Goal: Information Seeking & Learning: Learn about a topic

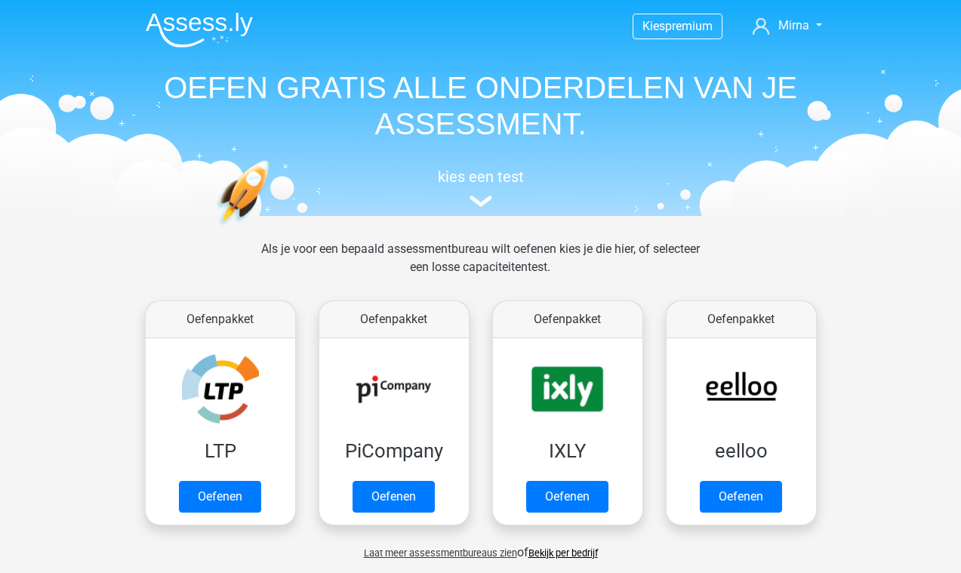
click at [61, 133] on header "Kies premium Mirna zwart.mirna@gmail.com" at bounding box center [480, 108] width 961 height 216
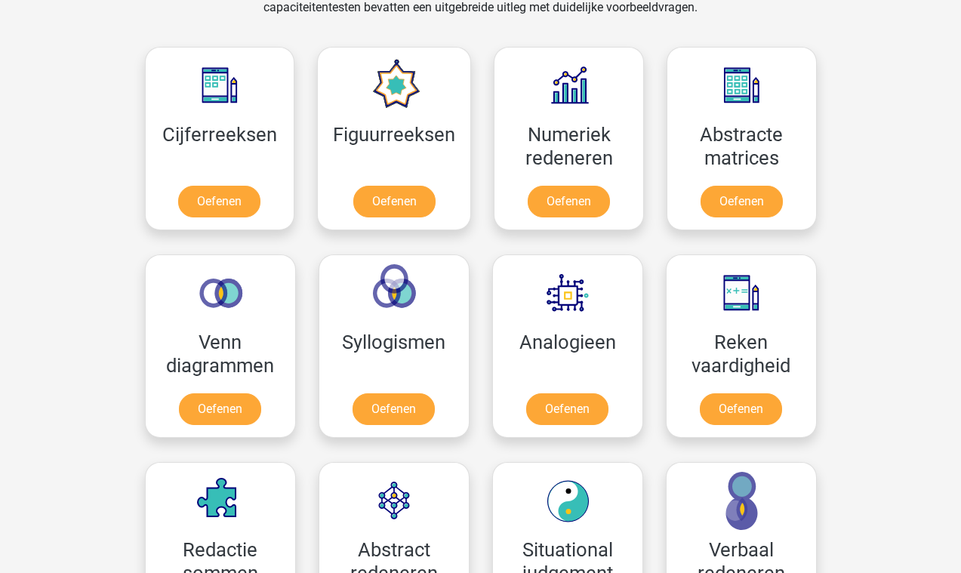
scroll to position [669, 0]
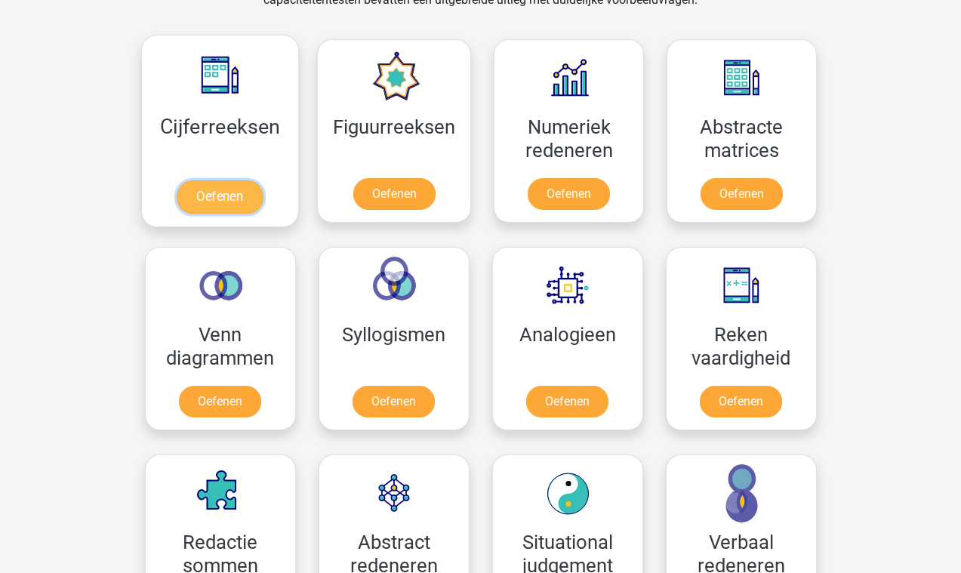
click at [210, 182] on link "Oefenen" at bounding box center [220, 196] width 86 height 33
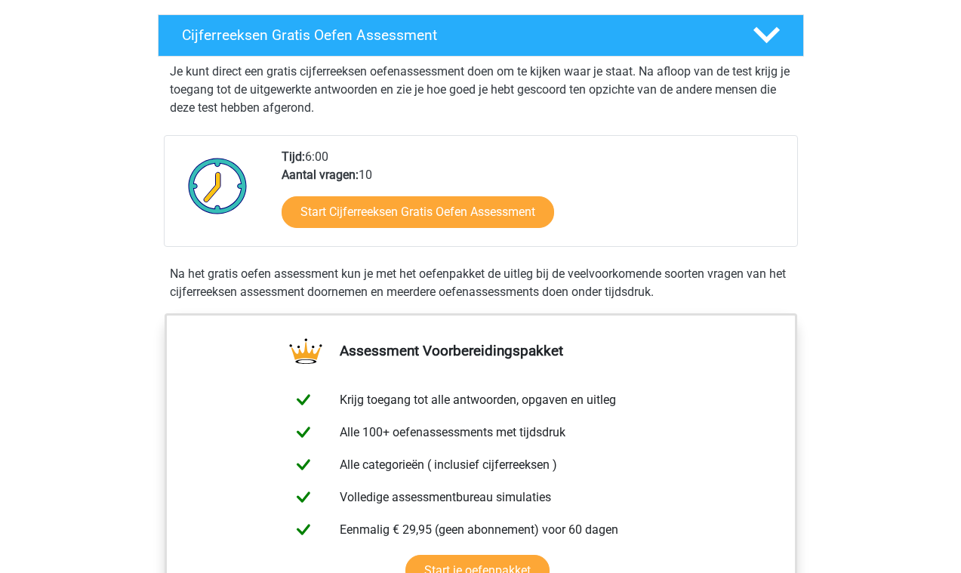
scroll to position [251, 0]
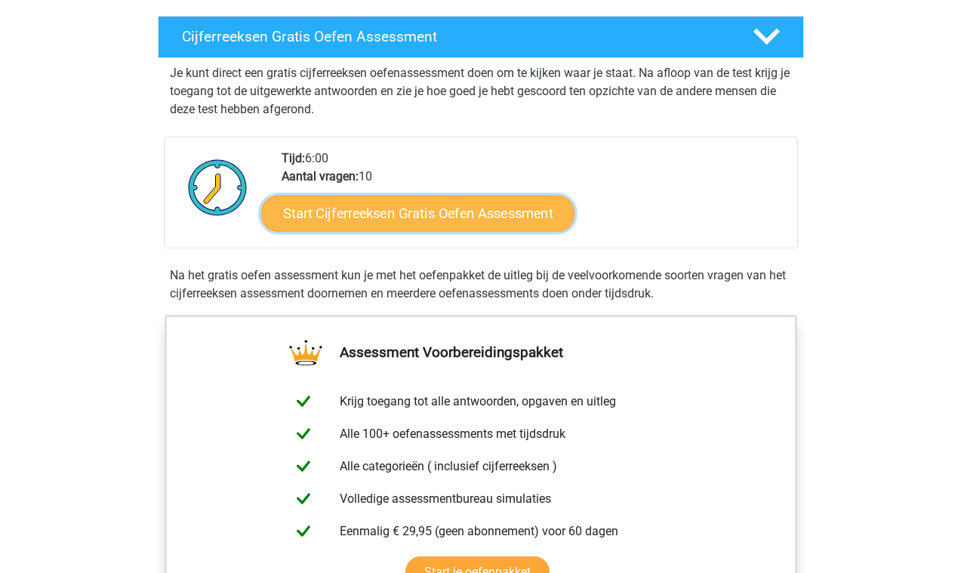
click at [370, 231] on link "Start Cijferreeksen Gratis Oefen Assessment" at bounding box center [417, 213] width 313 height 36
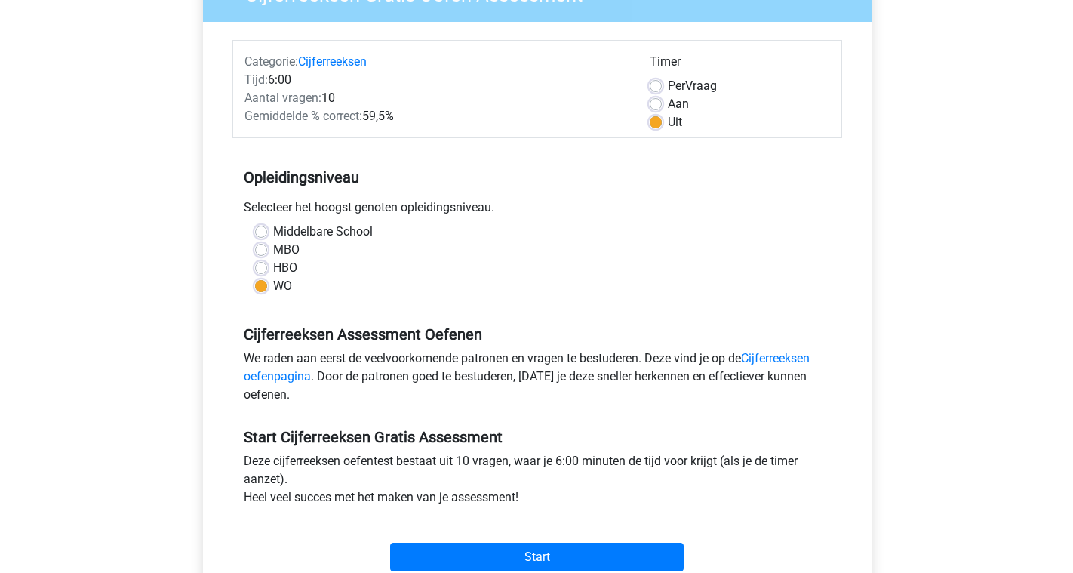
scroll to position [158, 0]
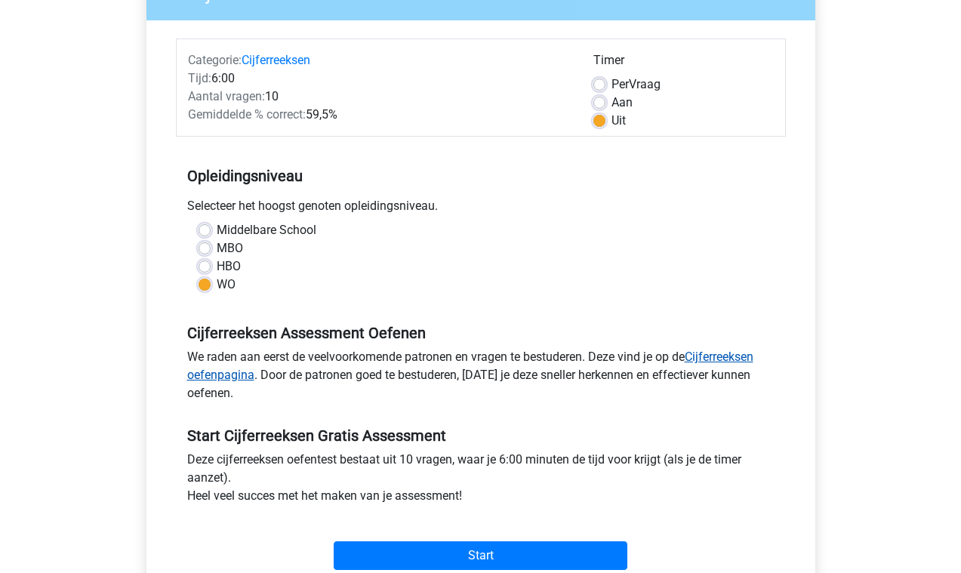
click at [722, 352] on link "Cijferreeksen oefenpagina" at bounding box center [470, 365] width 566 height 32
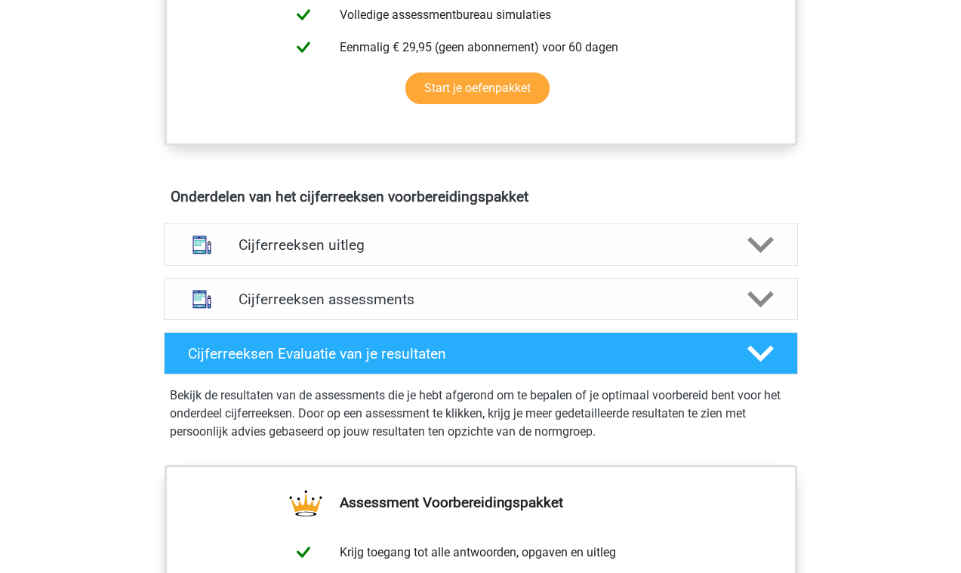
scroll to position [731, 0]
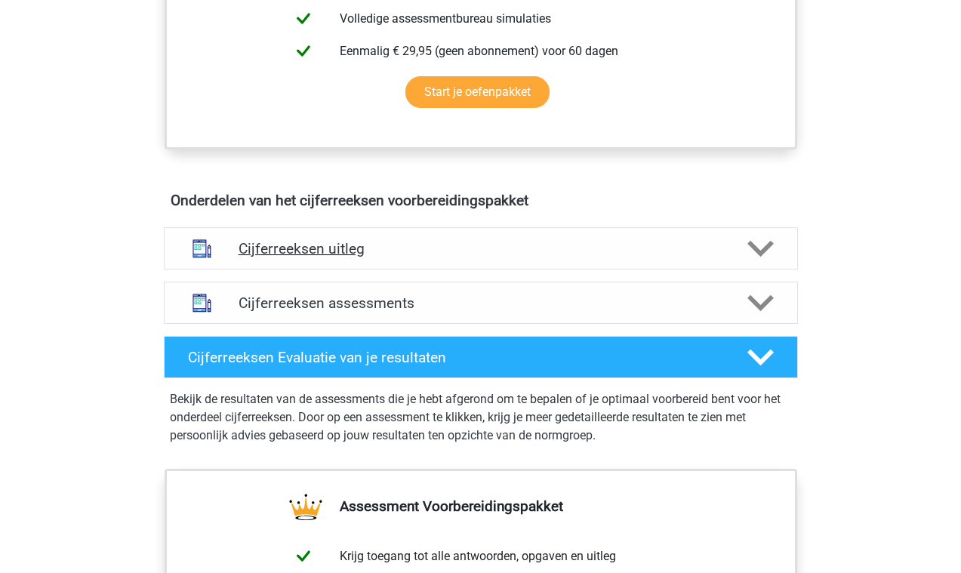
click at [395, 257] on h4 "Cijferreeksen uitleg" at bounding box center [480, 248] width 485 height 17
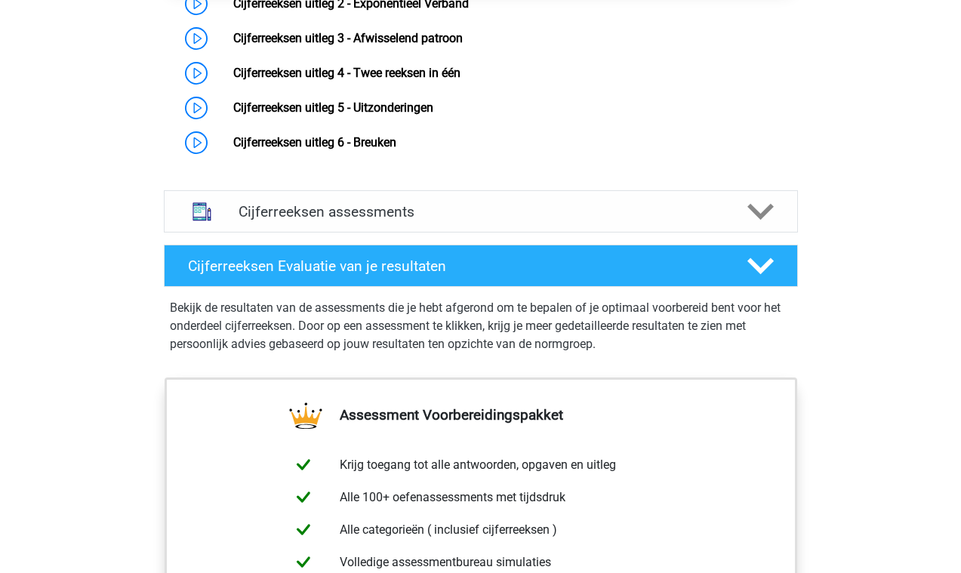
scroll to position [1128, 0]
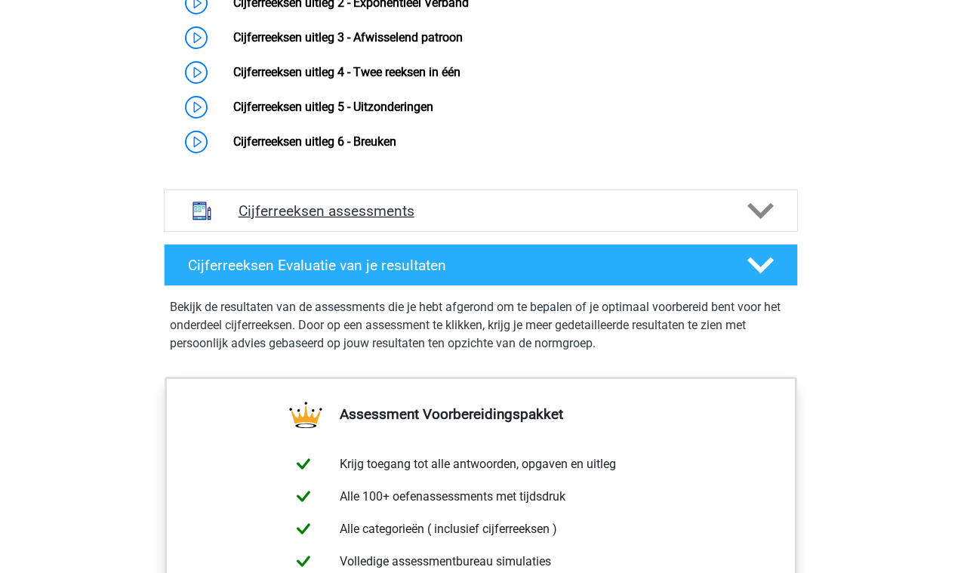
click at [466, 232] on div "Cijferreeksen assessments" at bounding box center [481, 210] width 634 height 42
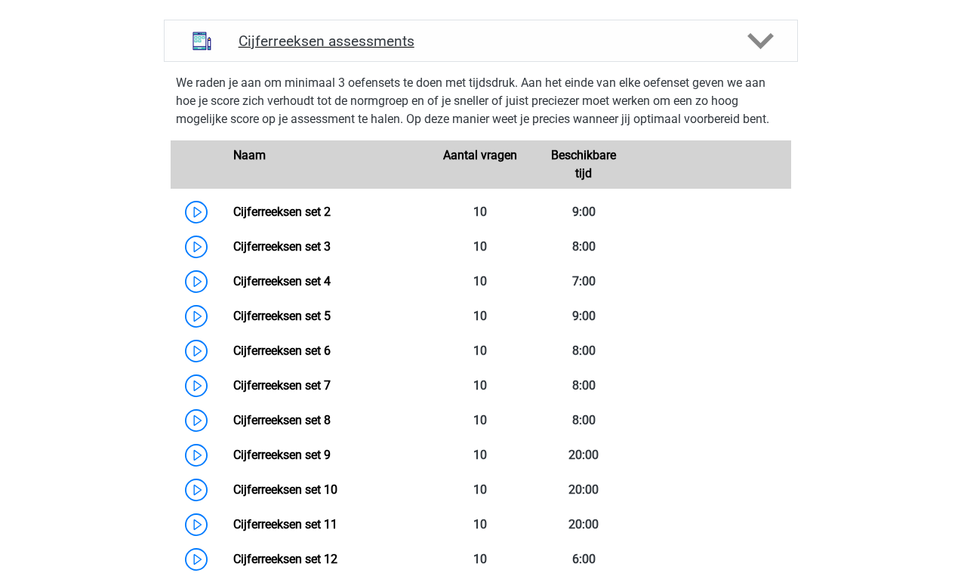
scroll to position [1318, 0]
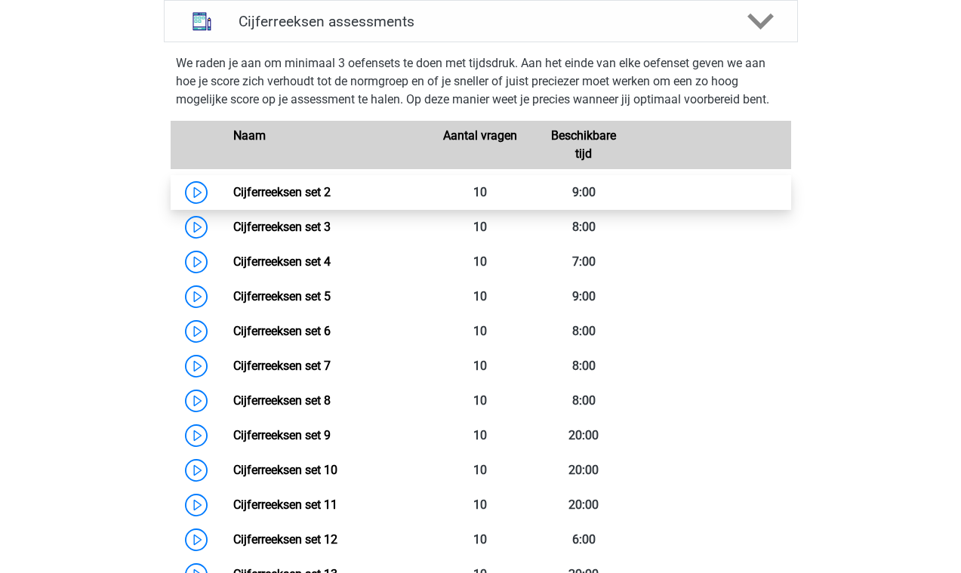
click at [233, 199] on link "Cijferreeksen set 2" at bounding box center [281, 192] width 97 height 14
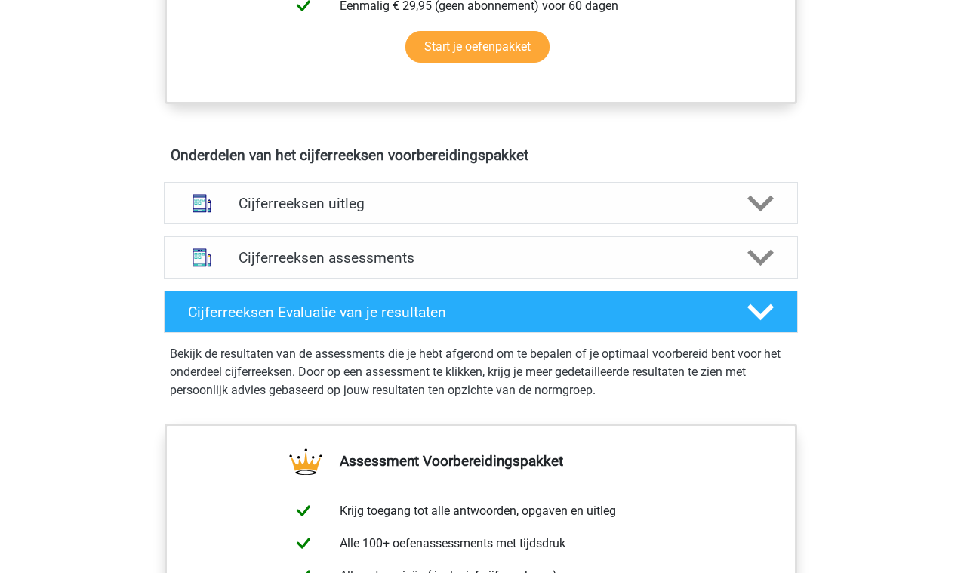
scroll to position [773, 0]
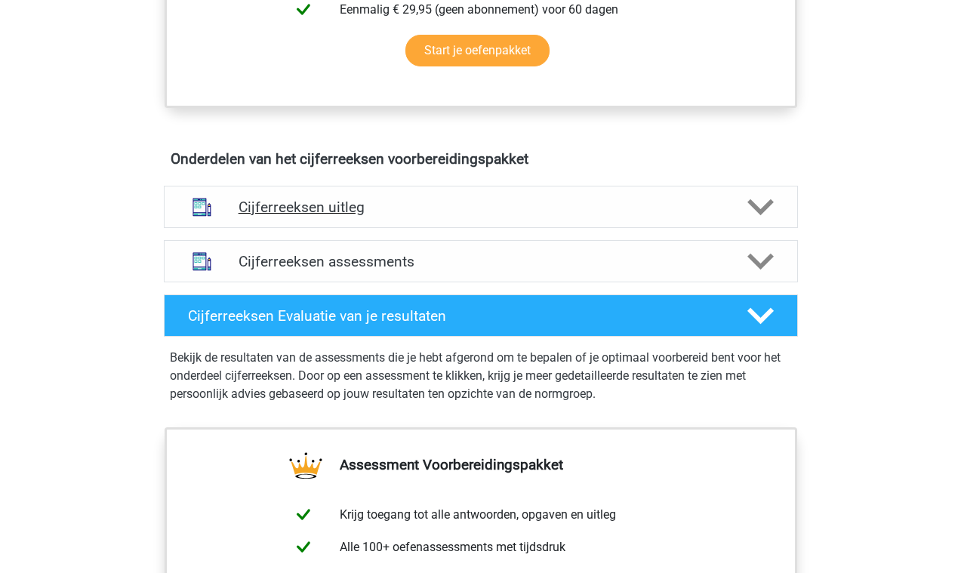
click at [310, 228] on div "Cijferreeksen uitleg" at bounding box center [481, 207] width 634 height 42
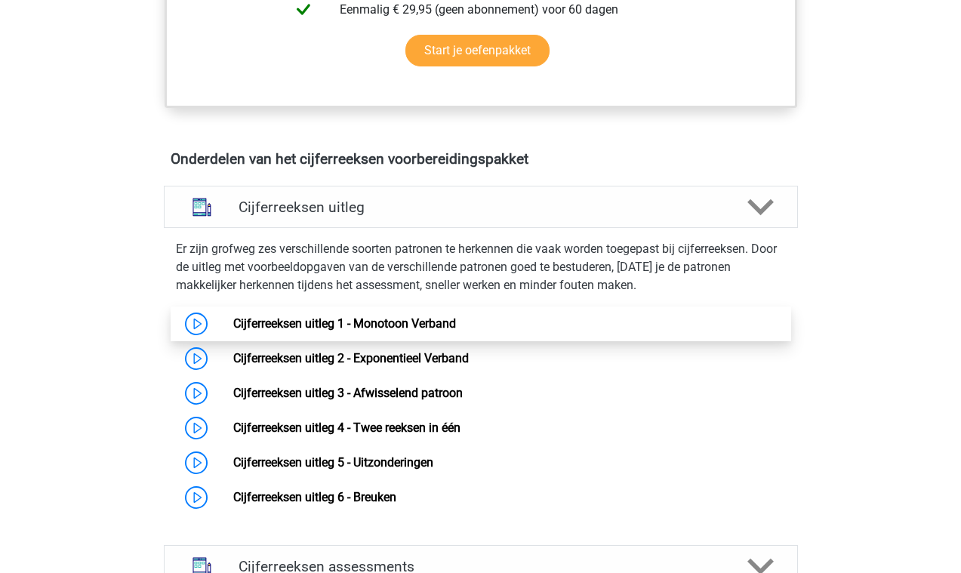
click at [233, 331] on link "Cijferreeksen uitleg 1 - Monotoon Verband" at bounding box center [344, 323] width 223 height 14
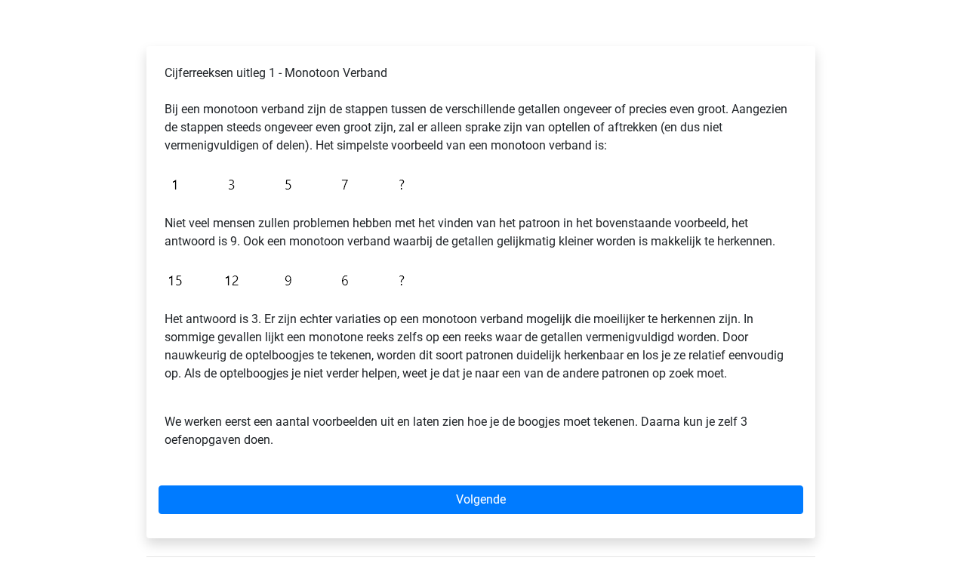
scroll to position [297, 0]
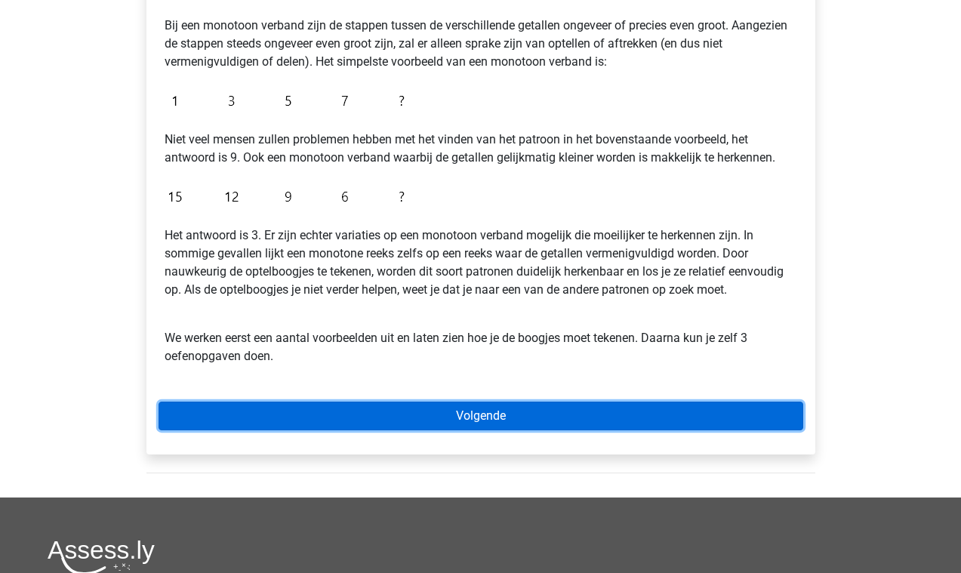
click at [335, 411] on link "Volgende" at bounding box center [480, 416] width 645 height 29
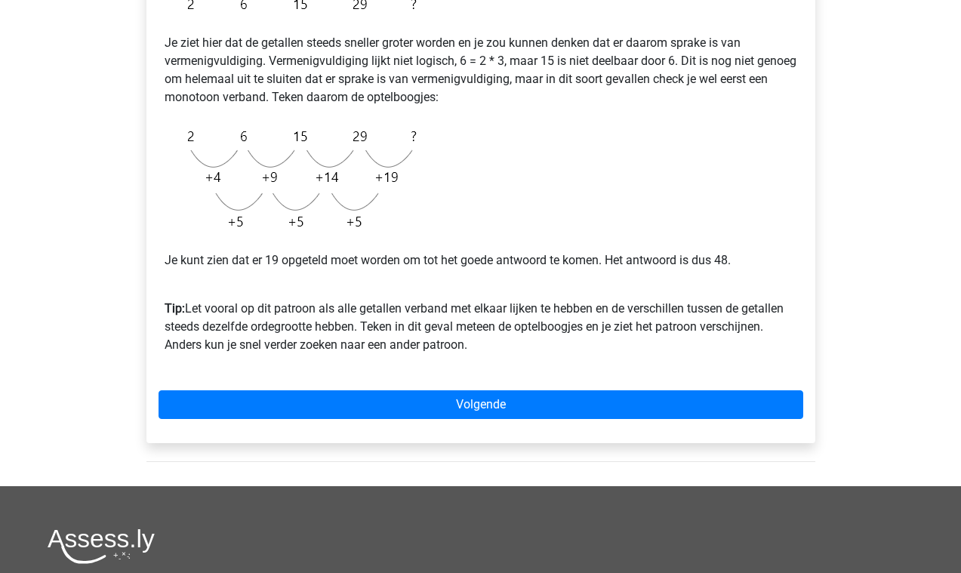
scroll to position [328, 0]
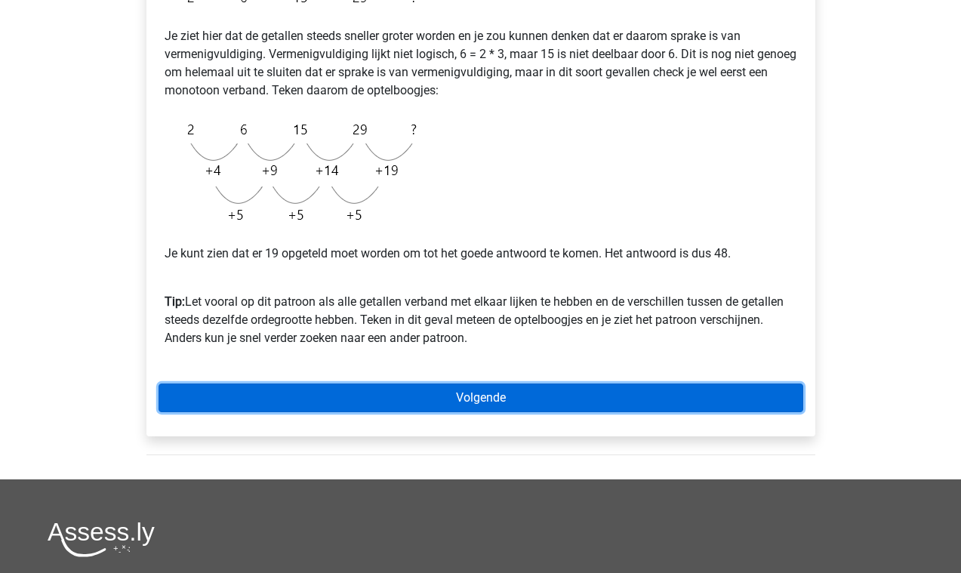
click at [465, 411] on link "Volgende" at bounding box center [480, 397] width 645 height 29
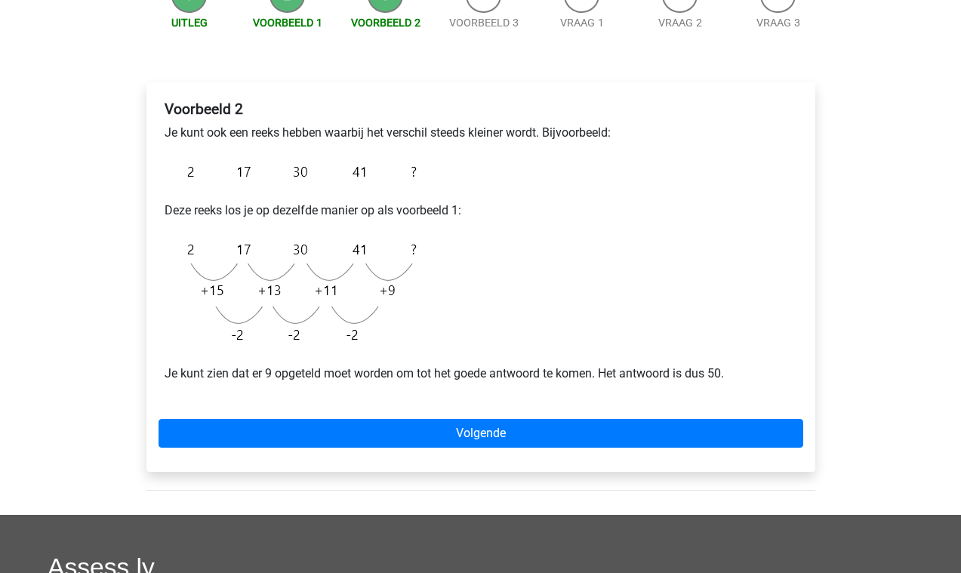
scroll to position [190, 0]
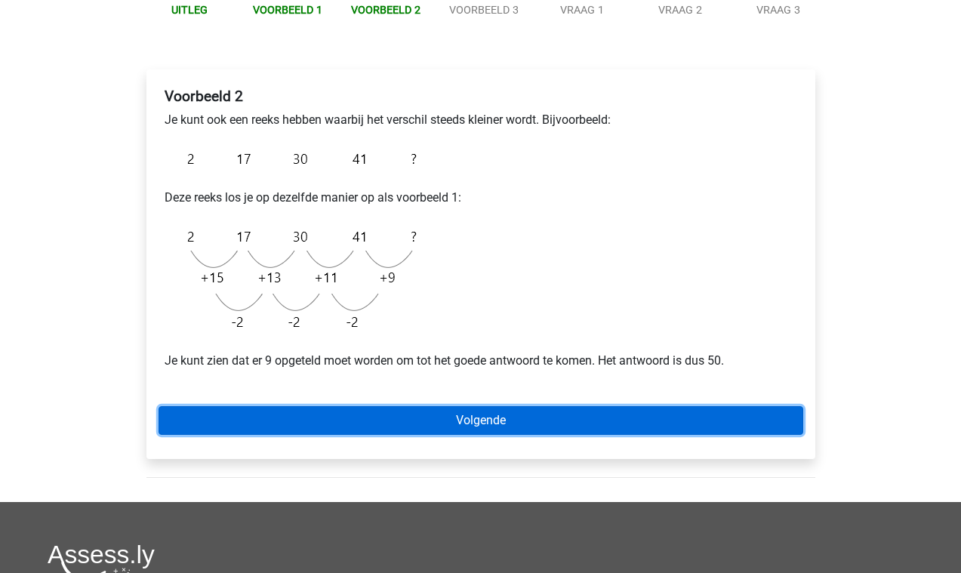
click at [580, 432] on link "Volgende" at bounding box center [480, 420] width 645 height 29
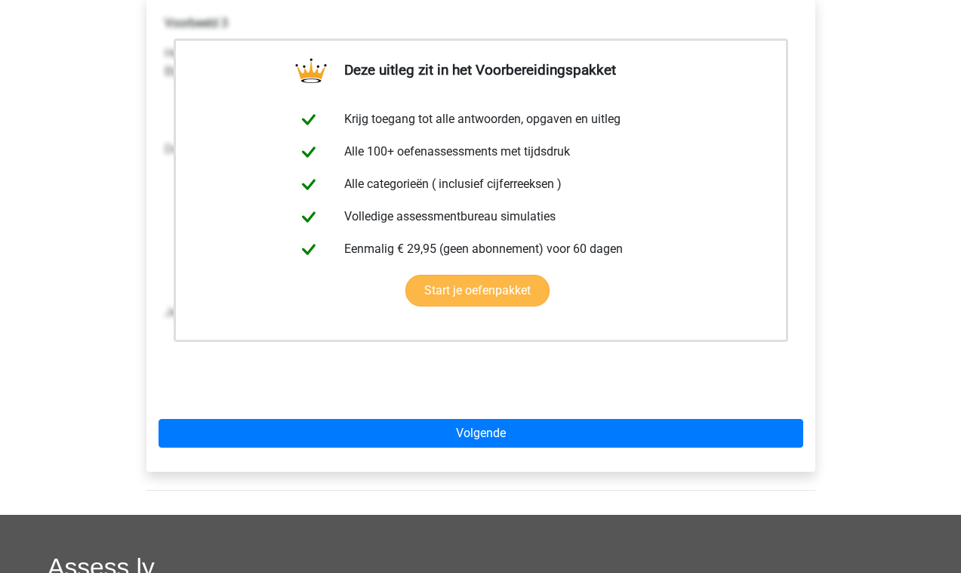
scroll to position [264, 0]
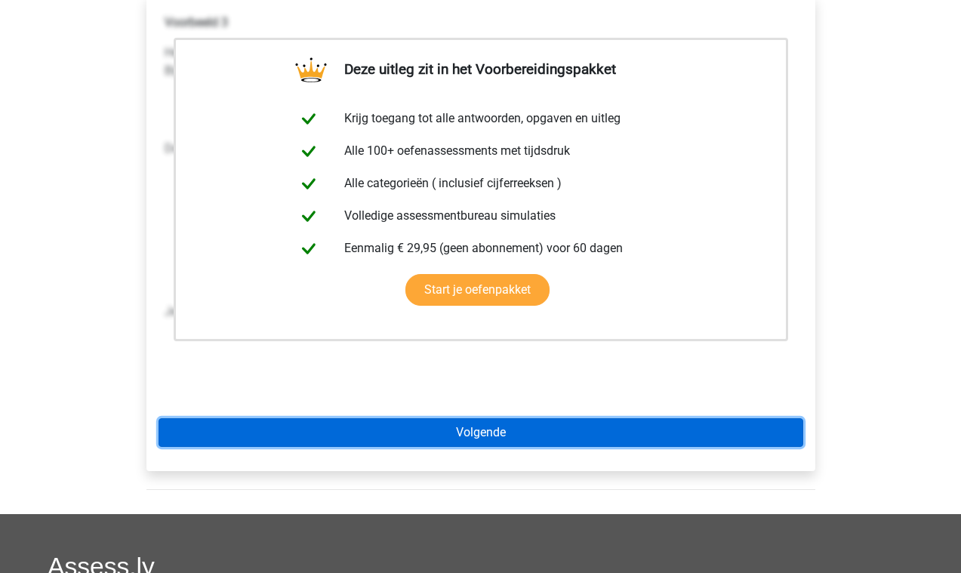
click at [571, 435] on link "Volgende" at bounding box center [480, 432] width 645 height 29
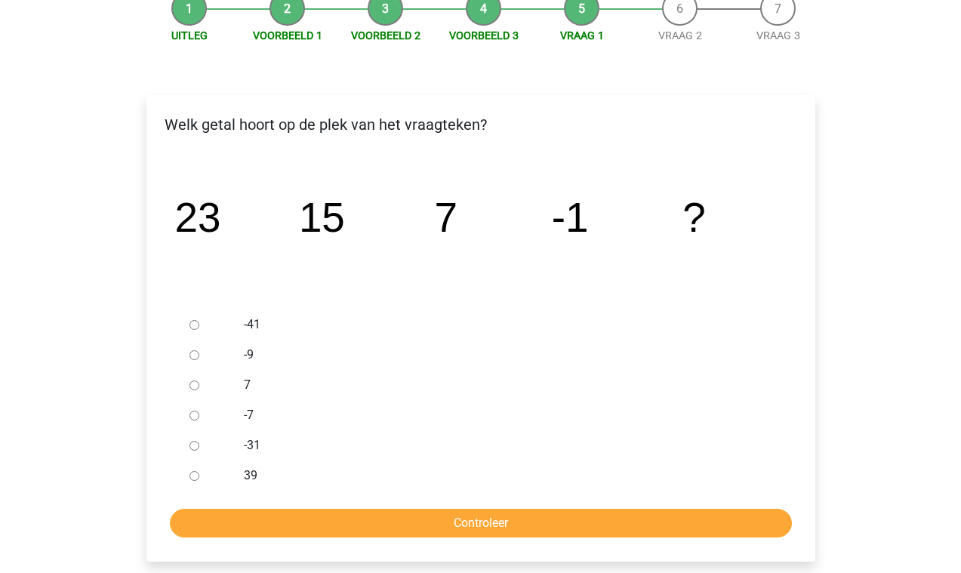
scroll to position [173, 0]
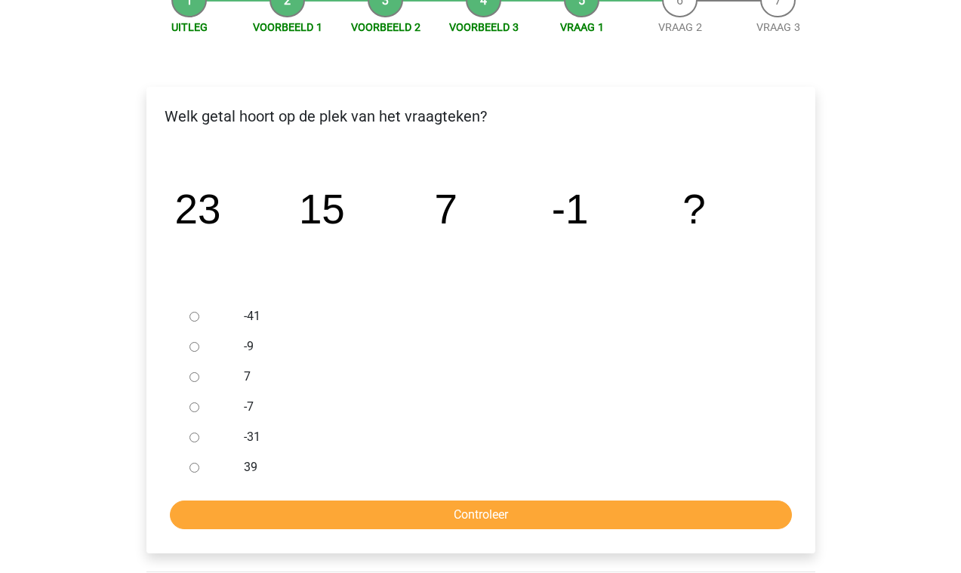
click at [198, 350] on input "-9" at bounding box center [194, 347] width 10 height 10
radio input "true"
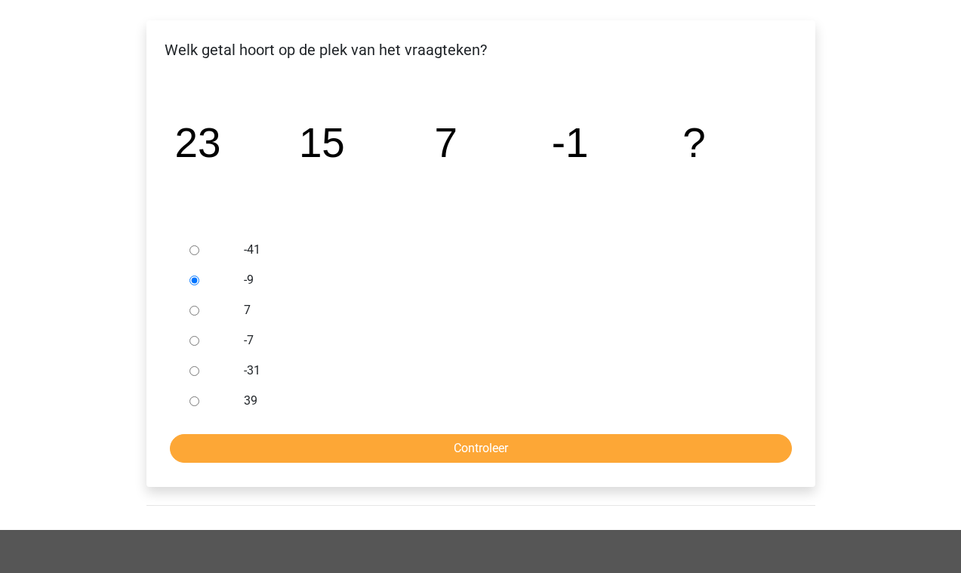
scroll to position [242, 0]
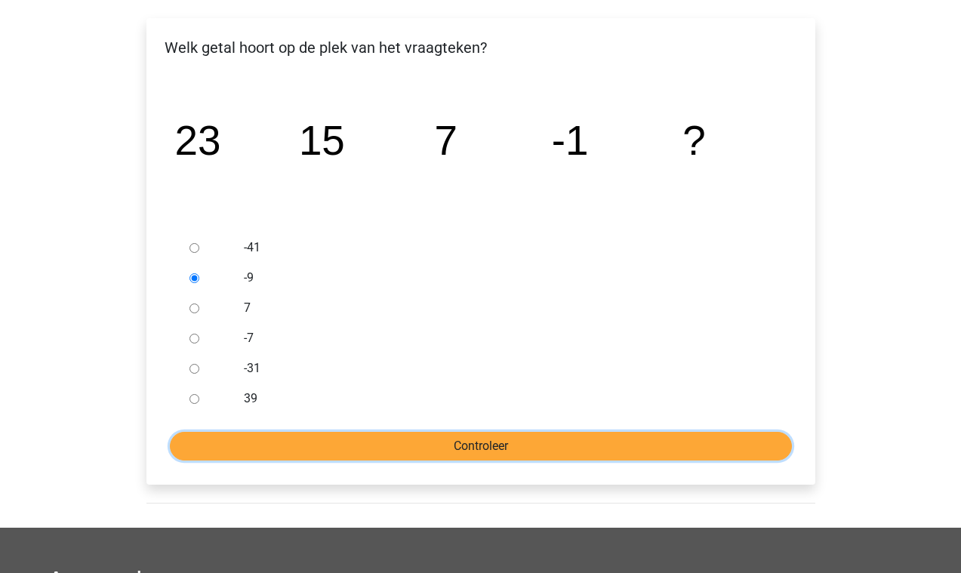
click at [397, 449] on input "Controleer" at bounding box center [481, 446] width 622 height 29
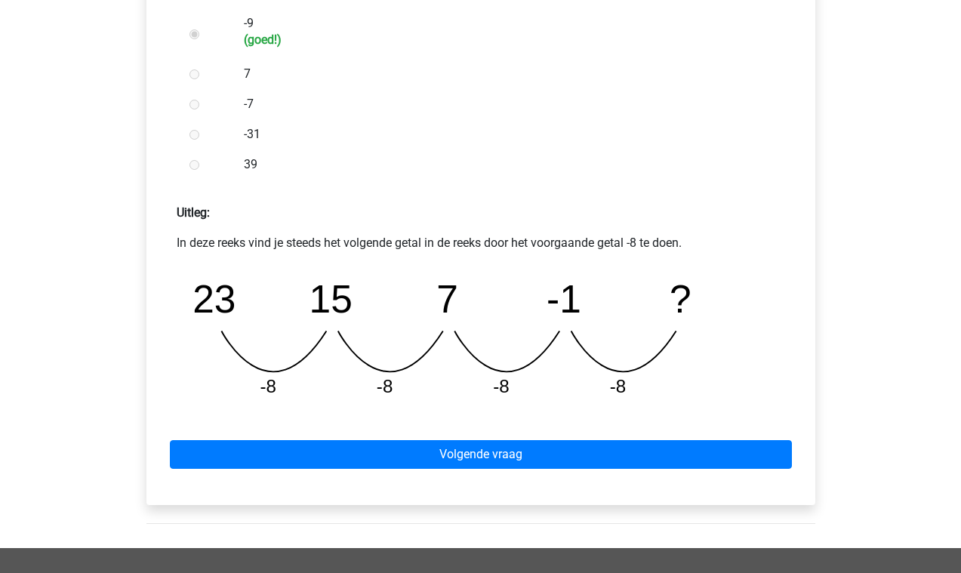
scroll to position [497, 0]
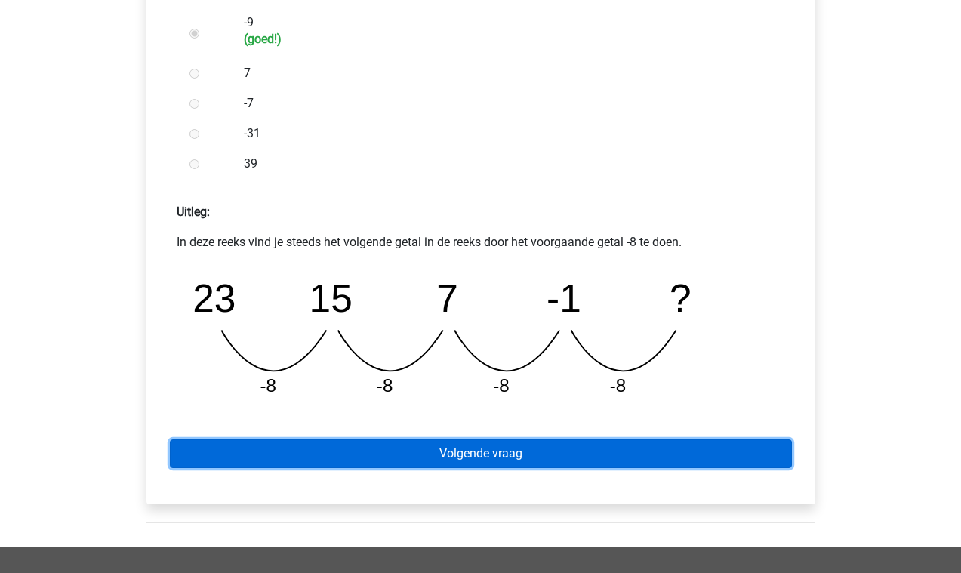
click at [419, 462] on link "Volgende vraag" at bounding box center [481, 453] width 622 height 29
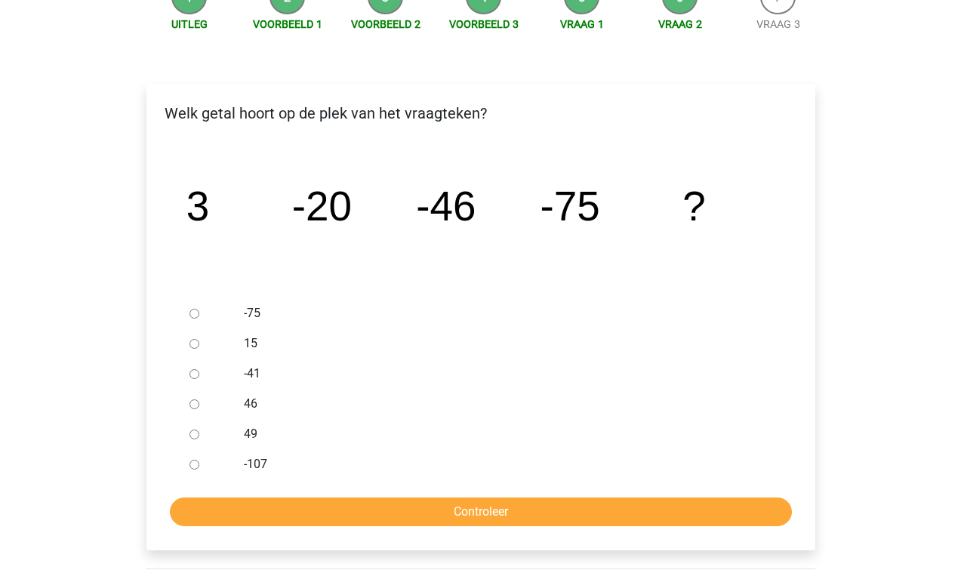
scroll to position [180, 0]
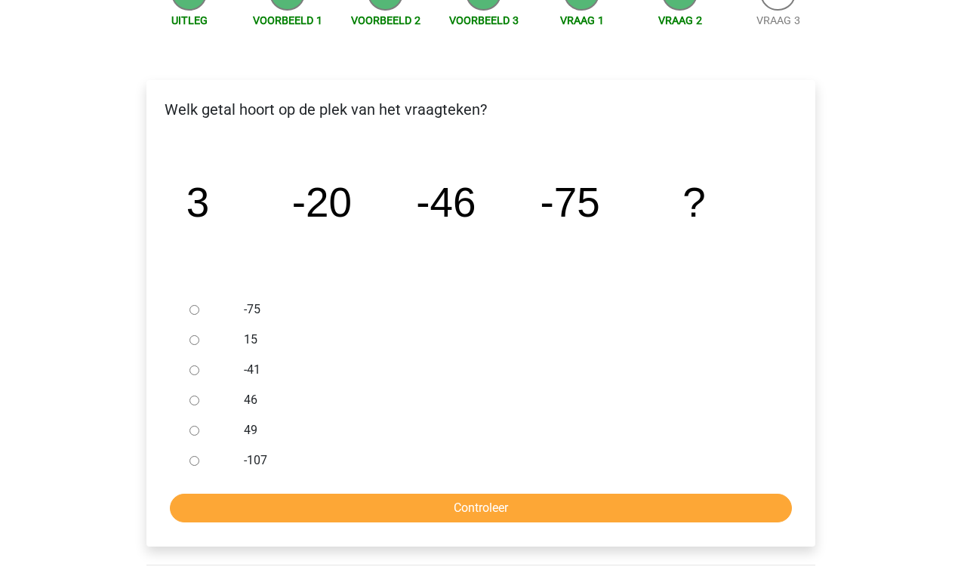
click at [191, 464] on input "-107" at bounding box center [194, 461] width 10 height 10
radio input "true"
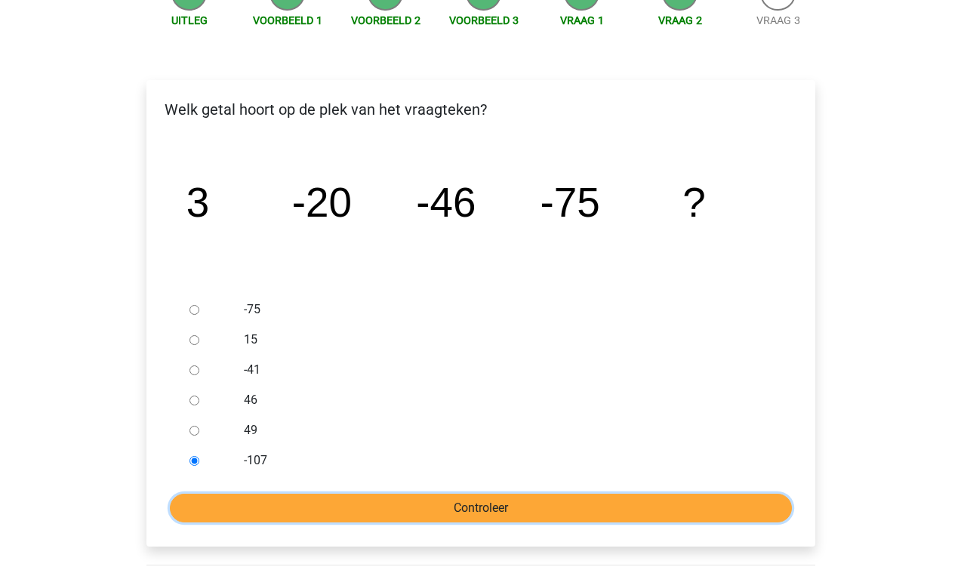
click at [285, 506] on input "Controleer" at bounding box center [481, 508] width 622 height 29
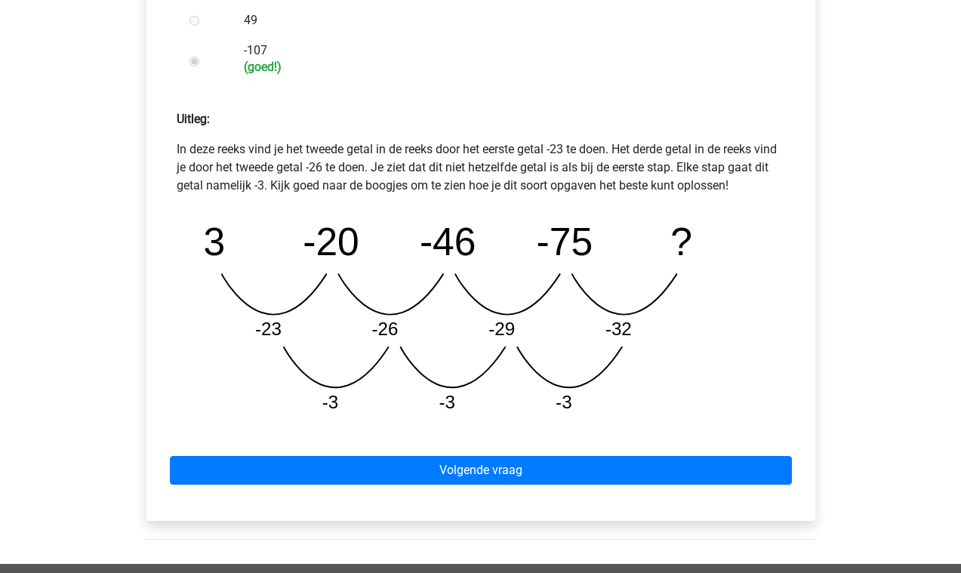
scroll to position [589, 0]
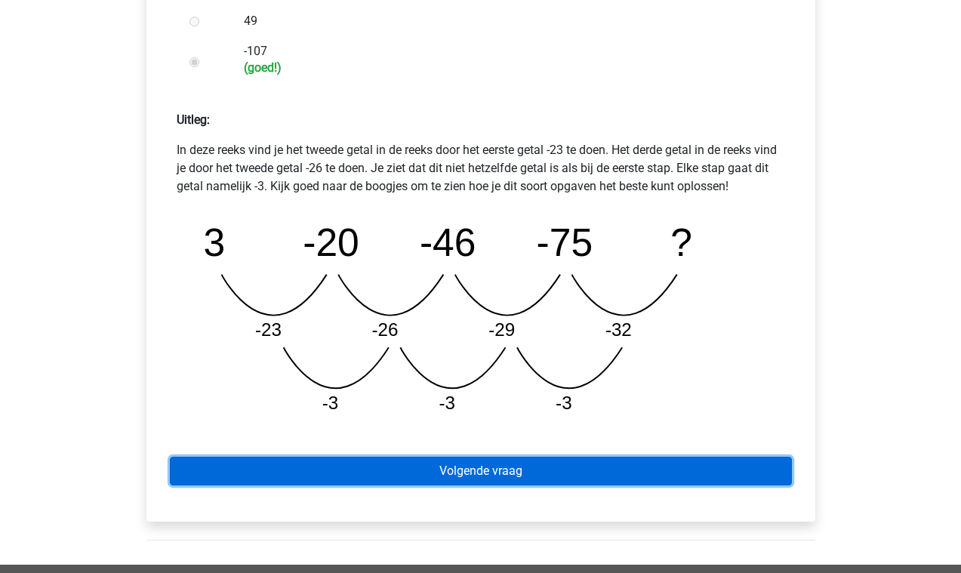
click at [448, 477] on link "Volgende vraag" at bounding box center [481, 471] width 622 height 29
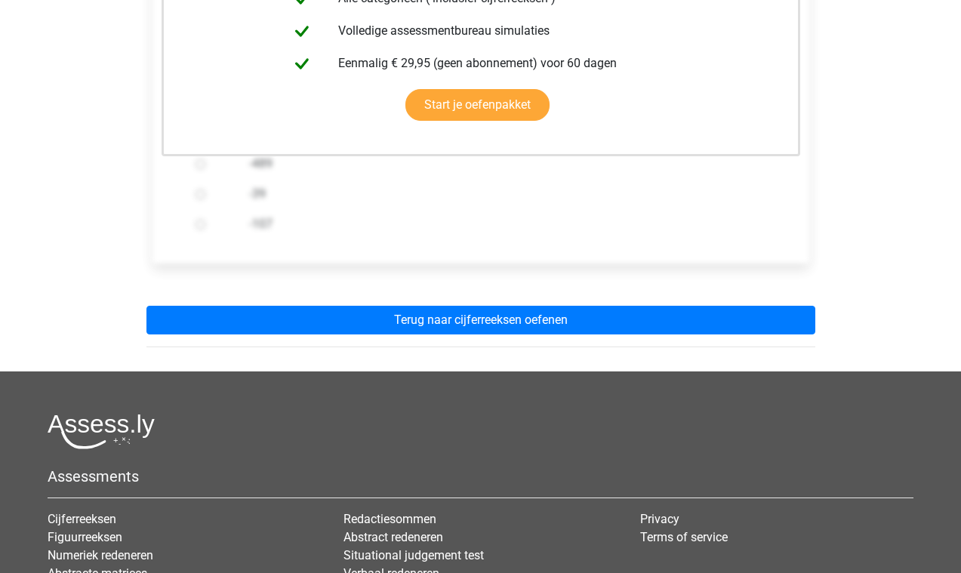
scroll to position [434, 0]
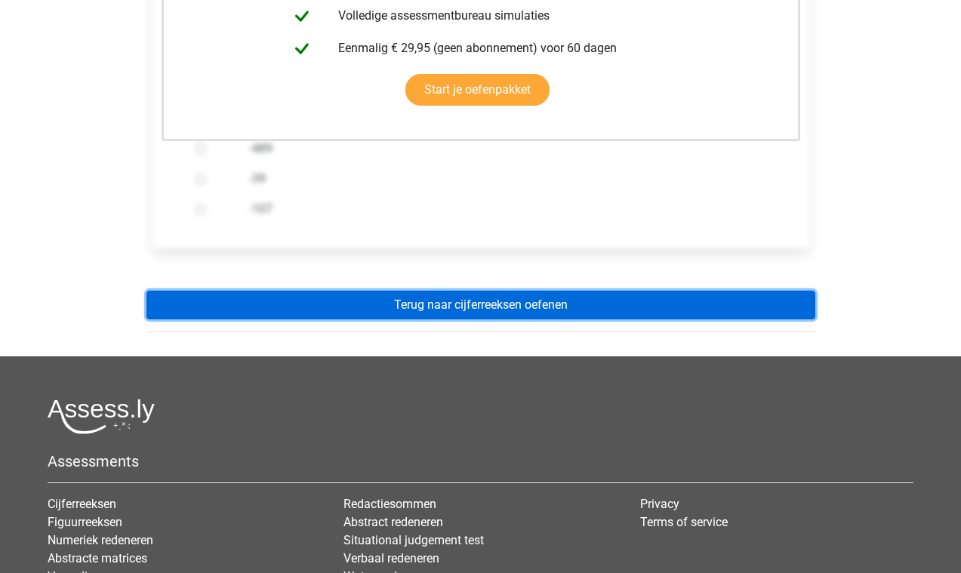
click at [500, 307] on link "Terug naar cijferreeksen oefenen" at bounding box center [480, 305] width 669 height 29
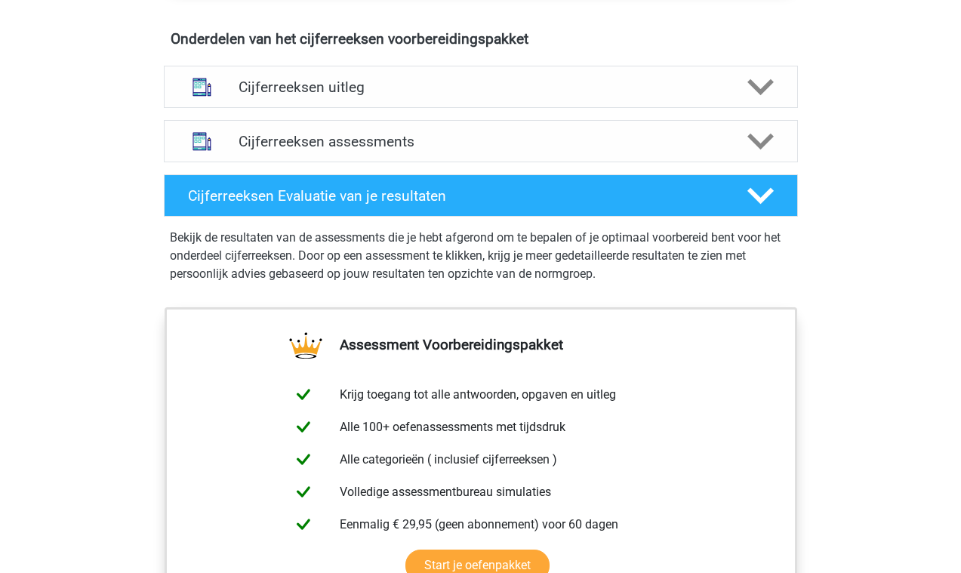
scroll to position [894, 0]
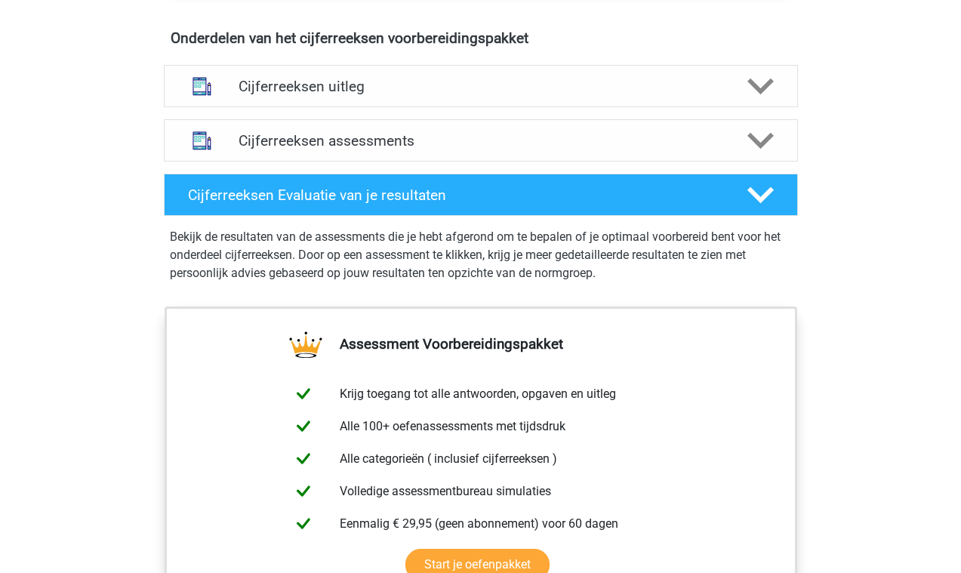
click at [574, 113] on div "Cijferreeksen uitleg Er zijn grofweg zes verschillende soorten patronen te herk…" at bounding box center [480, 86] width 693 height 54
click at [594, 95] on h4 "Cijferreeksen uitleg" at bounding box center [480, 86] width 485 height 17
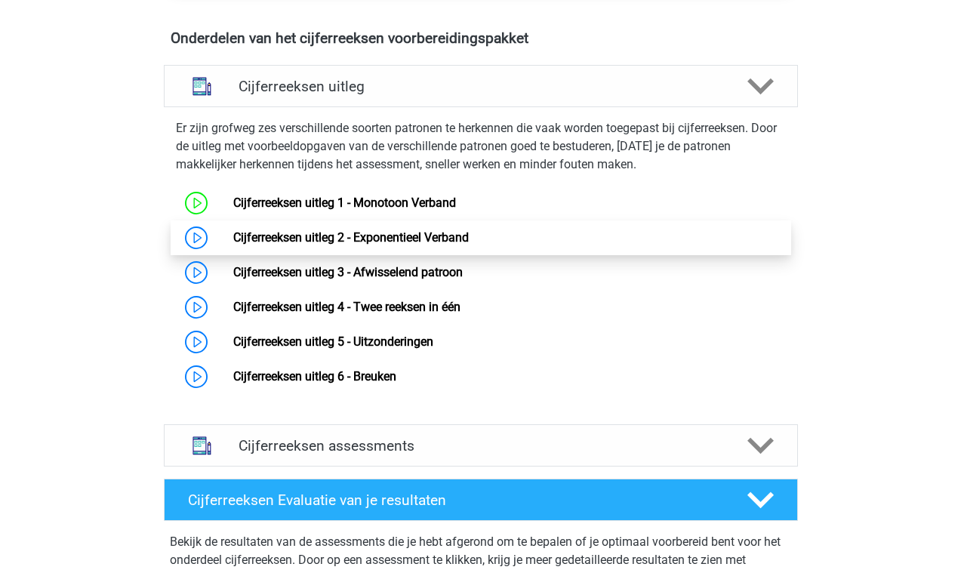
click at [233, 245] on link "Cijferreeksen uitleg 2 - Exponentieel Verband" at bounding box center [350, 237] width 235 height 14
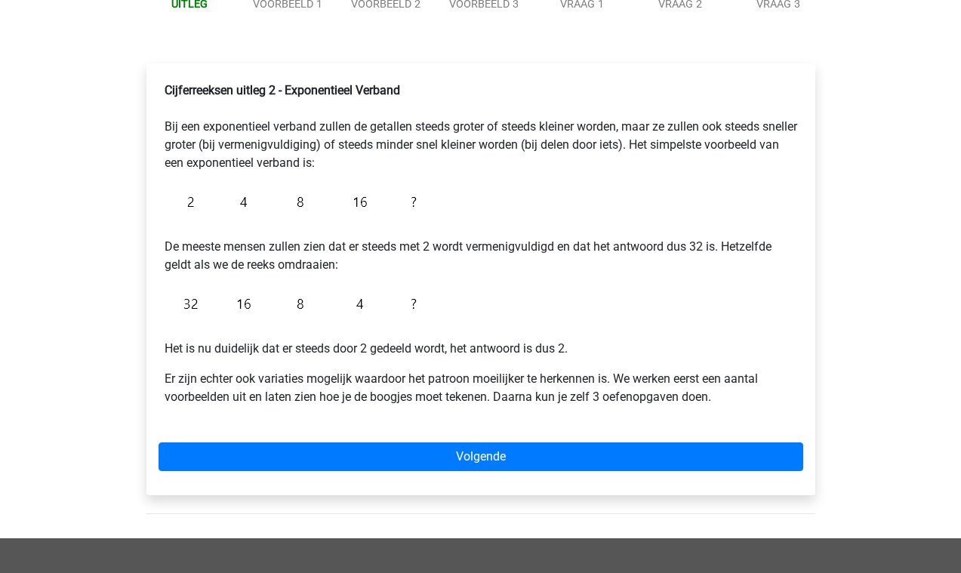
scroll to position [214, 0]
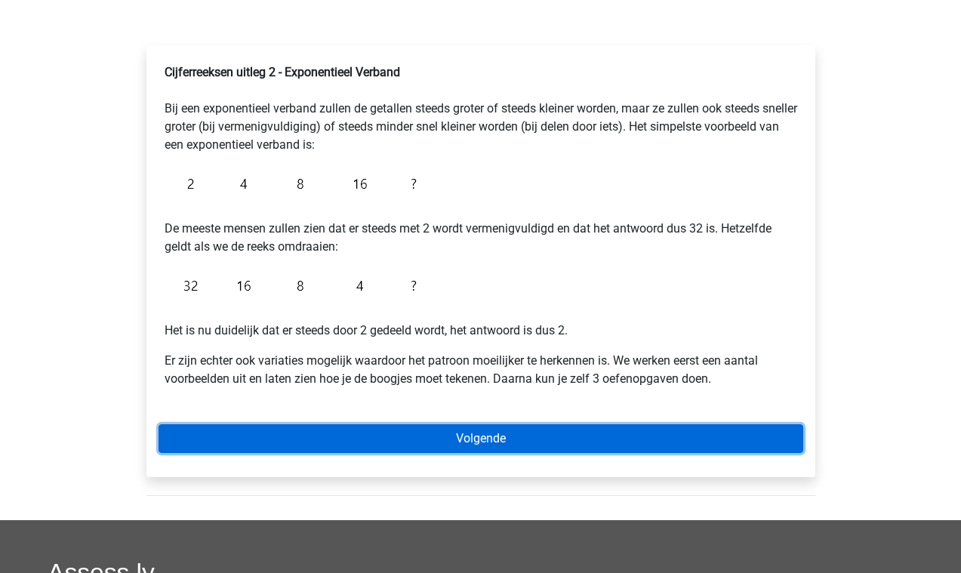
click at [465, 447] on link "Volgende" at bounding box center [480, 438] width 645 height 29
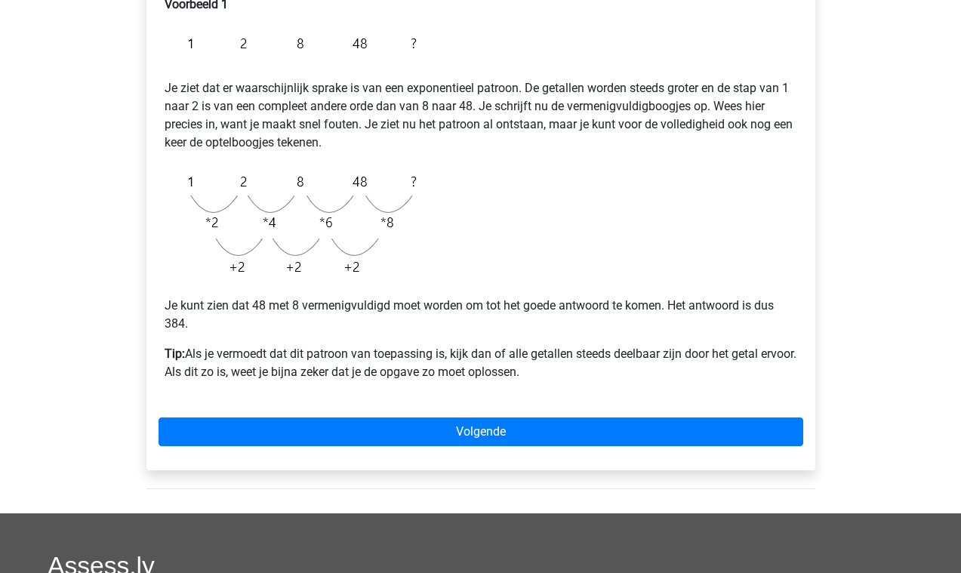
scroll to position [281, 0]
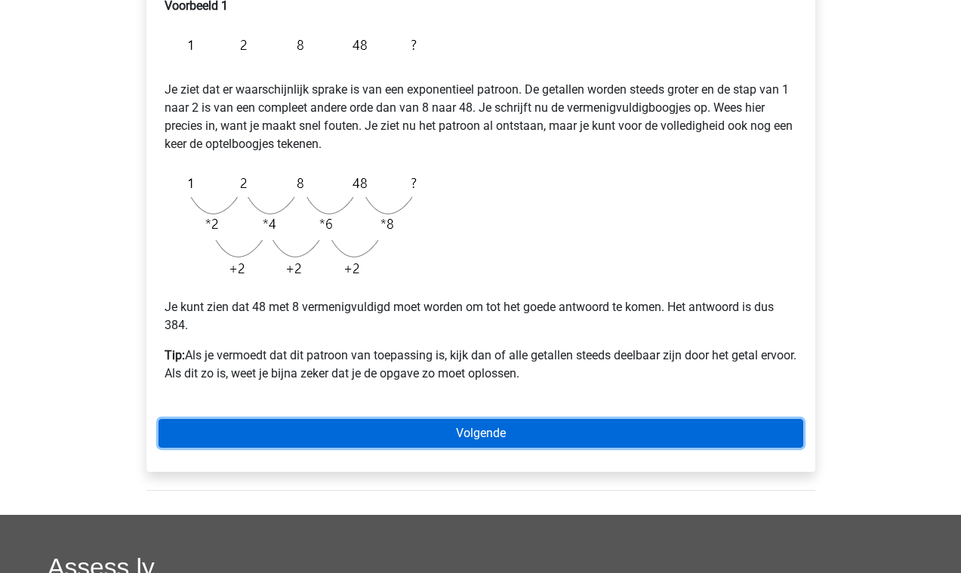
click at [553, 430] on link "Volgende" at bounding box center [480, 433] width 645 height 29
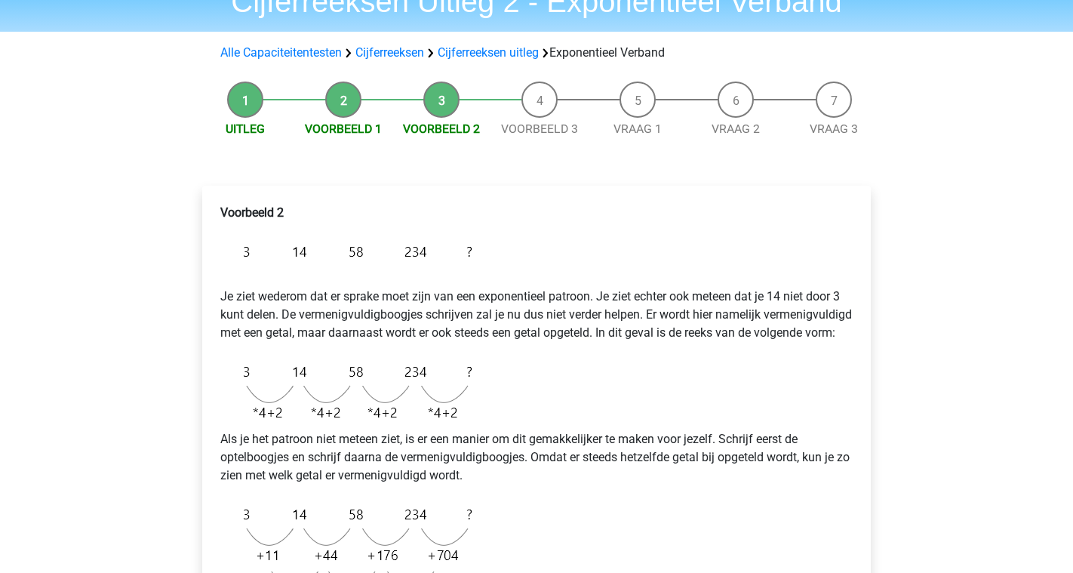
scroll to position [73, 0]
click at [455, 317] on p "Je ziet wederom dat er sprake moet zijn van een exponentieel patroon. Je ziet e…" at bounding box center [536, 306] width 632 height 72
click at [431, 331] on p "Je ziet wederom dat er sprake moet zijn van een exponentieel patroon. Je ziet e…" at bounding box center [536, 306] width 632 height 72
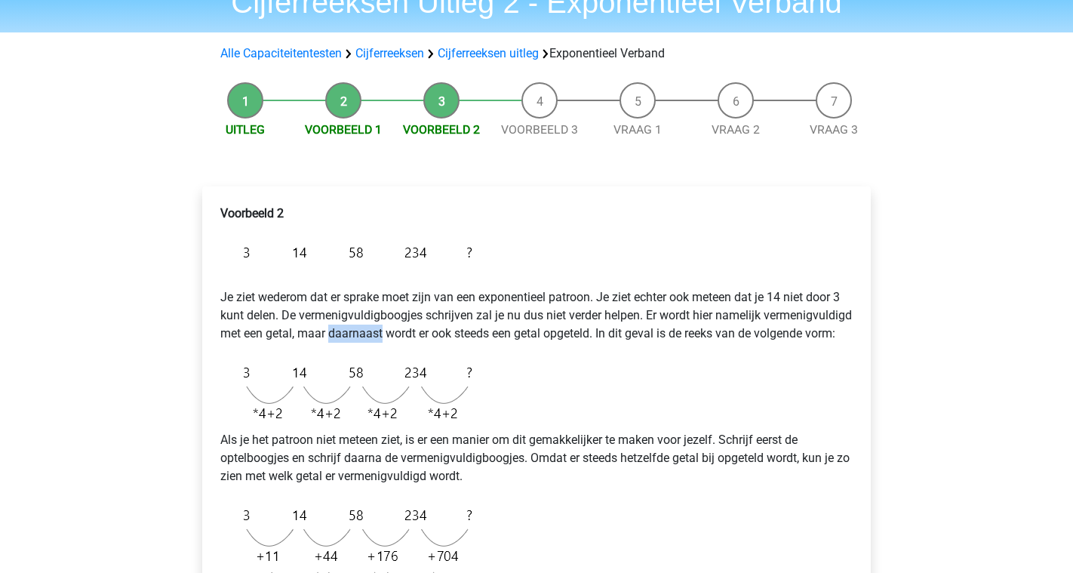
click at [431, 331] on p "Je ziet wederom dat er sprake moet zijn van een exponentieel patroon. Je ziet e…" at bounding box center [536, 306] width 632 height 72
click at [419, 343] on p "Je ziet wederom dat er sprake moet zijn van een exponentieel patroon. Je ziet e…" at bounding box center [536, 306] width 632 height 72
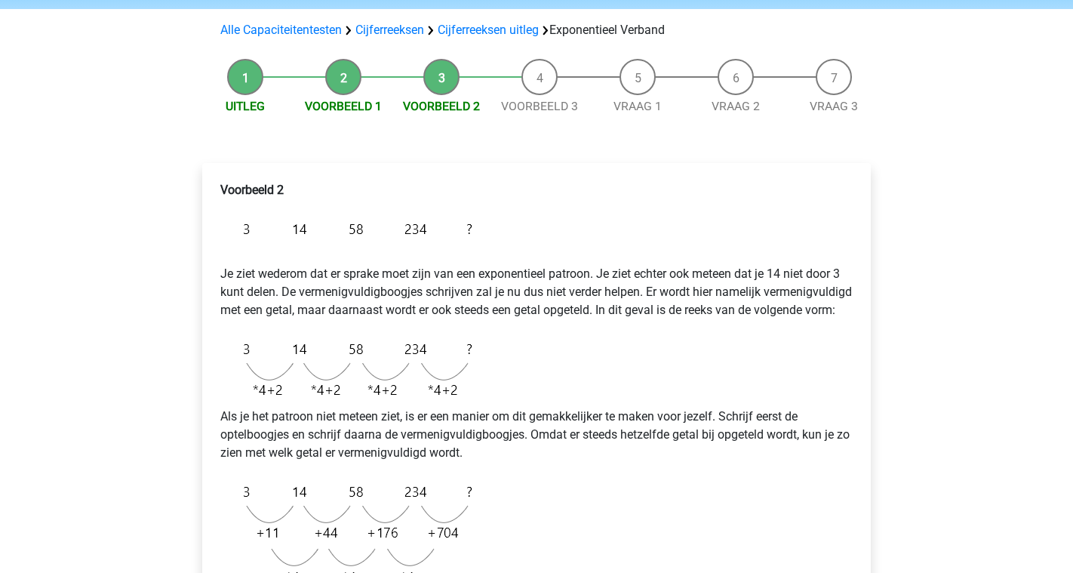
scroll to position [107, 0]
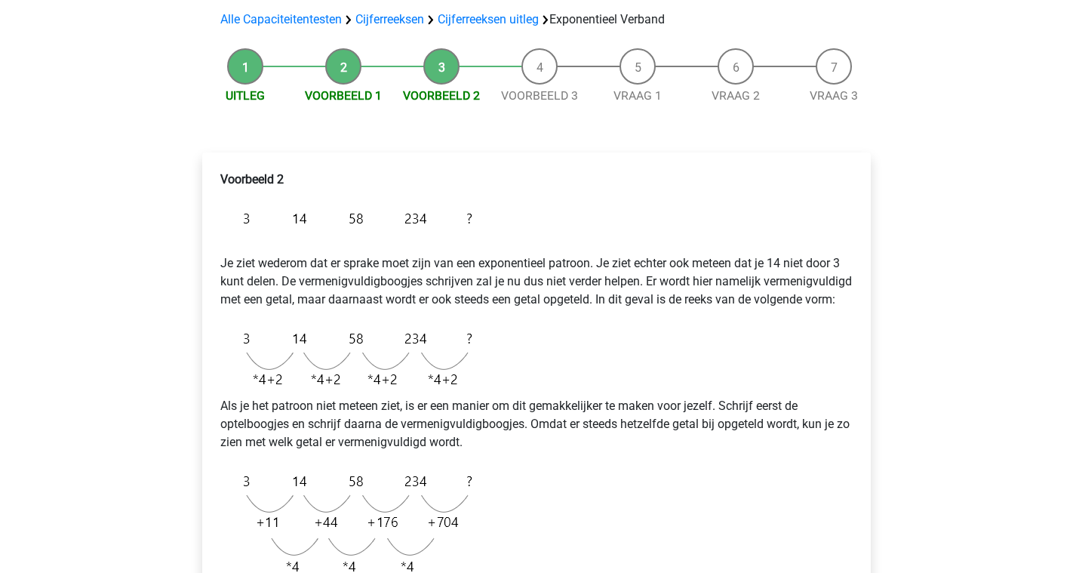
click at [337, 435] on p "Als je het patroon niet meteen ziet, is er een manier om dit gemakkelijker te m…" at bounding box center [536, 424] width 632 height 54
click at [408, 445] on p "Als je het patroon niet meteen ziet, is er een manier om dit gemakkelijker te m…" at bounding box center [536, 424] width 632 height 54
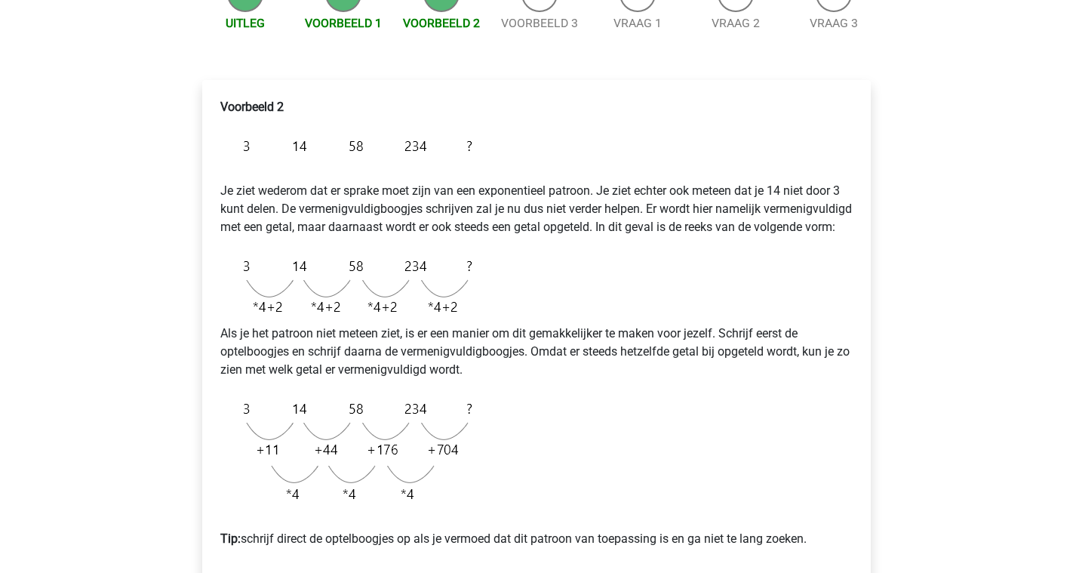
scroll to position [191, 0]
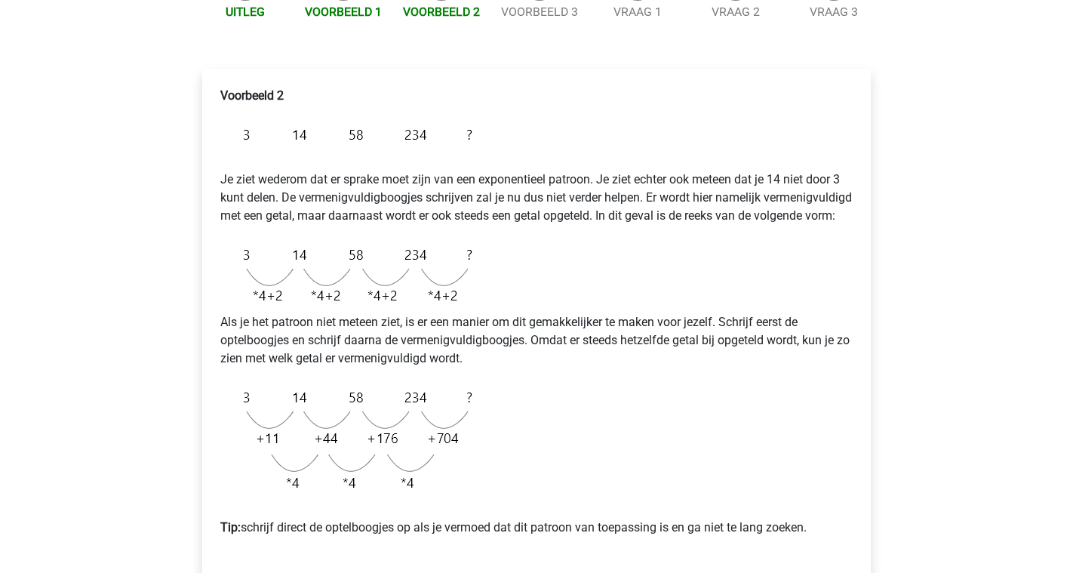
click at [414, 368] on p "Als je het patroon niet meteen ziet, is er een manier om dit gemakkelijker te m…" at bounding box center [536, 340] width 632 height 54
click at [544, 417] on div "Voorbeeld 2 Je ziet wederom dat er sprake moet zijn van een exponentieel patroo…" at bounding box center [536, 318] width 645 height 474
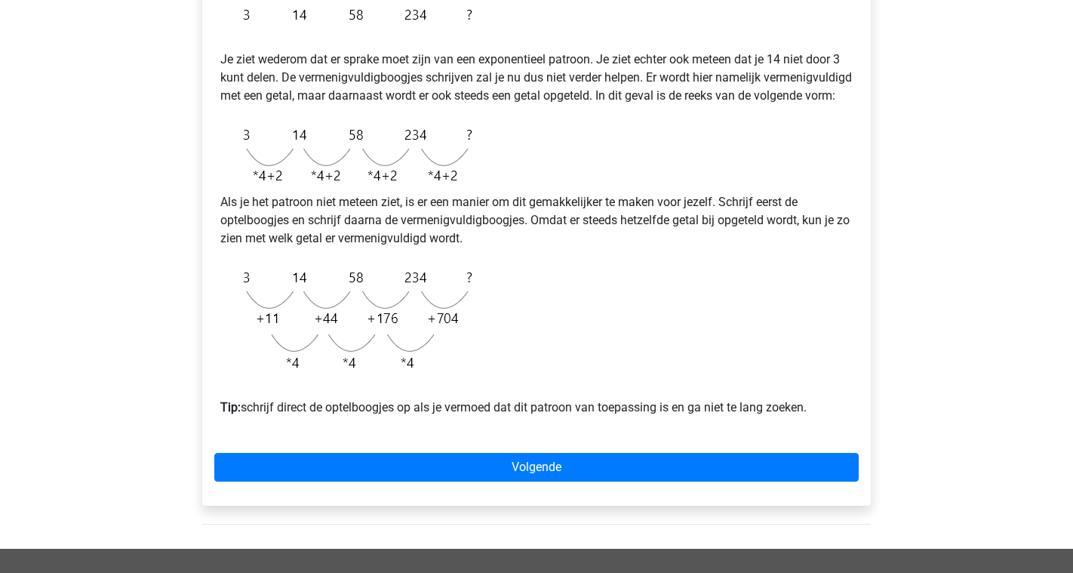
scroll to position [338, 0]
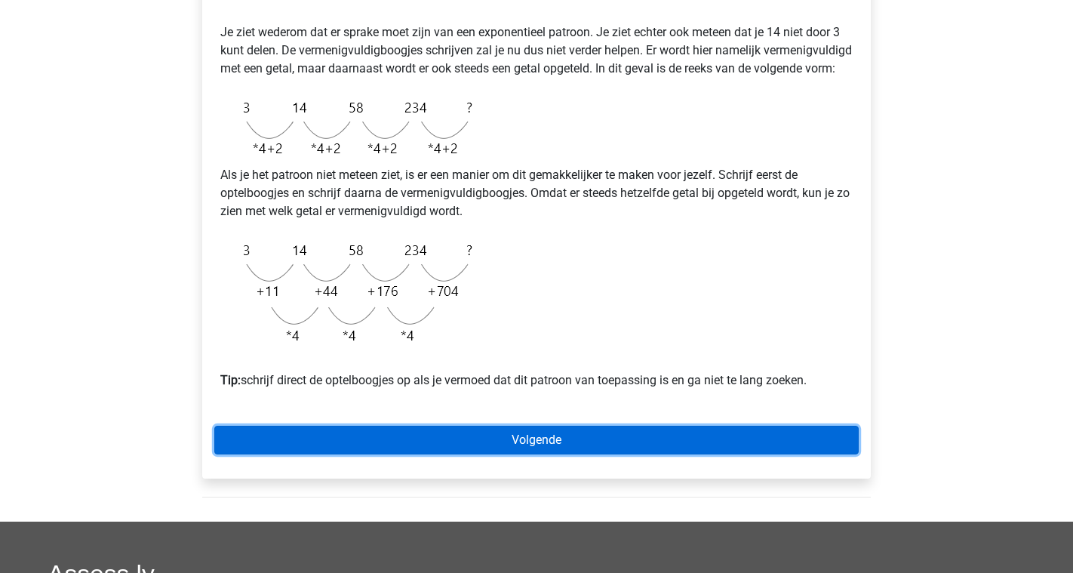
click at [528, 454] on link "Volgende" at bounding box center [536, 440] width 645 height 29
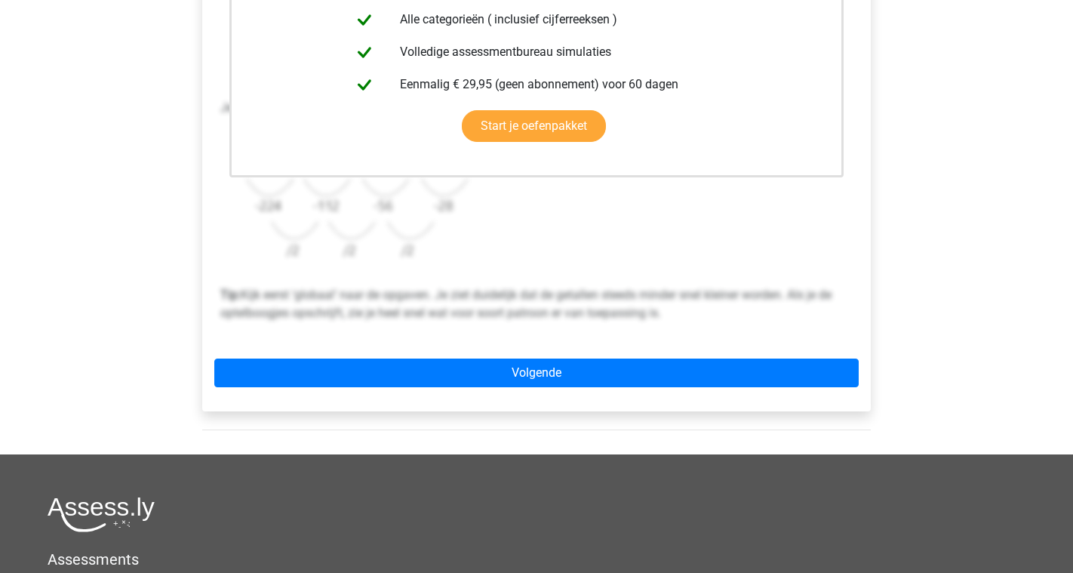
scroll to position [460, 0]
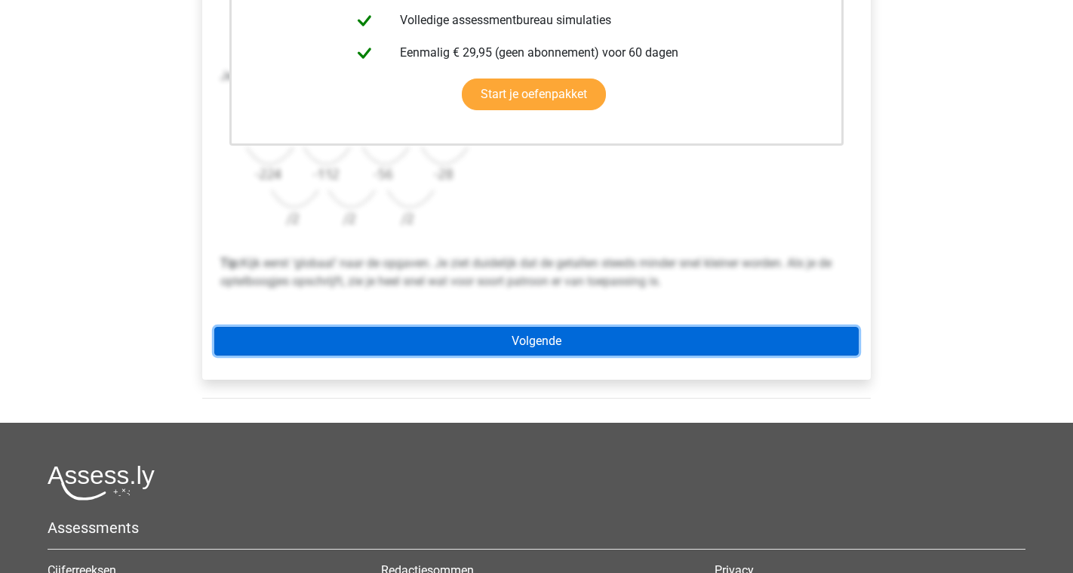
click at [589, 346] on link "Volgende" at bounding box center [536, 341] width 645 height 29
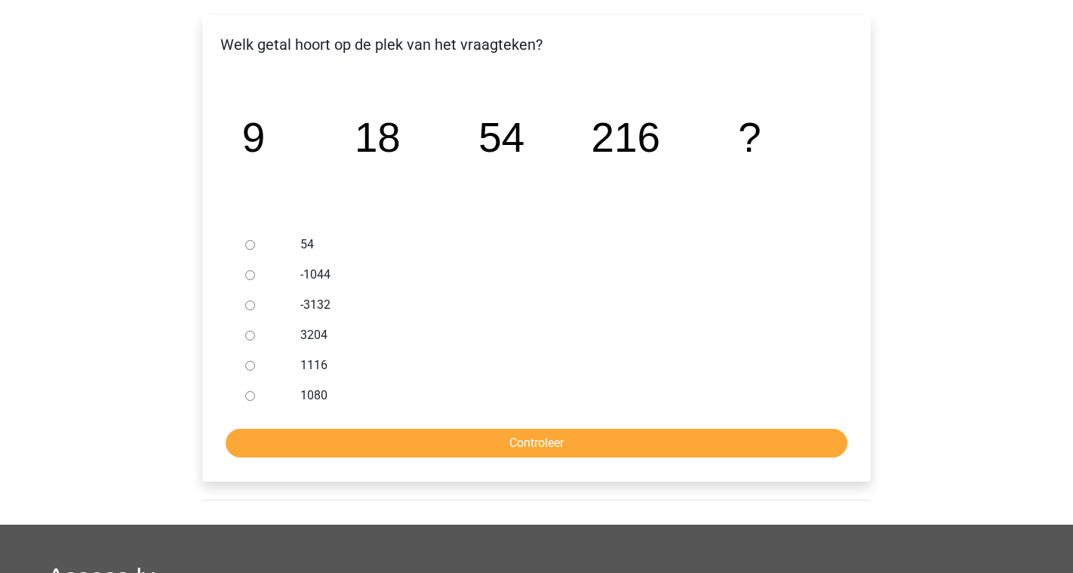
scroll to position [245, 0]
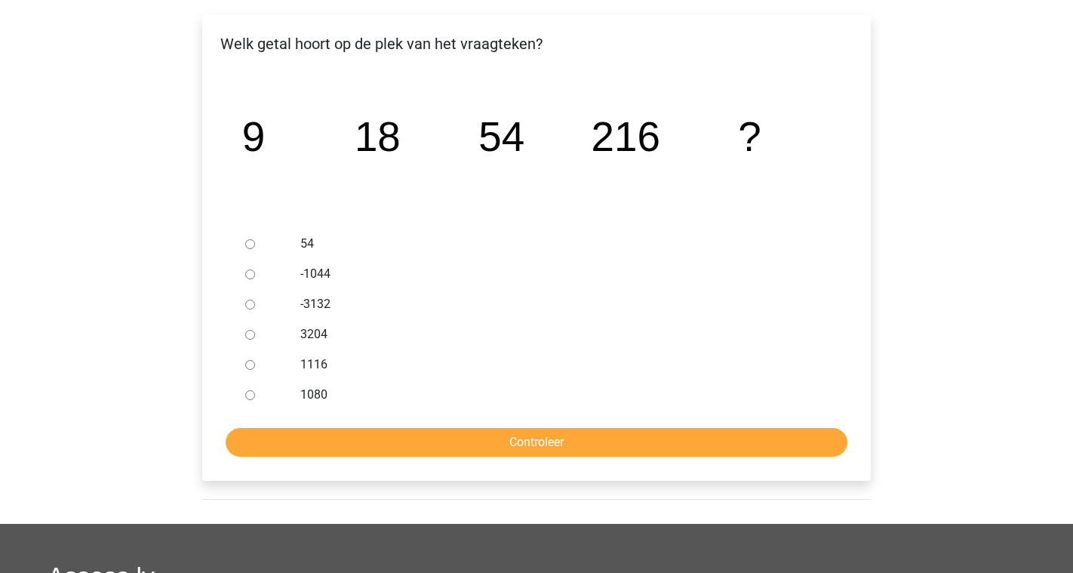
click at [256, 366] on div at bounding box center [264, 364] width 50 height 30
click at [254, 367] on input "1116" at bounding box center [250, 365] width 10 height 10
radio input "true"
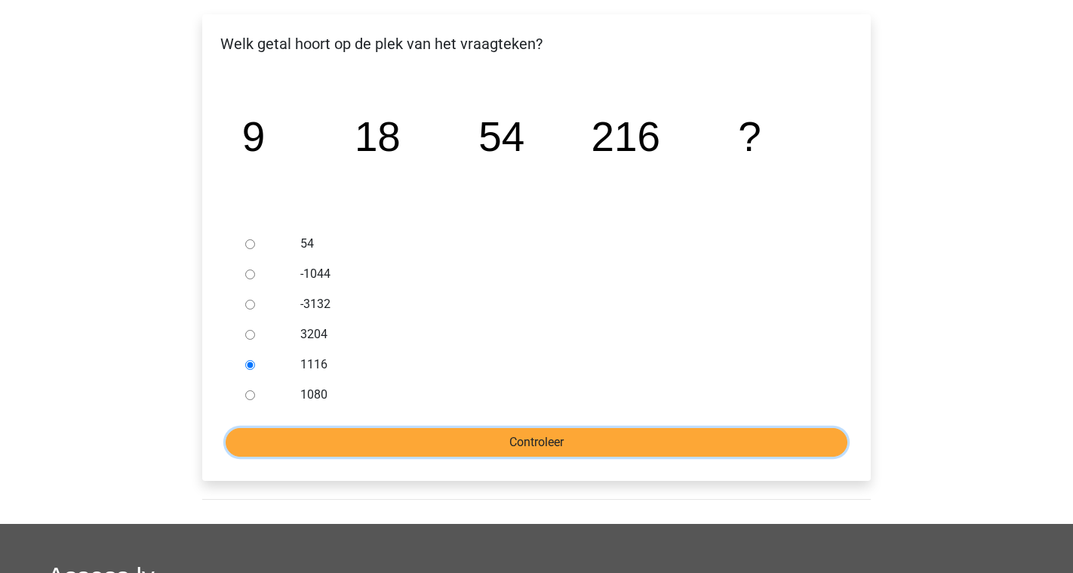
click at [446, 432] on input "Controleer" at bounding box center [537, 442] width 622 height 29
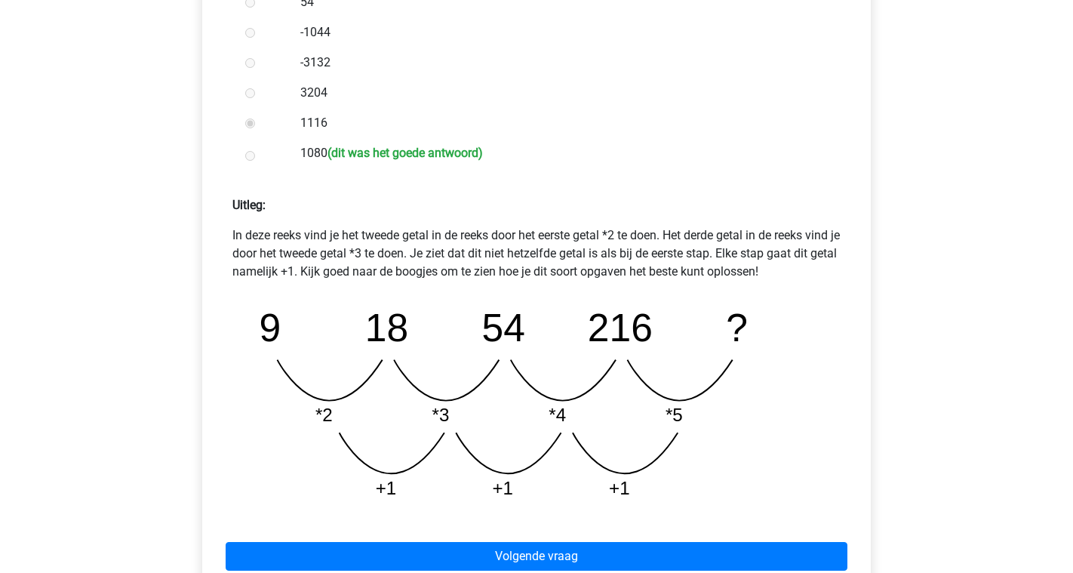
scroll to position [491, 0]
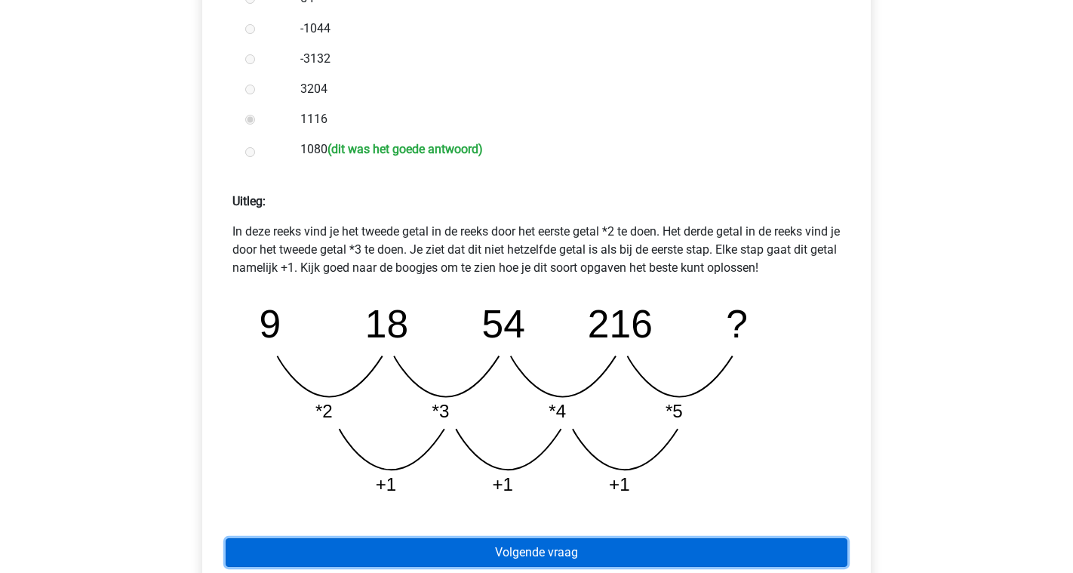
click at [623, 554] on link "Volgende vraag" at bounding box center [537, 552] width 622 height 29
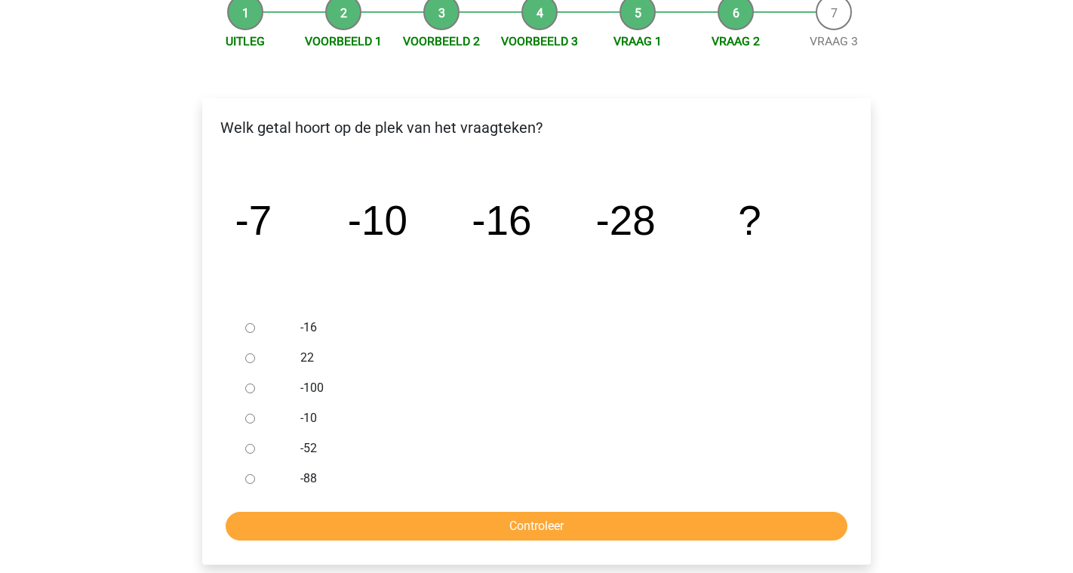
scroll to position [129, 0]
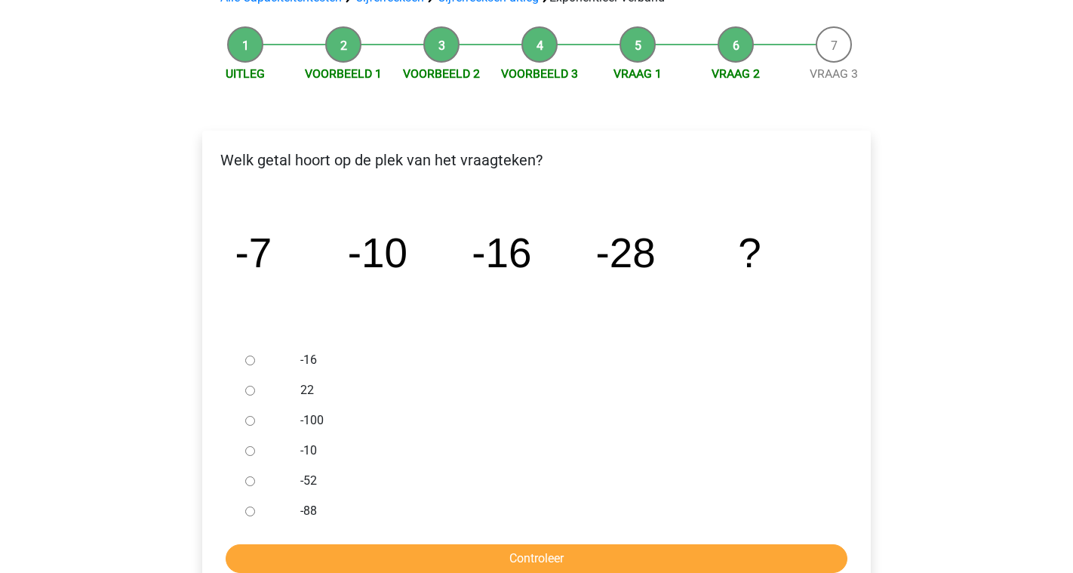
click at [254, 481] on input "-52" at bounding box center [250, 481] width 10 height 10
radio input "true"
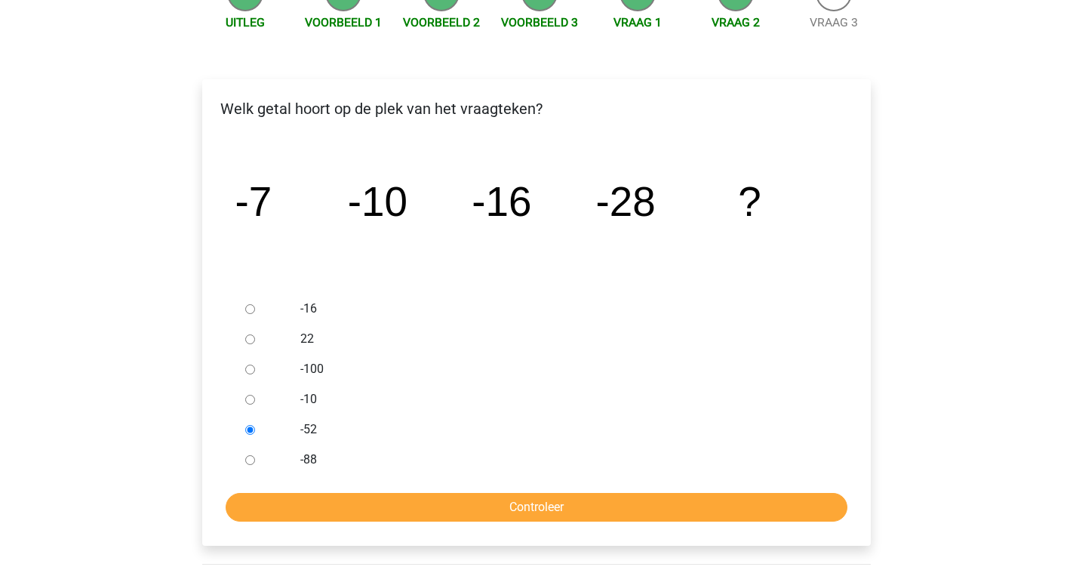
scroll to position [195, 0]
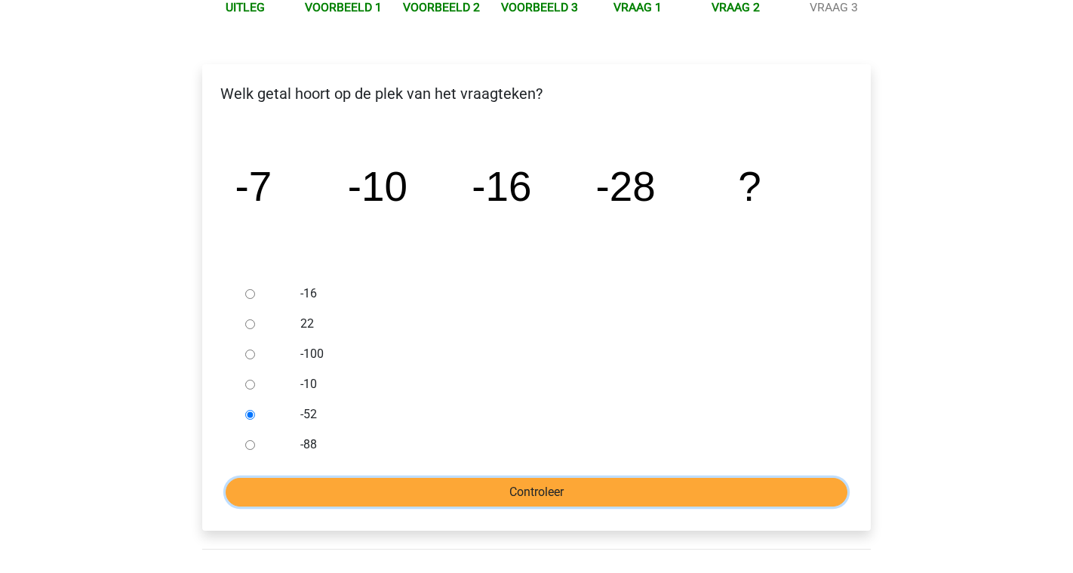
click at [467, 488] on input "Controleer" at bounding box center [537, 492] width 622 height 29
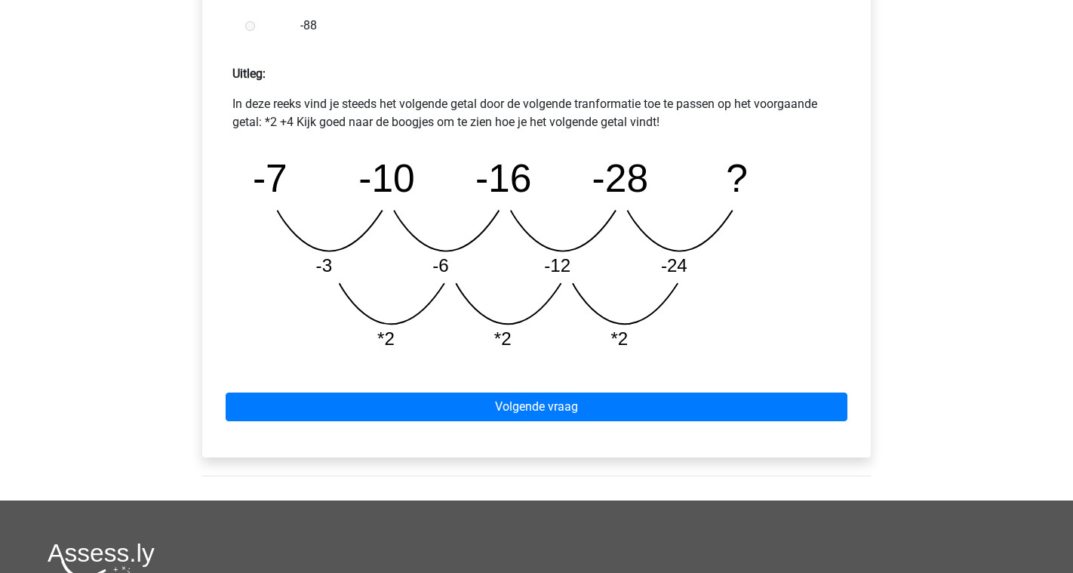
scroll to position [648, 0]
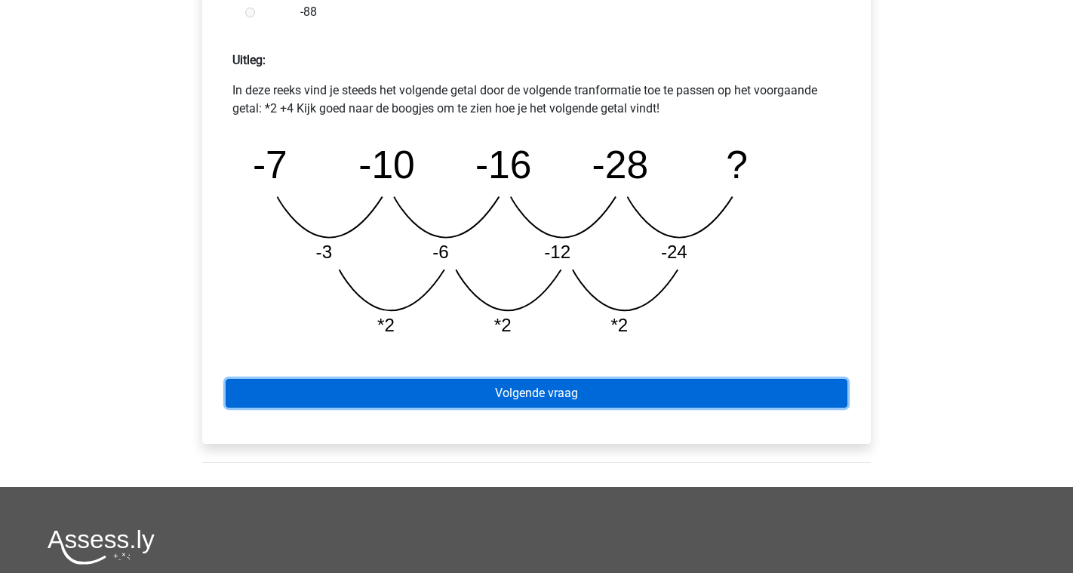
click at [552, 399] on link "Volgende vraag" at bounding box center [537, 393] width 622 height 29
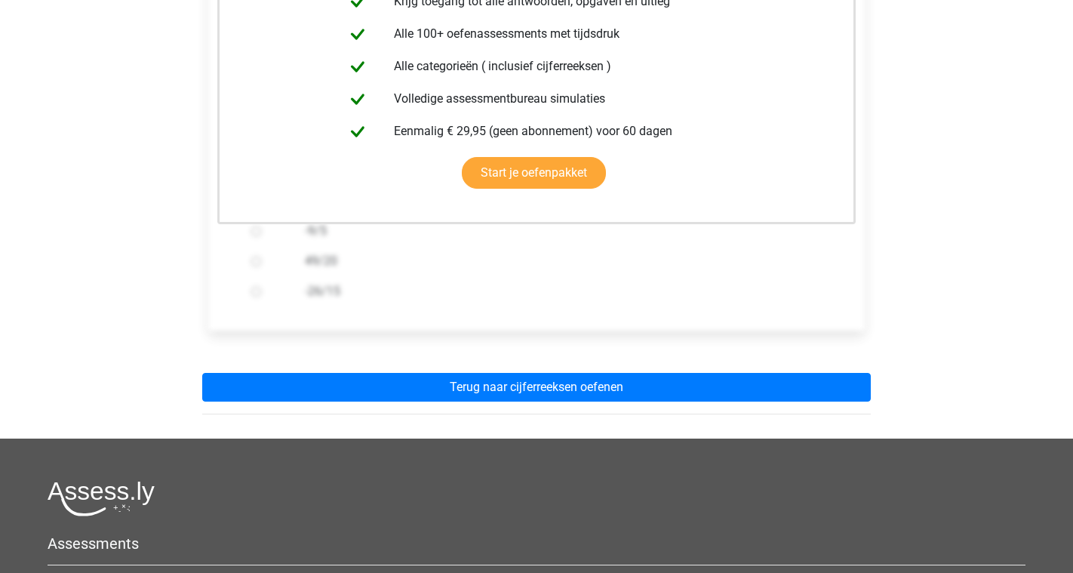
scroll to position [362, 0]
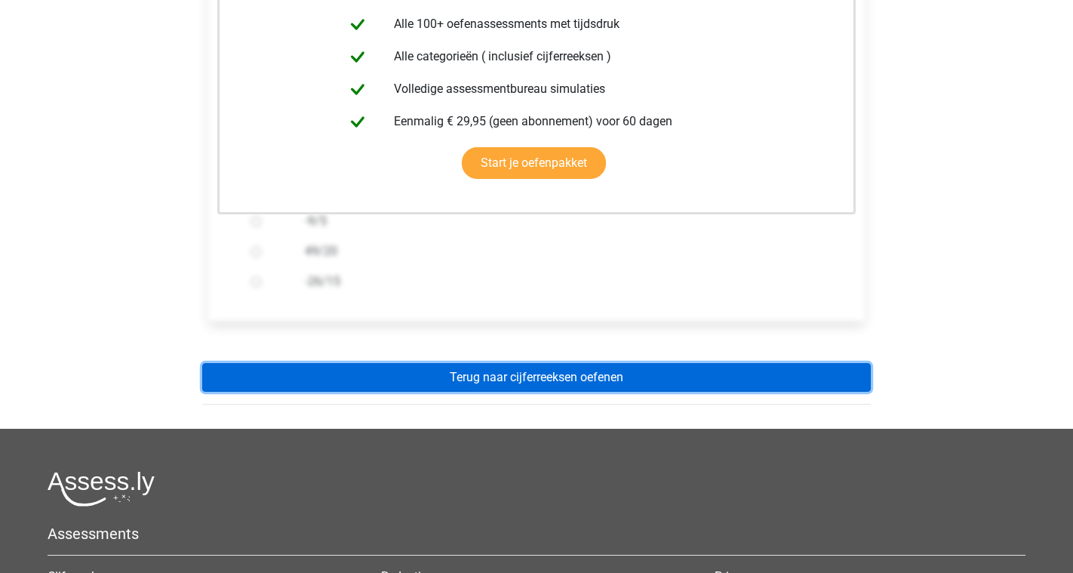
click at [556, 382] on link "Terug naar cijferreeksen oefenen" at bounding box center [536, 377] width 669 height 29
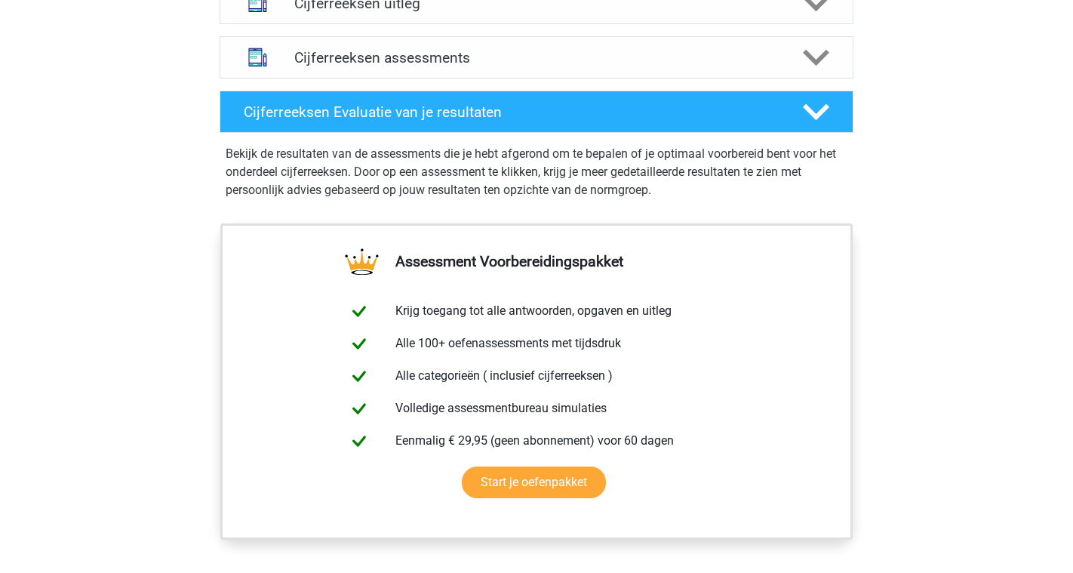
scroll to position [854, 0]
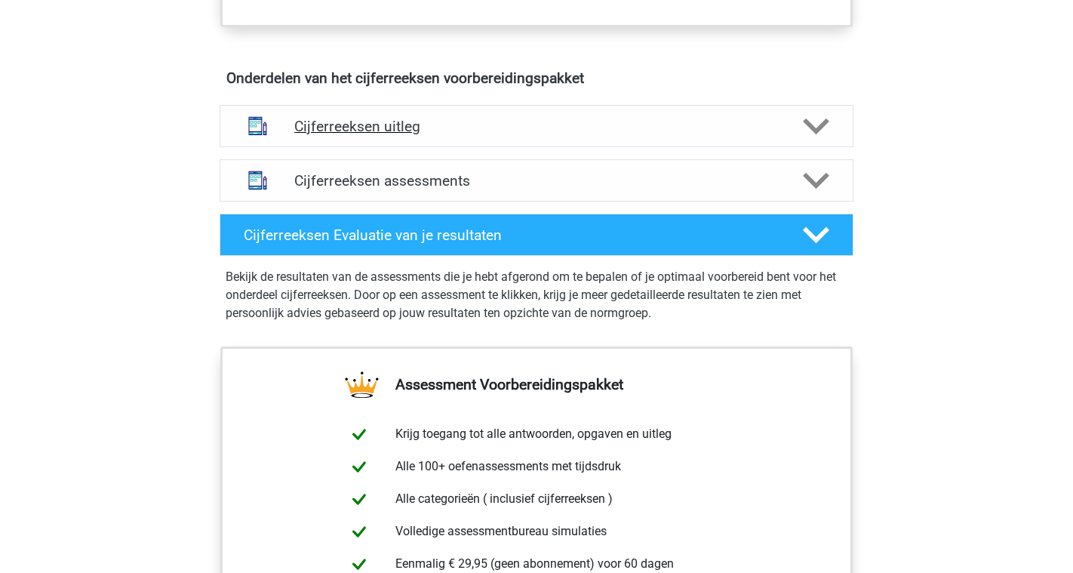
click at [549, 147] on div "Cijferreeksen uitleg" at bounding box center [537, 126] width 634 height 42
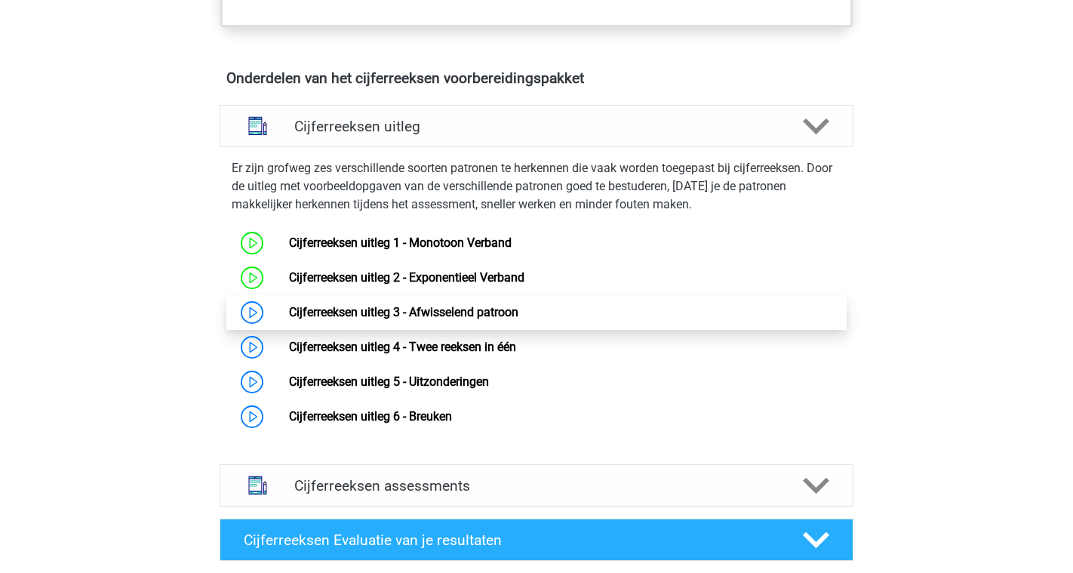
click at [408, 319] on link "Cijferreeksen uitleg 3 - Afwisselend patroon" at bounding box center [403, 312] width 229 height 14
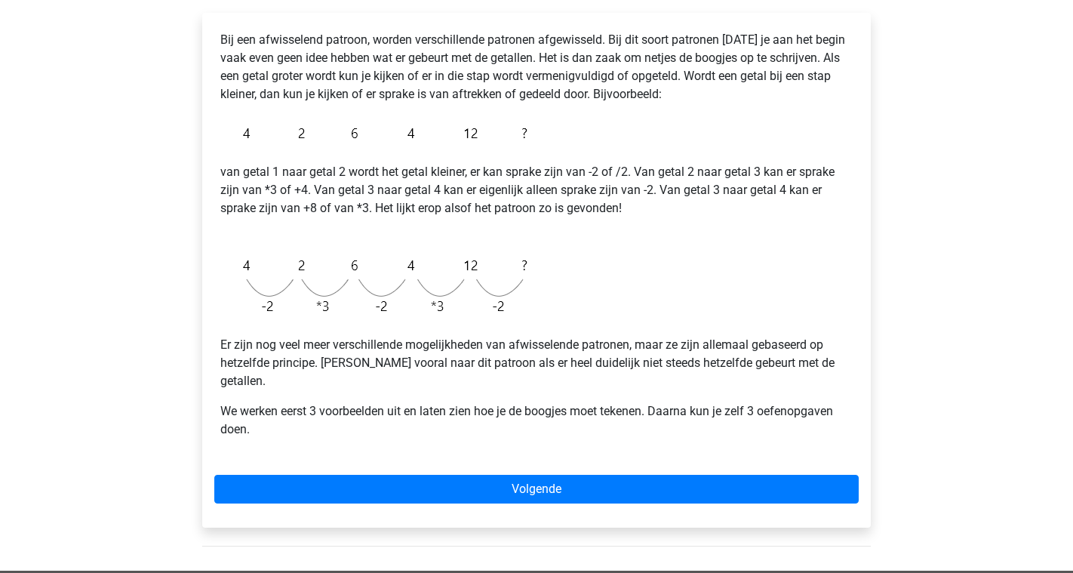
scroll to position [248, 0]
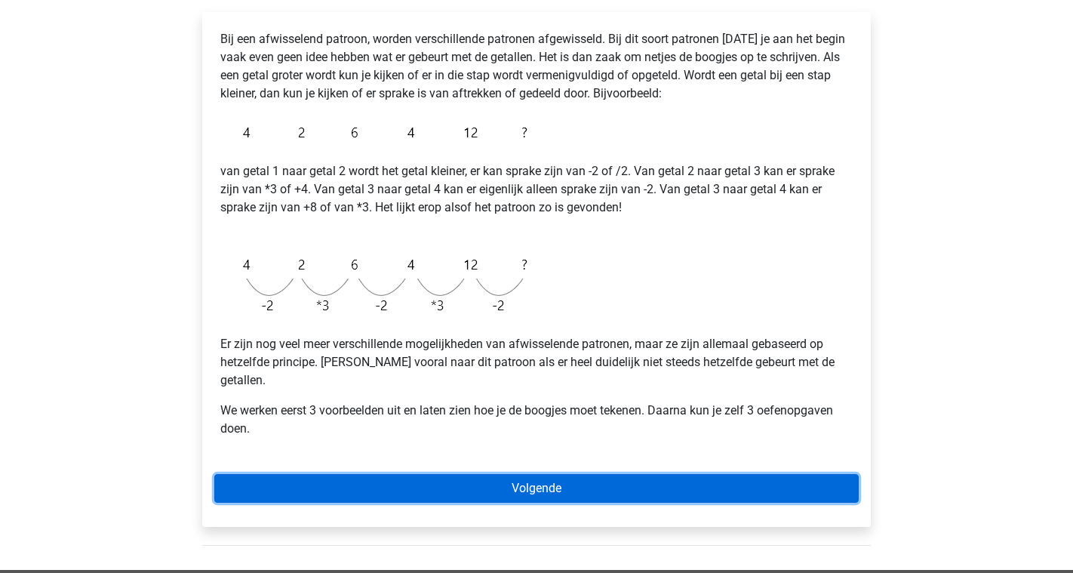
click at [568, 474] on link "Volgende" at bounding box center [536, 488] width 645 height 29
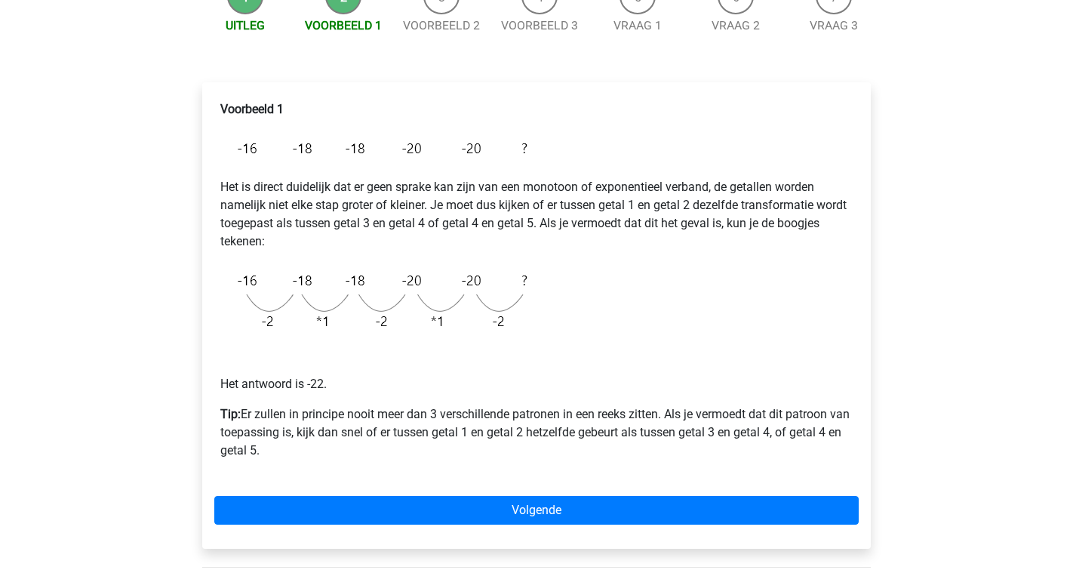
scroll to position [169, 0]
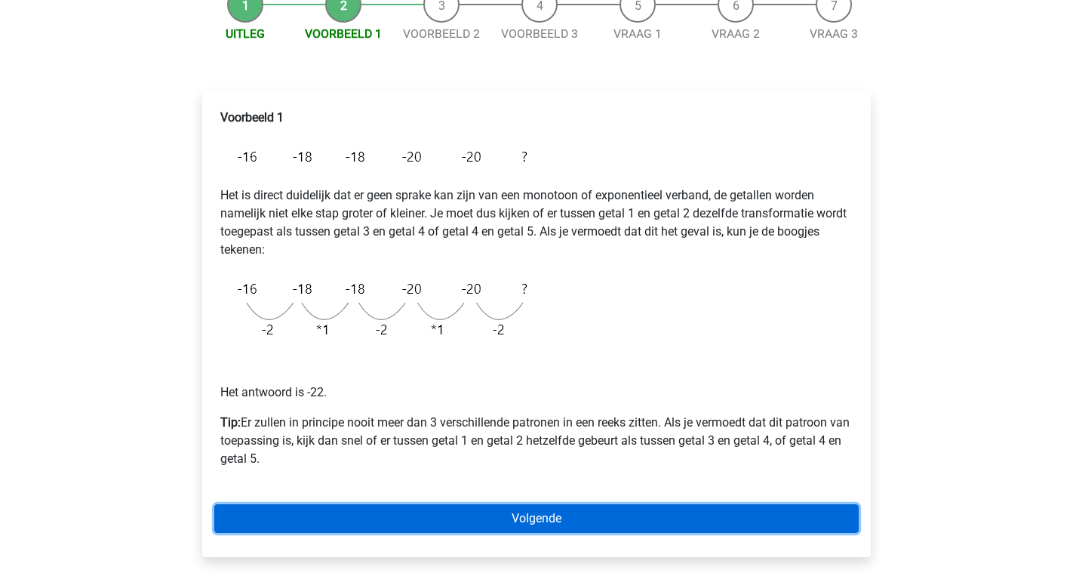
click at [650, 512] on link "Volgende" at bounding box center [536, 518] width 645 height 29
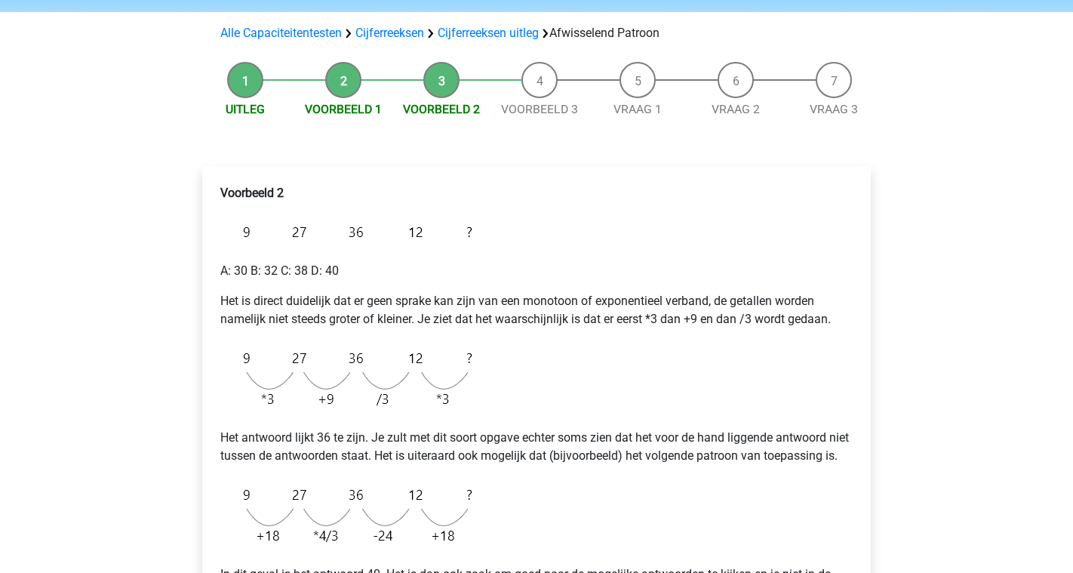
scroll to position [96, 0]
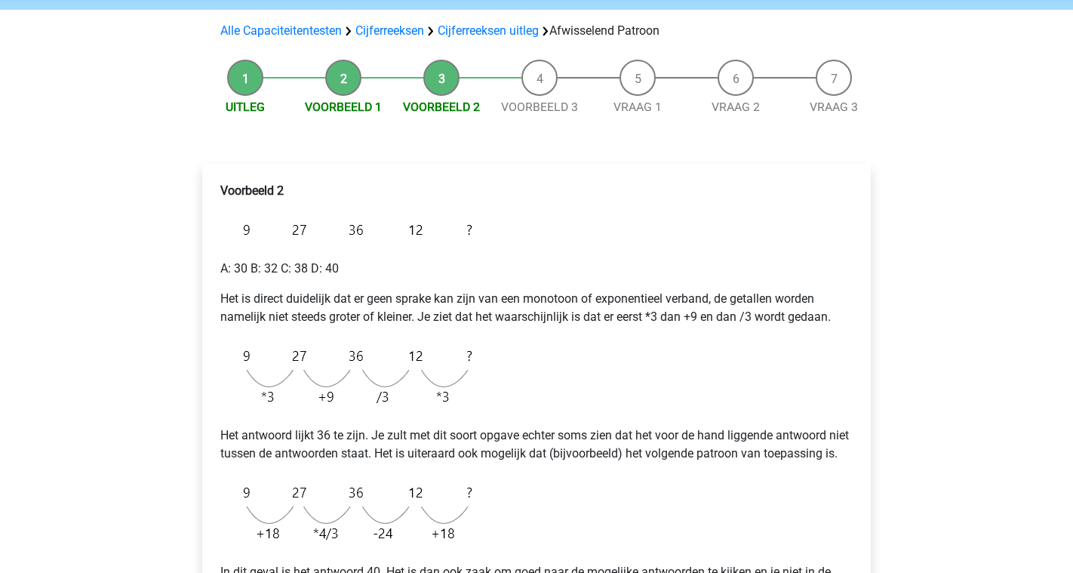
click at [398, 308] on p "Het is direct duidelijk dat er geen sprake kan zijn van een monotoon of exponen…" at bounding box center [536, 308] width 632 height 36
click at [433, 315] on p "Het is direct duidelijk dat er geen sprake kan zijn van een monotoon of exponen…" at bounding box center [536, 308] width 632 height 36
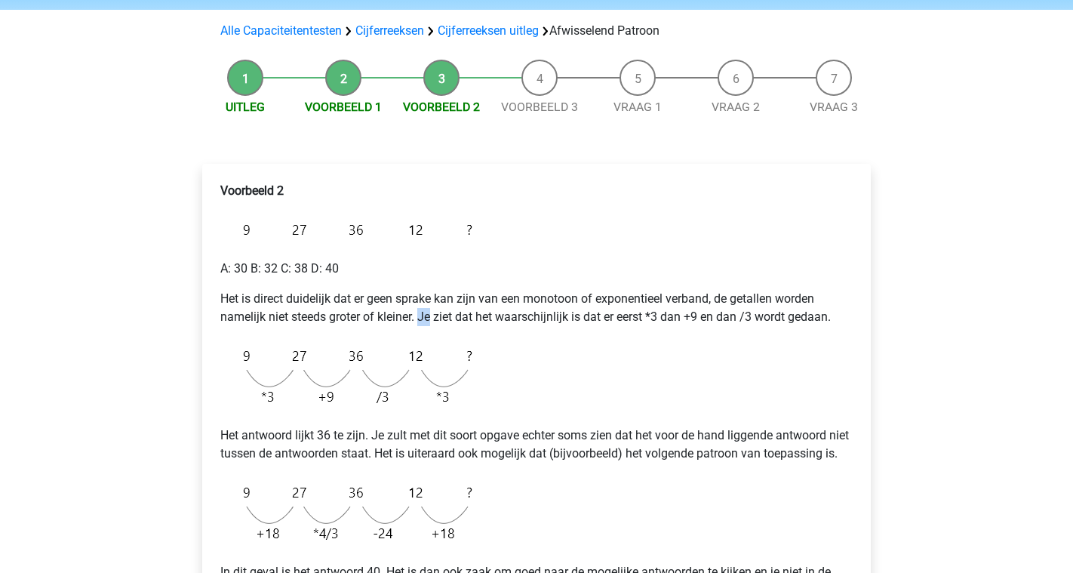
click at [433, 315] on p "Het is direct duidelijk dat er geen sprake kan zijn van een monotoon of exponen…" at bounding box center [536, 308] width 632 height 36
click at [481, 324] on p "Het is direct duidelijk dat er geen sprake kan zijn van een monotoon of exponen…" at bounding box center [536, 308] width 632 height 36
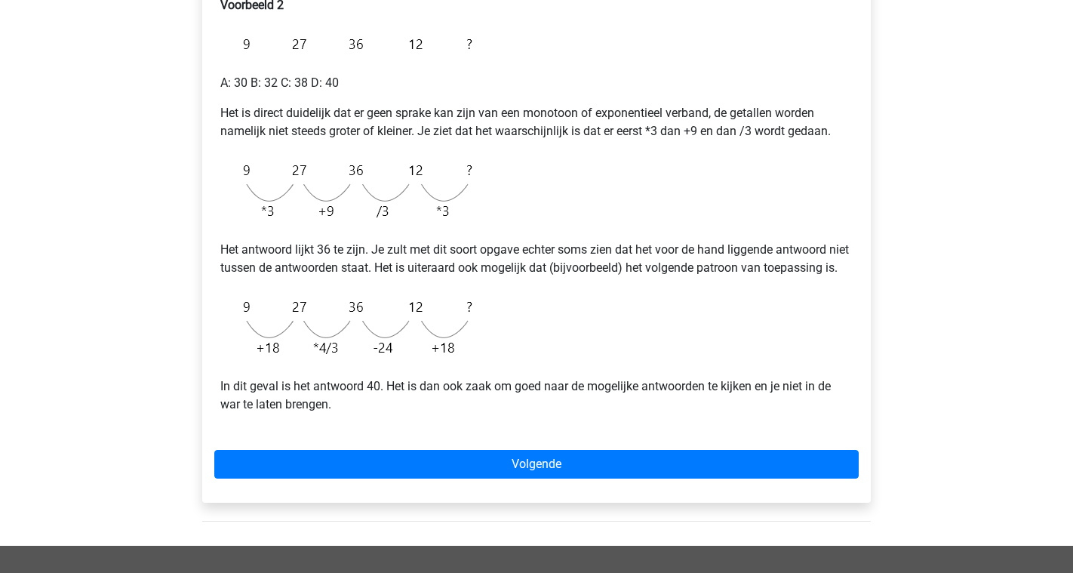
scroll to position [282, 0]
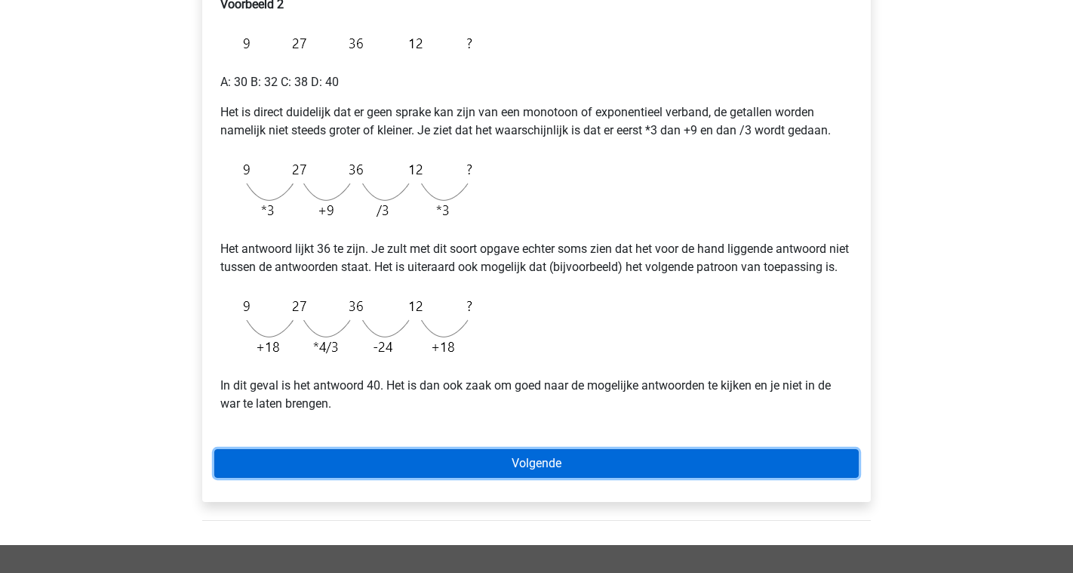
click at [528, 478] on link "Volgende" at bounding box center [536, 463] width 645 height 29
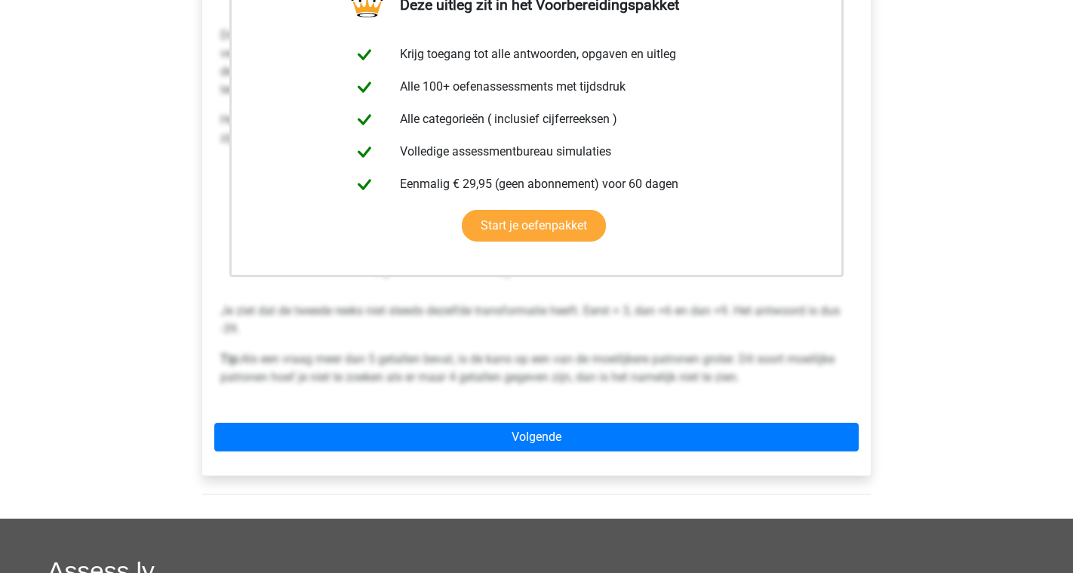
scroll to position [332, 0]
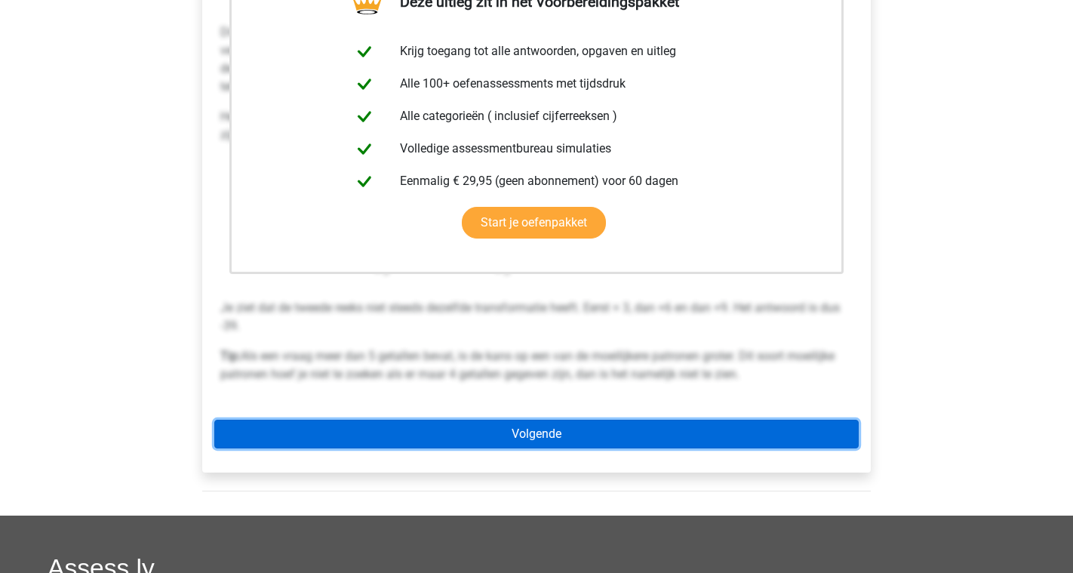
click at [585, 442] on link "Volgende" at bounding box center [536, 434] width 645 height 29
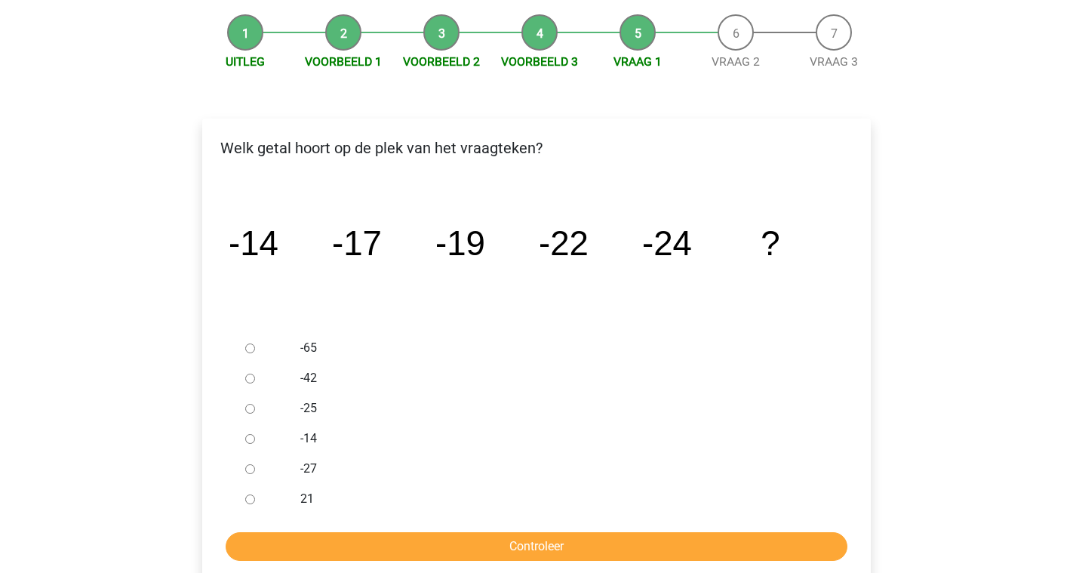
scroll to position [150, 0]
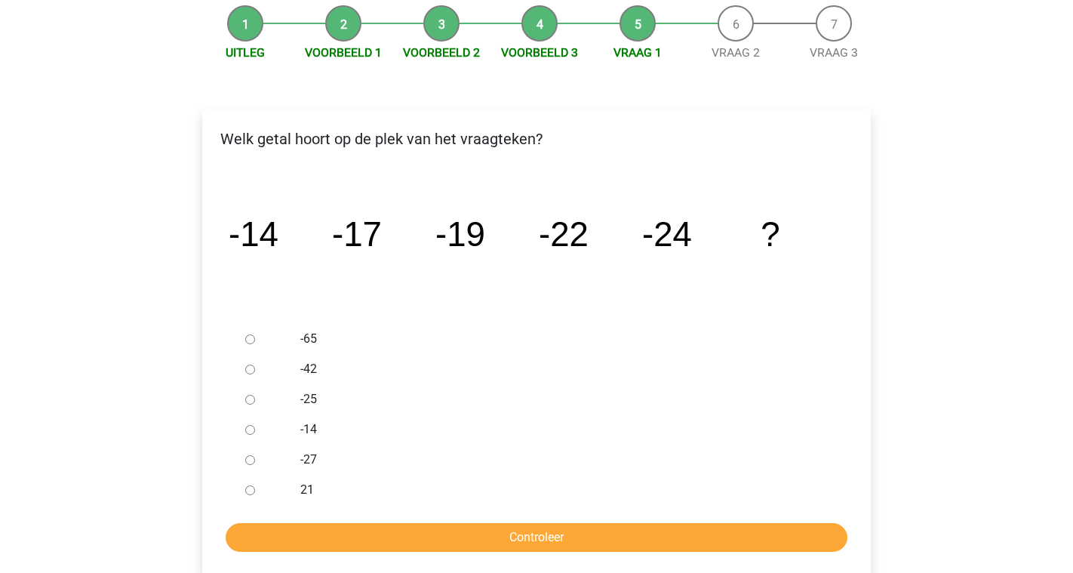
click at [249, 464] on input "-27" at bounding box center [250, 460] width 10 height 10
radio input "true"
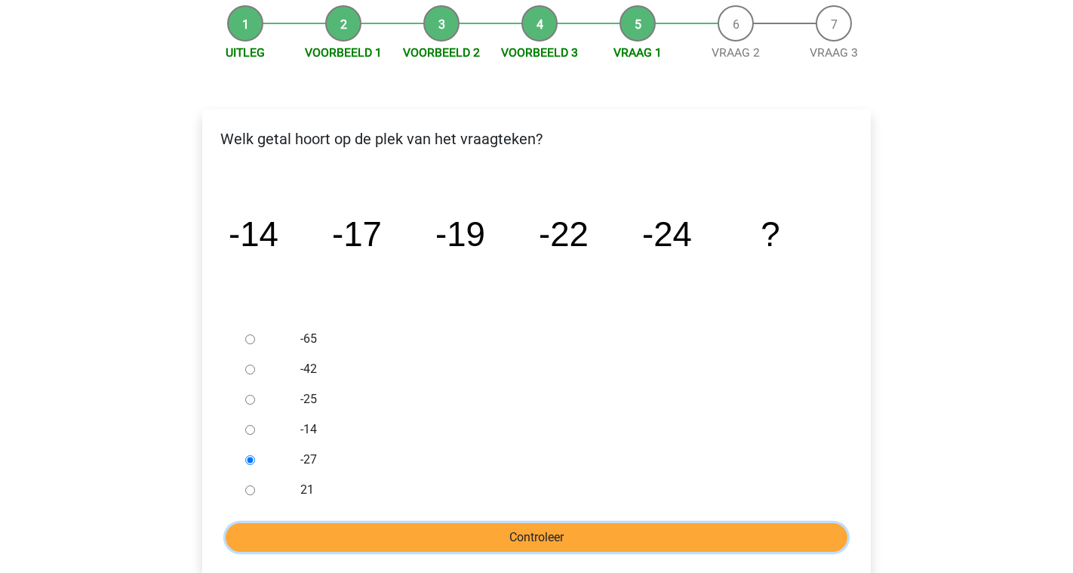
click at [371, 533] on input "Controleer" at bounding box center [537, 537] width 622 height 29
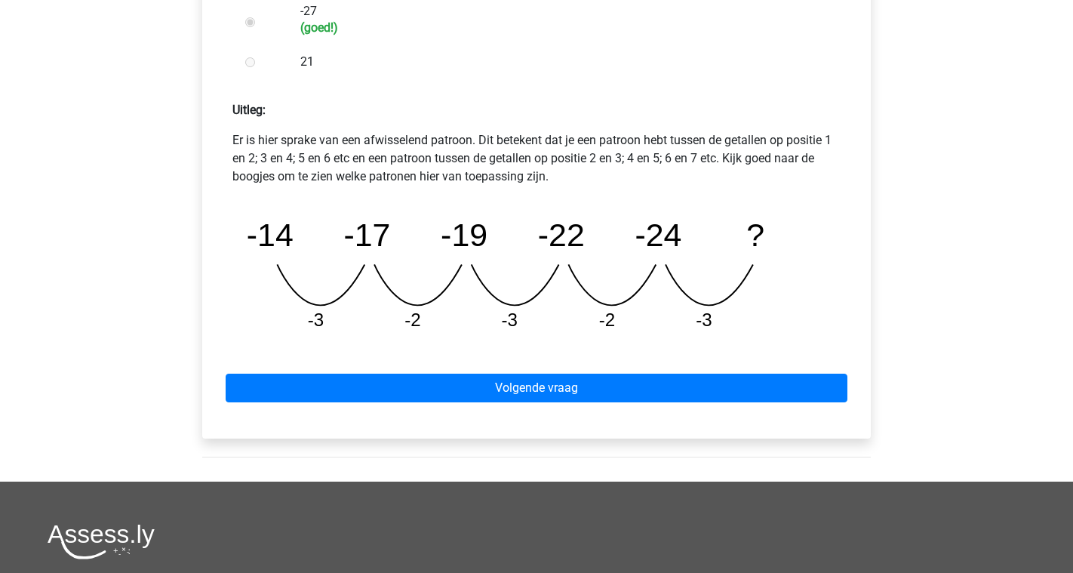
scroll to position [614, 0]
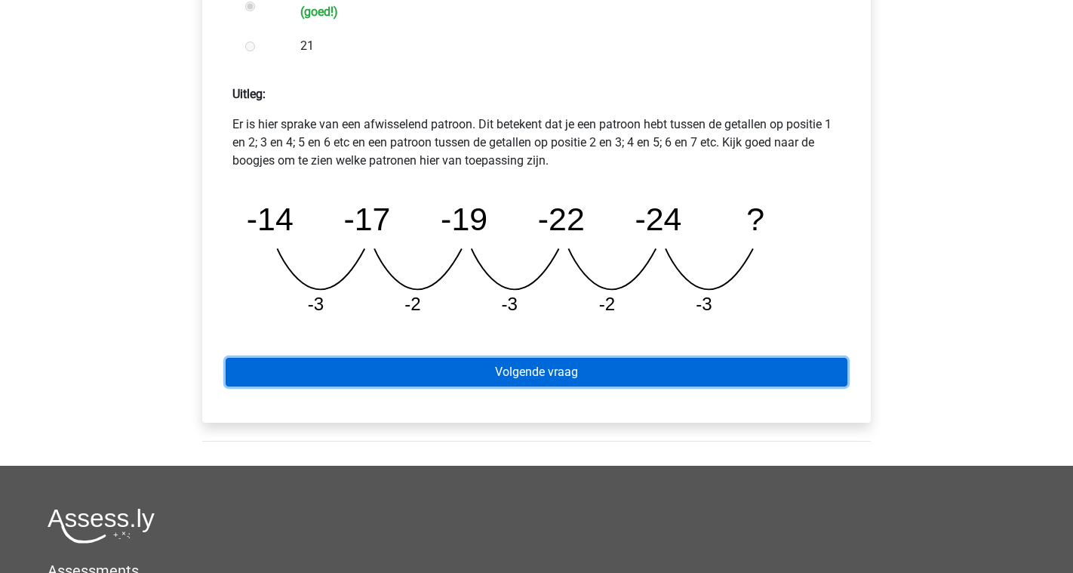
click at [650, 371] on link "Volgende vraag" at bounding box center [537, 372] width 622 height 29
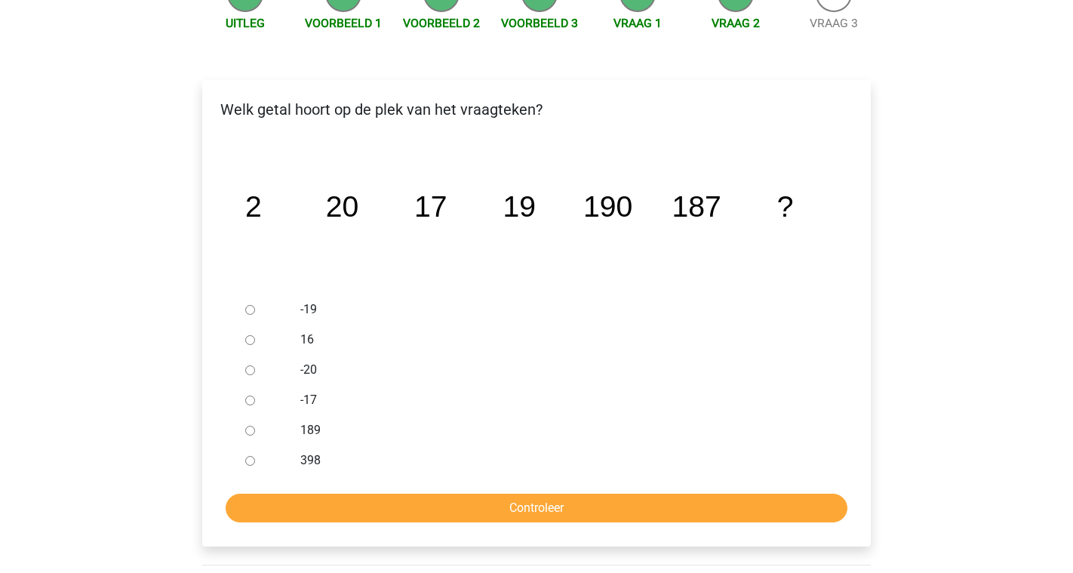
scroll to position [185, 0]
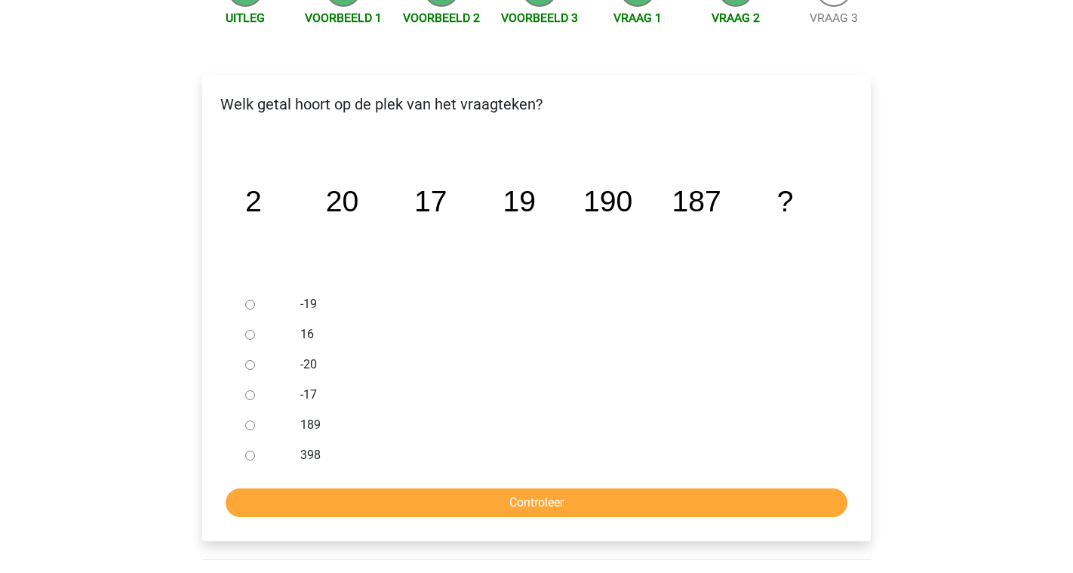
click at [250, 424] on input "189" at bounding box center [250, 425] width 10 height 10
radio input "true"
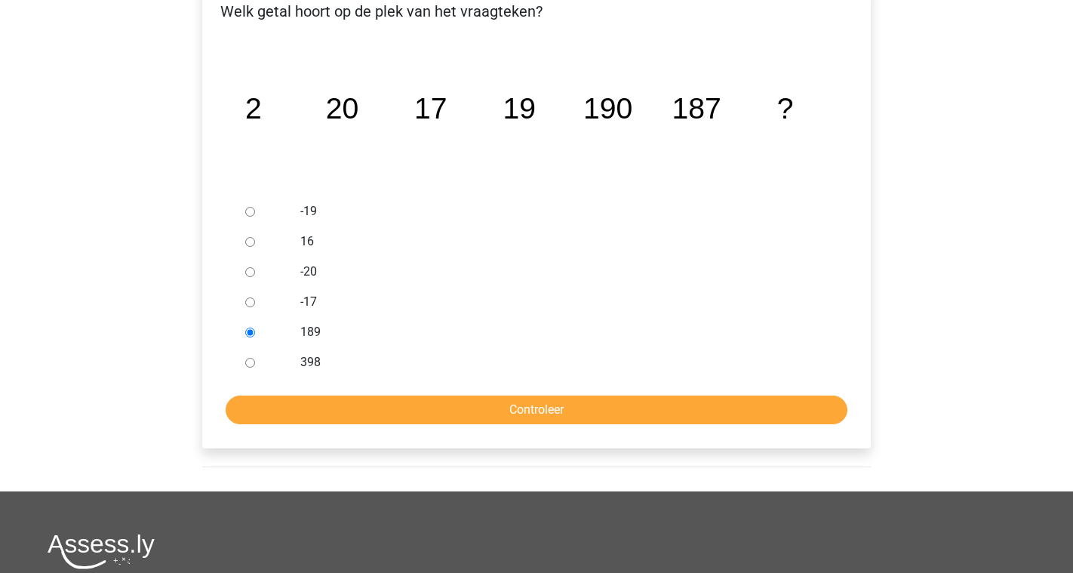
scroll to position [291, 0]
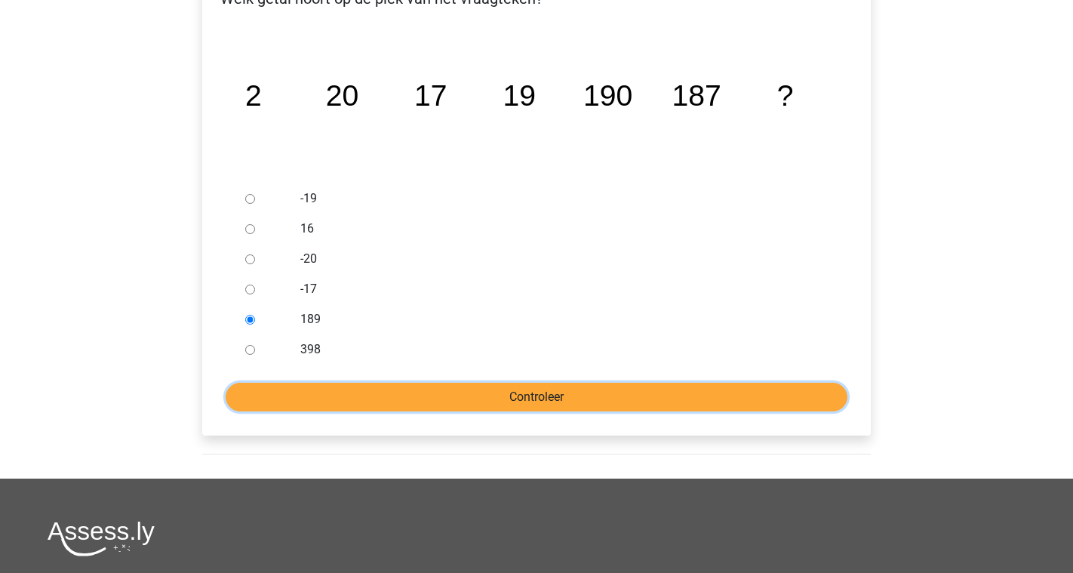
click at [434, 392] on input "Controleer" at bounding box center [537, 397] width 622 height 29
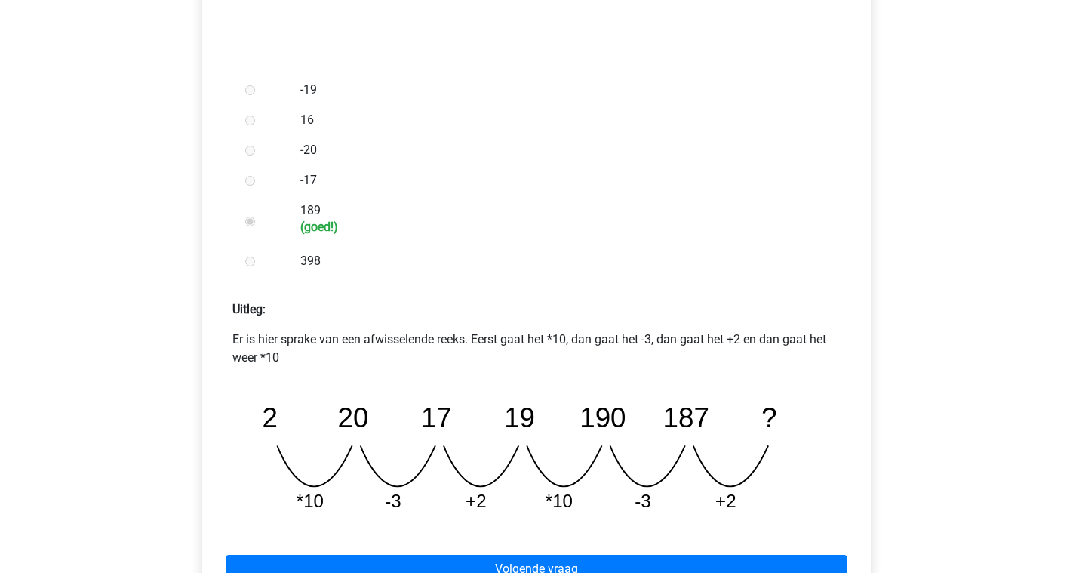
scroll to position [402, 0]
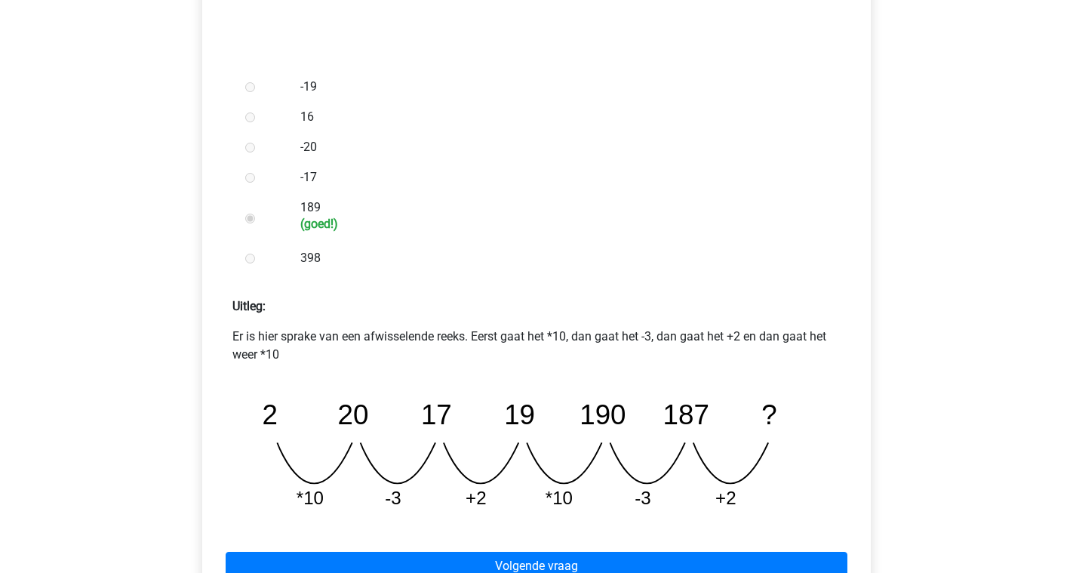
click at [380, 341] on p "Er is hier sprake van een afwisselende reeks. Eerst gaat het *10, dan gaat het …" at bounding box center [536, 346] width 608 height 36
click at [377, 369] on div "Er is hier sprake van een afwisselende reeks. Eerst gaat het *10, dan gaat het …" at bounding box center [536, 425] width 645 height 195
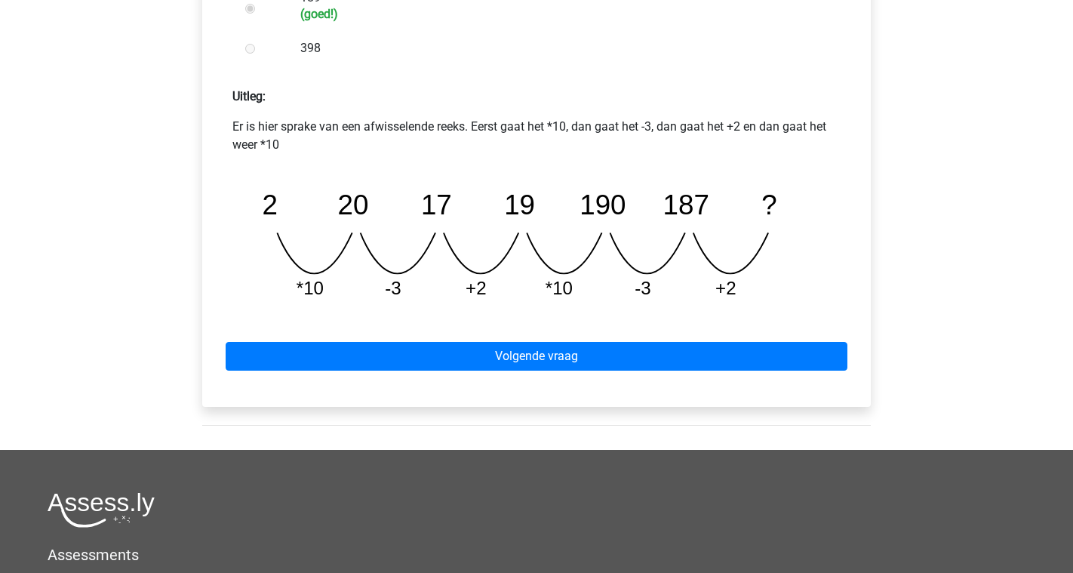
scroll to position [617, 0]
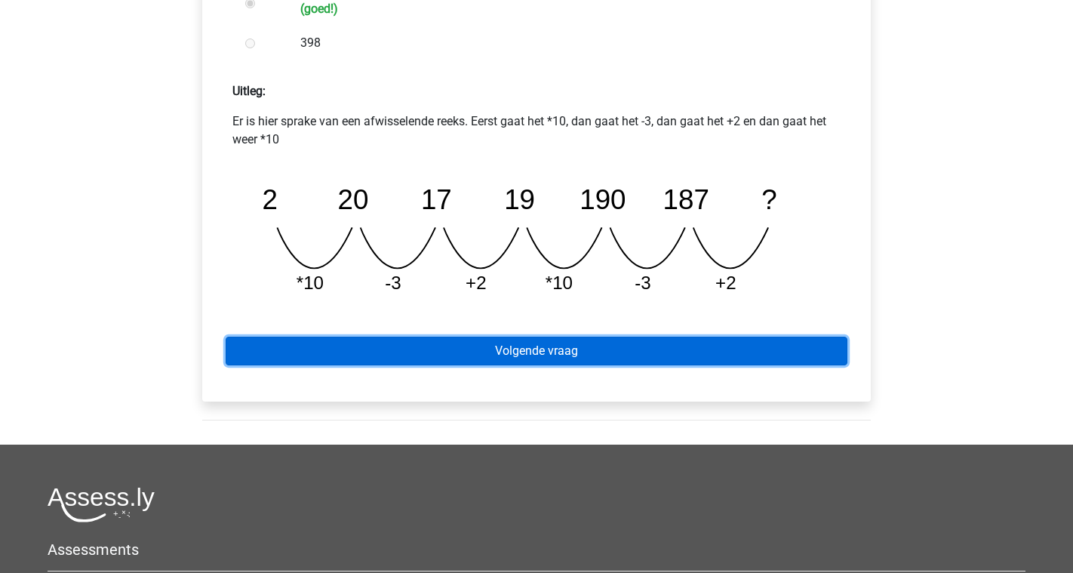
click at [612, 358] on link "Volgende vraag" at bounding box center [537, 351] width 622 height 29
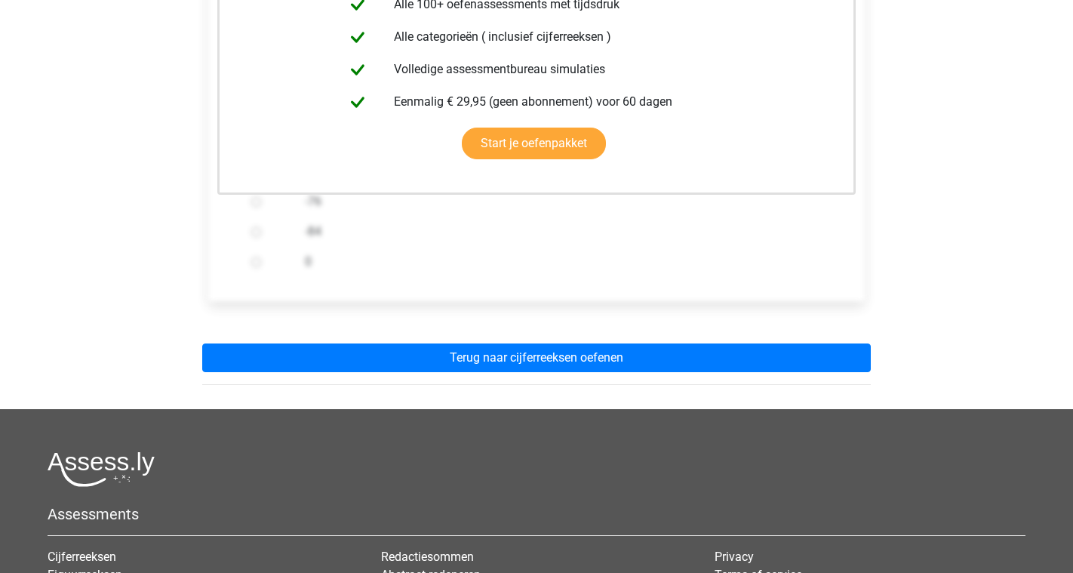
scroll to position [396, 0]
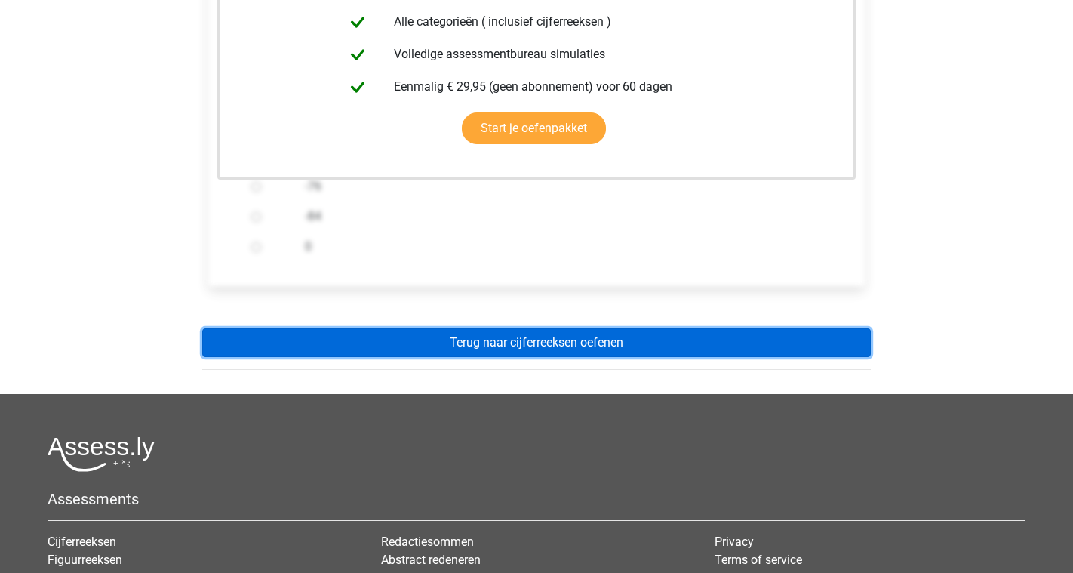
click at [597, 350] on link "Terug naar cijferreeksen oefenen" at bounding box center [536, 342] width 669 height 29
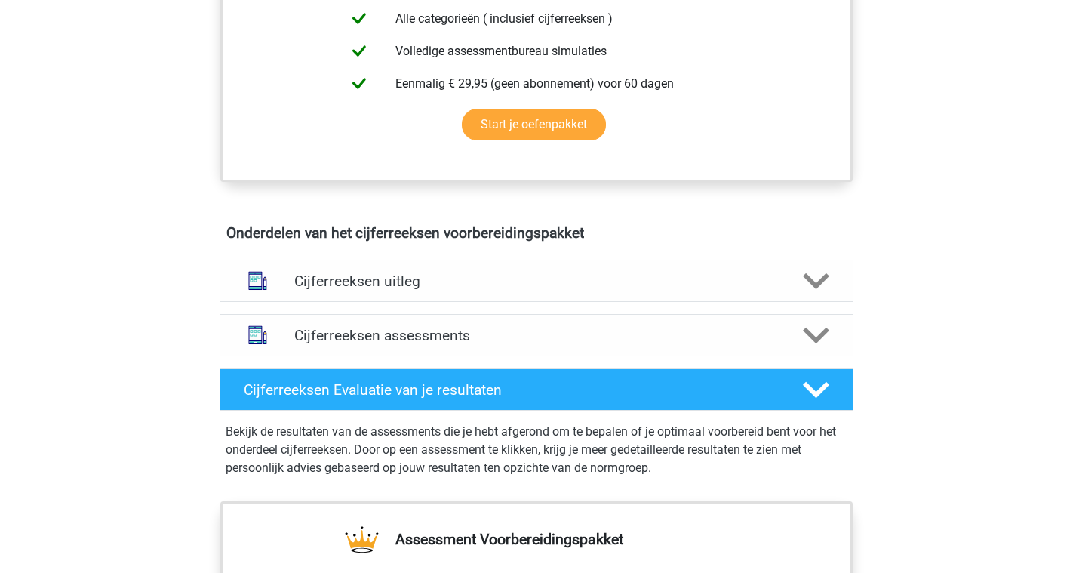
scroll to position [718, 0]
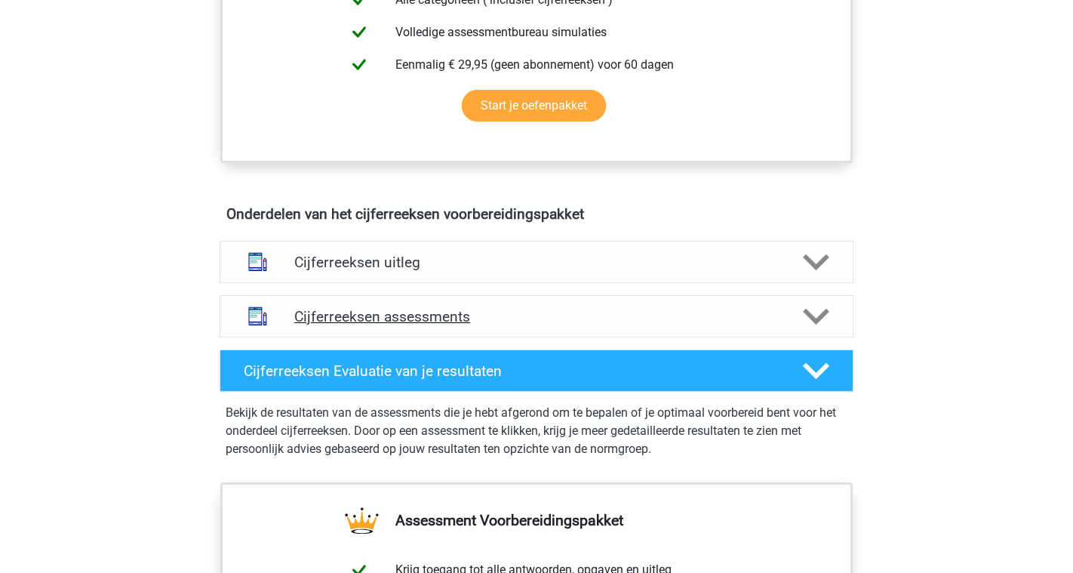
click at [617, 337] on div "Cijferreeksen assessments" at bounding box center [537, 316] width 634 height 42
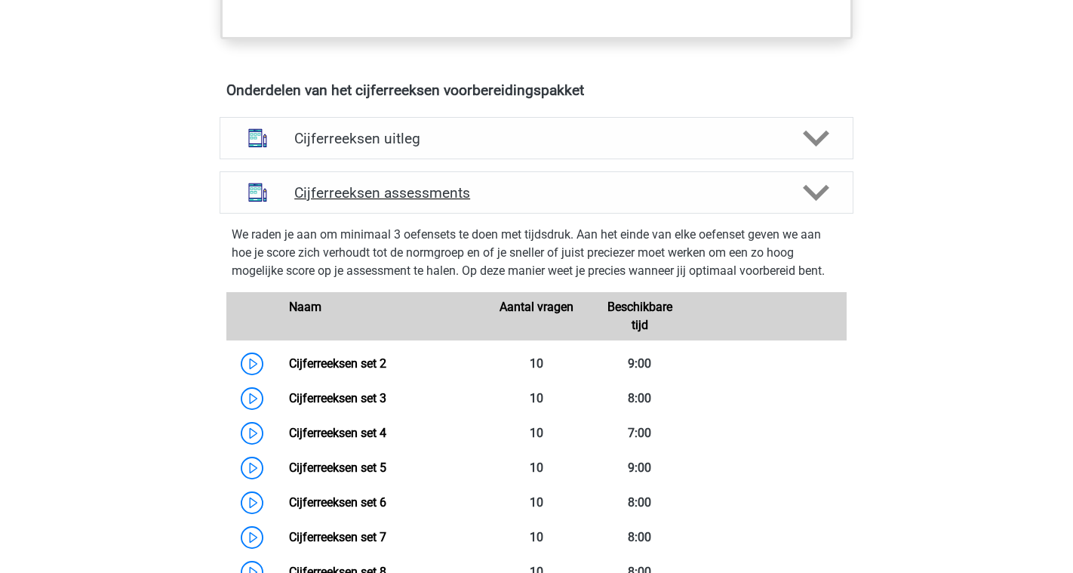
scroll to position [835, 0]
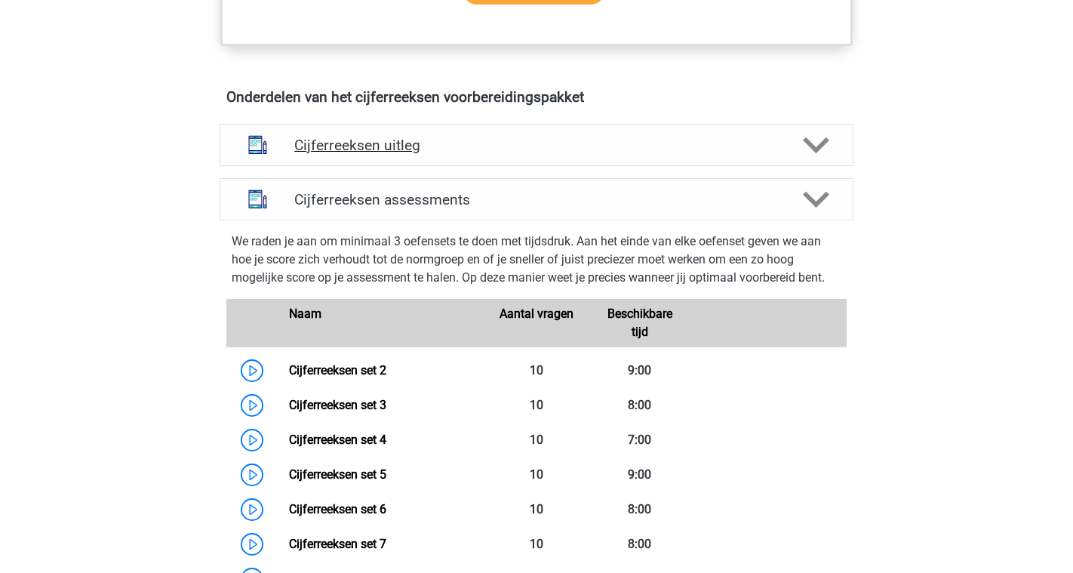
click at [636, 166] on div "Cijferreeksen uitleg" at bounding box center [537, 145] width 634 height 42
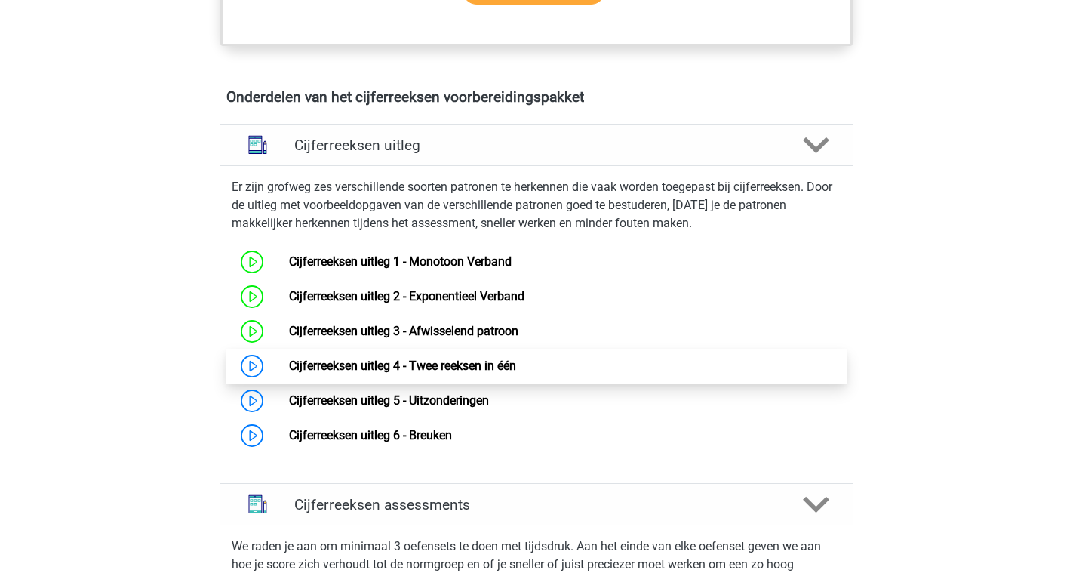
click at [358, 373] on link "Cijferreeksen uitleg 4 - Twee reeksen in één" at bounding box center [402, 365] width 227 height 14
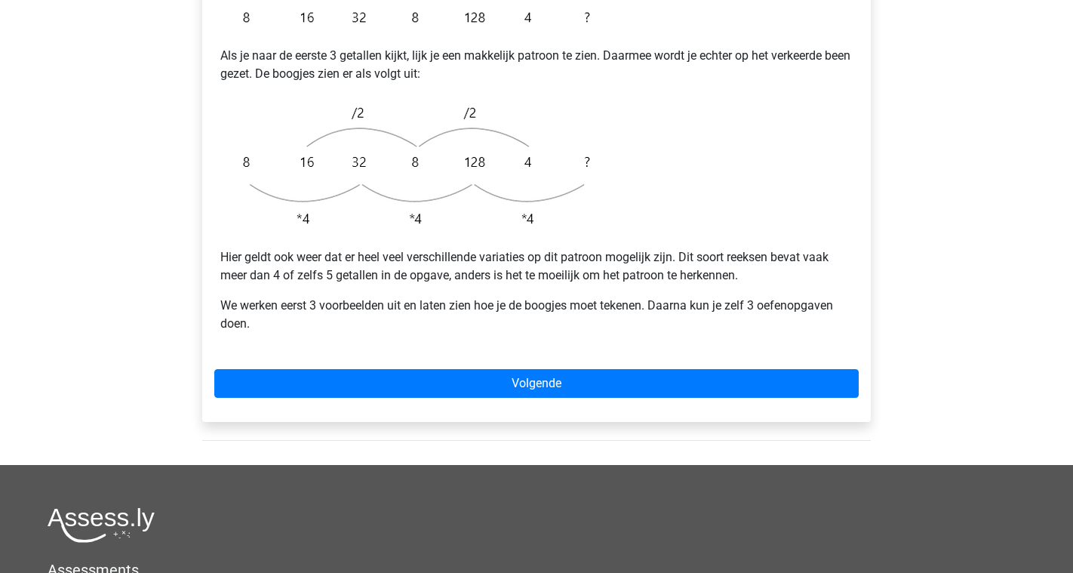
scroll to position [426, 0]
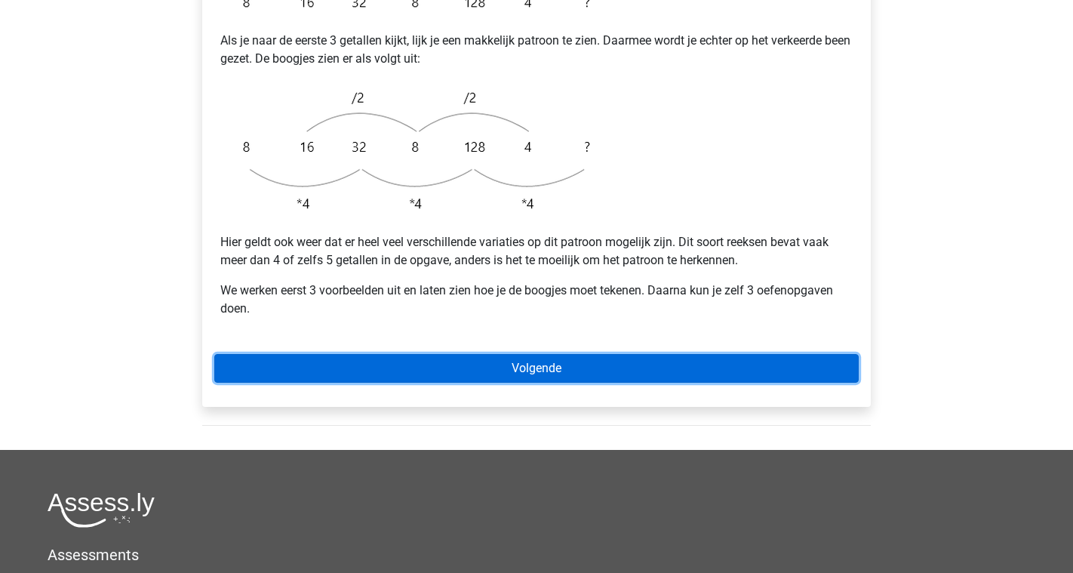
click at [558, 354] on link "Volgende" at bounding box center [536, 368] width 645 height 29
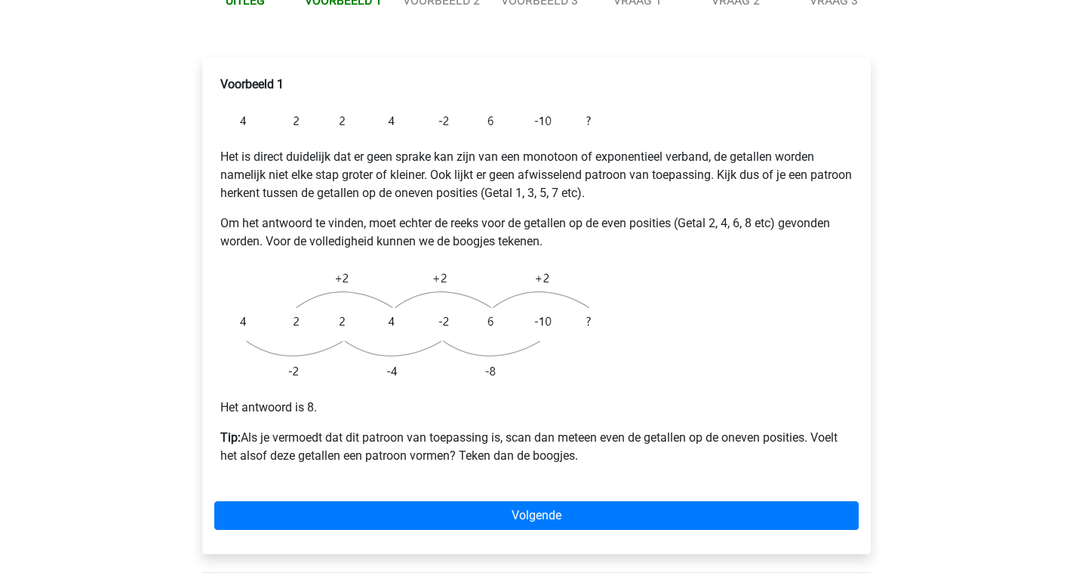
scroll to position [251, 0]
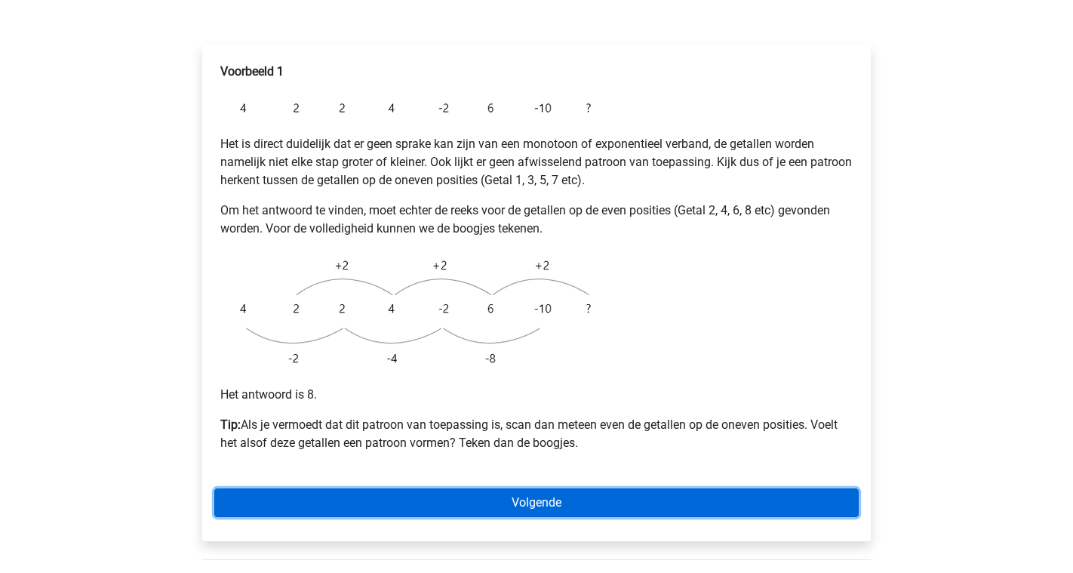
click at [577, 488] on link "Volgende" at bounding box center [536, 502] width 645 height 29
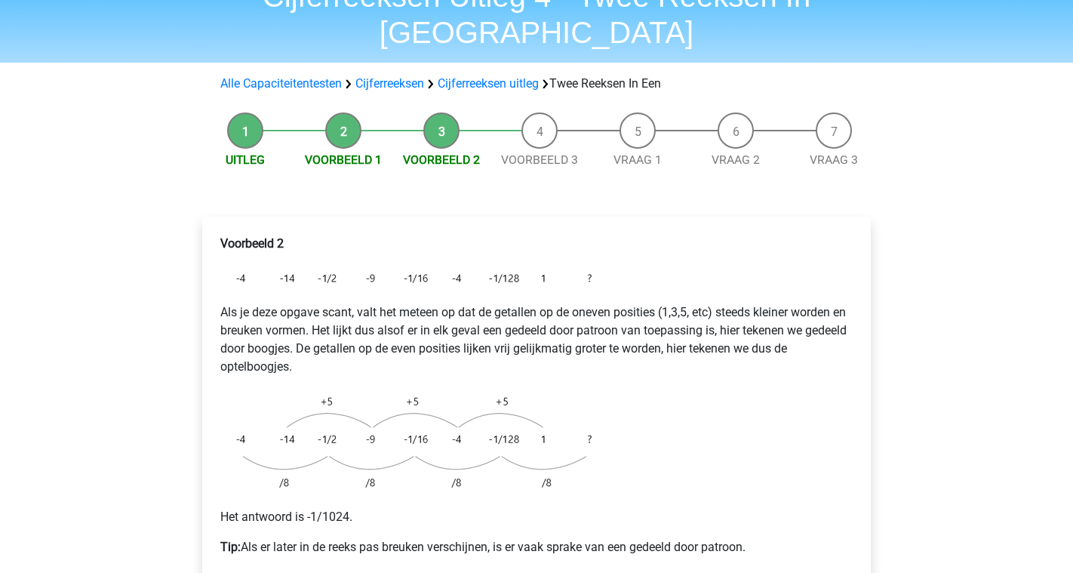
scroll to position [78, 0]
click at [512, 77] on link "Cijferreeksen uitleg" at bounding box center [488, 84] width 101 height 14
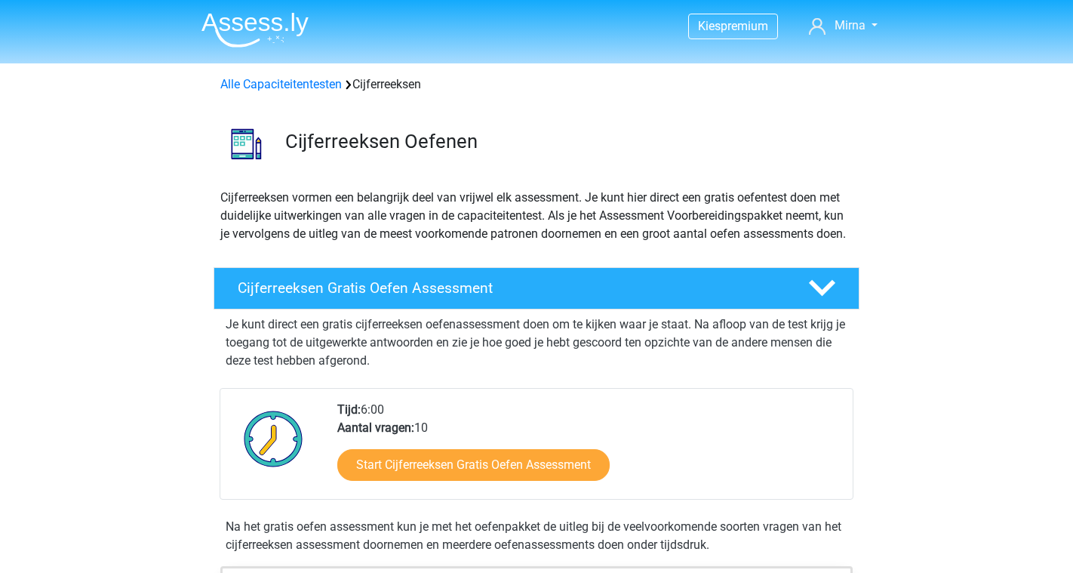
scroll to position [971, 0]
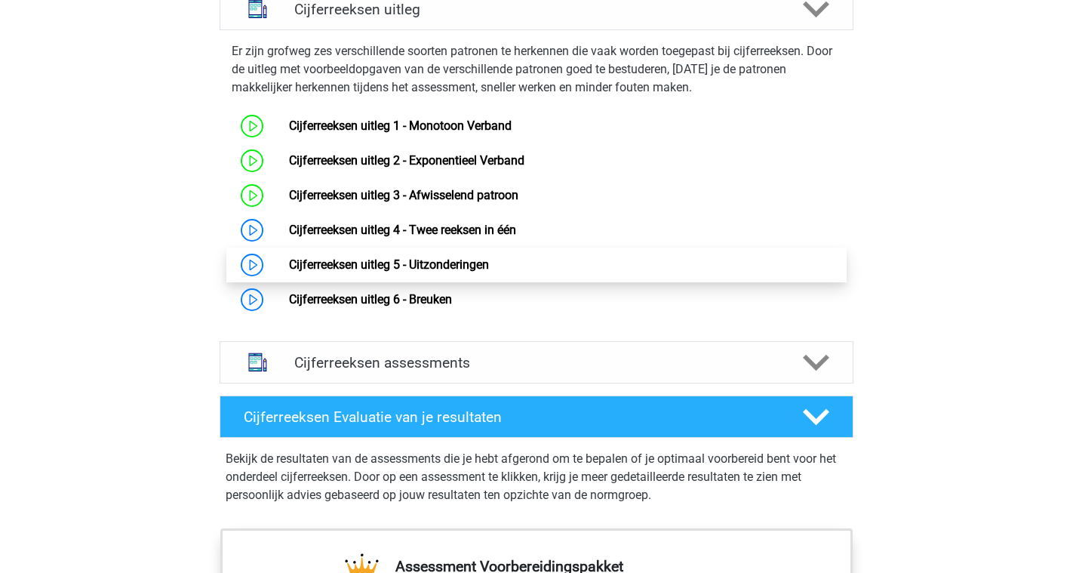
click at [489, 272] on link "Cijferreeksen uitleg 5 - Uitzonderingen" at bounding box center [389, 264] width 200 height 14
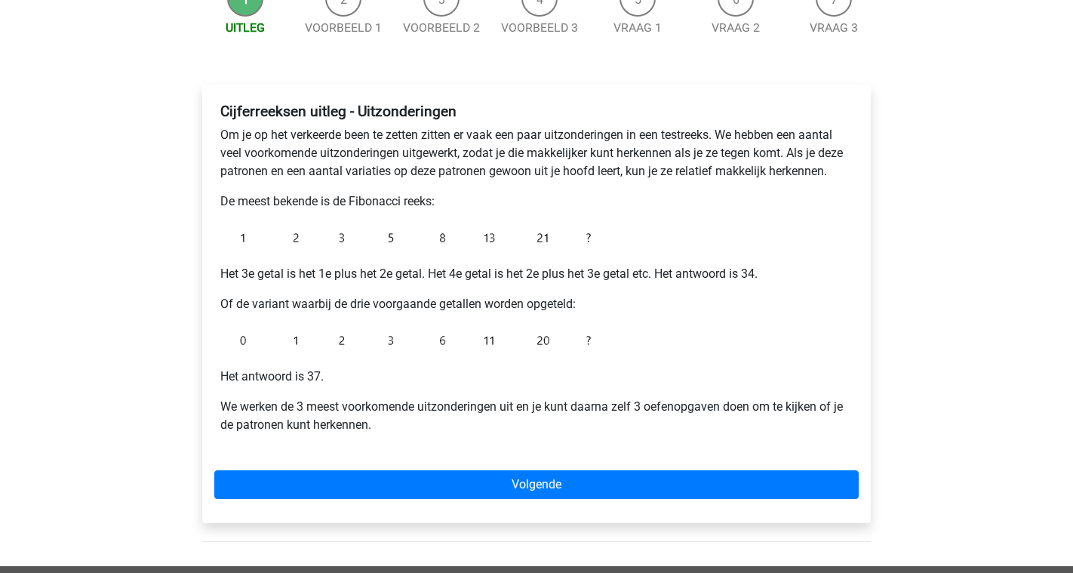
scroll to position [189, 0]
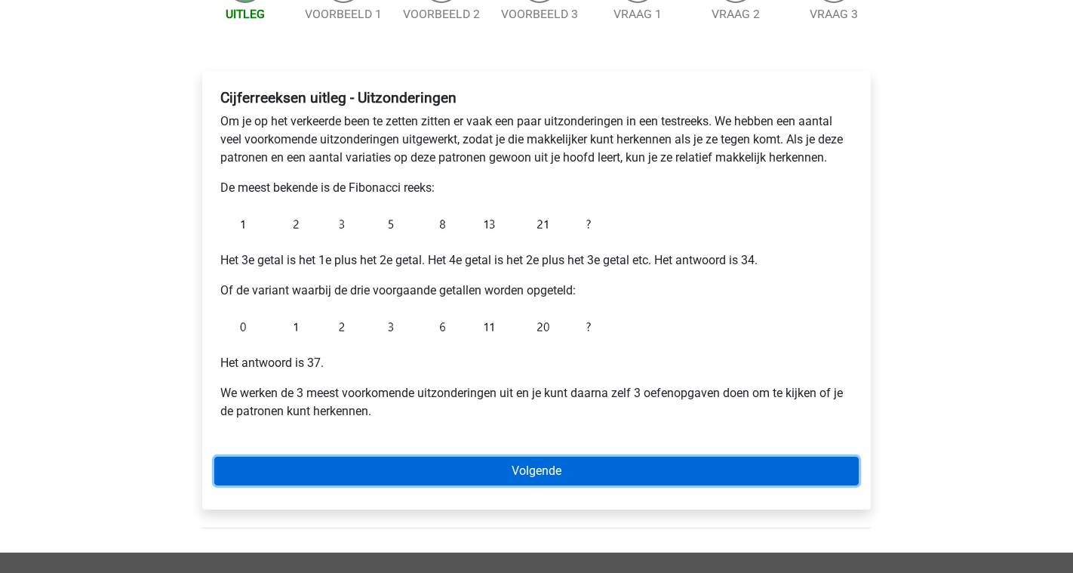
click at [502, 471] on link "Volgende" at bounding box center [536, 471] width 645 height 29
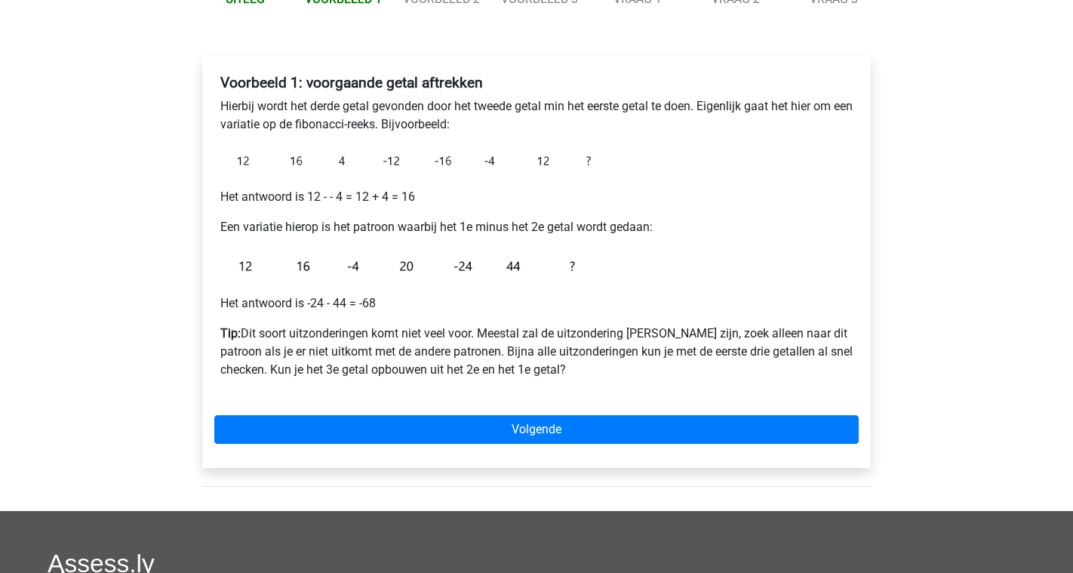
scroll to position [205, 0]
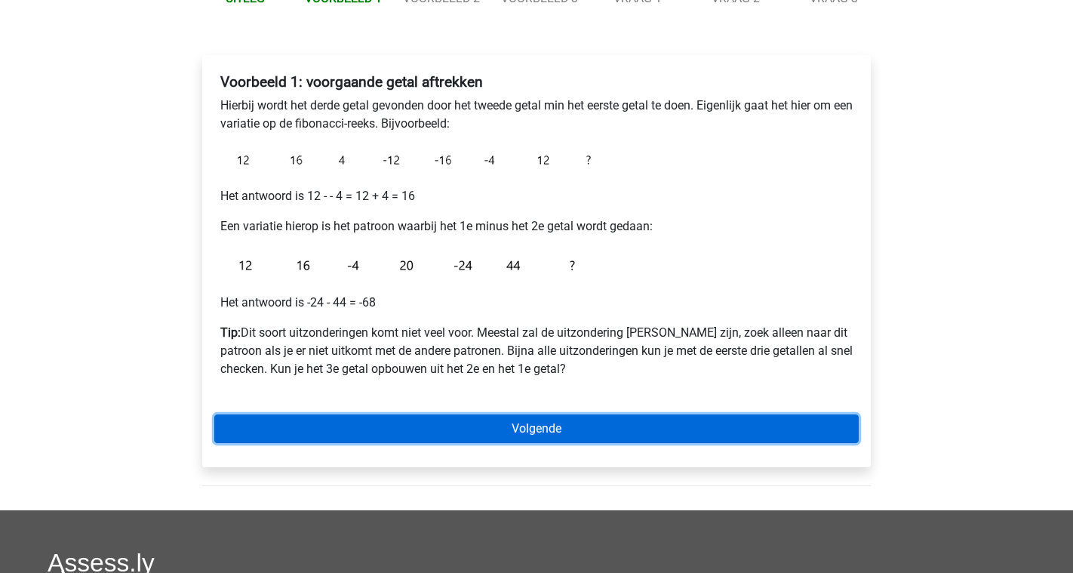
click at [448, 428] on link "Volgende" at bounding box center [536, 428] width 645 height 29
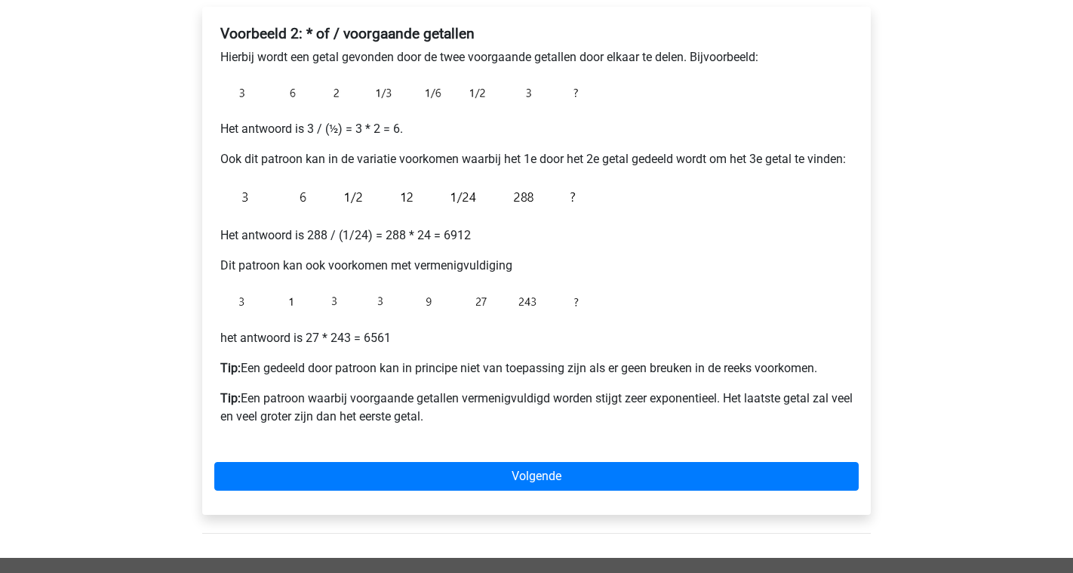
scroll to position [249, 0]
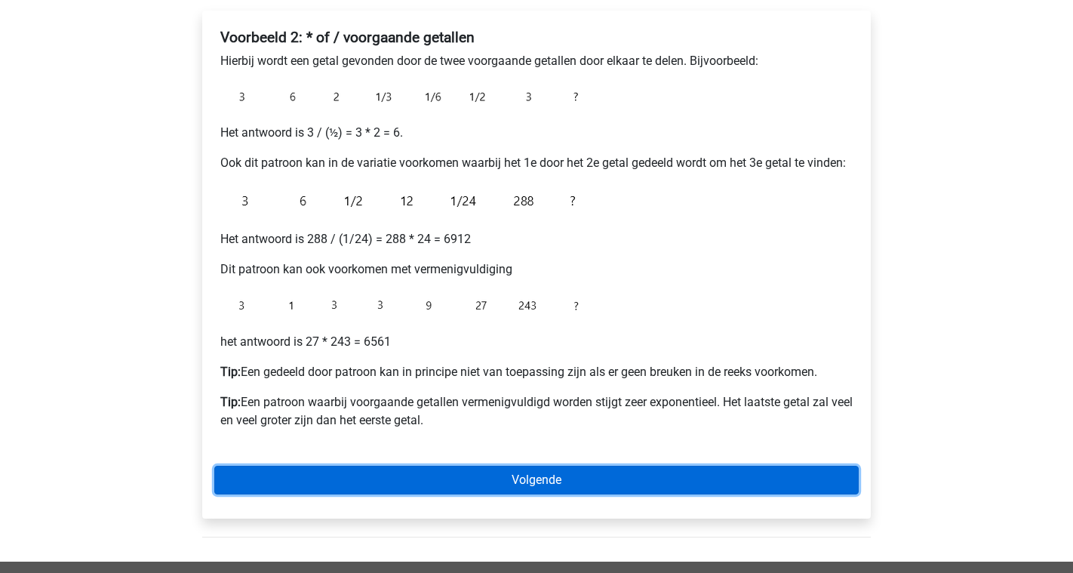
click at [563, 483] on link "Volgende" at bounding box center [536, 480] width 645 height 29
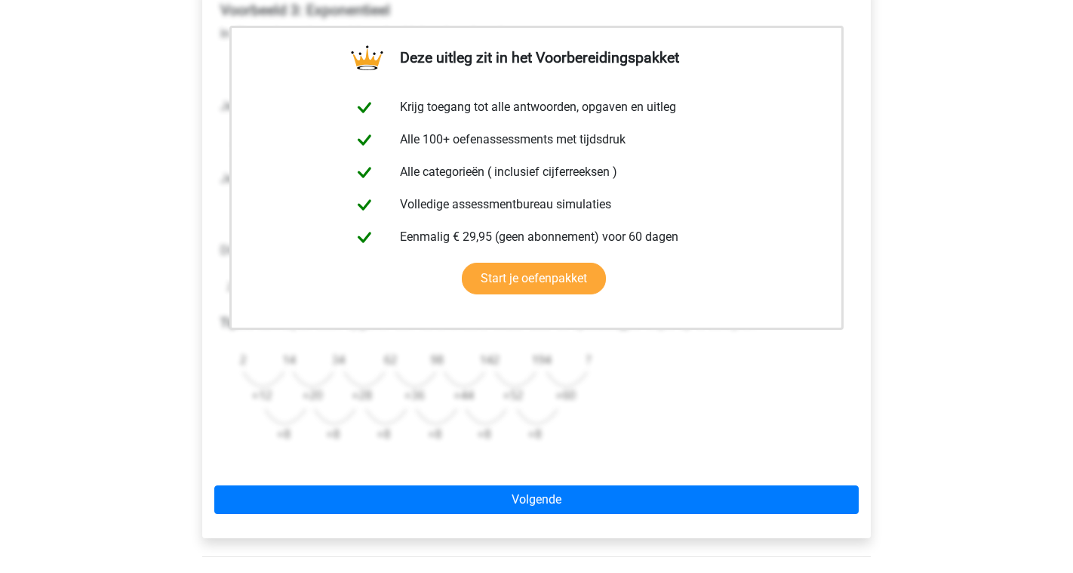
scroll to position [283, 0]
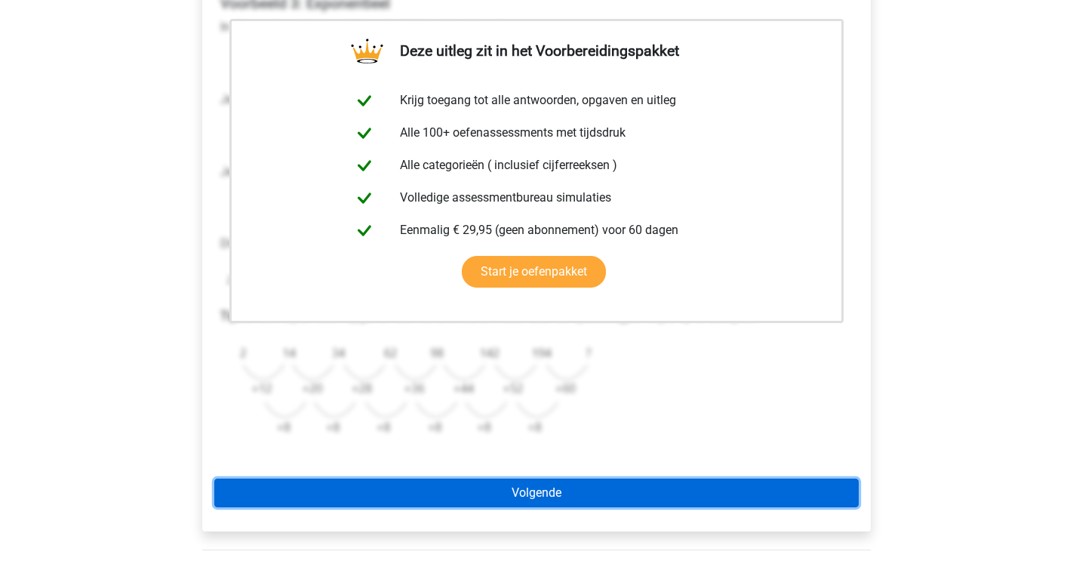
click at [577, 496] on link "Volgende" at bounding box center [536, 492] width 645 height 29
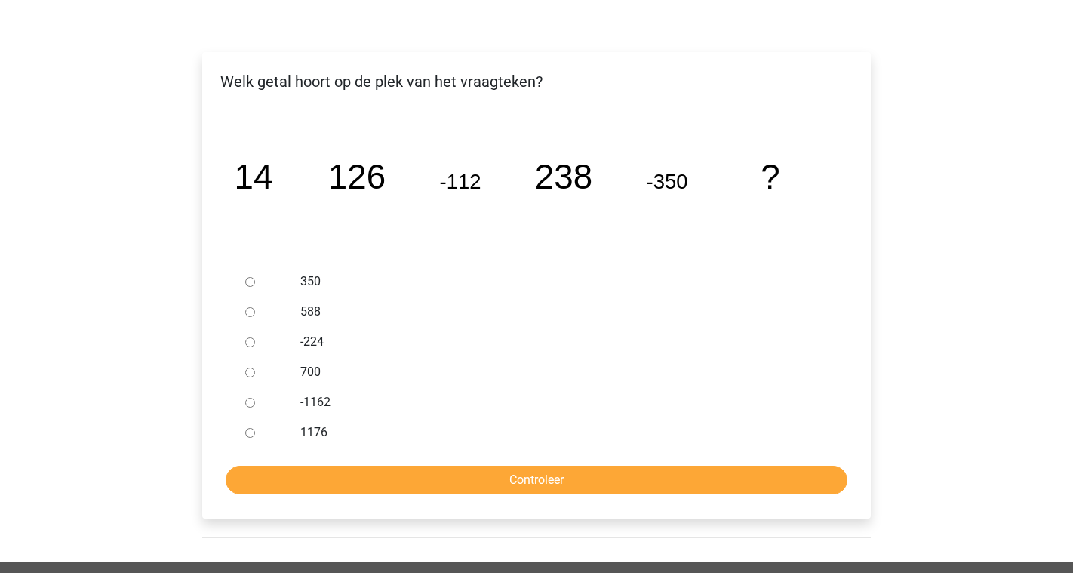
scroll to position [214, 0]
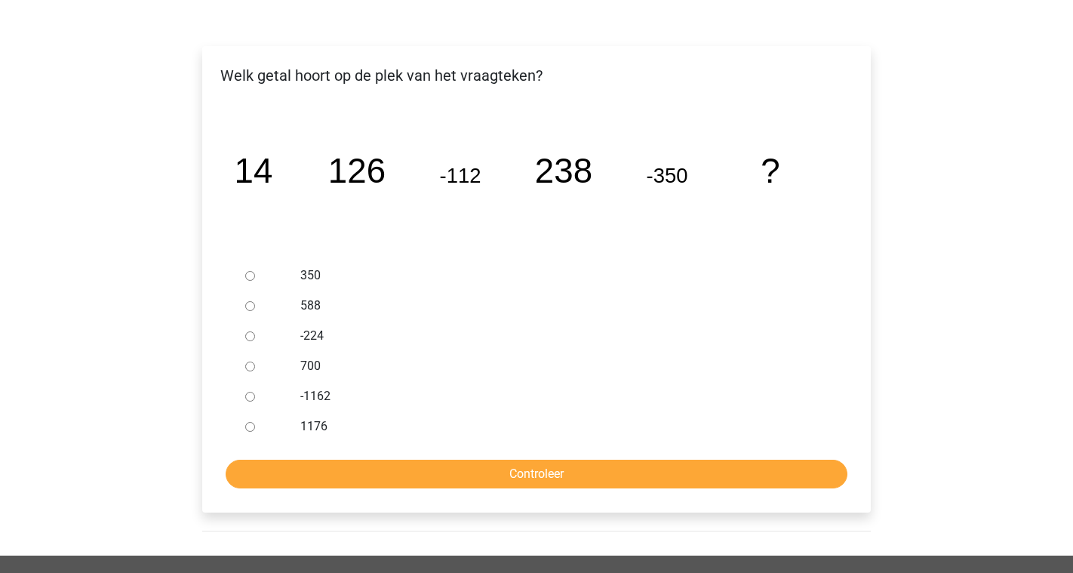
click at [251, 309] on input "588" at bounding box center [250, 306] width 10 height 10
radio input "true"
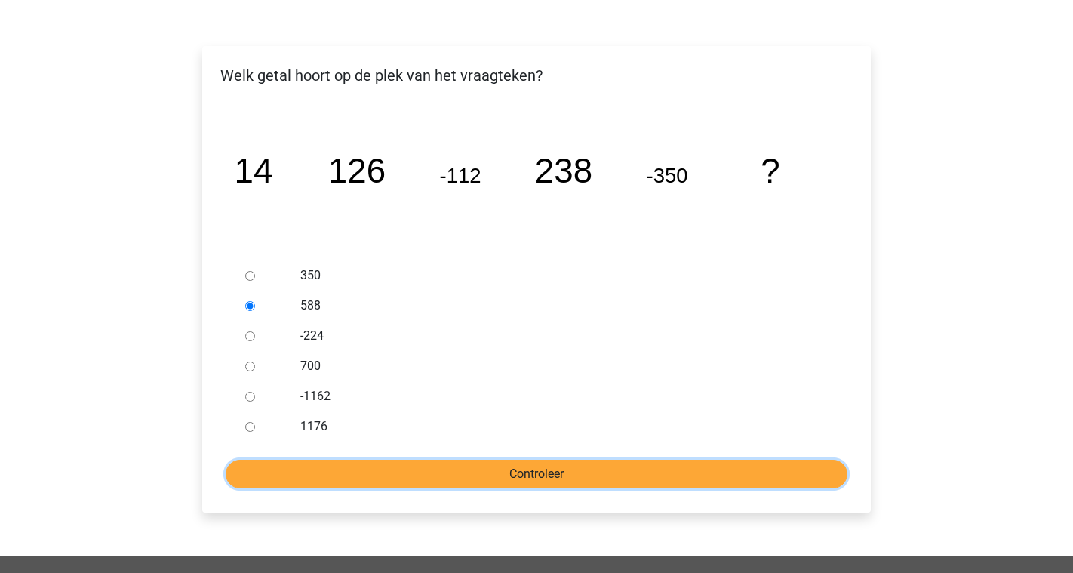
click at [491, 485] on input "Controleer" at bounding box center [537, 474] width 622 height 29
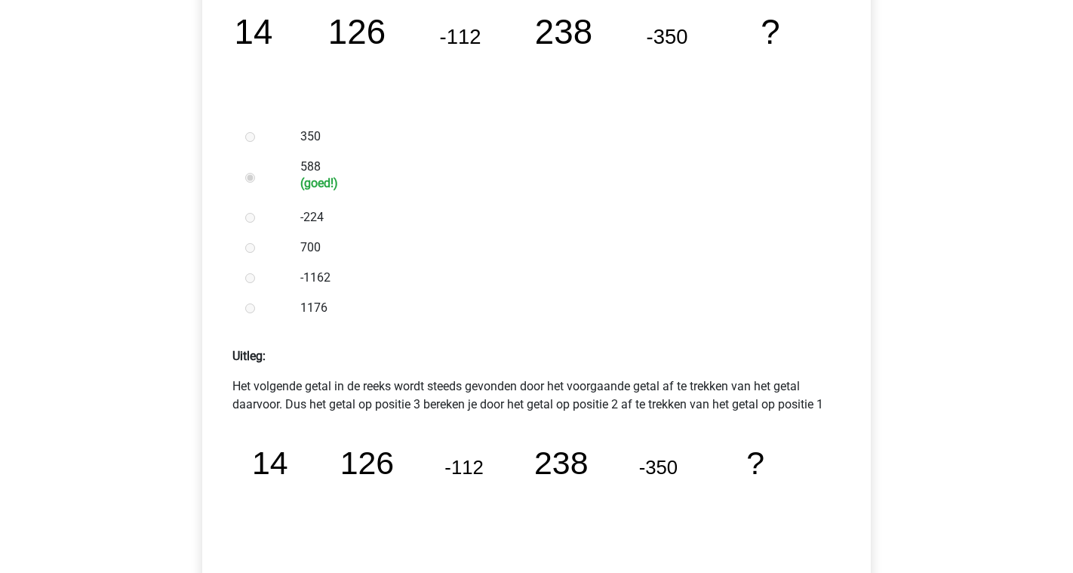
scroll to position [350, 0]
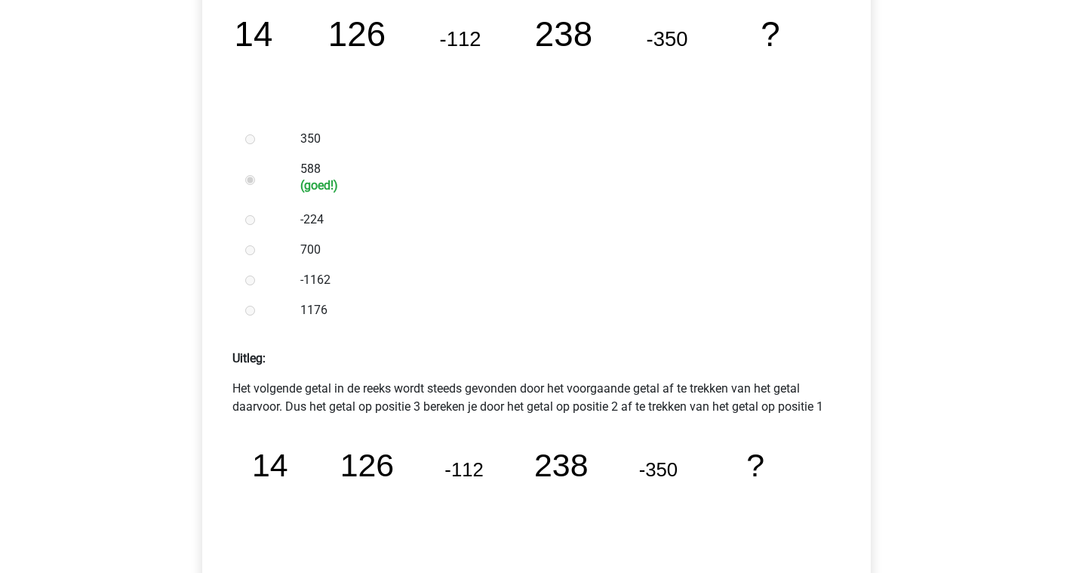
click at [392, 408] on p "Het volgende getal in de reeks wordt steeds gevonden door het voorgaande getal …" at bounding box center [536, 398] width 608 height 36
click at [487, 437] on icon "image/svg+xml 14 126 -112 238 -350 ?" at bounding box center [537, 501] width 584 height 146
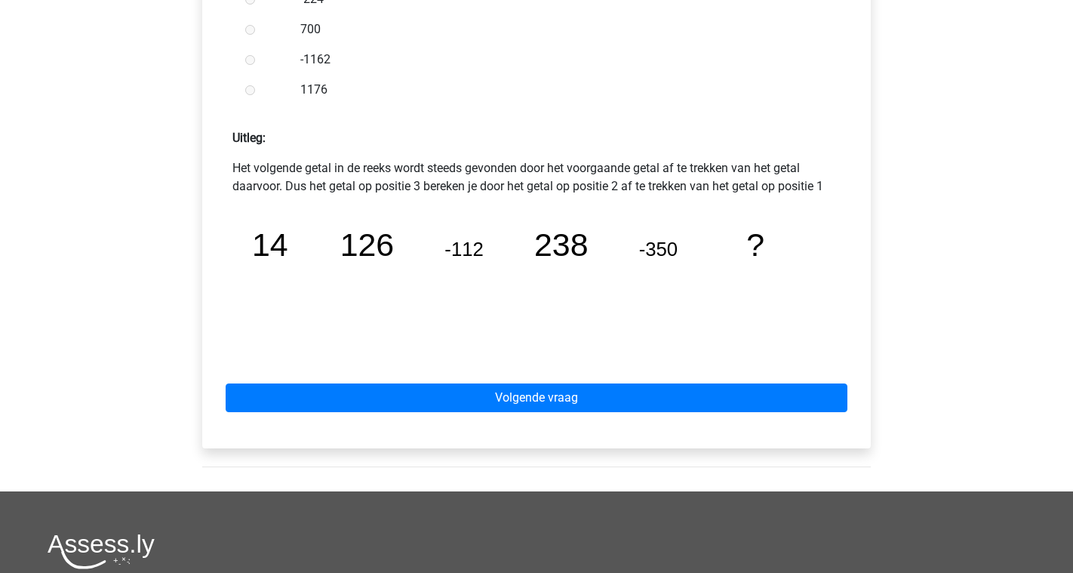
scroll to position [571, 0]
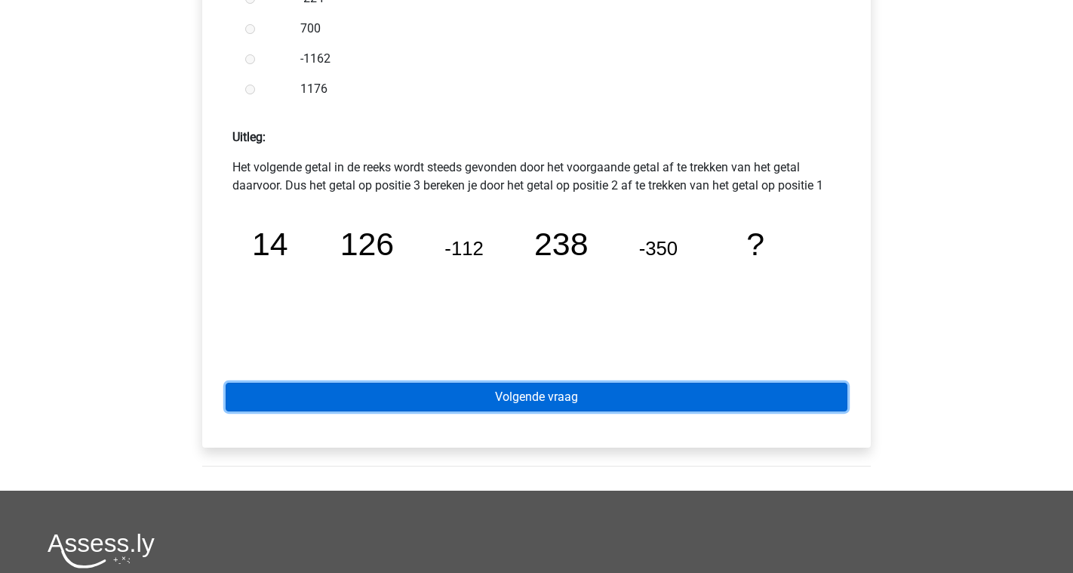
click at [570, 408] on link "Volgende vraag" at bounding box center [537, 397] width 622 height 29
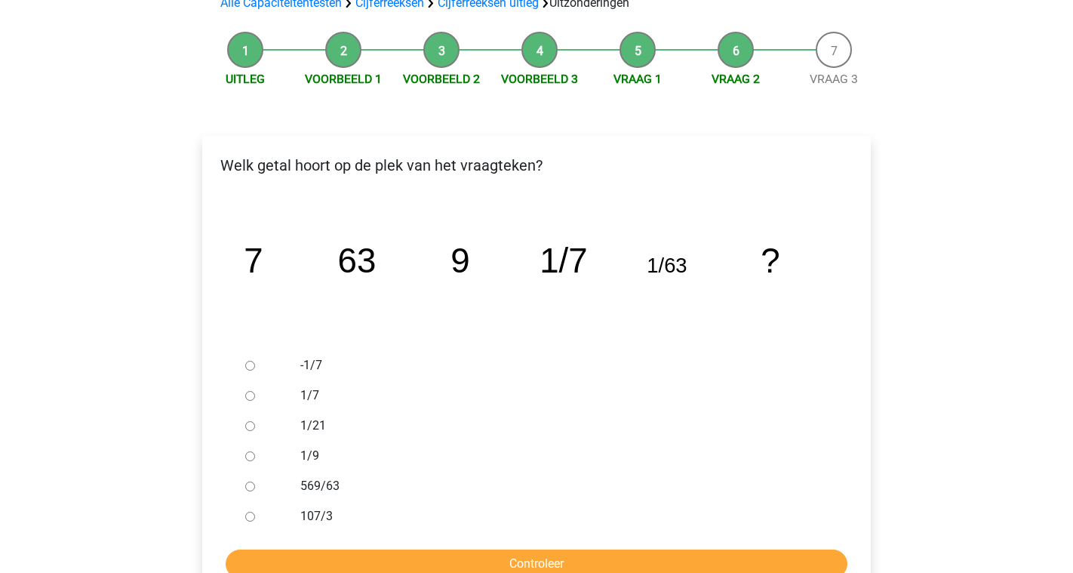
scroll to position [263, 0]
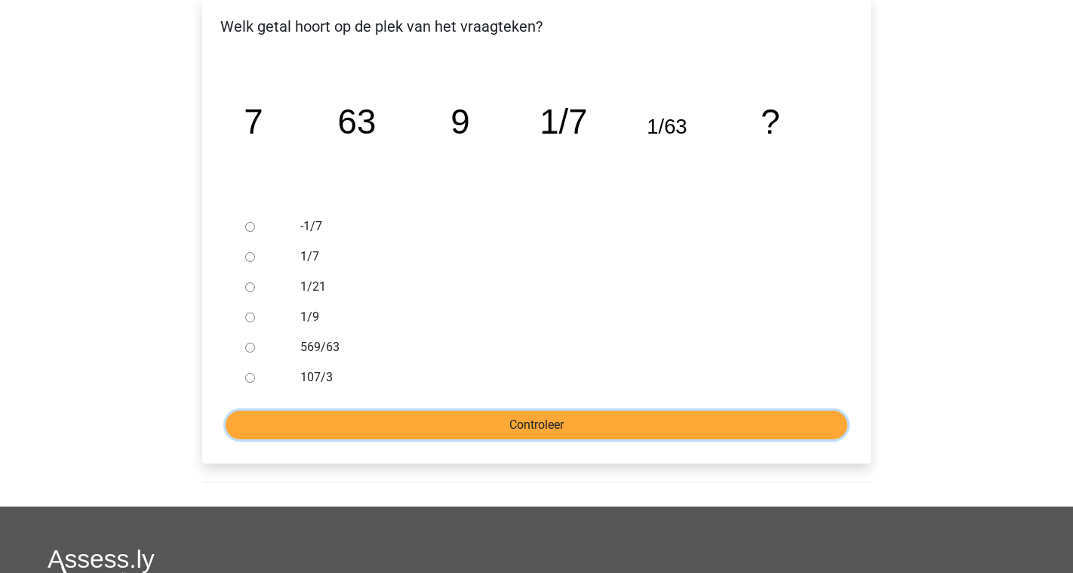
click at [531, 431] on input "Controleer" at bounding box center [537, 425] width 622 height 29
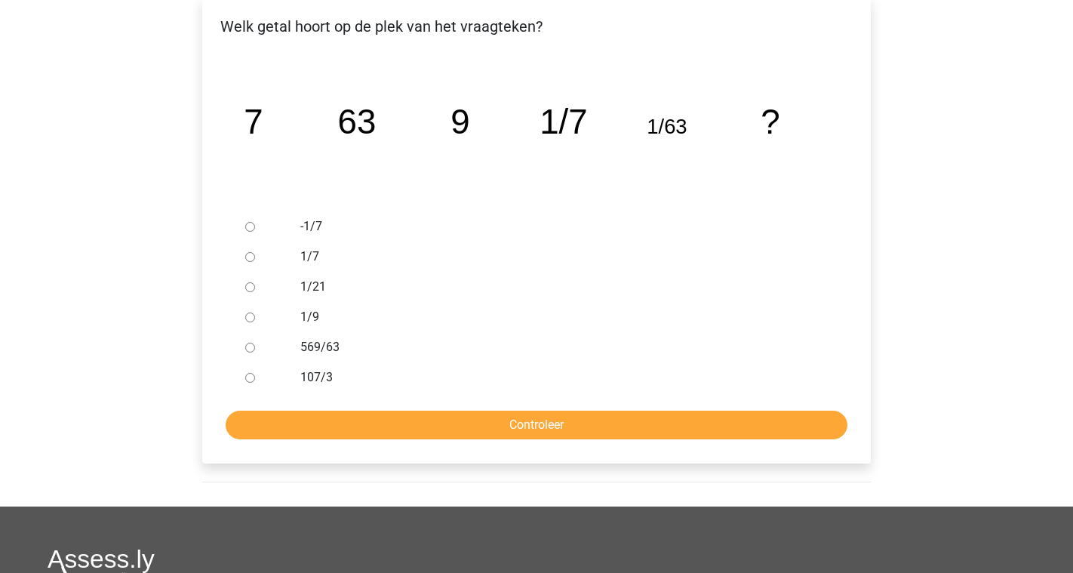
click at [254, 228] on input "-1/7" at bounding box center [250, 227] width 10 height 10
radio input "true"
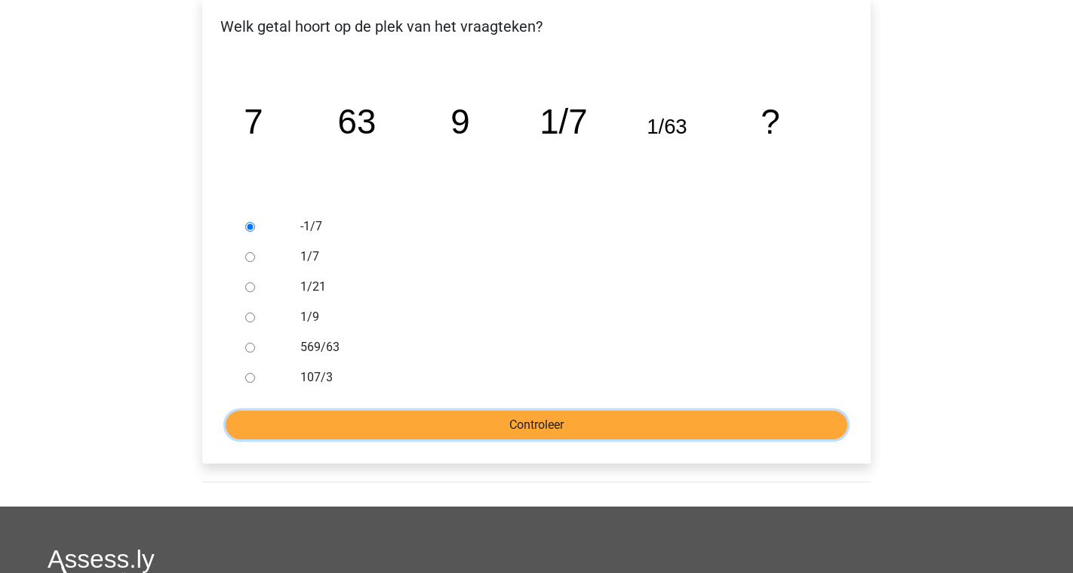
click at [502, 420] on input "Controleer" at bounding box center [537, 425] width 622 height 29
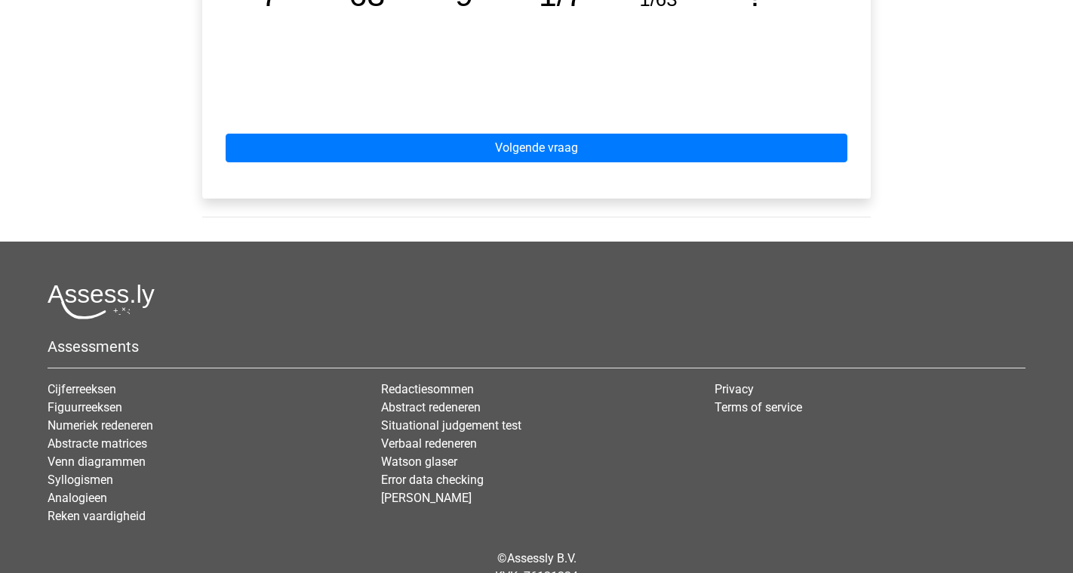
scroll to position [834, 0]
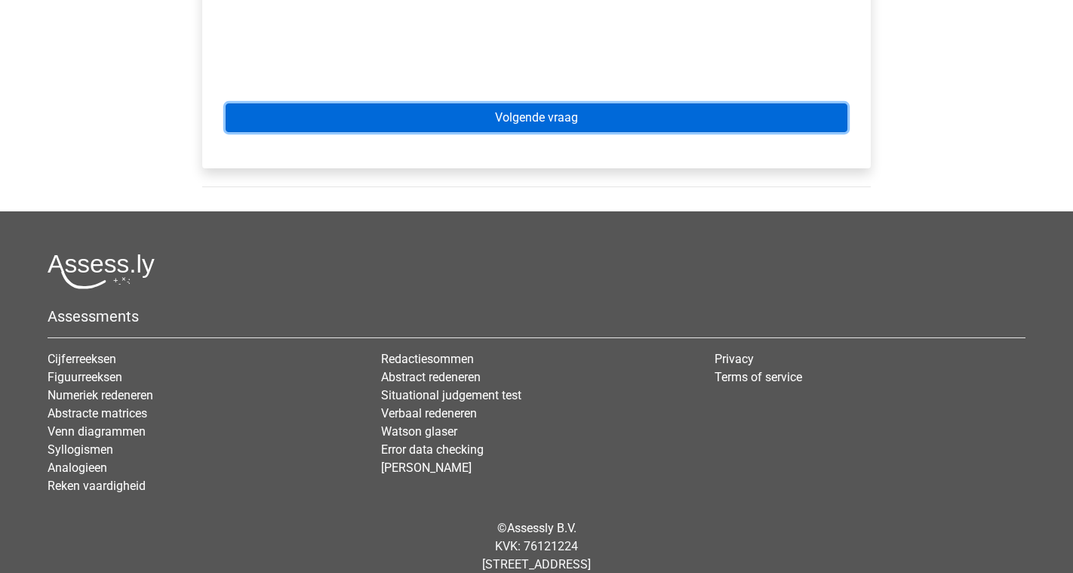
click at [577, 124] on link "Volgende vraag" at bounding box center [537, 117] width 622 height 29
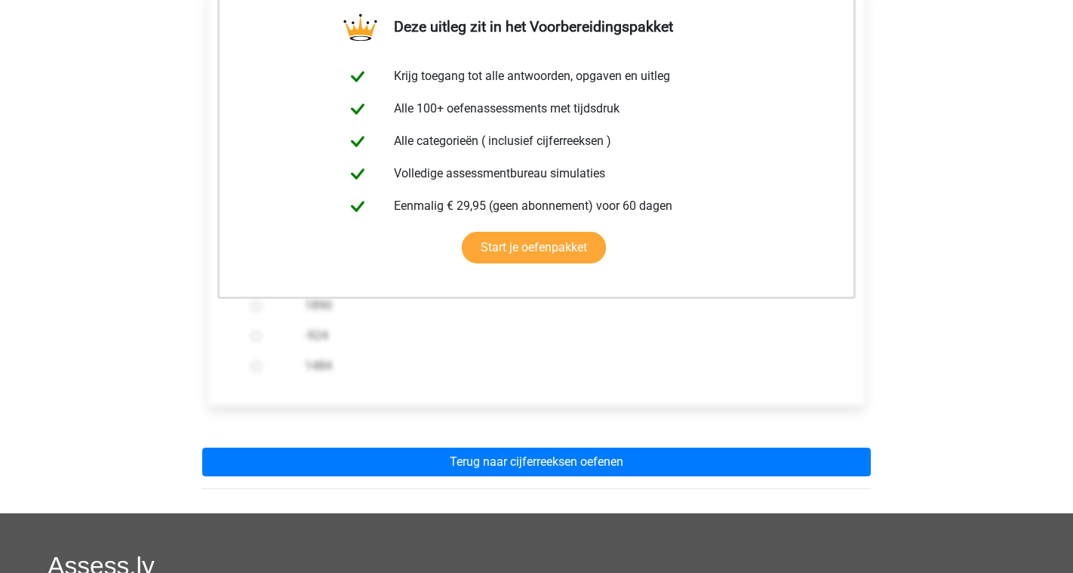
scroll to position [300, 0]
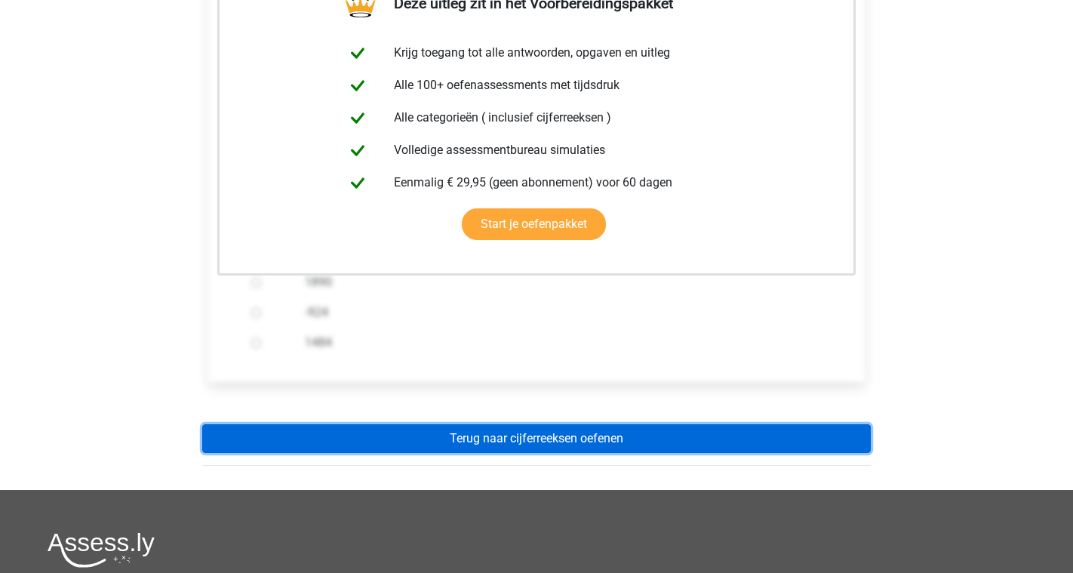
click at [658, 435] on link "Terug naar cijferreeksen oefenen" at bounding box center [536, 438] width 669 height 29
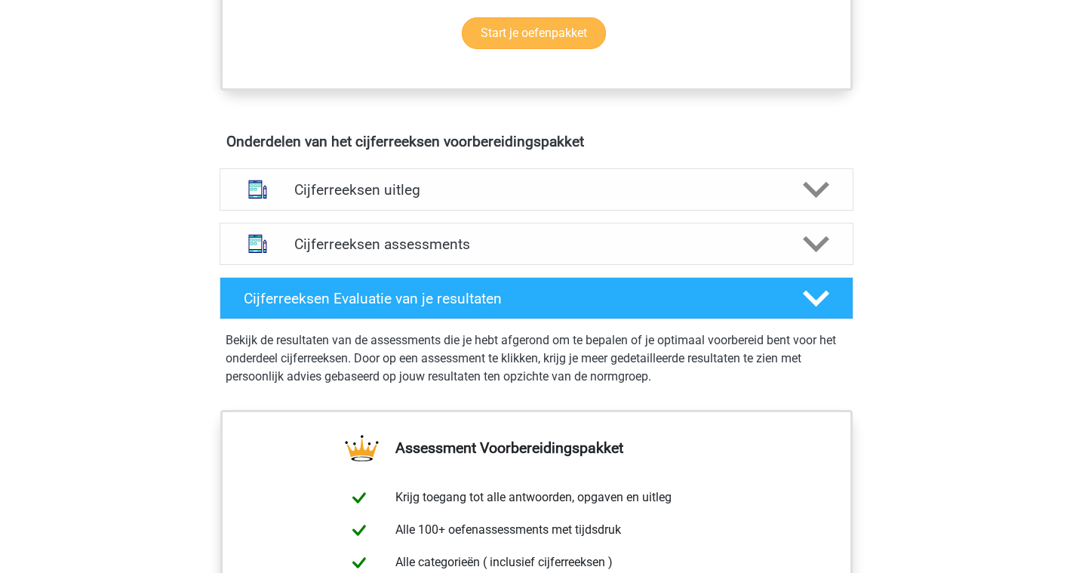
scroll to position [795, 0]
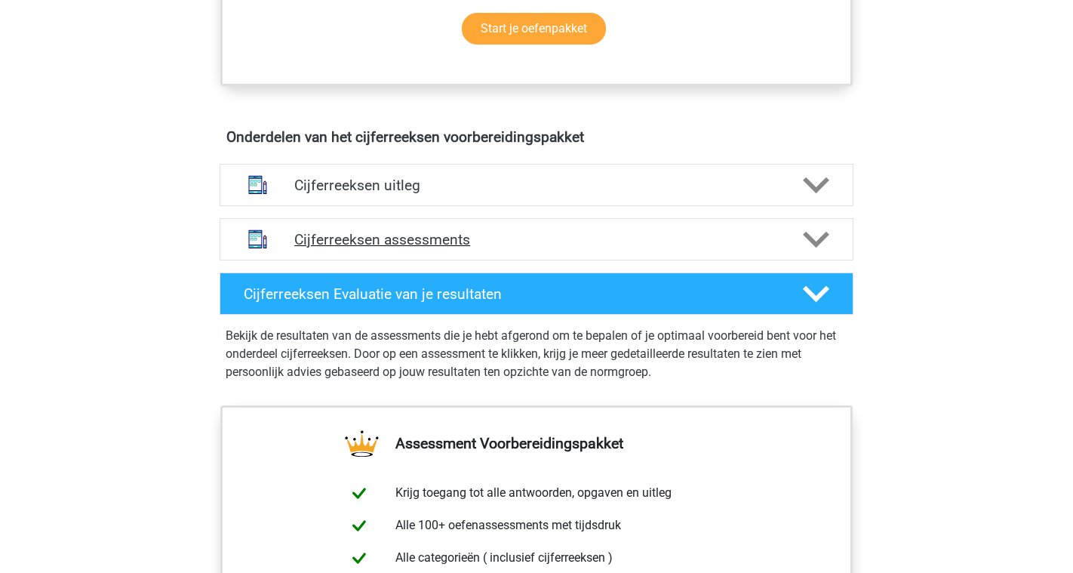
click at [616, 260] on div "Cijferreeksen assessments" at bounding box center [537, 239] width 634 height 42
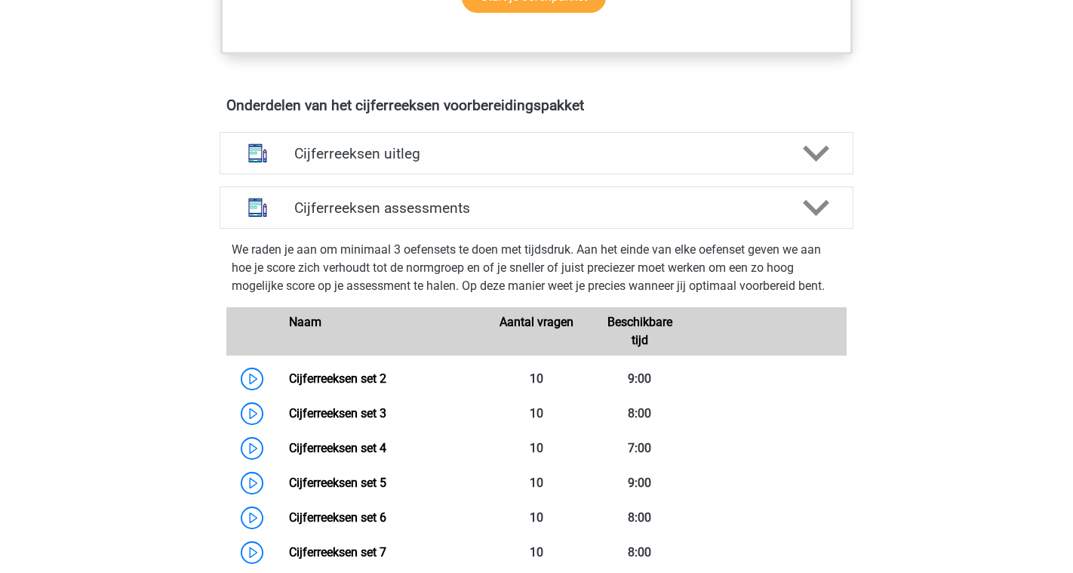
scroll to position [823, 0]
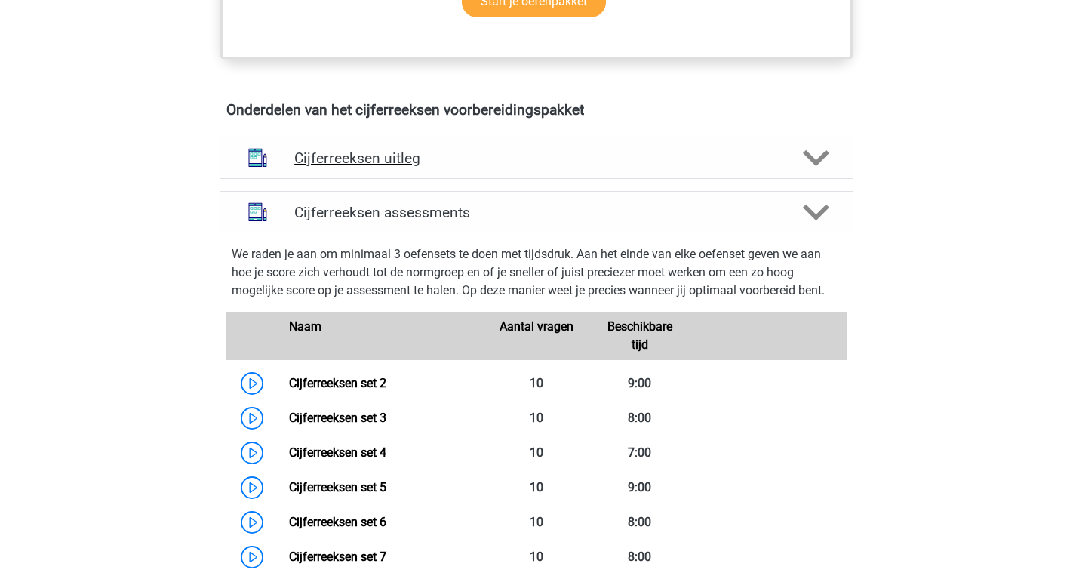
click at [538, 167] on h4 "Cijferreeksen uitleg" at bounding box center [536, 157] width 485 height 17
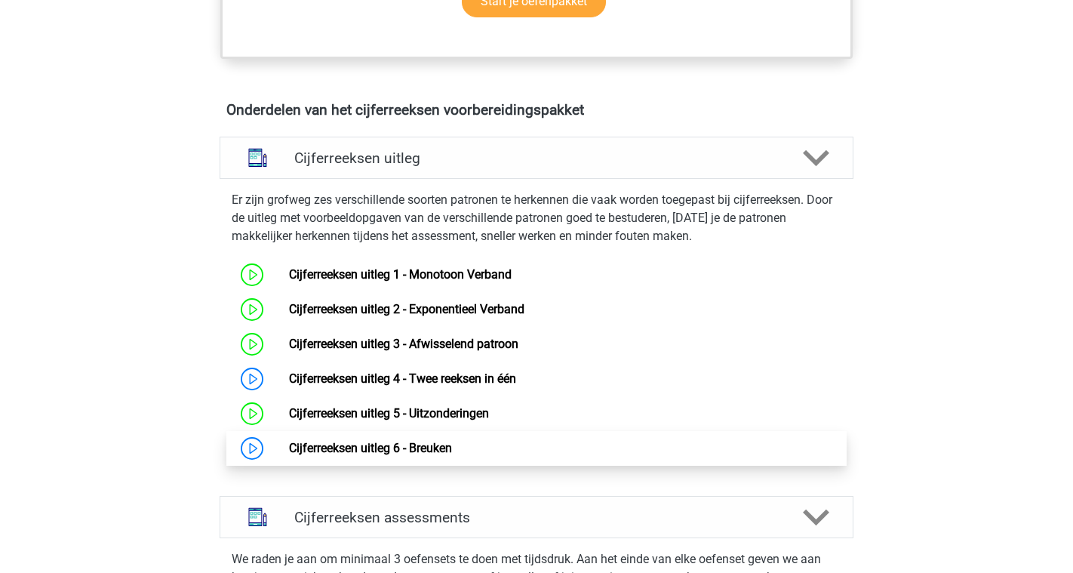
click at [452, 455] on link "Cijferreeksen uitleg 6 - Breuken" at bounding box center [370, 448] width 163 height 14
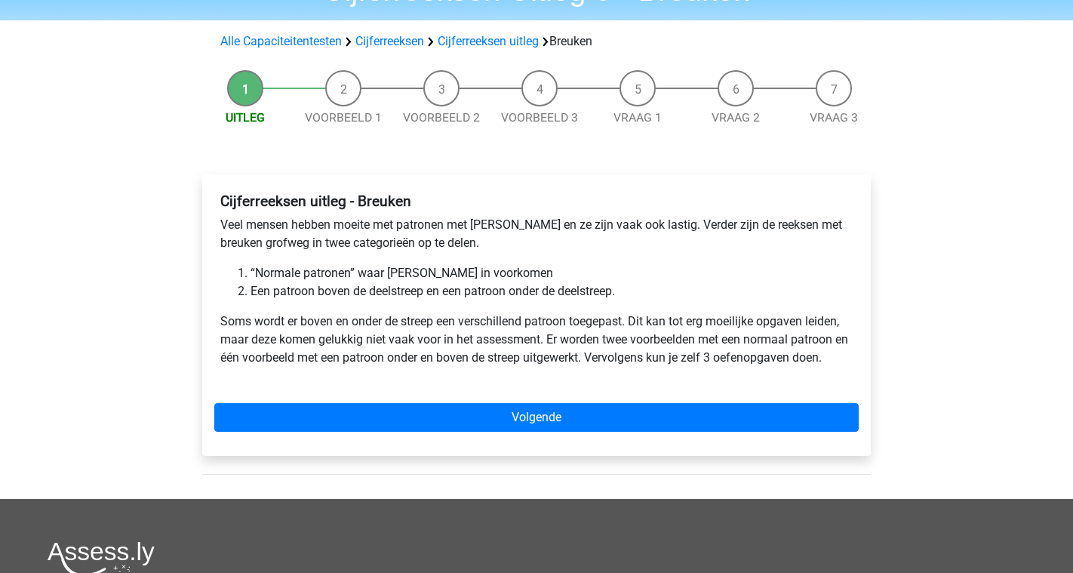
scroll to position [85, 0]
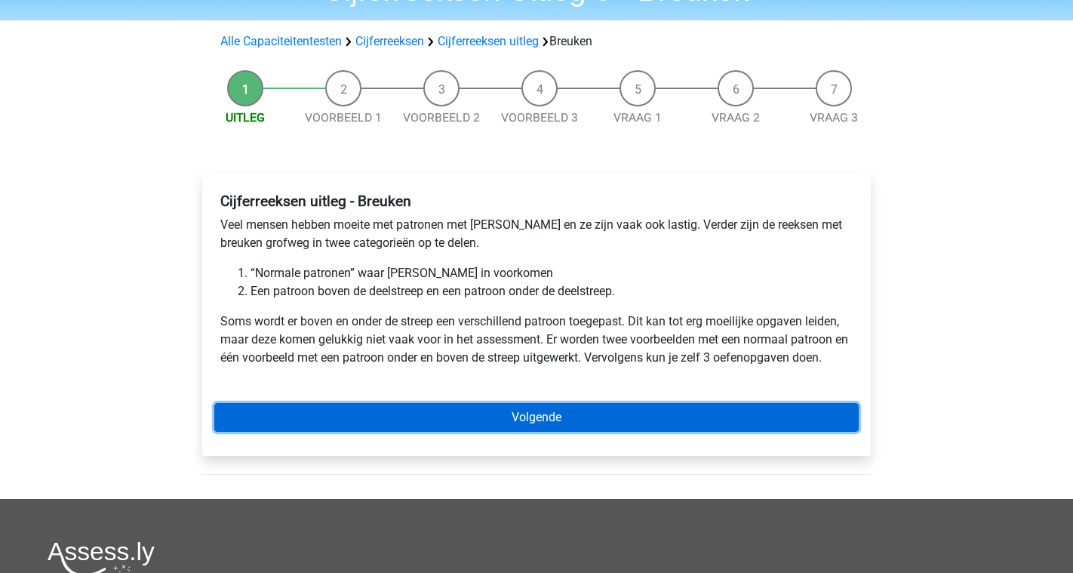
click at [546, 418] on link "Volgende" at bounding box center [536, 417] width 645 height 29
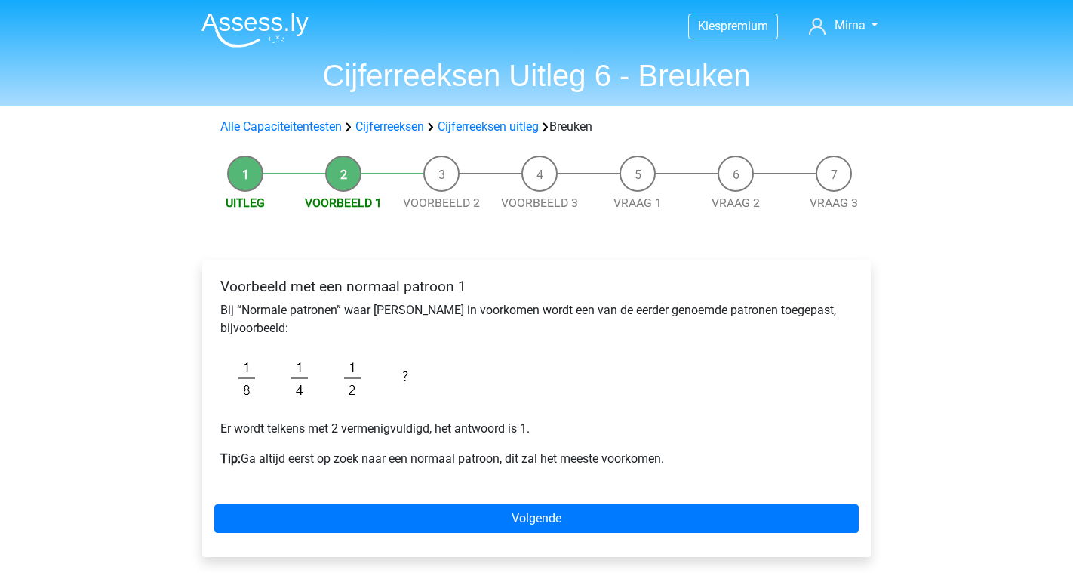
scroll to position [72, 0]
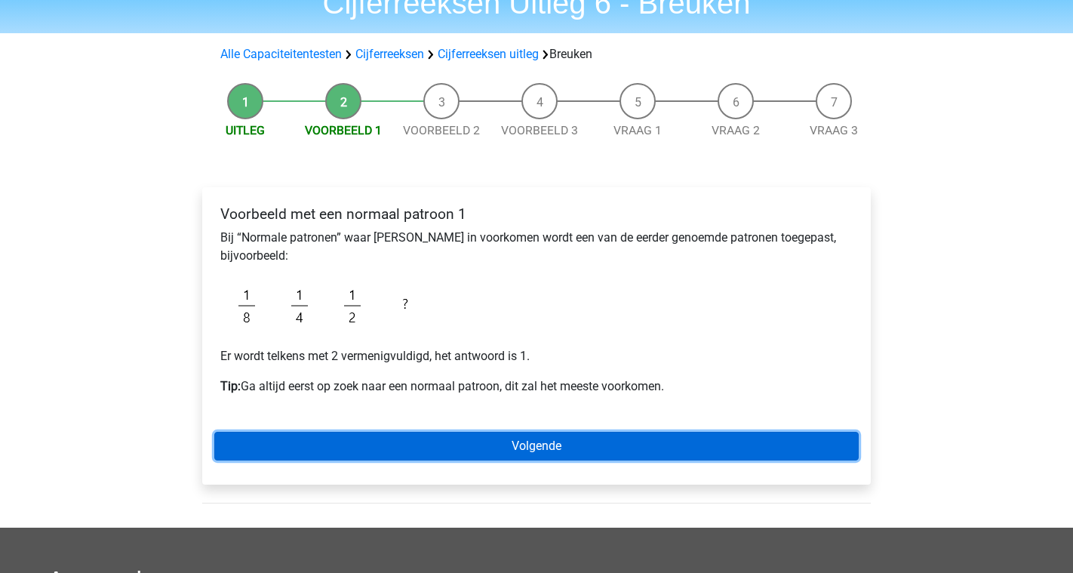
click at [556, 437] on link "Volgende" at bounding box center [536, 446] width 645 height 29
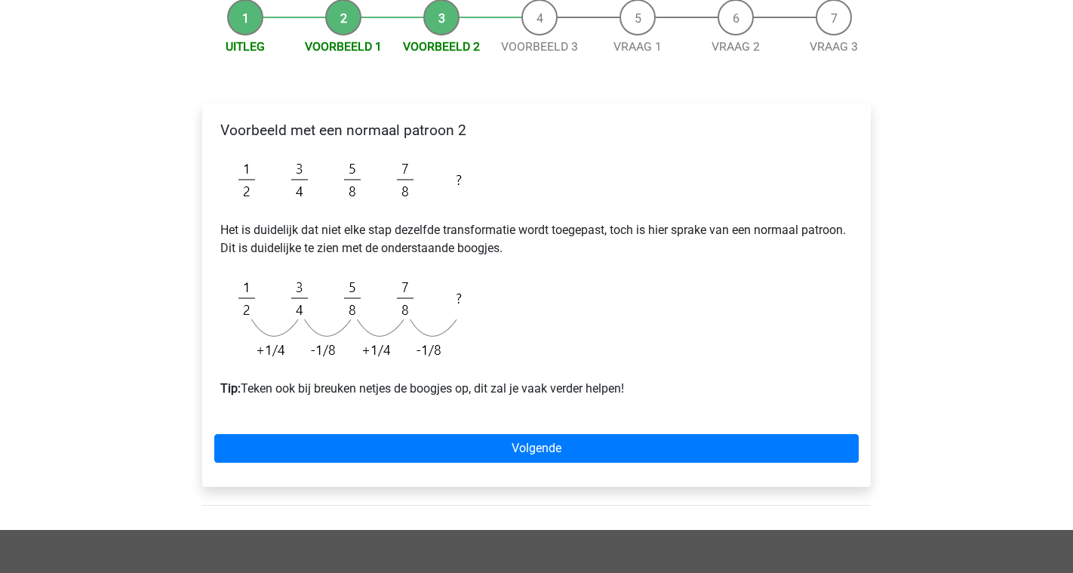
scroll to position [145, 0]
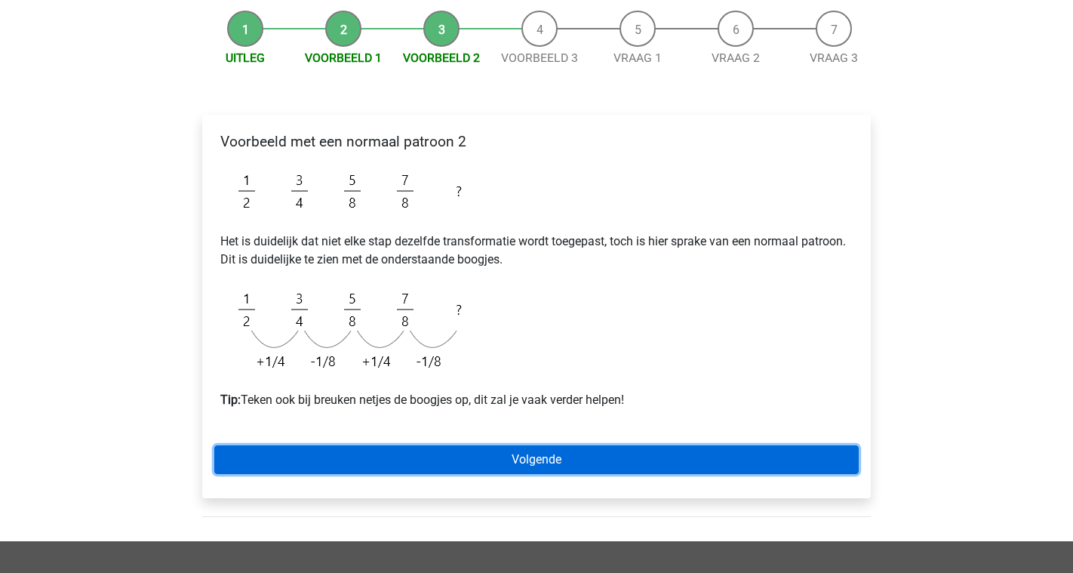
click at [480, 465] on link "Volgende" at bounding box center [536, 459] width 645 height 29
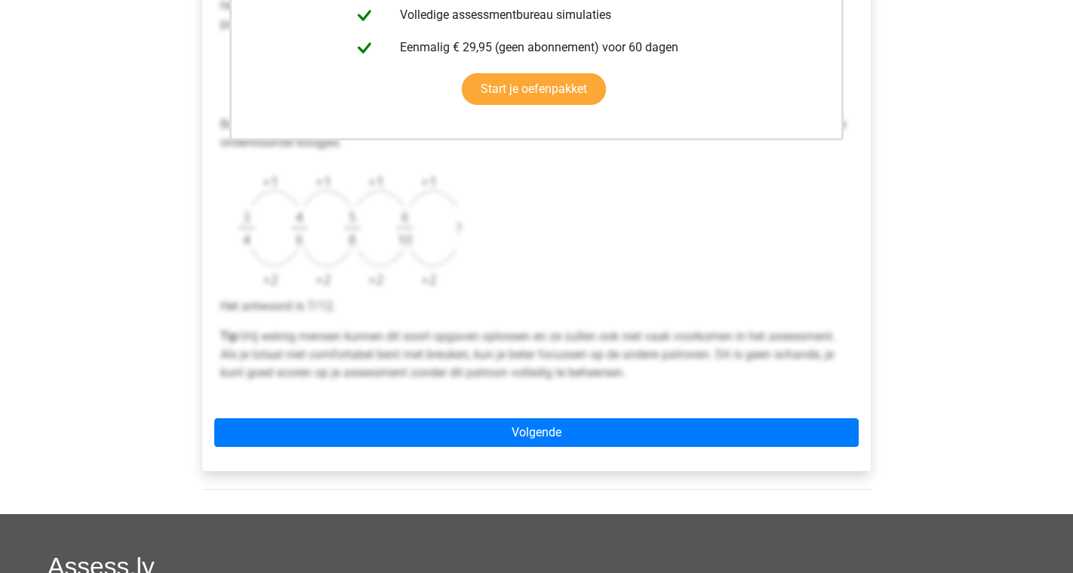
scroll to position [488, 0]
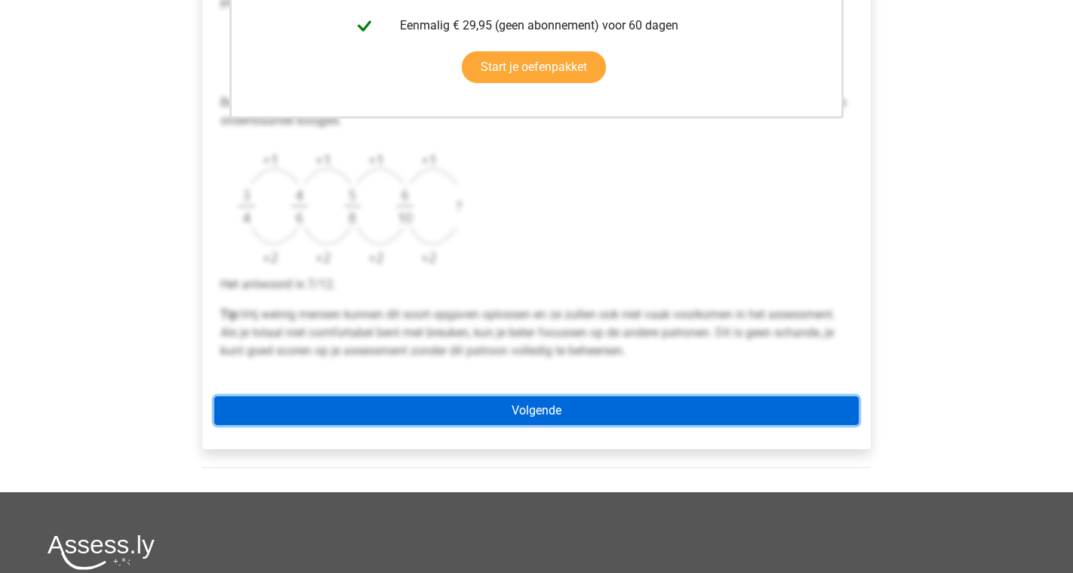
click at [580, 409] on link "Volgende" at bounding box center [536, 410] width 645 height 29
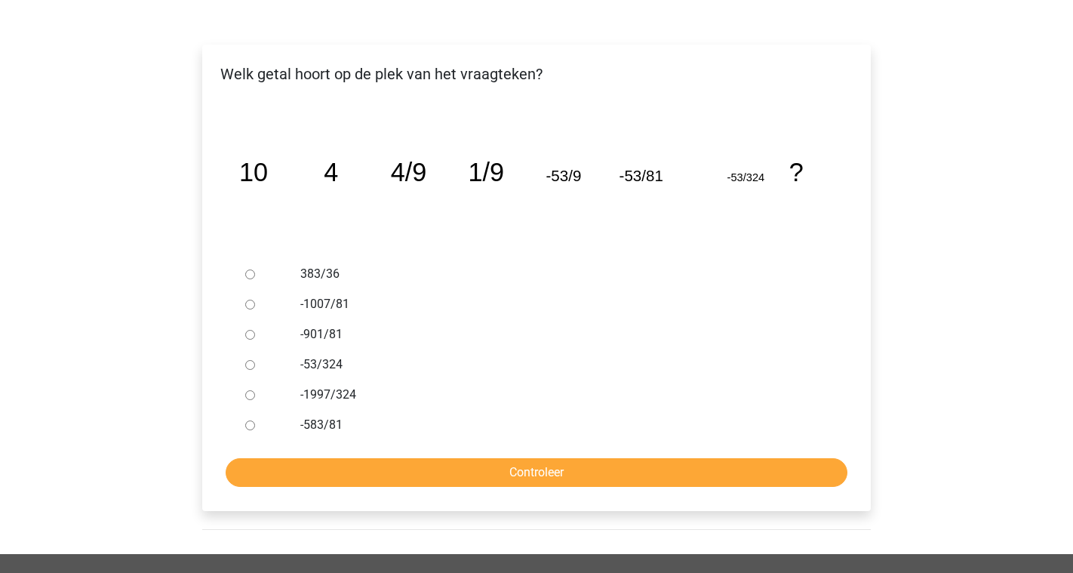
scroll to position [216, 0]
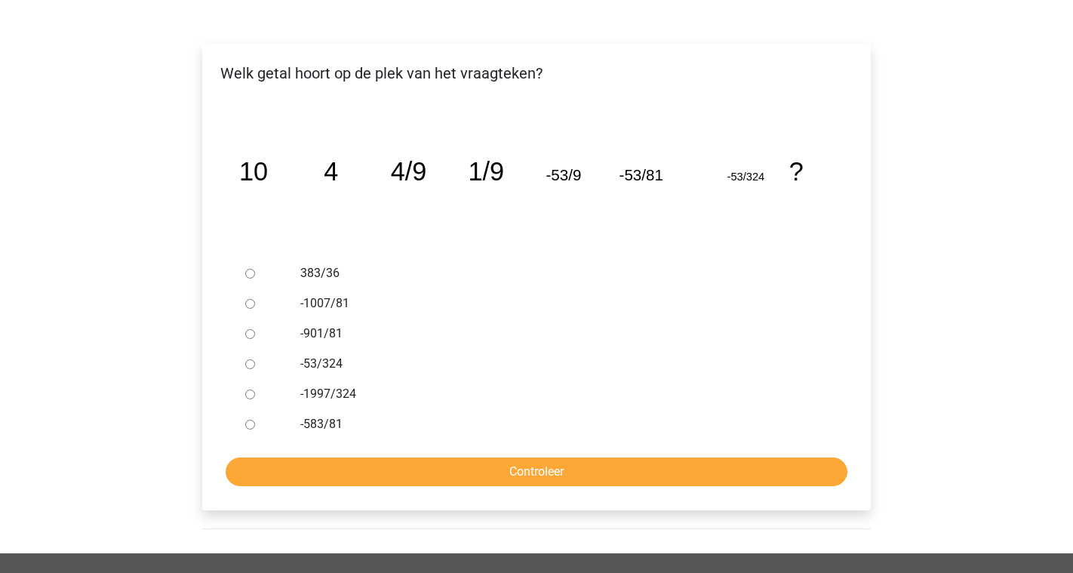
click at [300, 281] on label "383/36" at bounding box center [561, 273] width 522 height 18
click at [255, 278] on input "383/36" at bounding box center [250, 274] width 10 height 10
radio input "true"
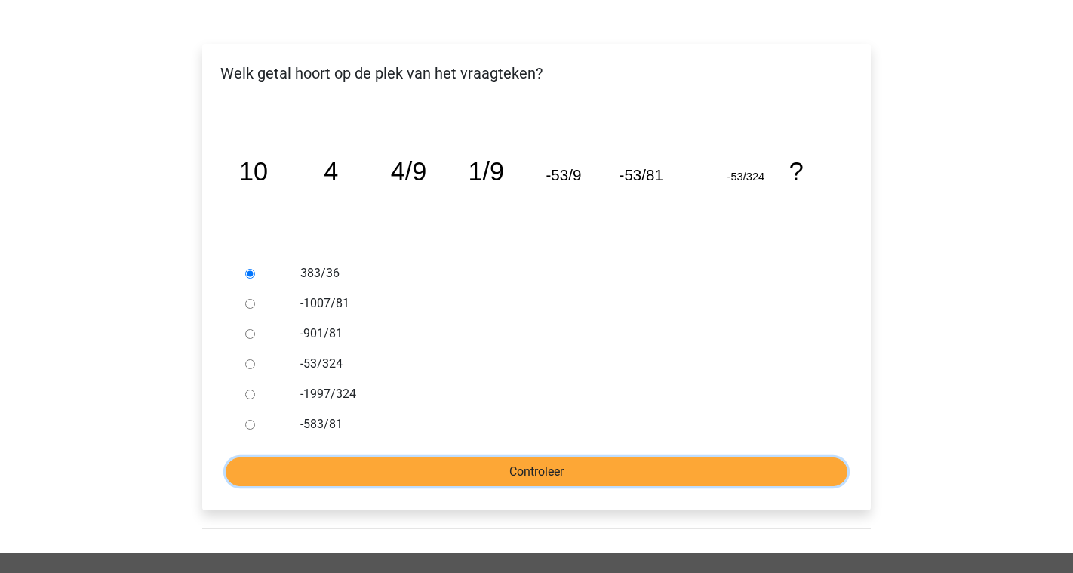
click at [468, 475] on input "Controleer" at bounding box center [537, 471] width 622 height 29
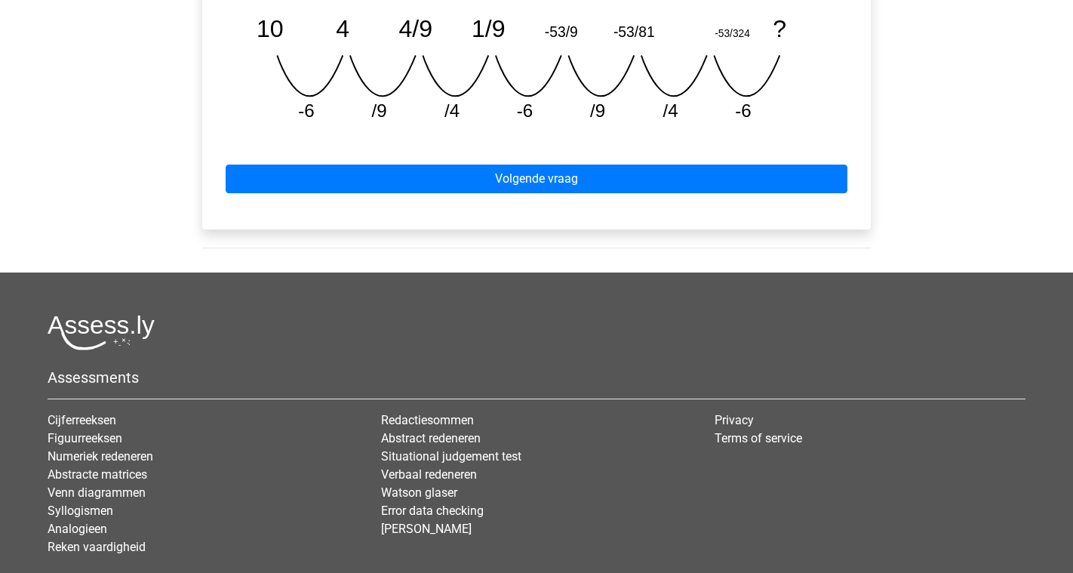
scroll to position [872, 0]
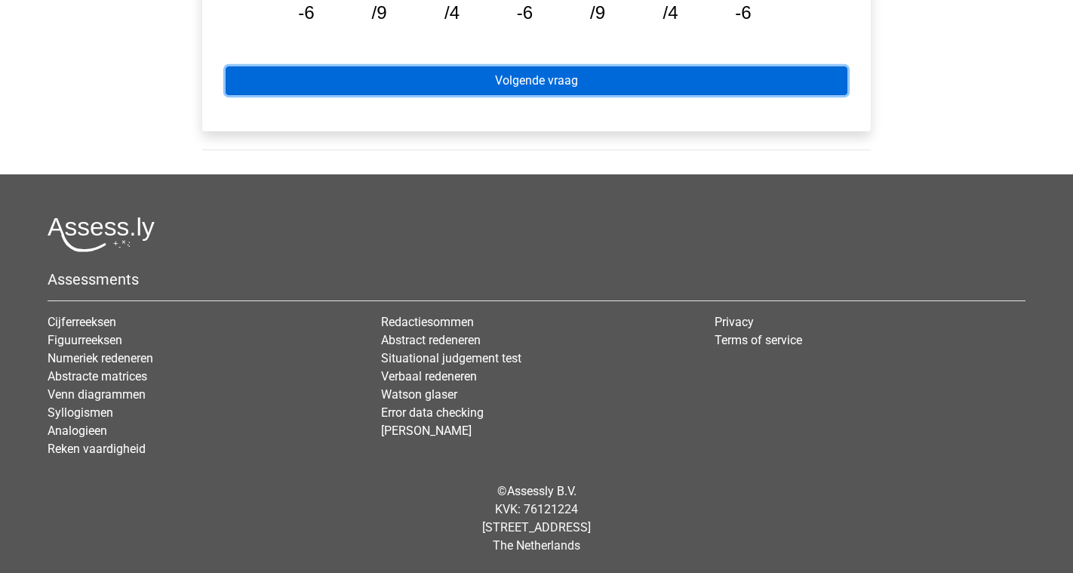
click at [655, 90] on link "Volgende vraag" at bounding box center [537, 80] width 622 height 29
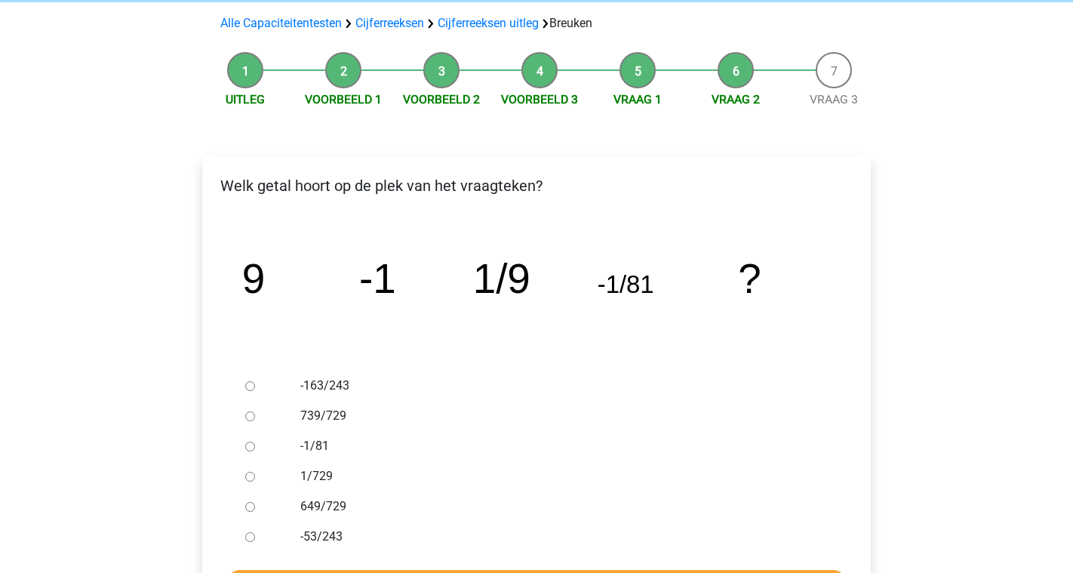
scroll to position [142, 0]
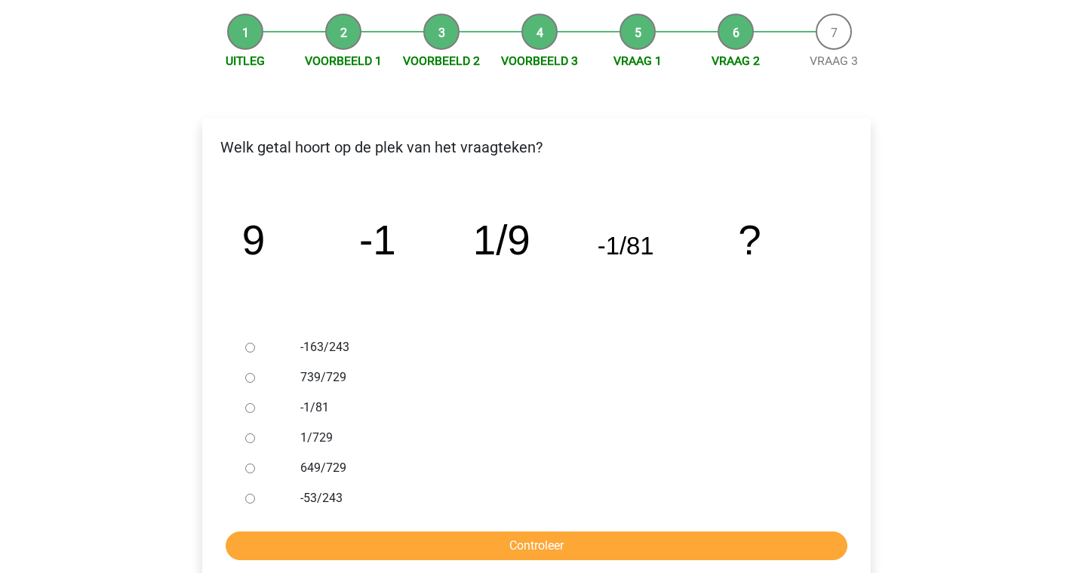
click at [253, 349] on input "-163/243" at bounding box center [250, 348] width 10 height 10
radio input "true"
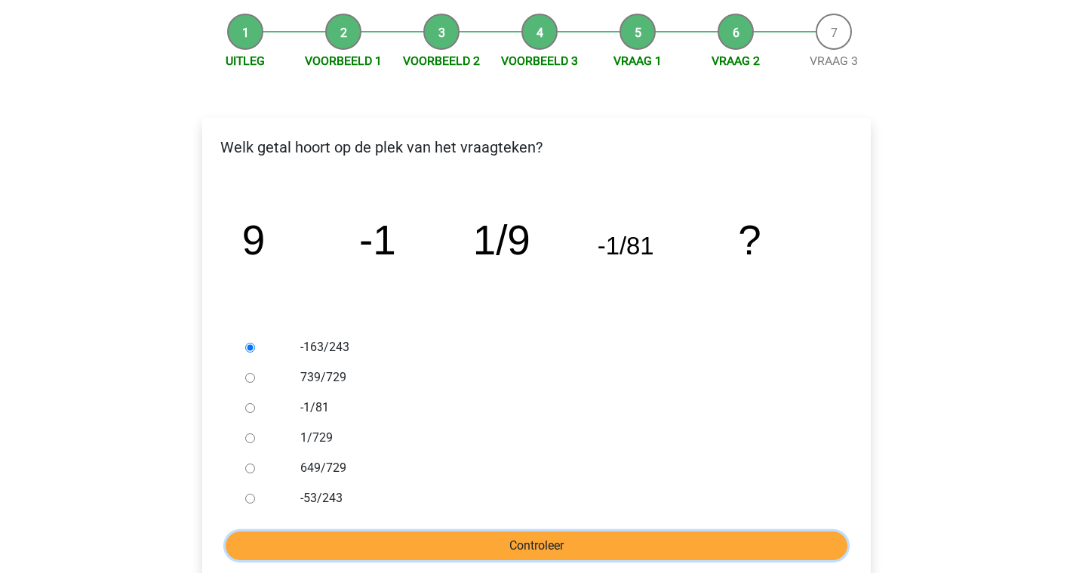
click at [468, 537] on input "Controleer" at bounding box center [537, 545] width 622 height 29
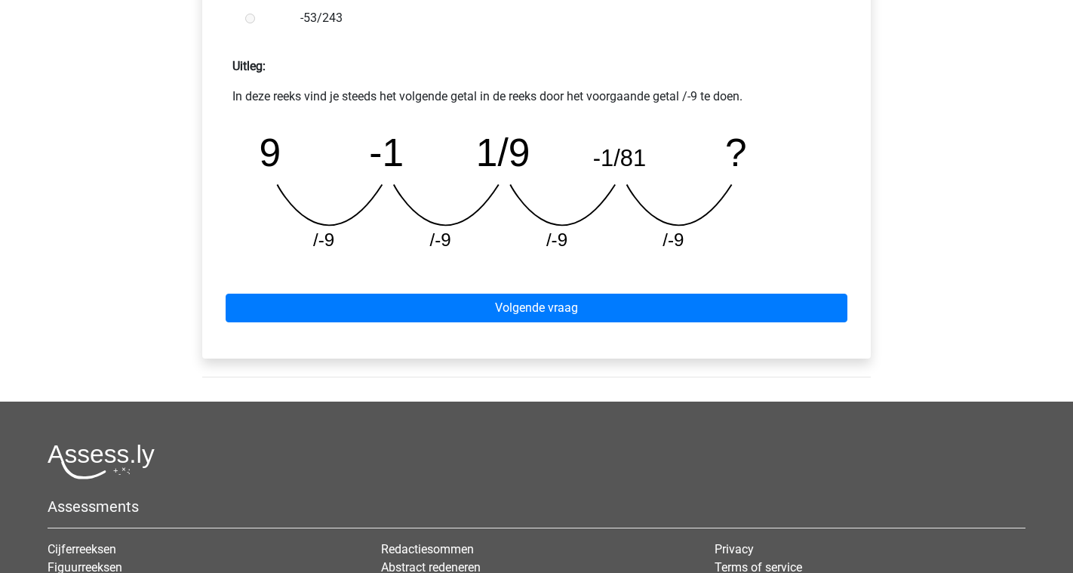
scroll to position [645, 0]
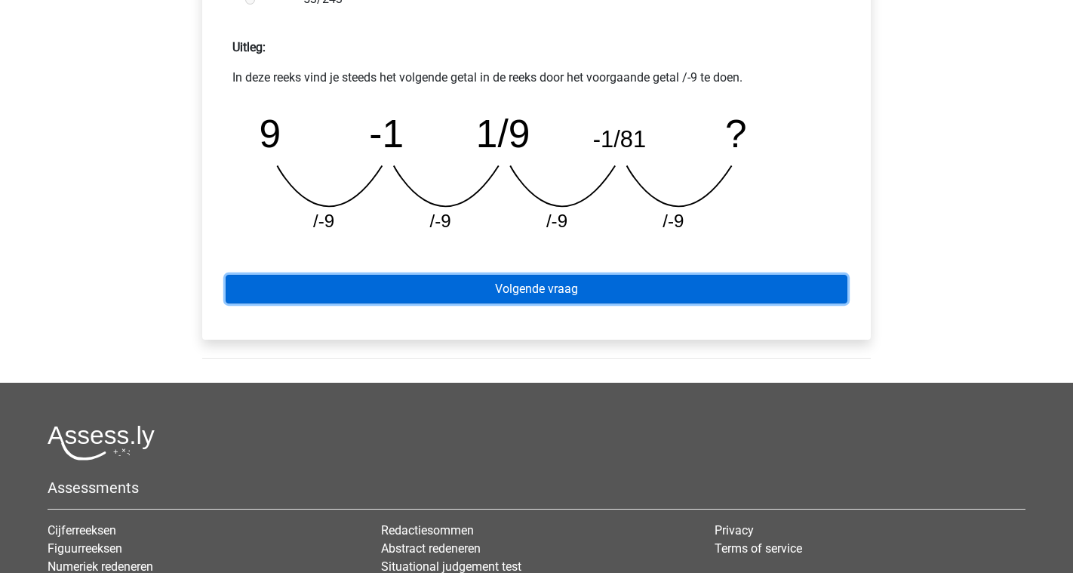
click at [721, 303] on link "Volgende vraag" at bounding box center [537, 289] width 622 height 29
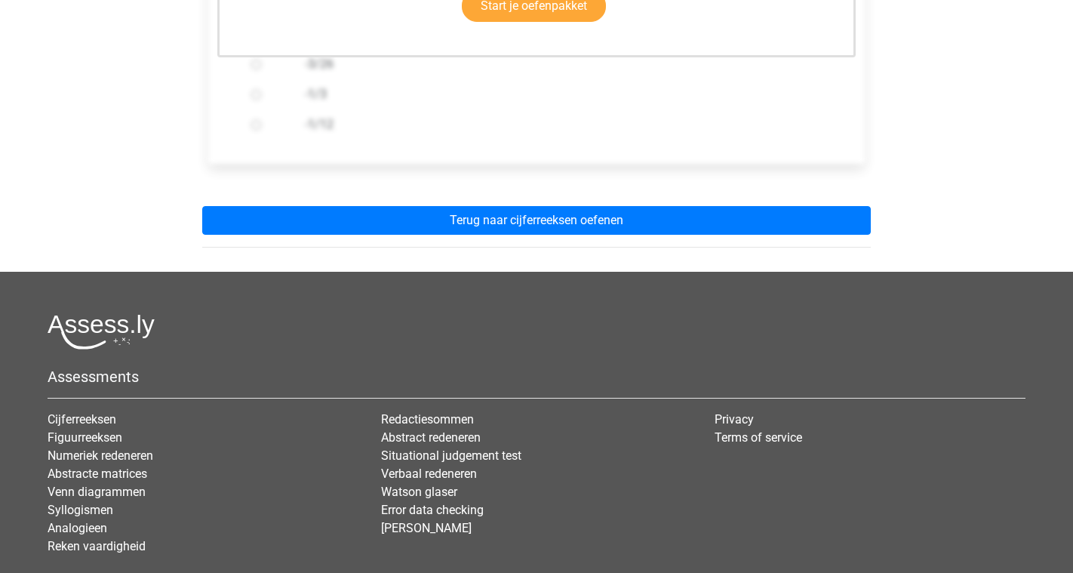
scroll to position [517, 0]
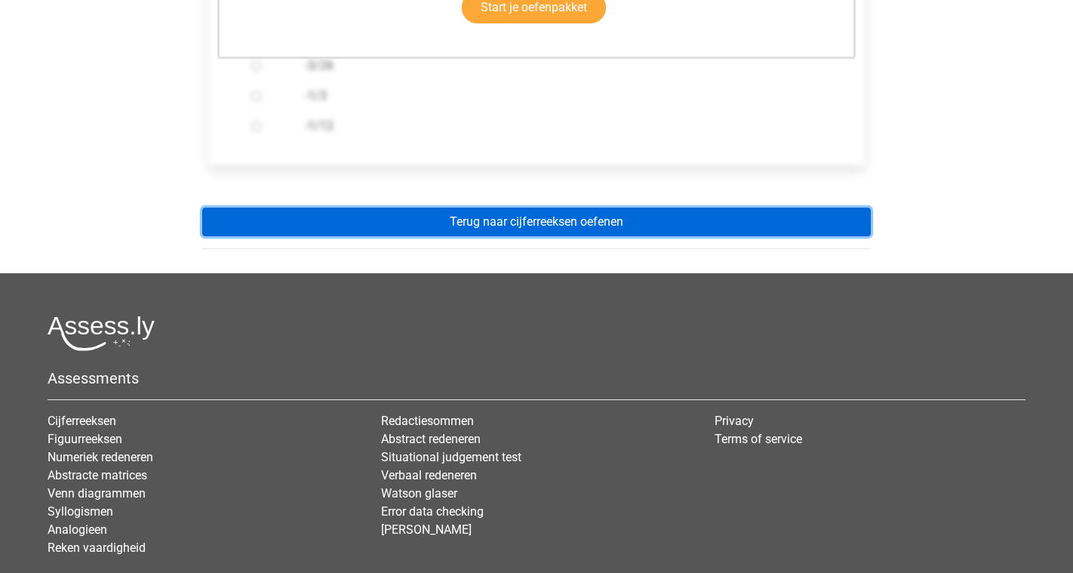
click at [634, 215] on link "Terug naar cijferreeksen oefenen" at bounding box center [536, 222] width 669 height 29
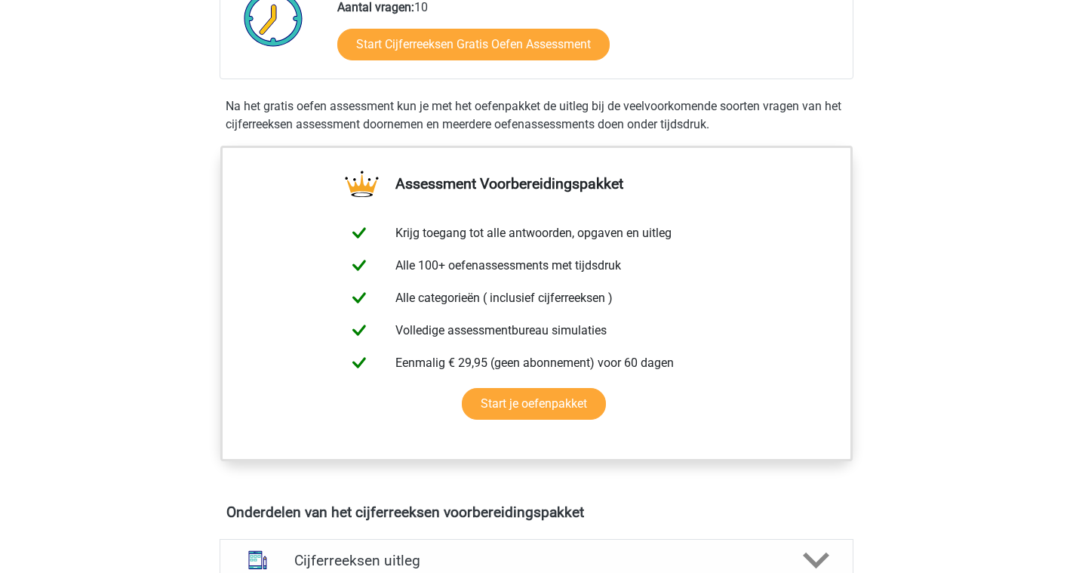
scroll to position [366, 0]
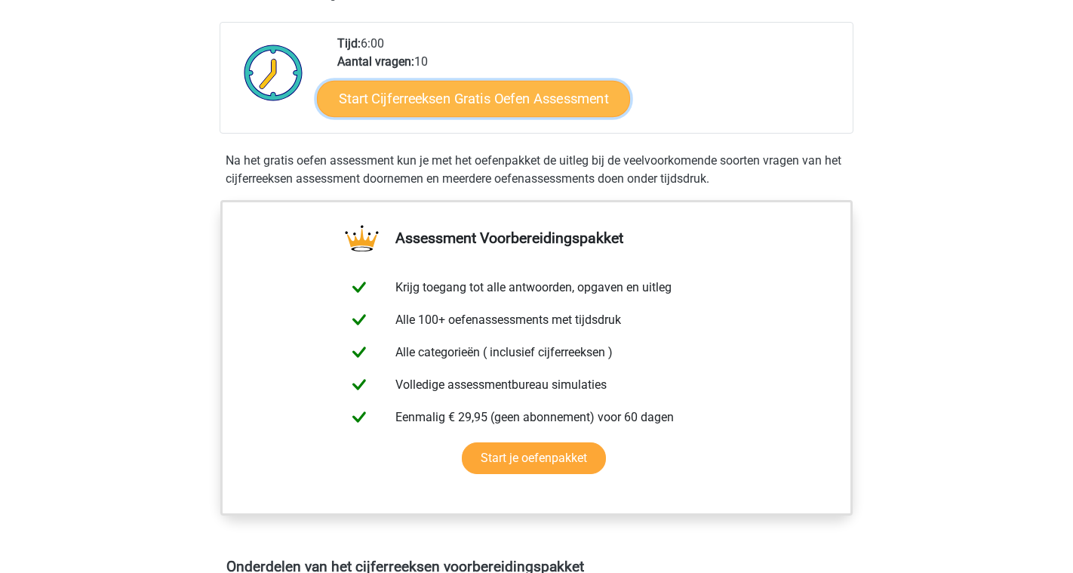
click at [519, 116] on link "Start Cijferreeksen Gratis Oefen Assessment" at bounding box center [473, 98] width 313 height 36
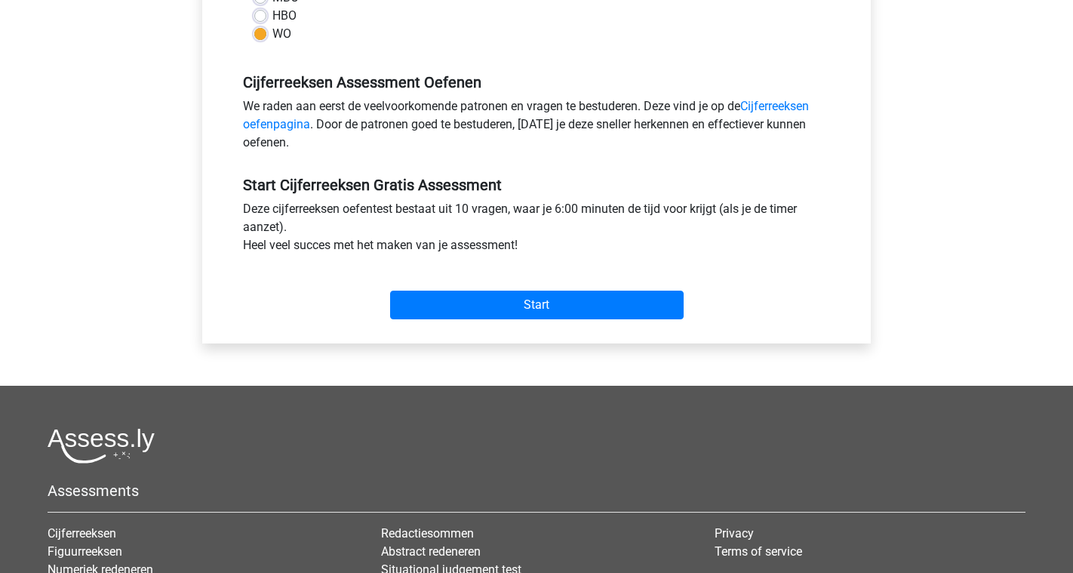
scroll to position [411, 0]
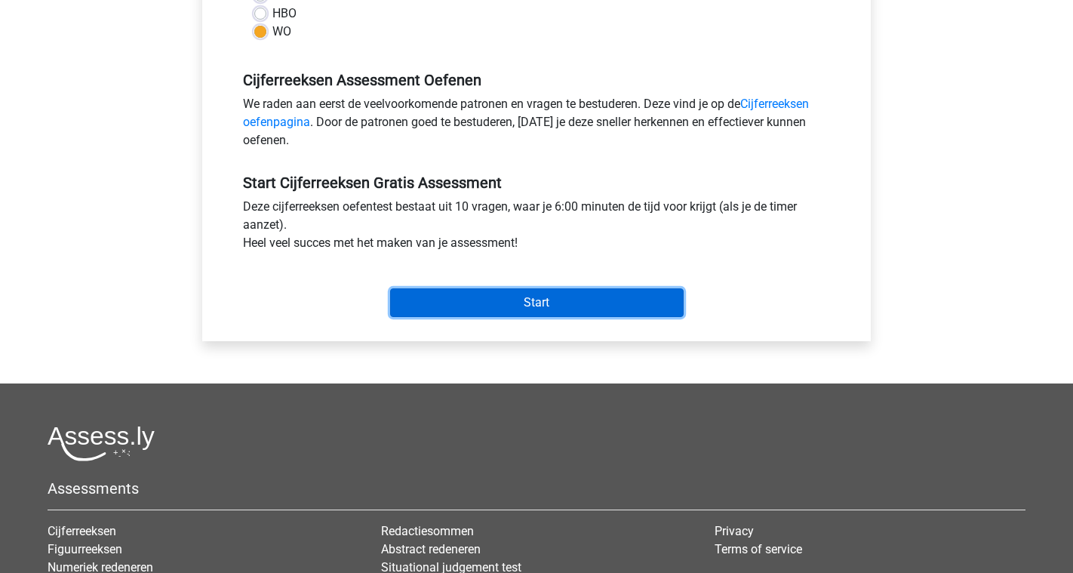
click at [556, 307] on input "Start" at bounding box center [537, 302] width 294 height 29
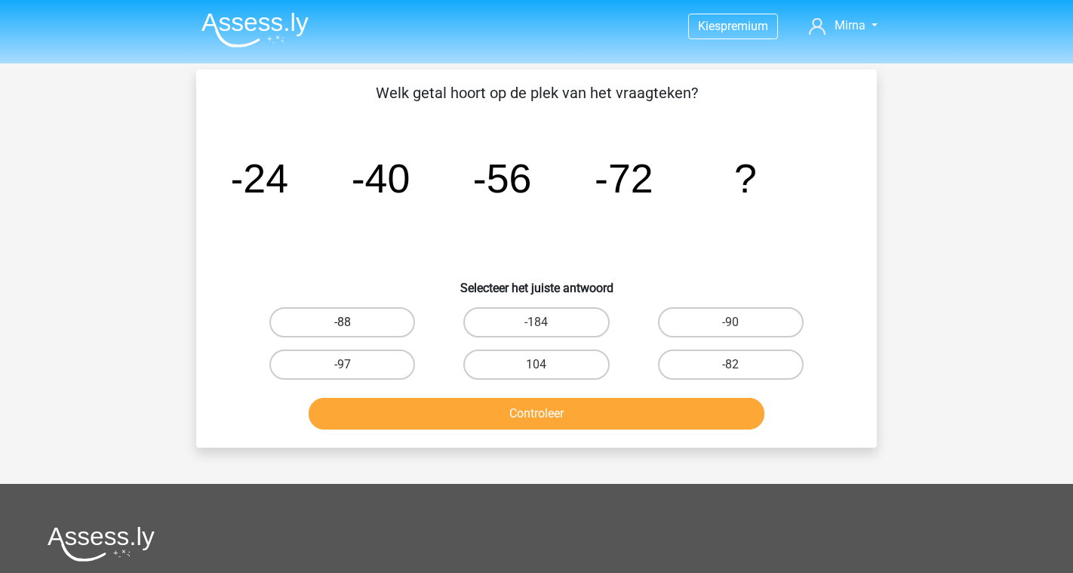
click at [380, 323] on label "-88" at bounding box center [342, 322] width 146 height 30
click at [352, 323] on input "-88" at bounding box center [348, 327] width 10 height 10
radio input "true"
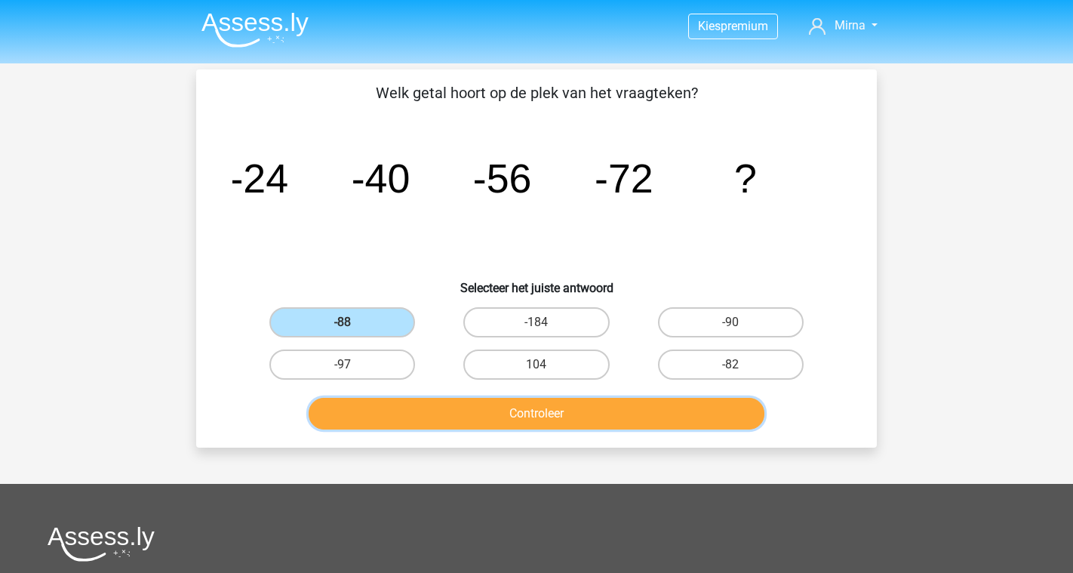
click at [460, 412] on button "Controleer" at bounding box center [537, 414] width 457 height 32
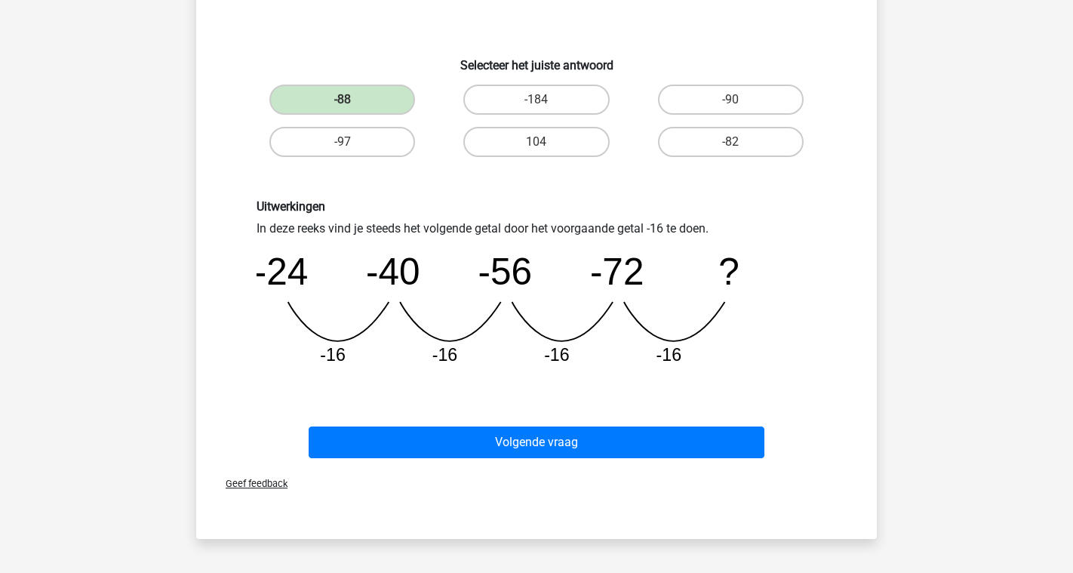
scroll to position [245, 0]
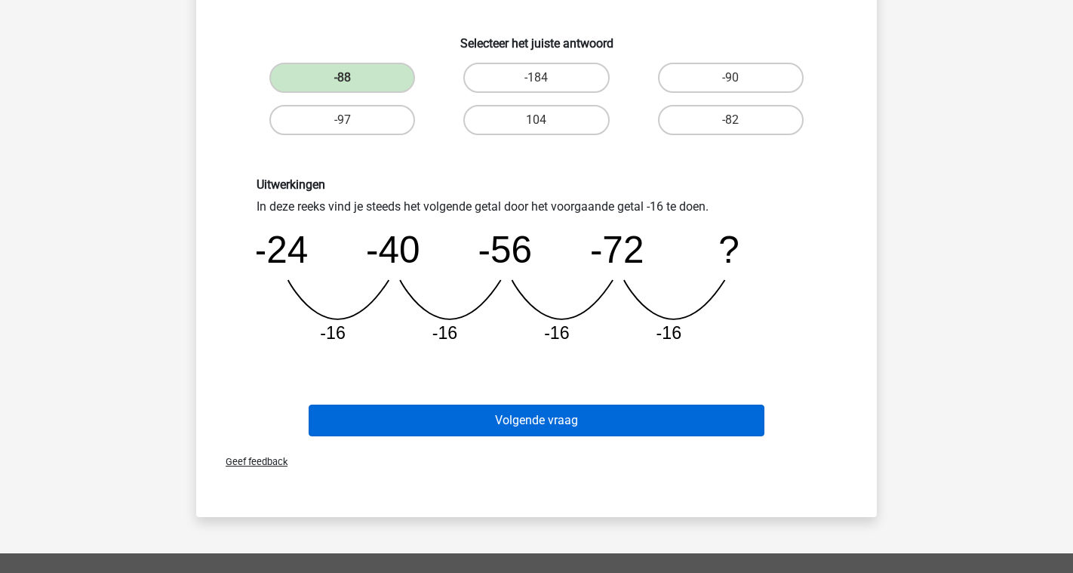
click at [543, 410] on button "Volgende vraag" at bounding box center [537, 421] width 457 height 32
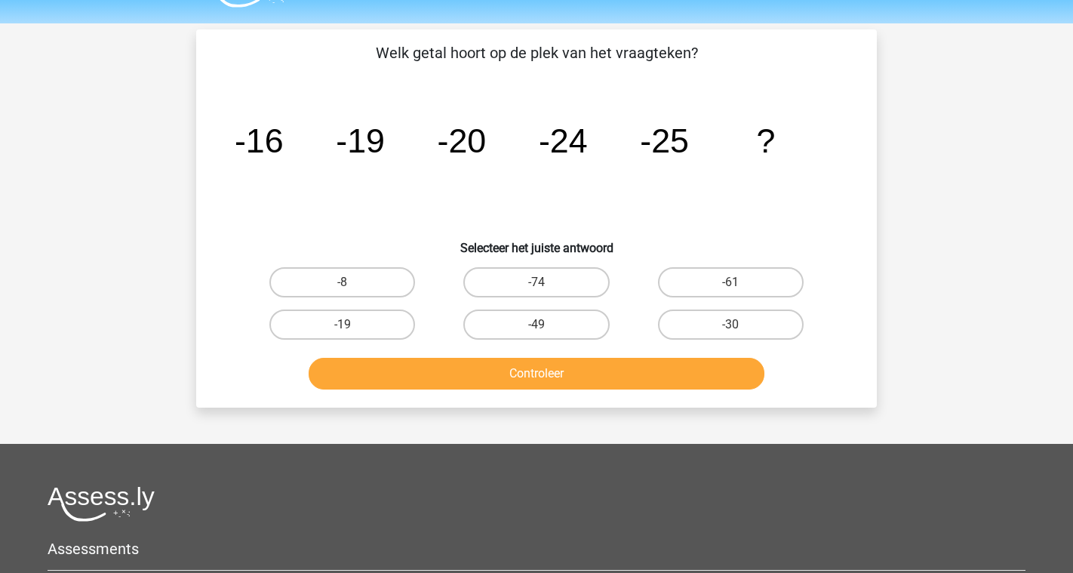
scroll to position [19, 0]
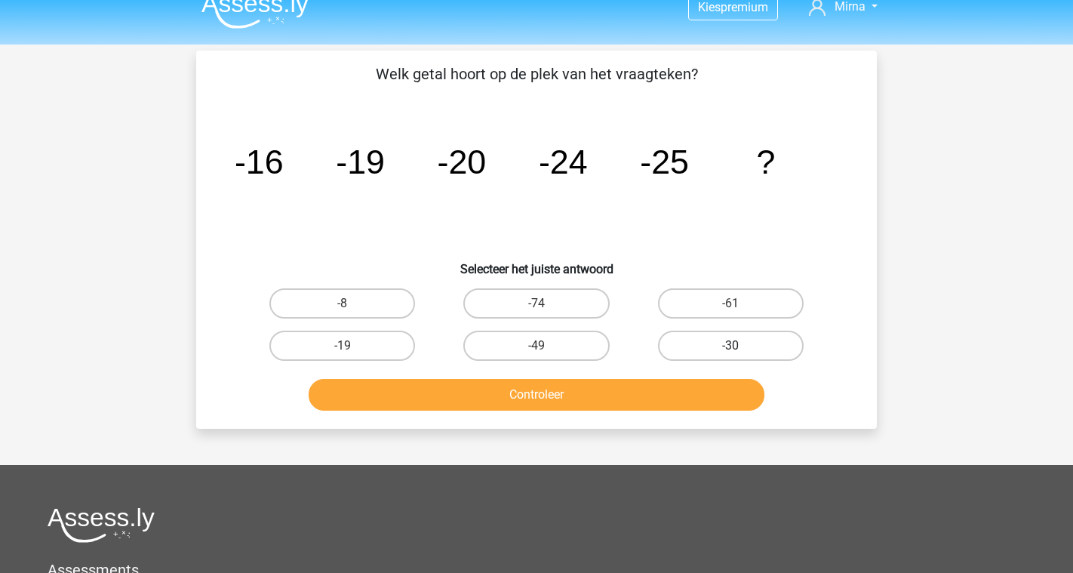
click at [696, 352] on label "-30" at bounding box center [731, 346] width 146 height 30
click at [731, 352] on input "-30" at bounding box center [736, 351] width 10 height 10
radio input "true"
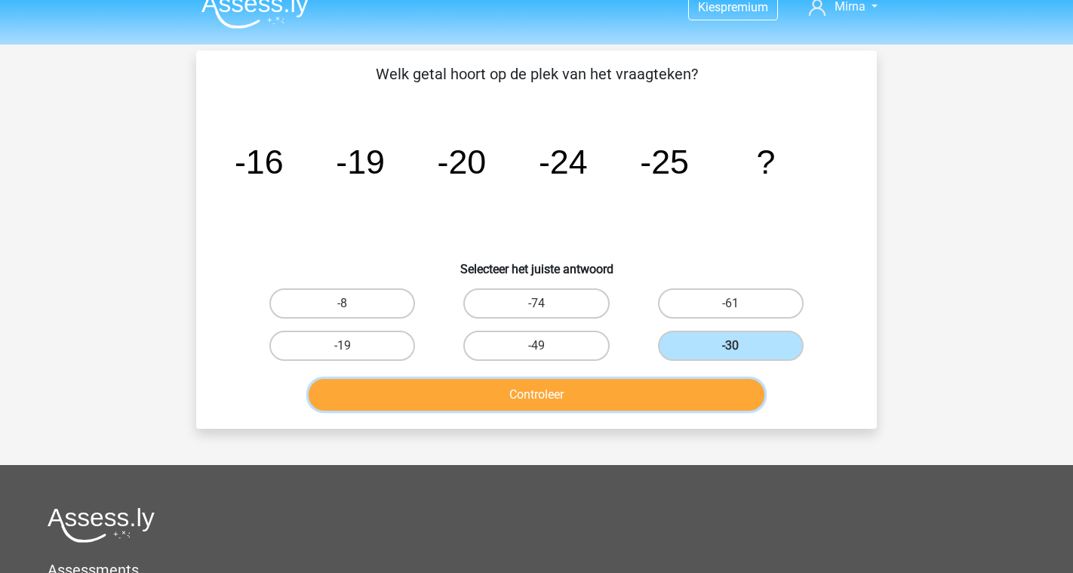
click at [669, 392] on button "Controleer" at bounding box center [537, 395] width 457 height 32
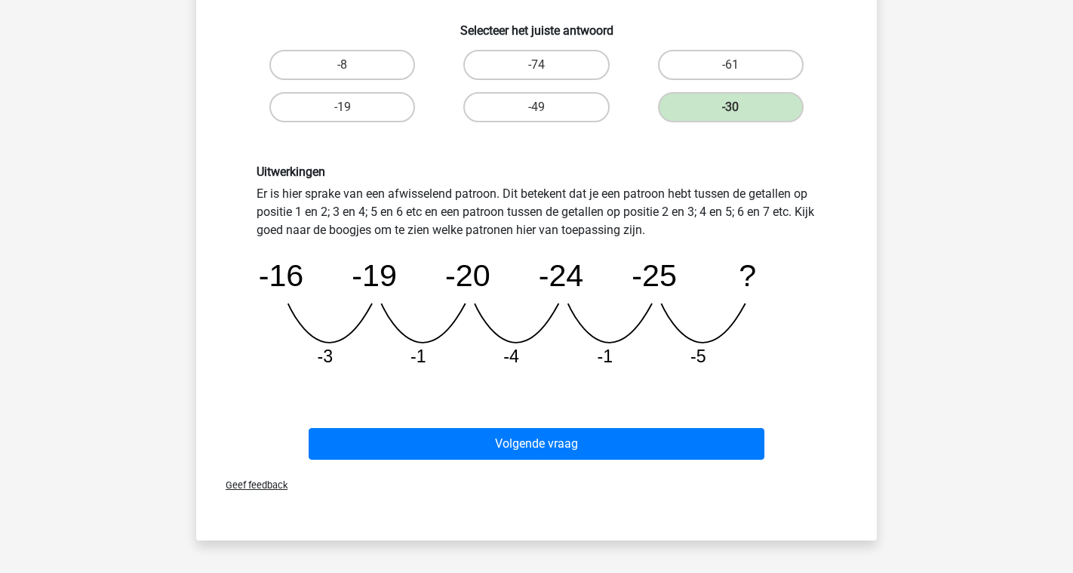
scroll to position [263, 0]
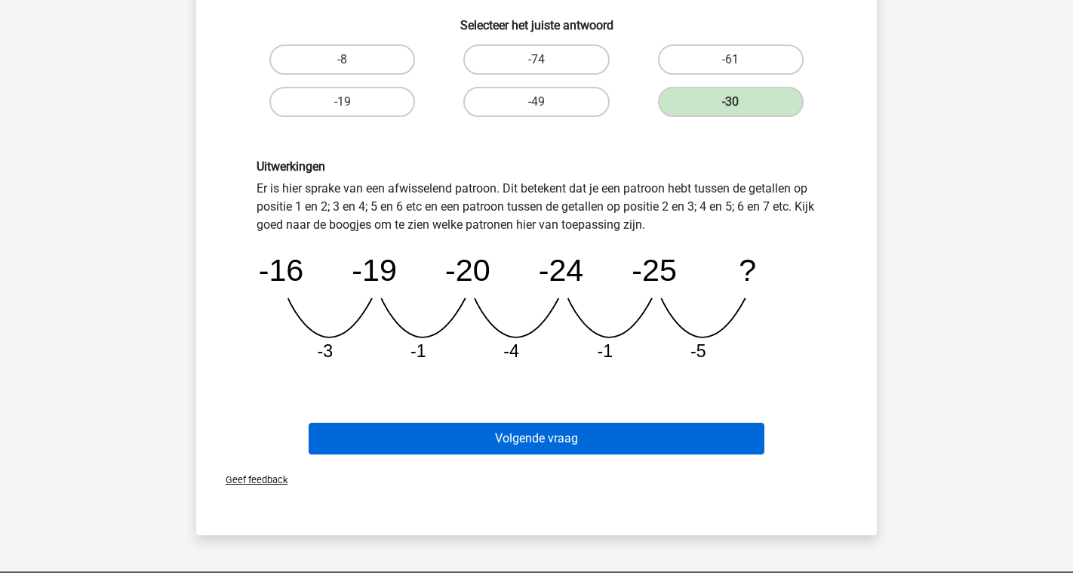
click at [635, 434] on button "Volgende vraag" at bounding box center [537, 439] width 457 height 32
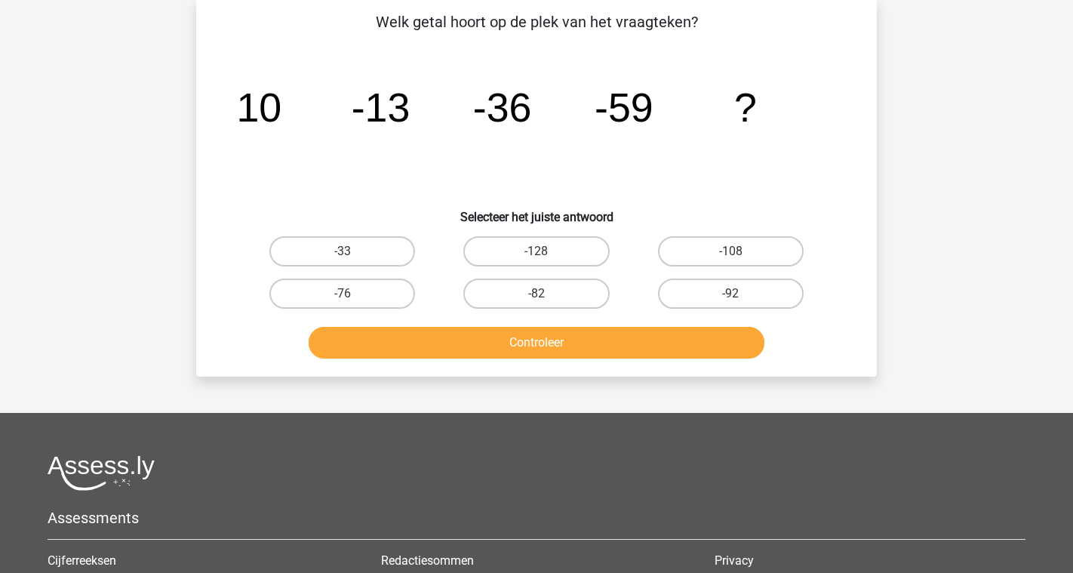
scroll to position [69, 0]
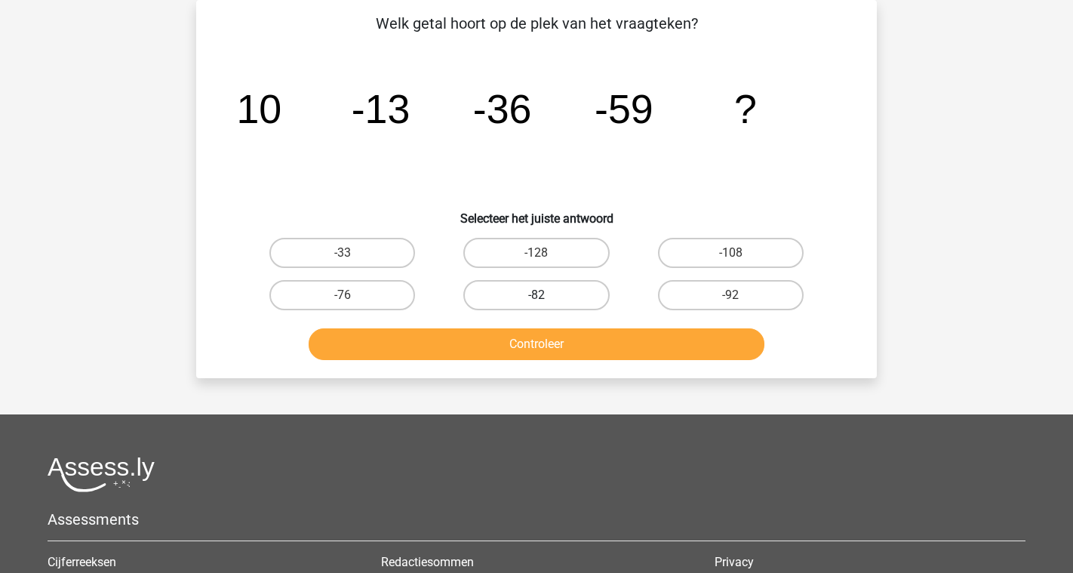
click at [570, 288] on label "-82" at bounding box center [536, 295] width 146 height 30
click at [546, 295] on input "-82" at bounding box center [542, 300] width 10 height 10
radio input "true"
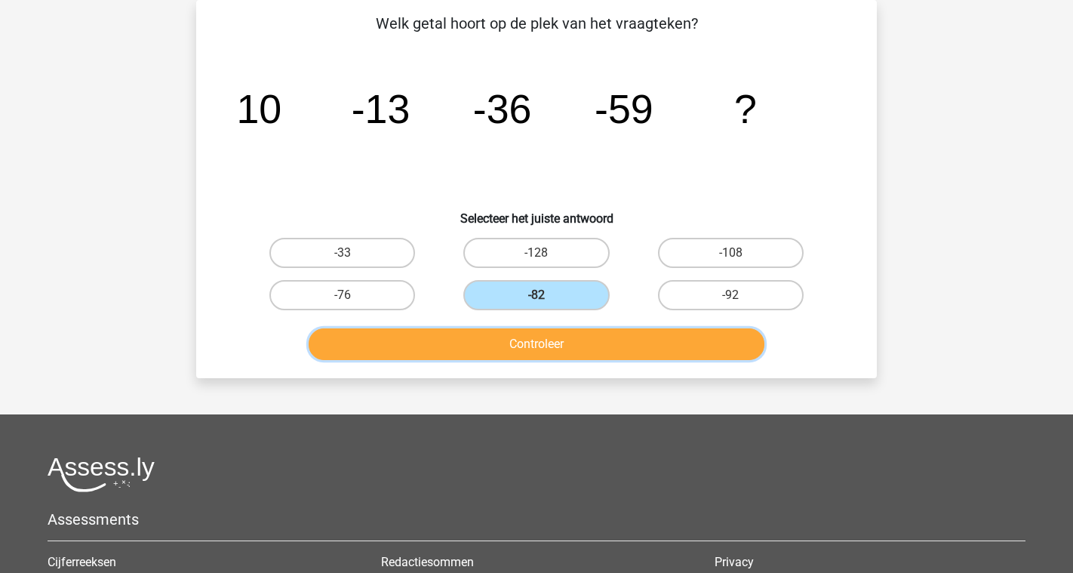
click at [577, 337] on button "Controleer" at bounding box center [537, 344] width 457 height 32
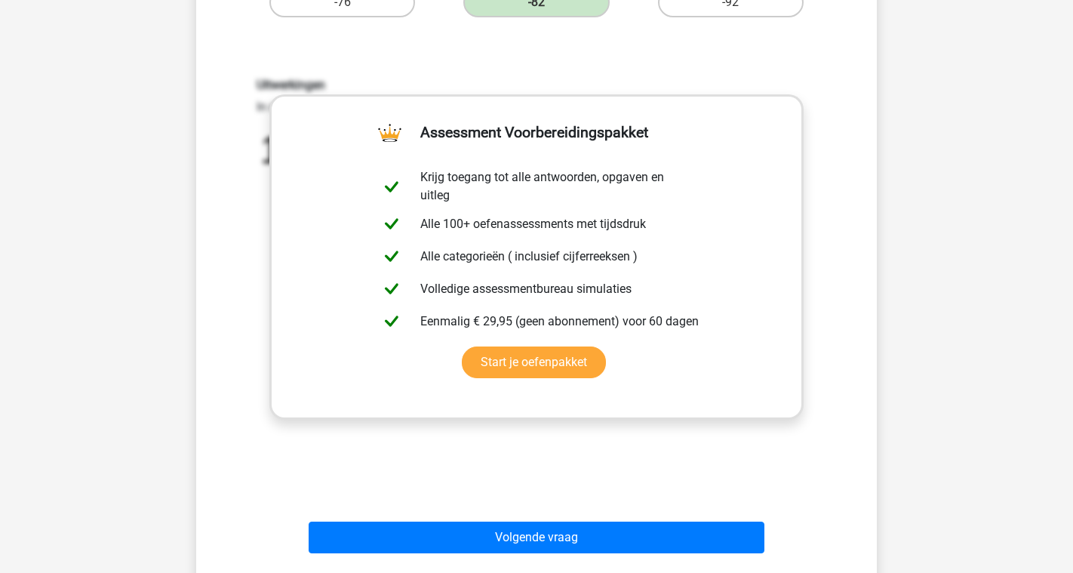
scroll to position [449, 0]
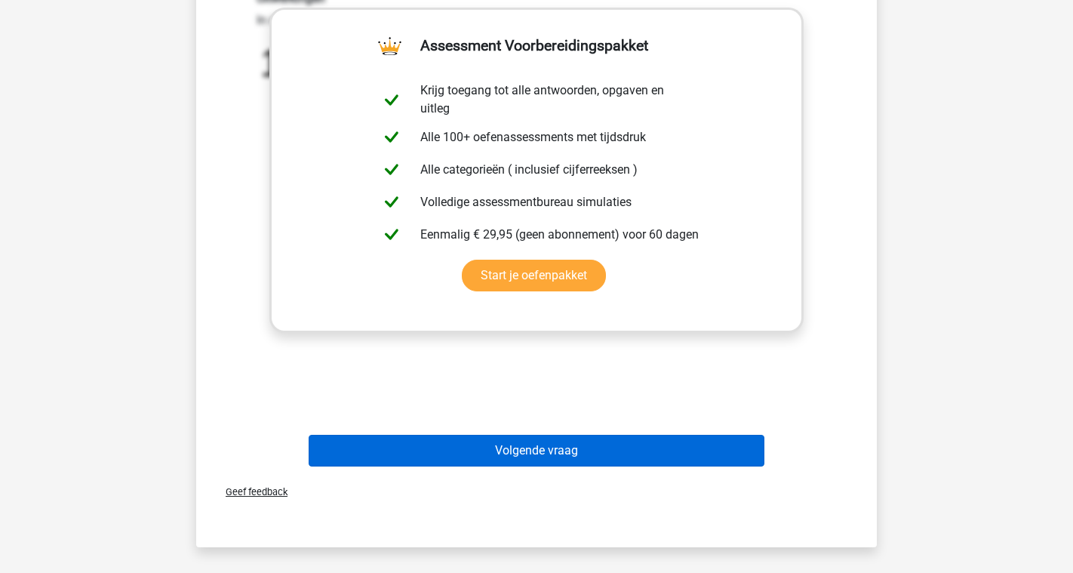
click at [672, 455] on button "Volgende vraag" at bounding box center [537, 451] width 457 height 32
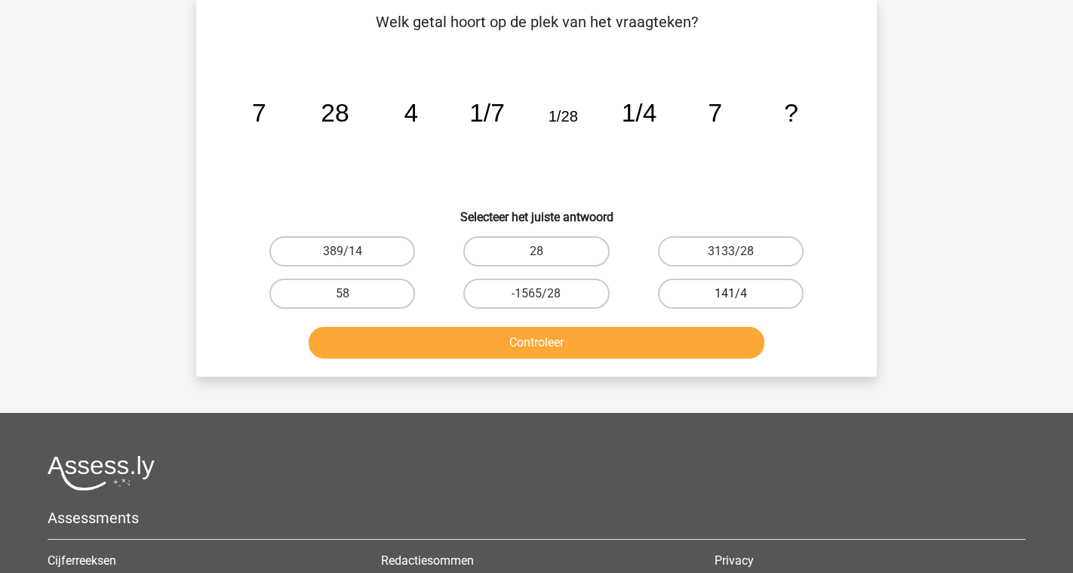
scroll to position [69, 0]
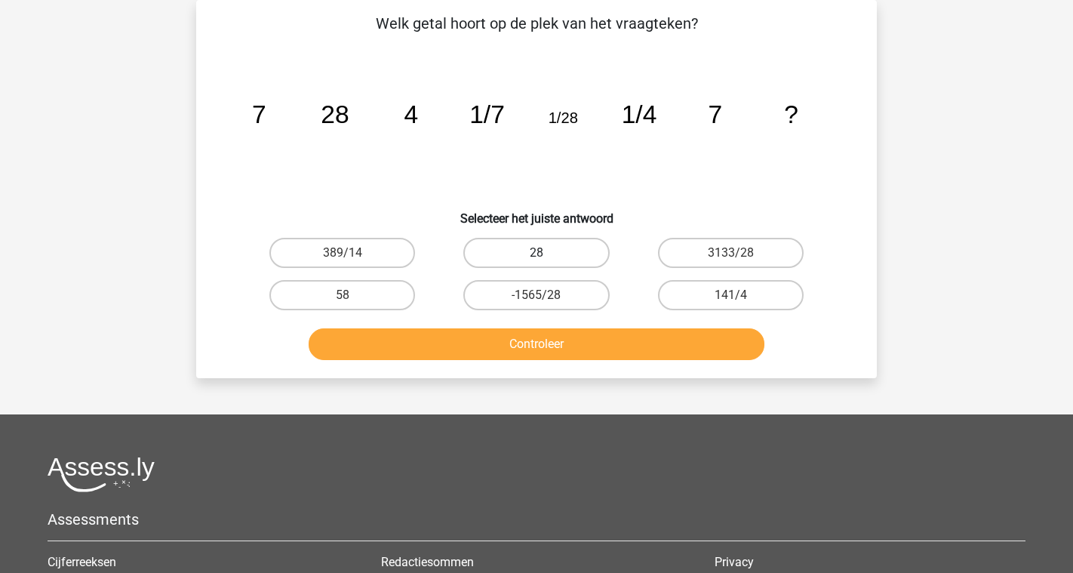
click at [586, 241] on label "28" at bounding box center [536, 253] width 146 height 30
click at [546, 253] on input "28" at bounding box center [542, 258] width 10 height 10
radio input "true"
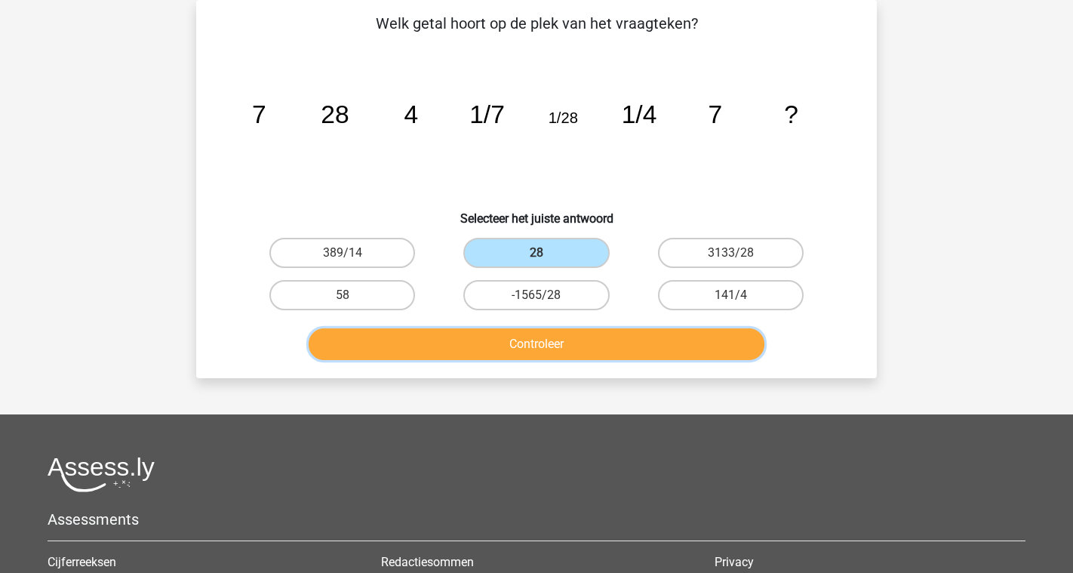
click at [582, 344] on button "Controleer" at bounding box center [537, 344] width 457 height 32
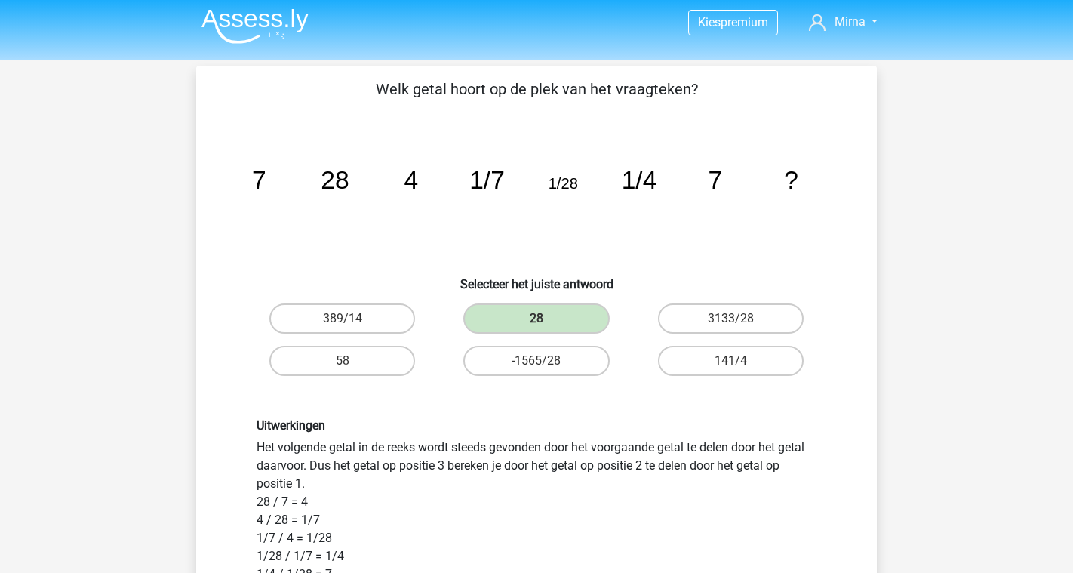
scroll to position [0, 0]
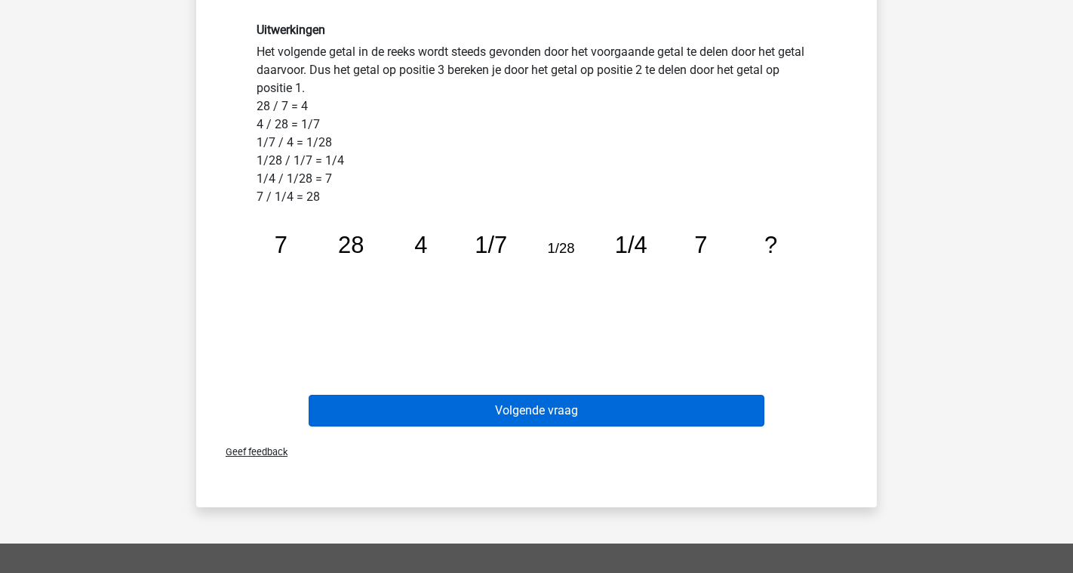
click at [598, 402] on button "Volgende vraag" at bounding box center [537, 411] width 457 height 32
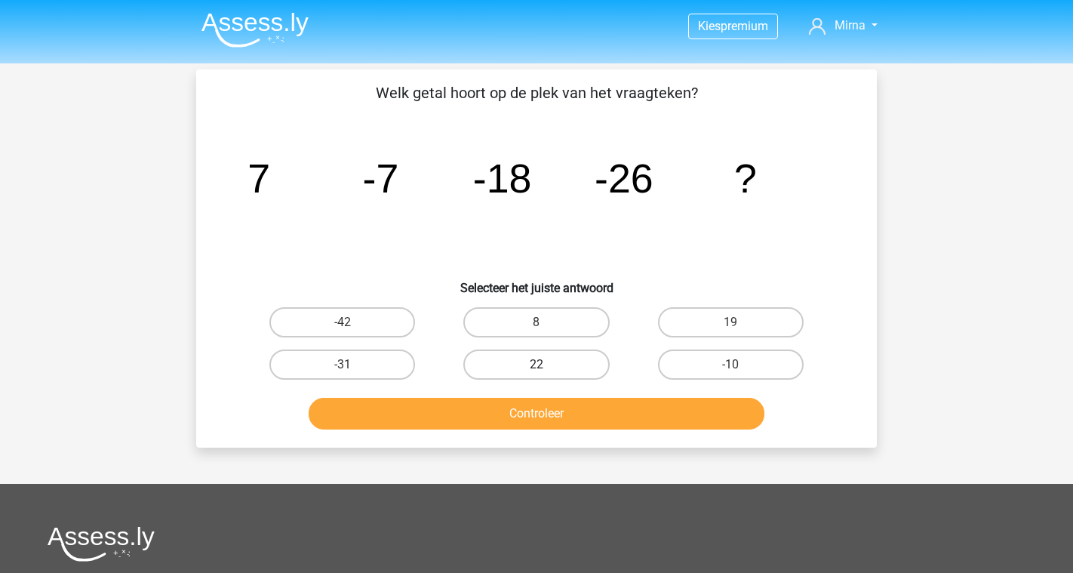
click at [550, 365] on label "22" at bounding box center [536, 364] width 146 height 30
click at [546, 365] on input "22" at bounding box center [542, 370] width 10 height 10
radio input "true"
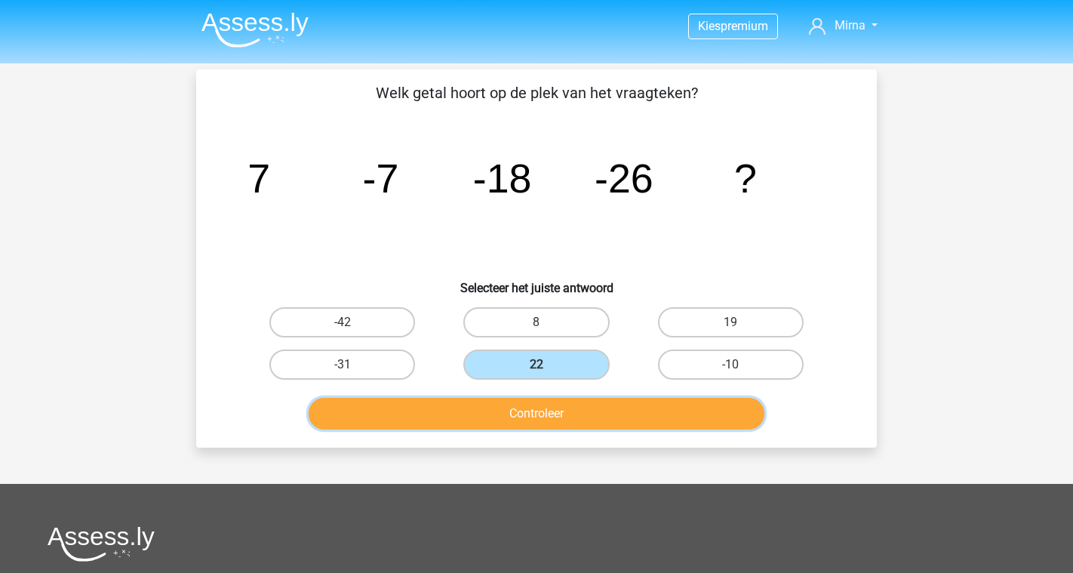
click at [552, 412] on button "Controleer" at bounding box center [537, 414] width 457 height 32
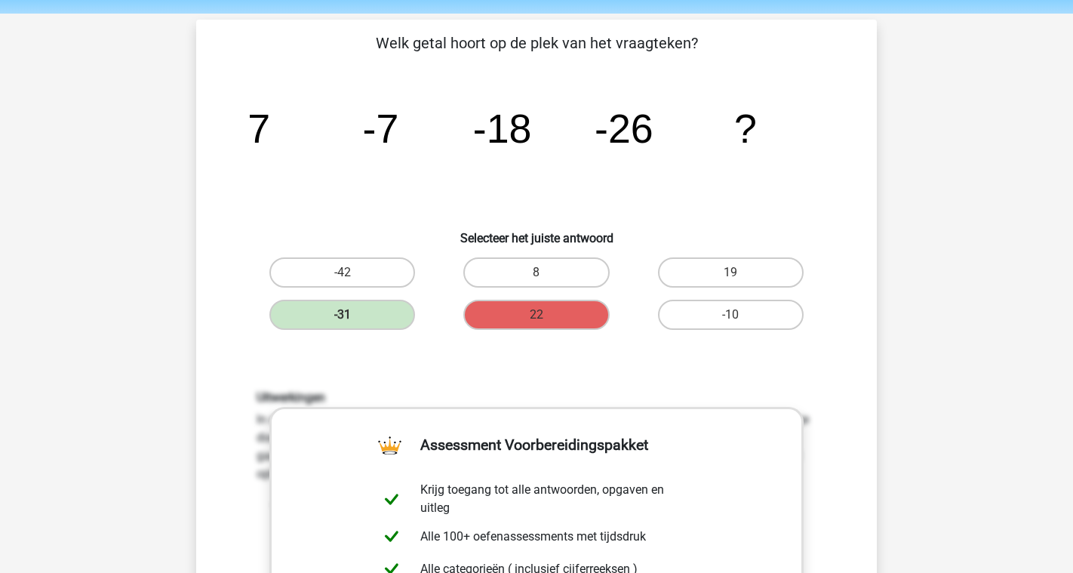
scroll to position [38, 0]
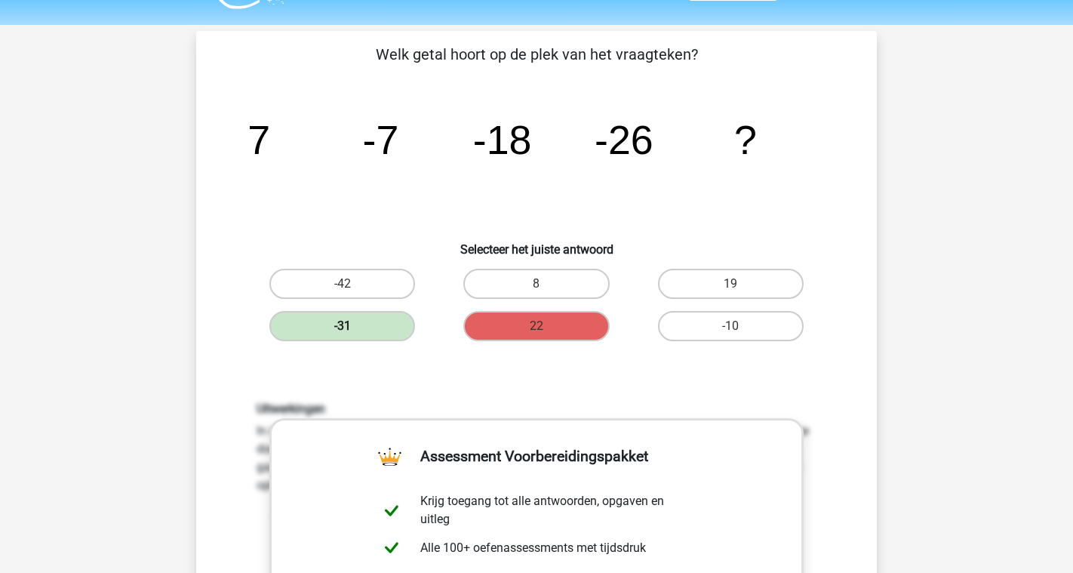
click at [368, 321] on label "-31" at bounding box center [342, 326] width 146 height 30
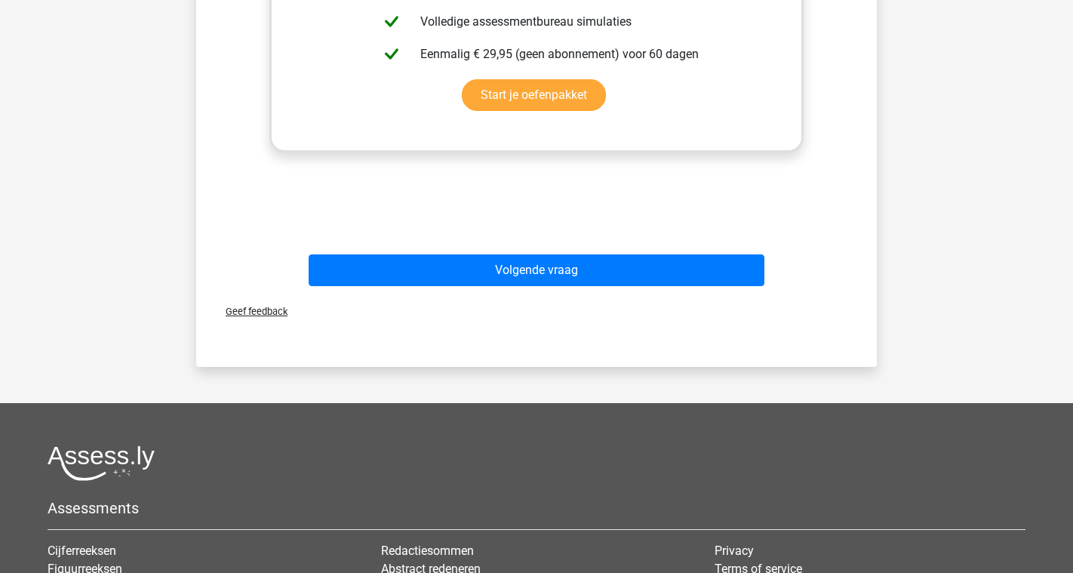
scroll to position [637, 0]
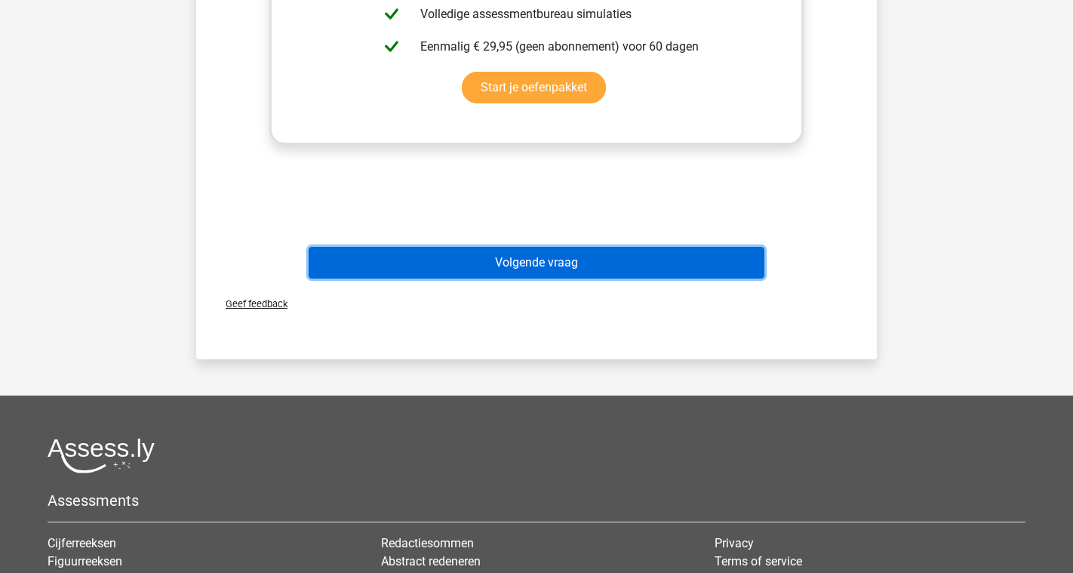
click at [545, 277] on button "Volgende vraag" at bounding box center [537, 263] width 457 height 32
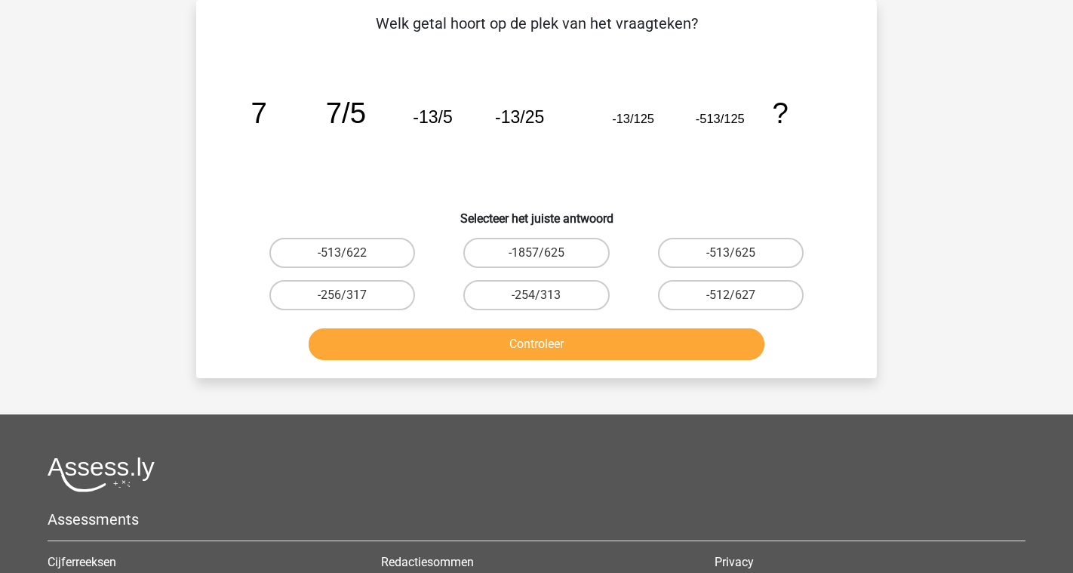
scroll to position [0, 0]
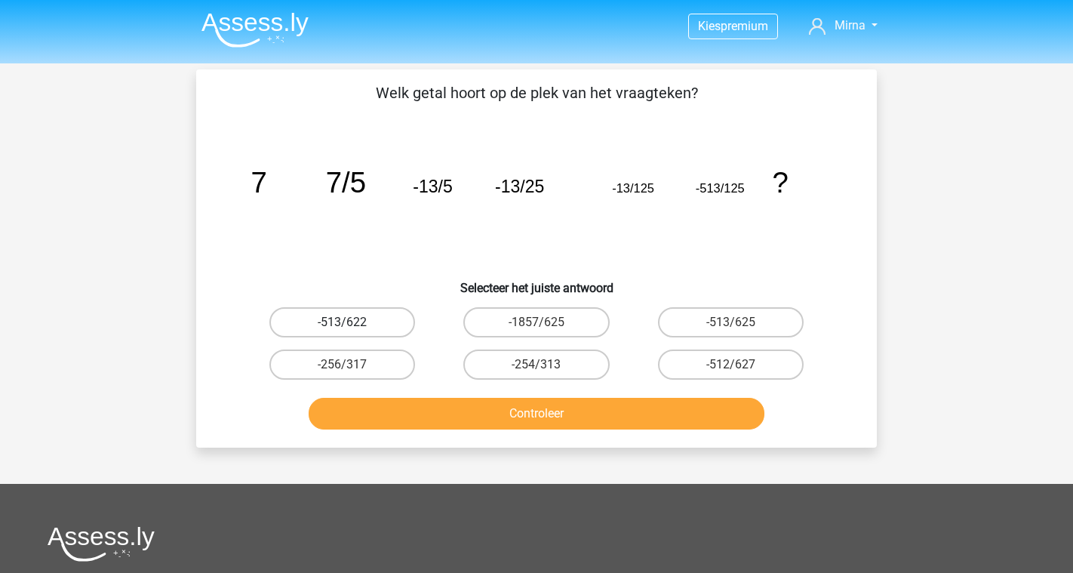
click at [362, 316] on label "-513/622" at bounding box center [342, 322] width 146 height 30
click at [352, 322] on input "-513/622" at bounding box center [348, 327] width 10 height 10
radio input "true"
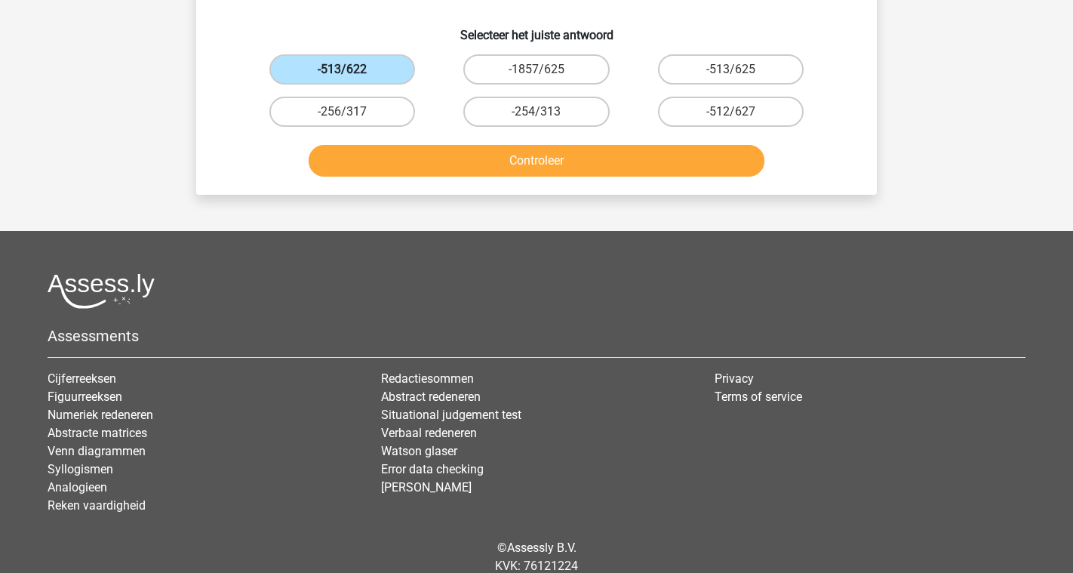
scroll to position [260, 0]
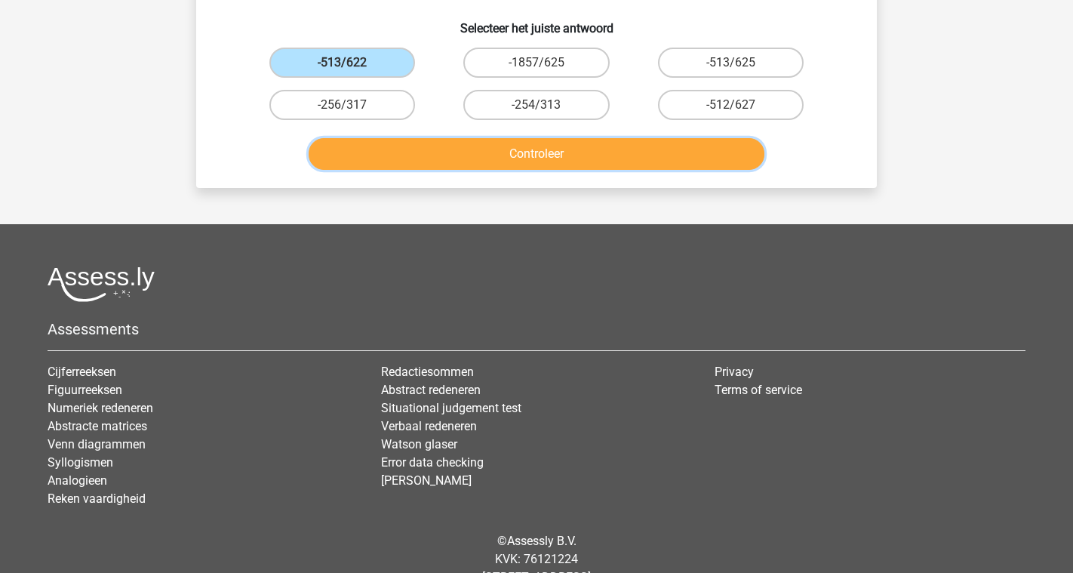
click at [509, 164] on button "Controleer" at bounding box center [537, 154] width 457 height 32
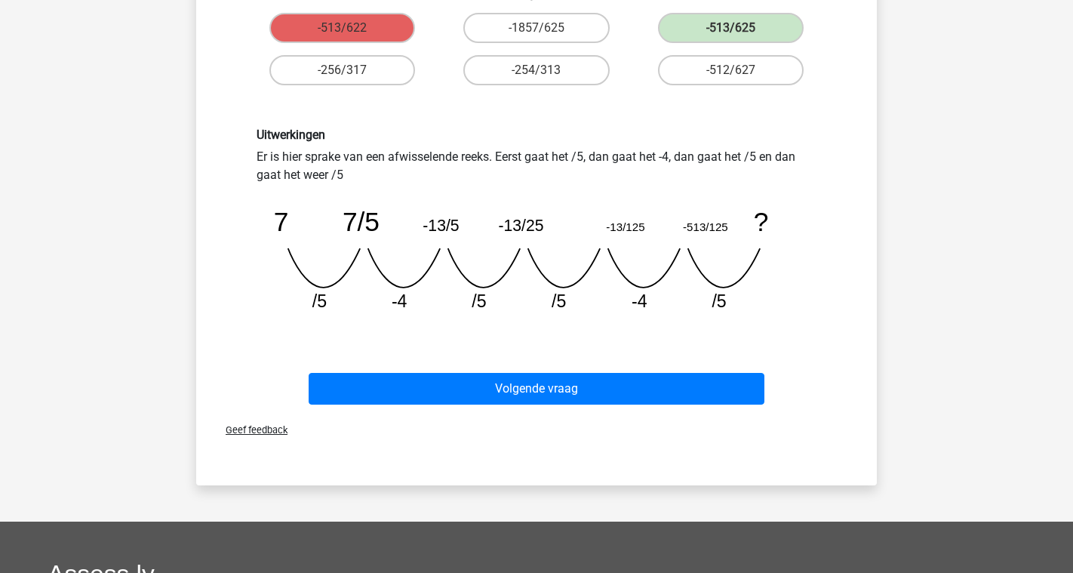
scroll to position [295, 0]
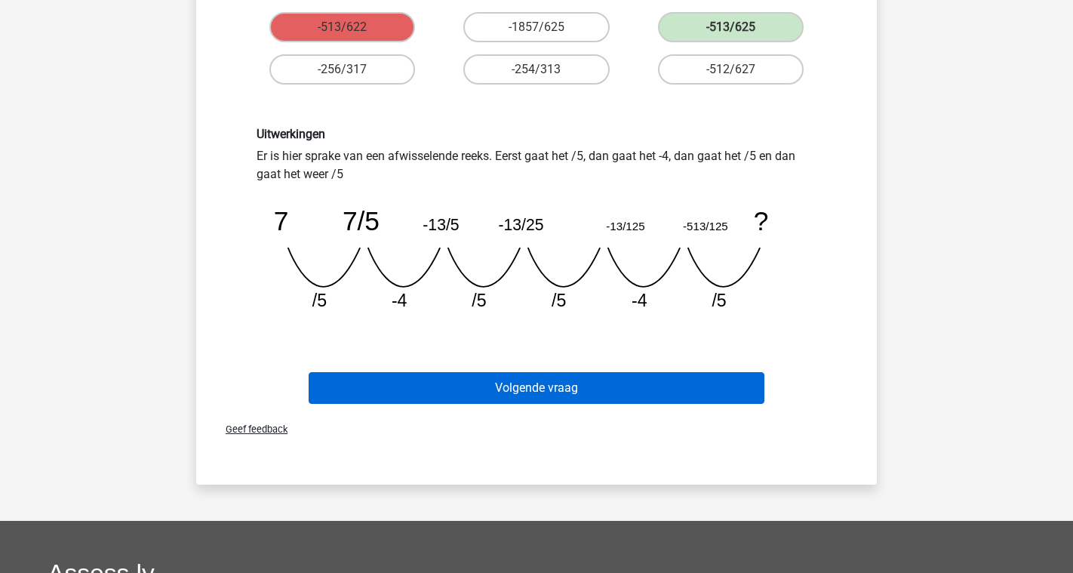
click at [651, 391] on button "Volgende vraag" at bounding box center [537, 388] width 457 height 32
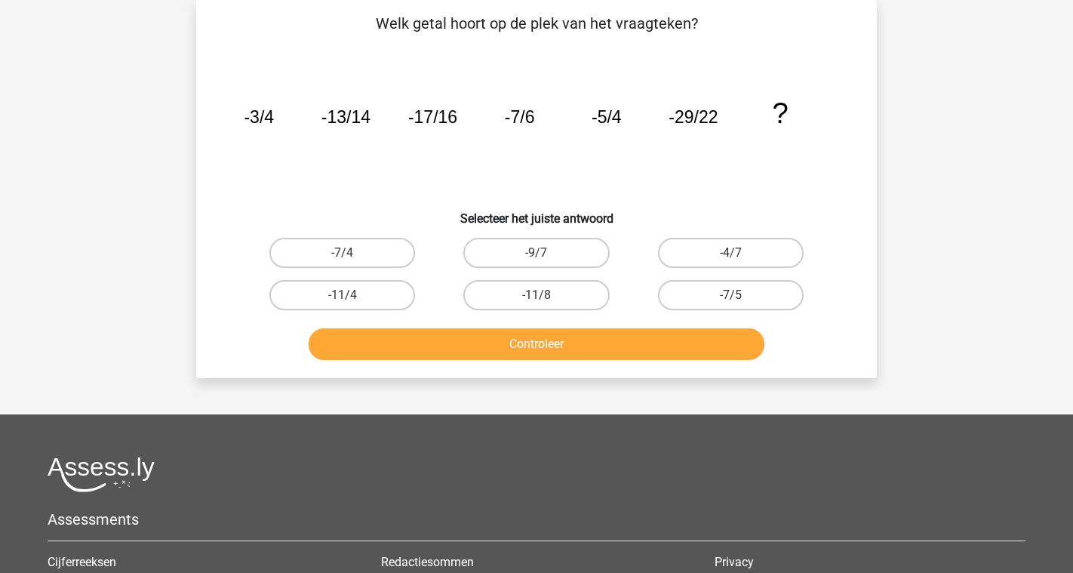
scroll to position [0, 0]
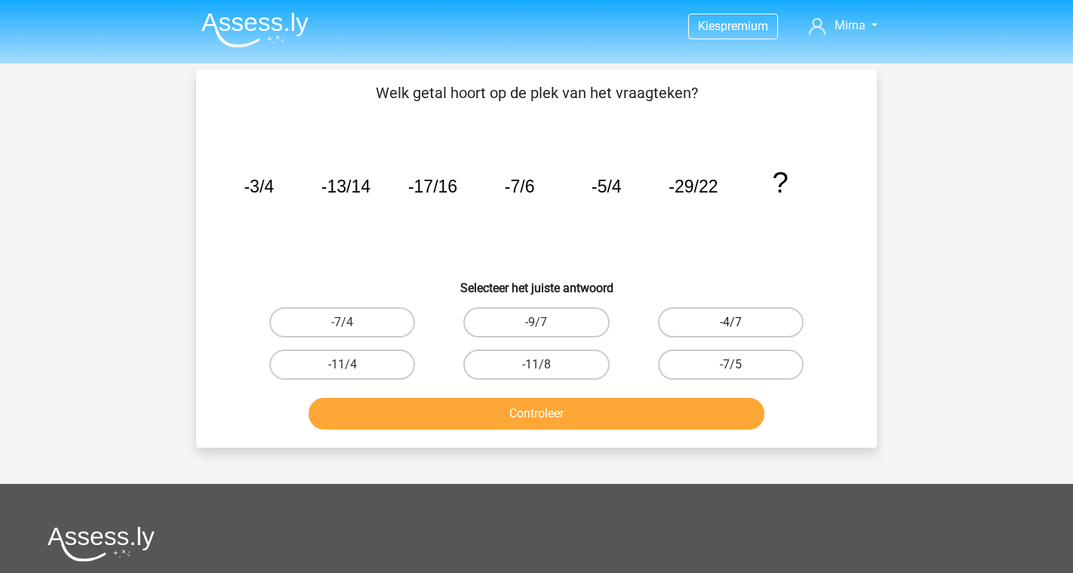
click at [758, 327] on label "-4/7" at bounding box center [731, 322] width 146 height 30
click at [740, 327] on input "-4/7" at bounding box center [736, 327] width 10 height 10
radio input "true"
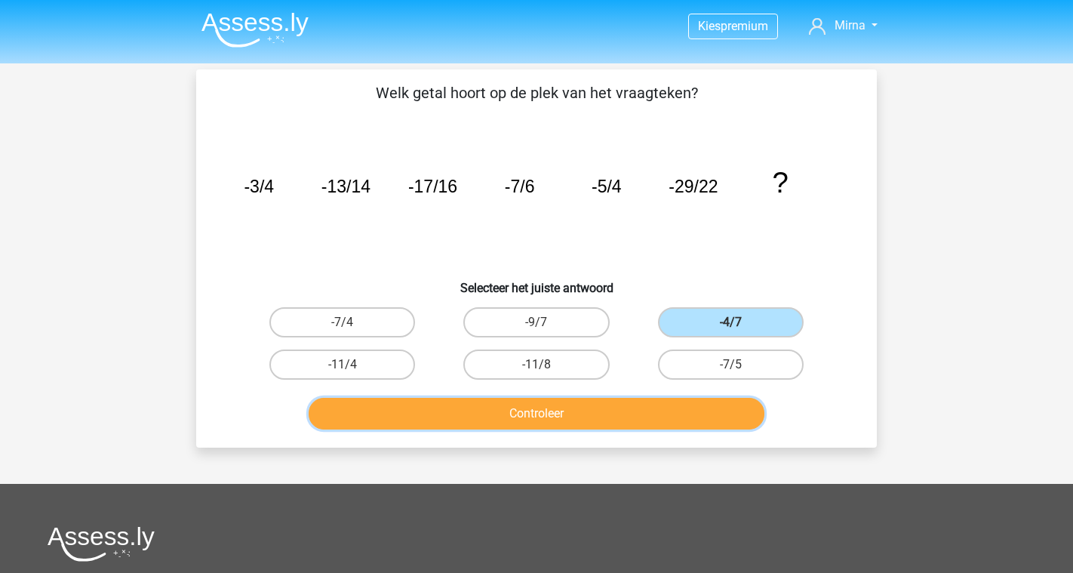
click at [654, 415] on button "Controleer" at bounding box center [537, 414] width 457 height 32
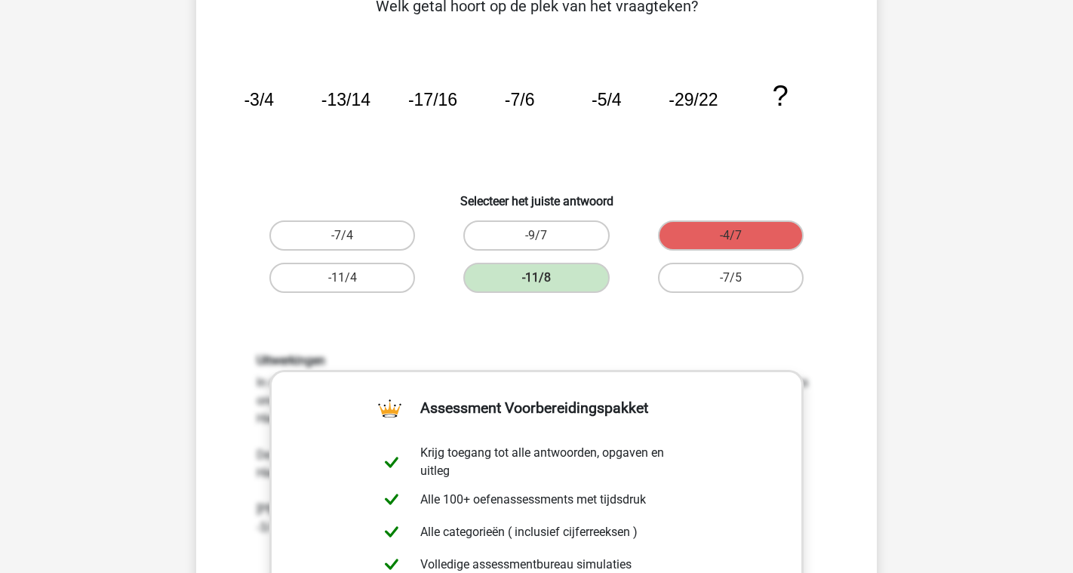
scroll to position [82, 0]
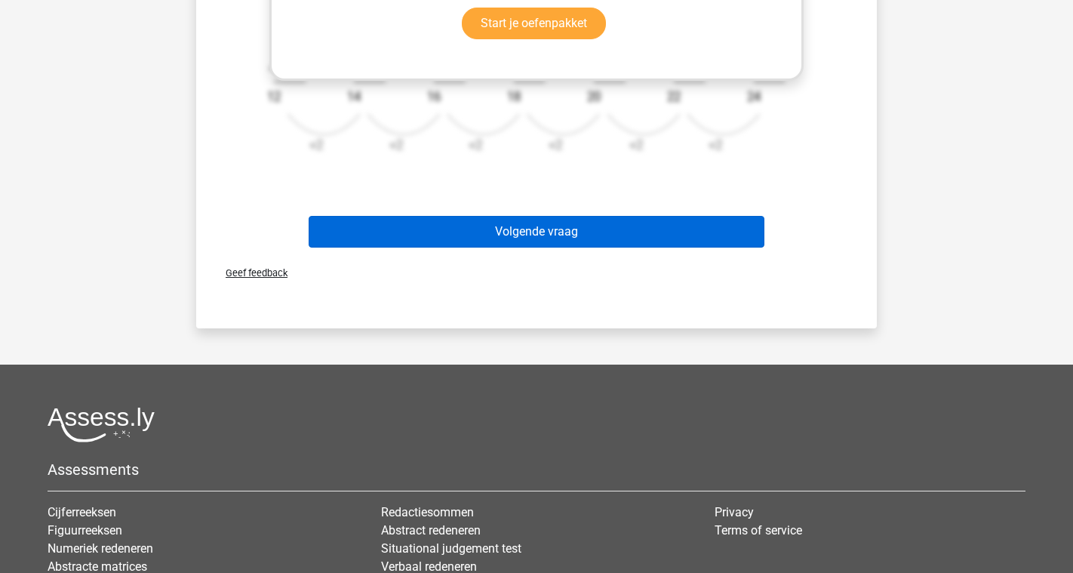
click at [601, 232] on button "Volgende vraag" at bounding box center [537, 232] width 457 height 32
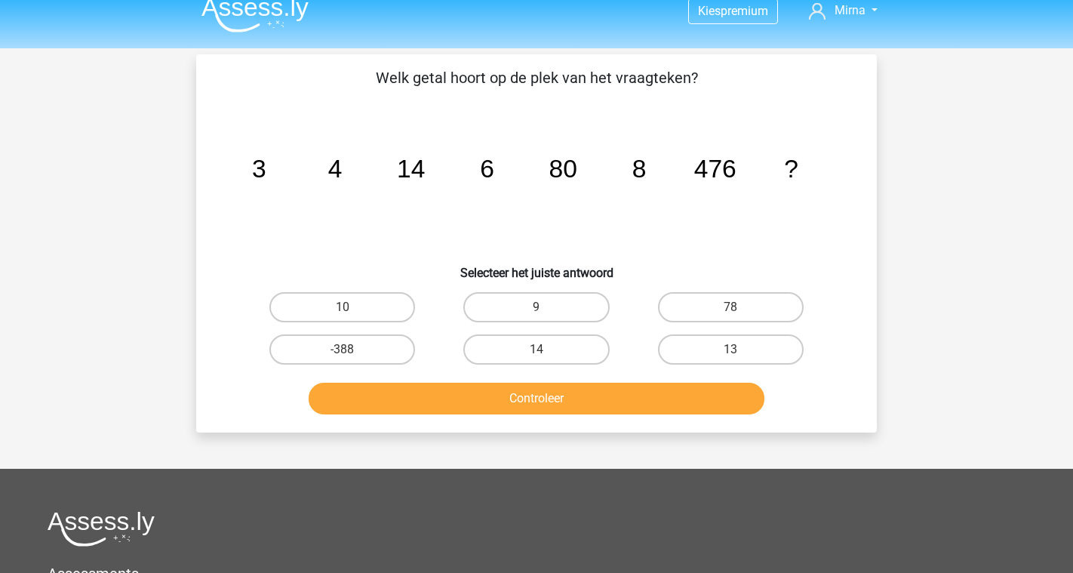
scroll to position [23, 0]
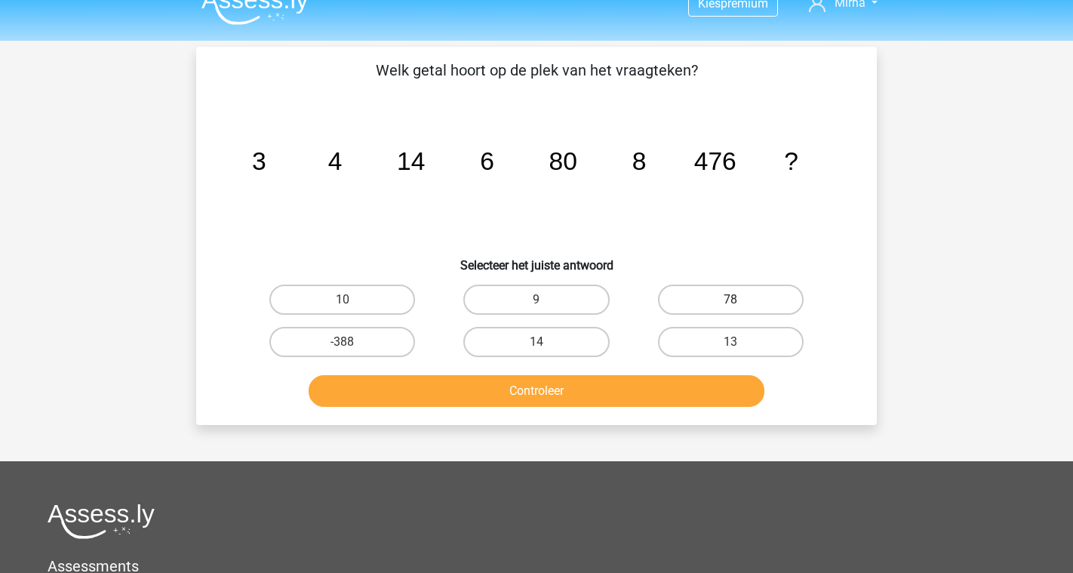
click at [716, 294] on label "78" at bounding box center [731, 300] width 146 height 30
click at [731, 300] on input "78" at bounding box center [736, 305] width 10 height 10
radio input "true"
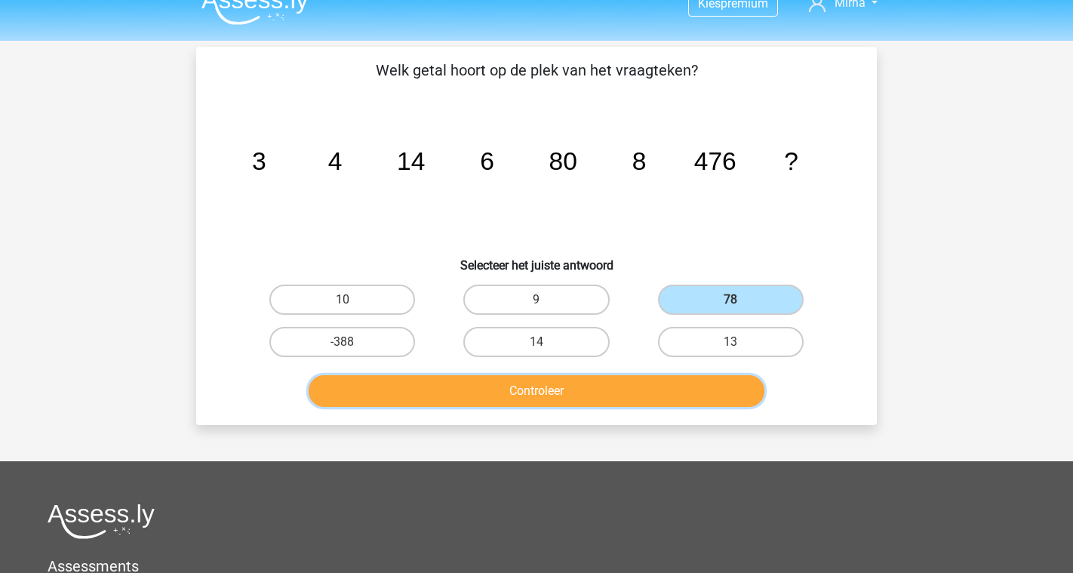
click at [648, 399] on button "Controleer" at bounding box center [537, 391] width 457 height 32
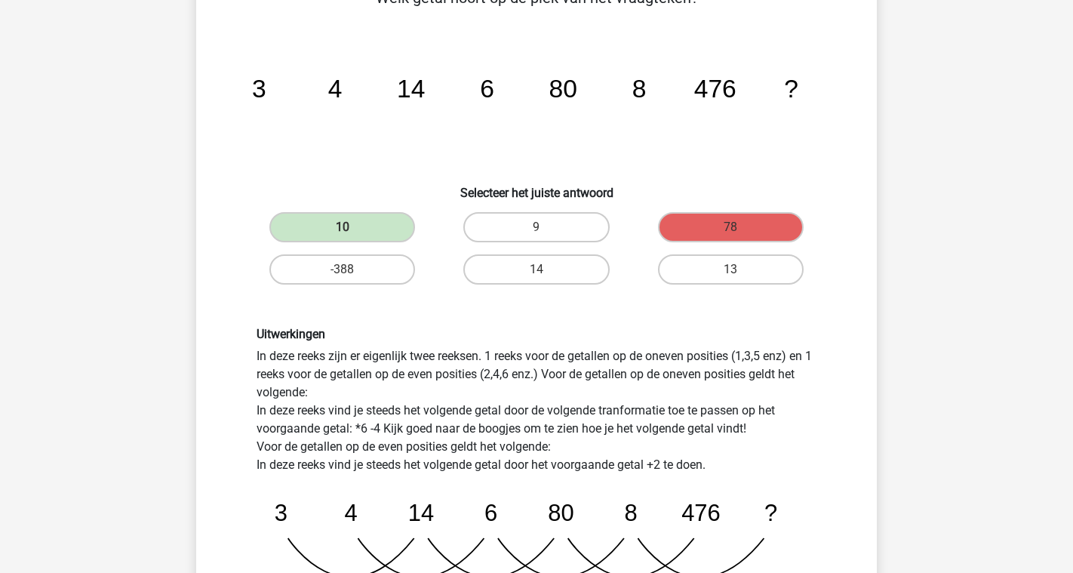
scroll to position [0, 0]
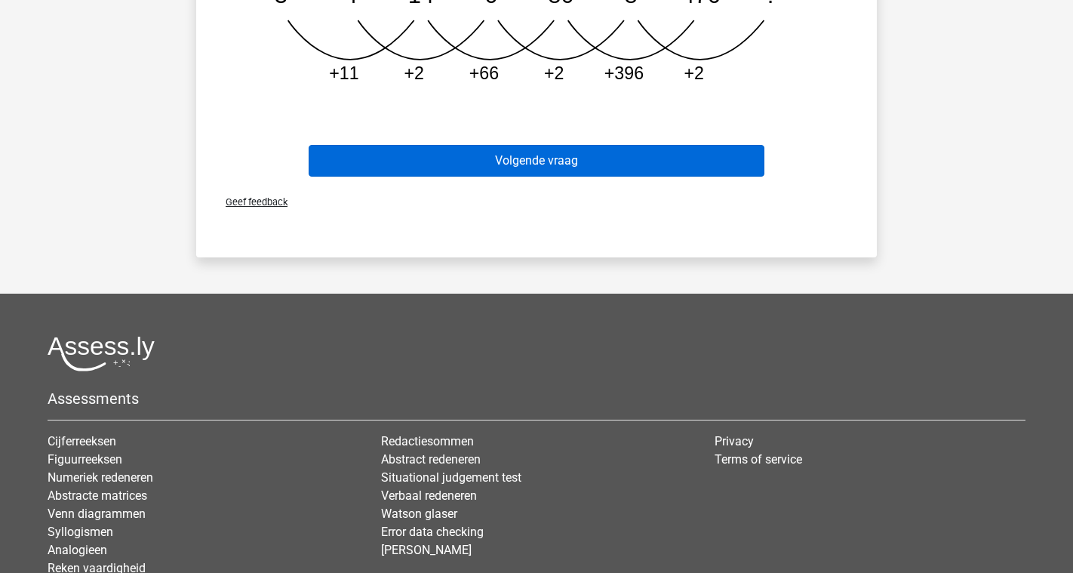
click at [389, 162] on button "Volgende vraag" at bounding box center [537, 161] width 457 height 32
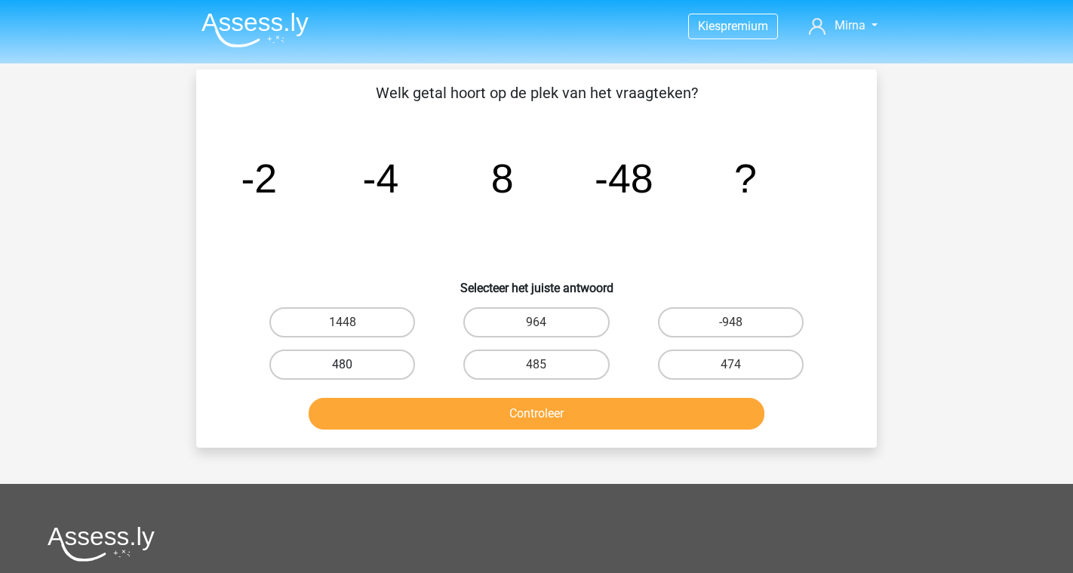
click at [377, 357] on label "480" at bounding box center [342, 364] width 146 height 30
click at [352, 365] on input "480" at bounding box center [348, 370] width 10 height 10
radio input "true"
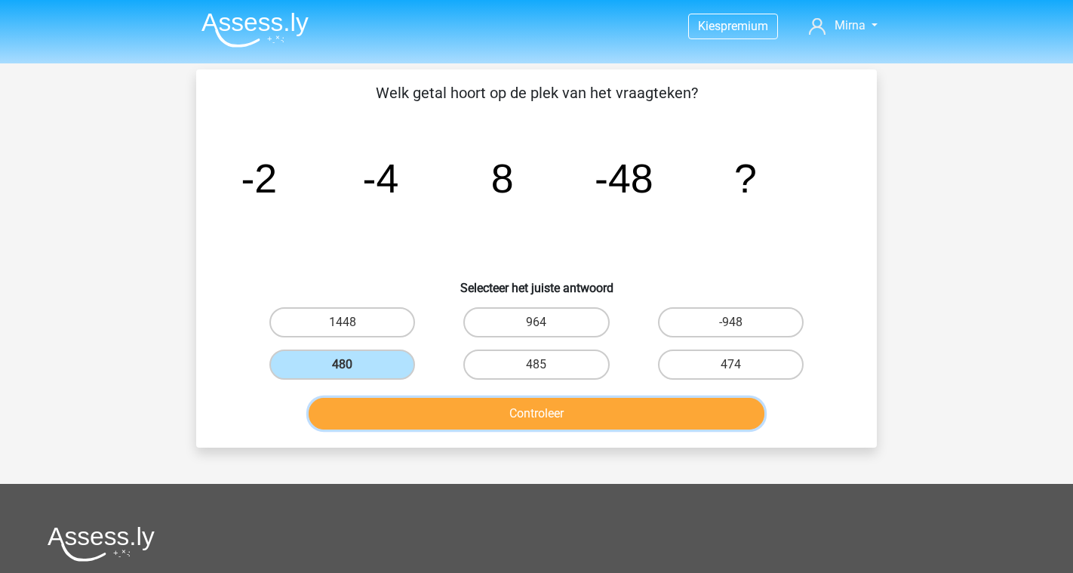
click at [488, 427] on button "Controleer" at bounding box center [537, 414] width 457 height 32
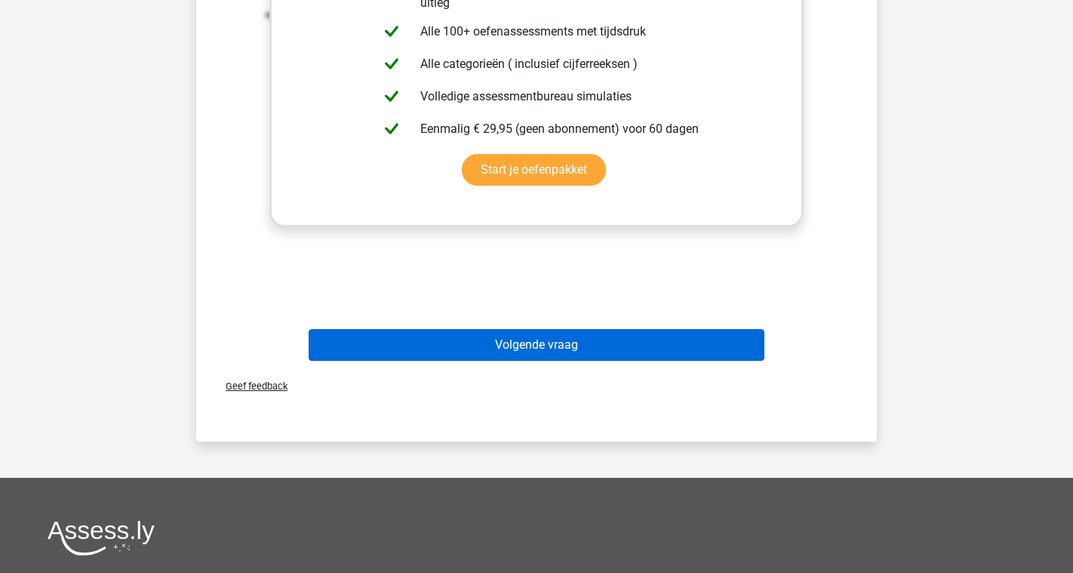
click at [687, 358] on button "Volgende vraag" at bounding box center [537, 345] width 457 height 32
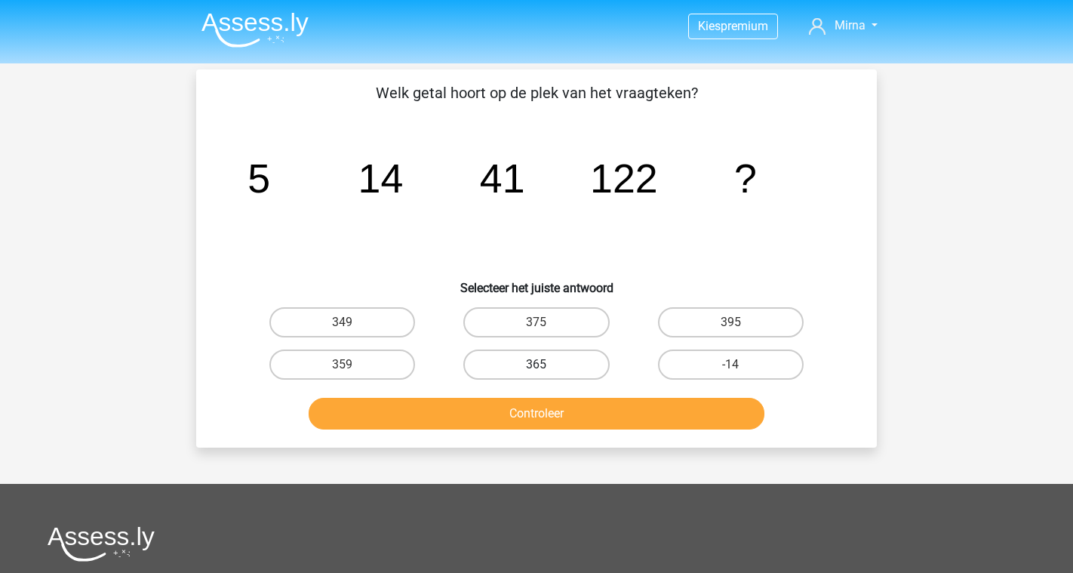
click at [580, 358] on label "365" at bounding box center [536, 364] width 146 height 30
click at [546, 365] on input "365" at bounding box center [542, 370] width 10 height 10
radio input "true"
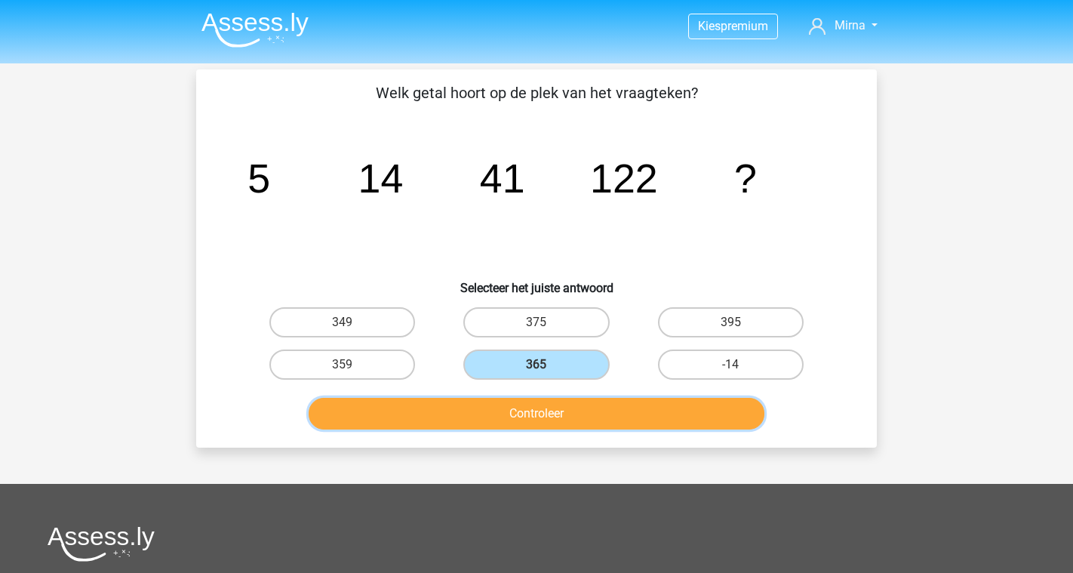
click at [549, 417] on button "Controleer" at bounding box center [537, 414] width 457 height 32
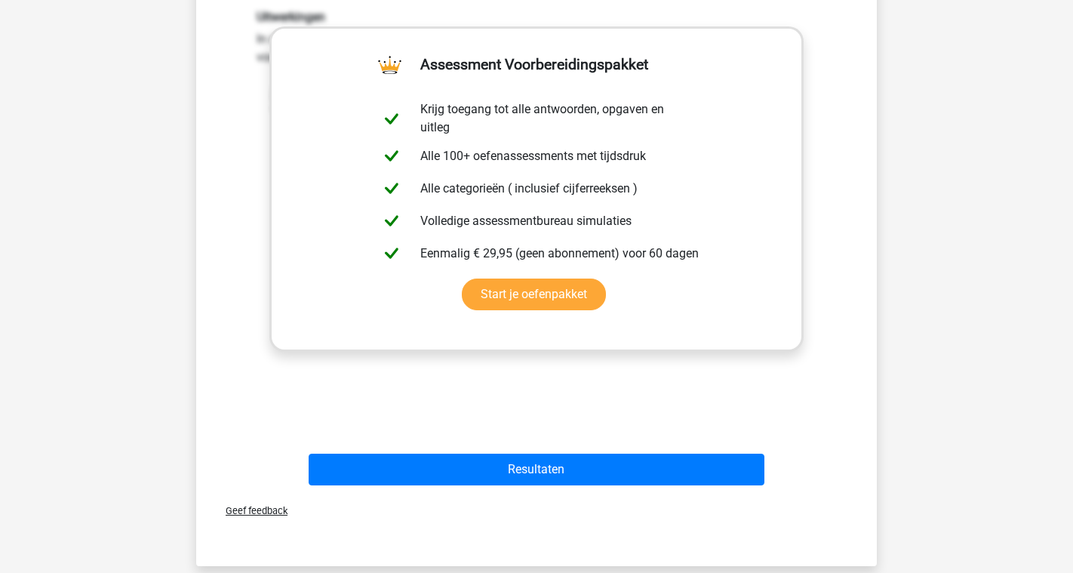
scroll to position [433, 0]
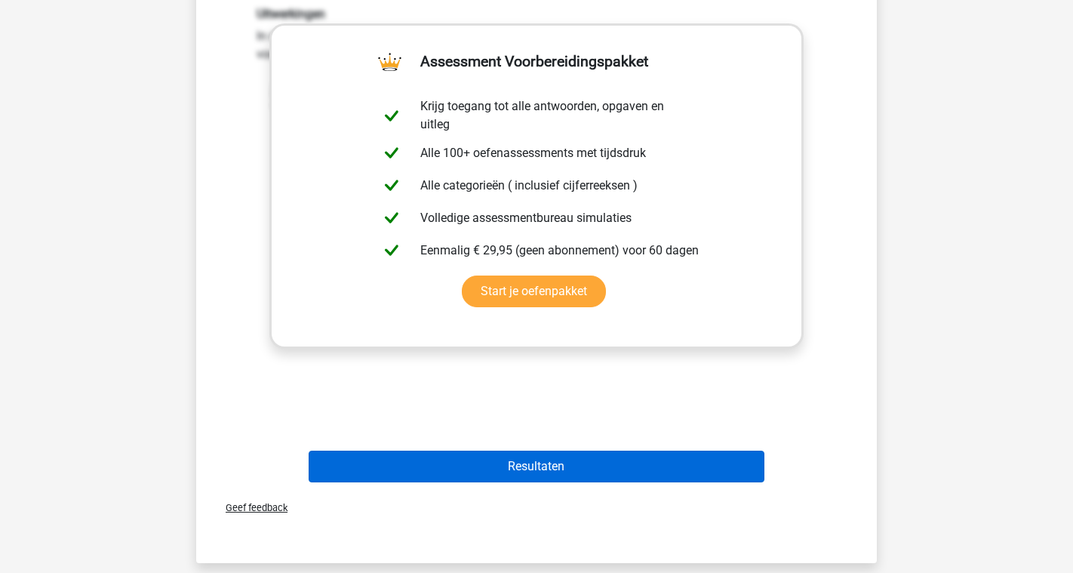
click at [564, 457] on button "Resultaten" at bounding box center [537, 467] width 457 height 32
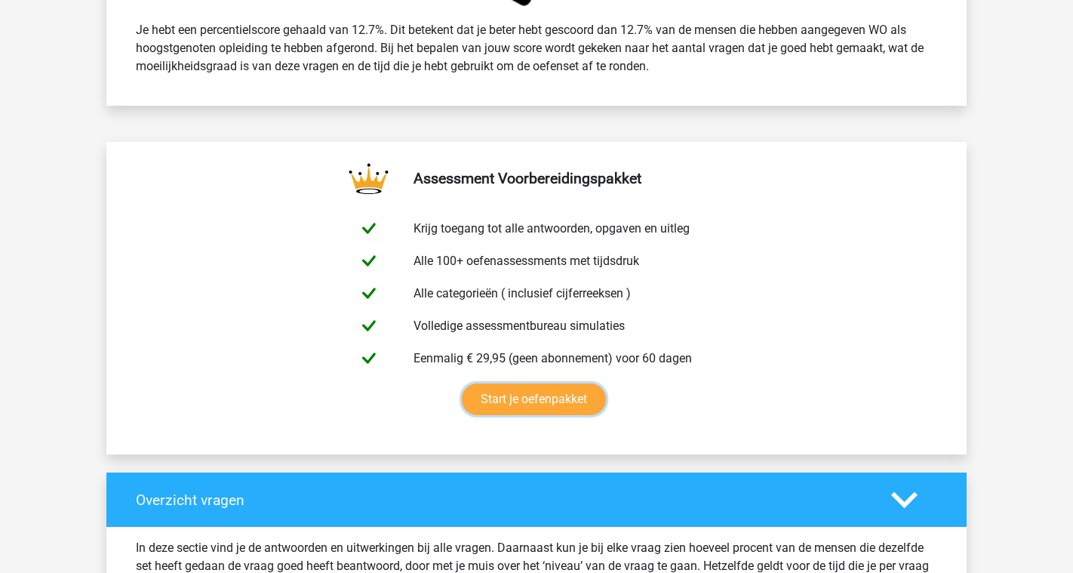
scroll to position [674, 0]
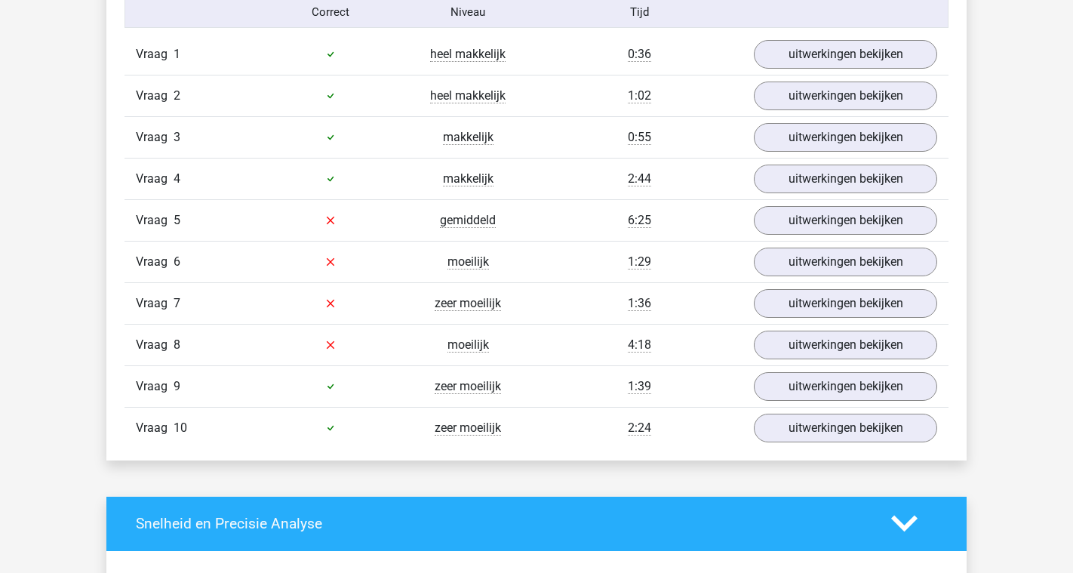
scroll to position [1279, 0]
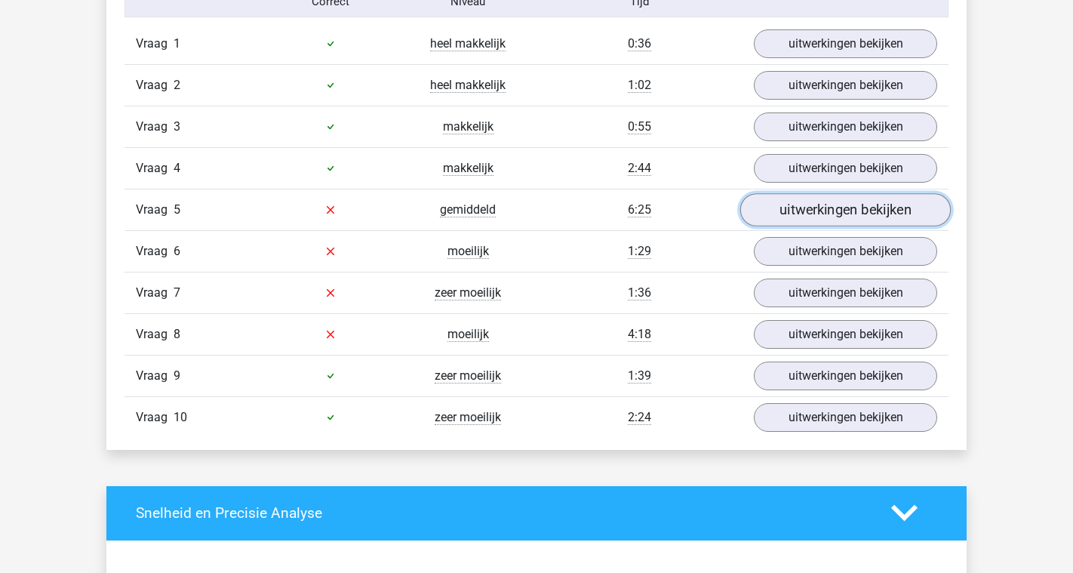
click at [784, 204] on link "uitwerkingen bekijken" at bounding box center [845, 209] width 211 height 33
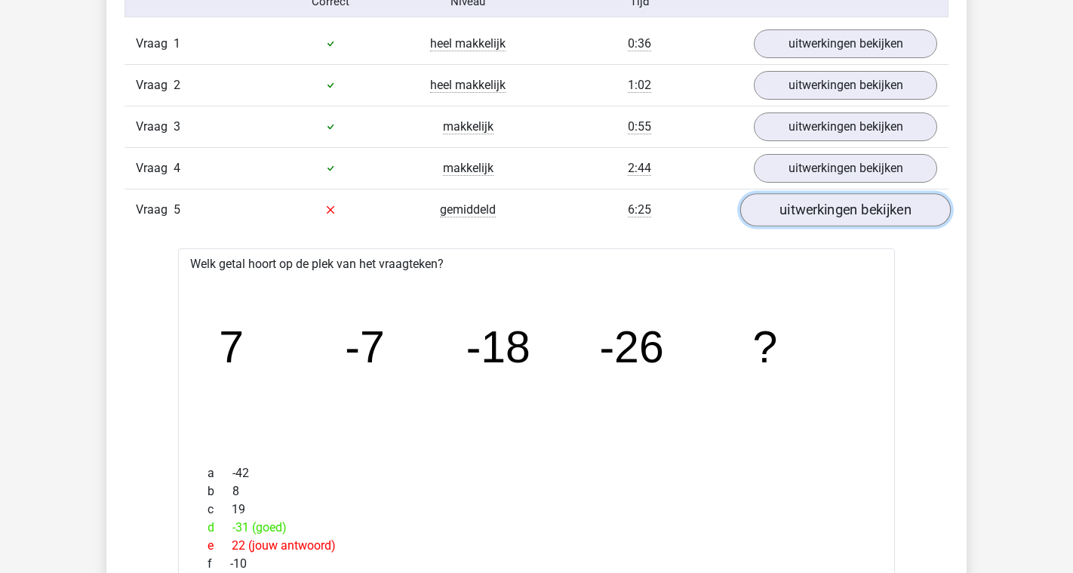
click at [784, 204] on link "uitwerkingen bekijken" at bounding box center [845, 209] width 211 height 33
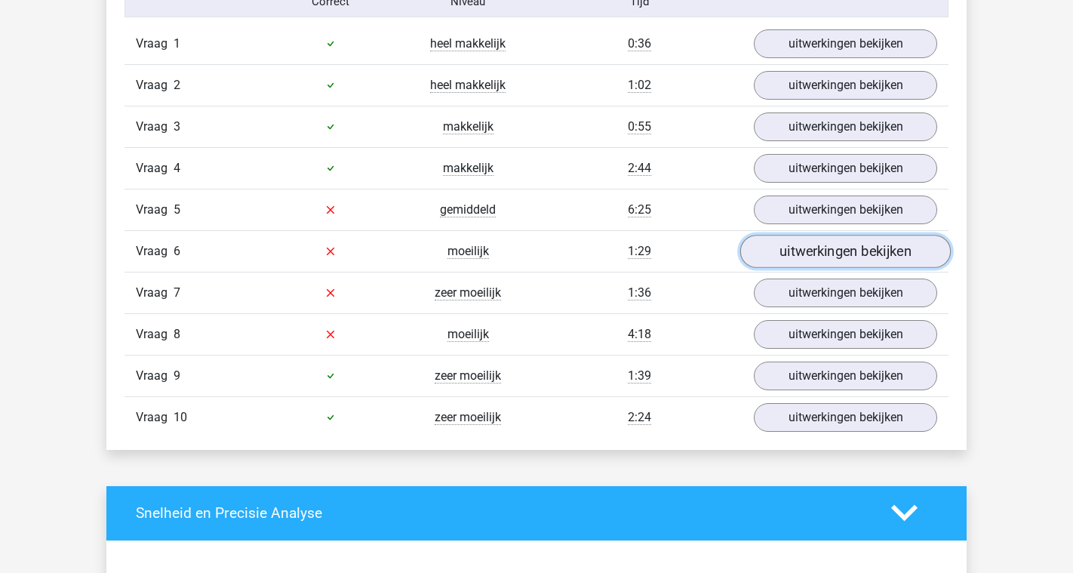
click at [786, 263] on link "uitwerkingen bekijken" at bounding box center [845, 251] width 211 height 33
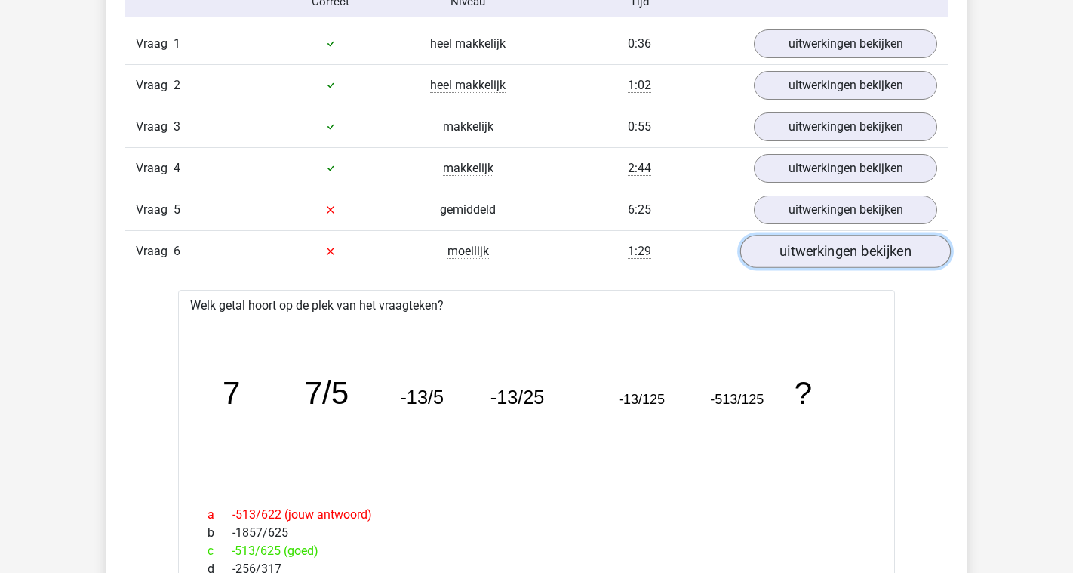
click at [786, 263] on link "uitwerkingen bekijken" at bounding box center [845, 251] width 211 height 33
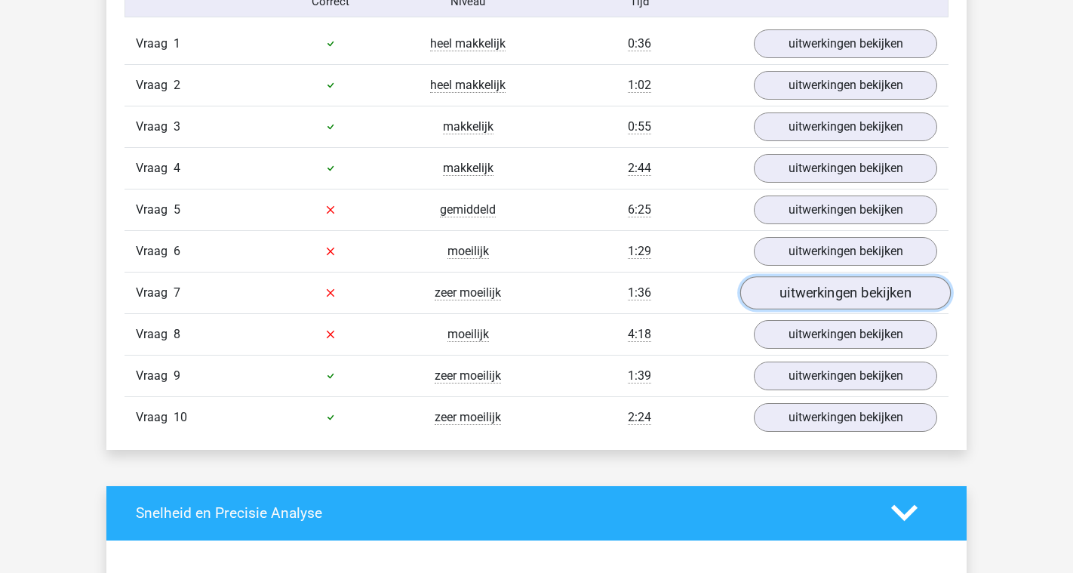
click at [789, 299] on link "uitwerkingen bekijken" at bounding box center [845, 292] width 211 height 33
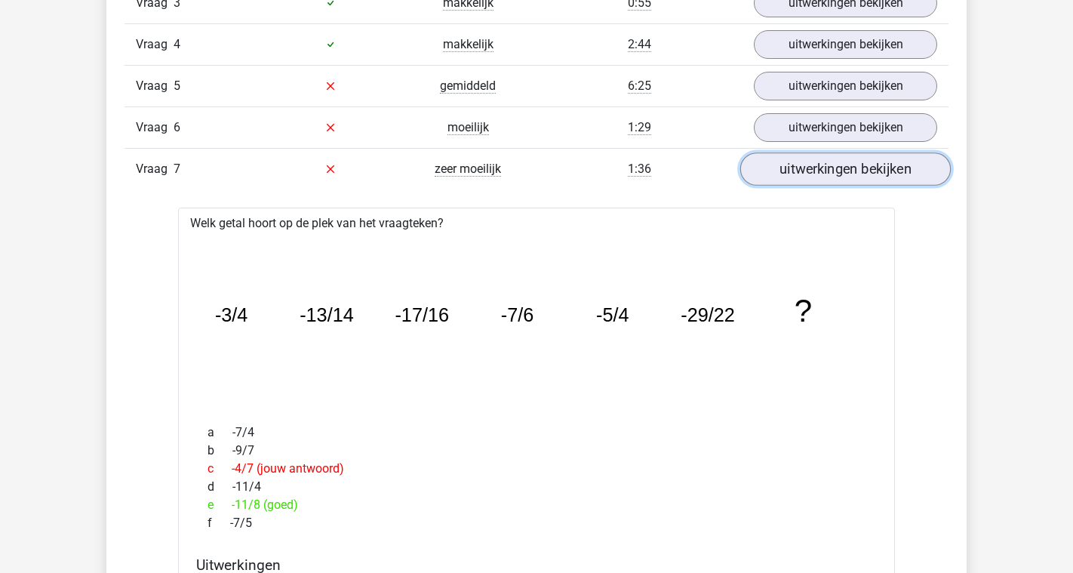
scroll to position [1421, 0]
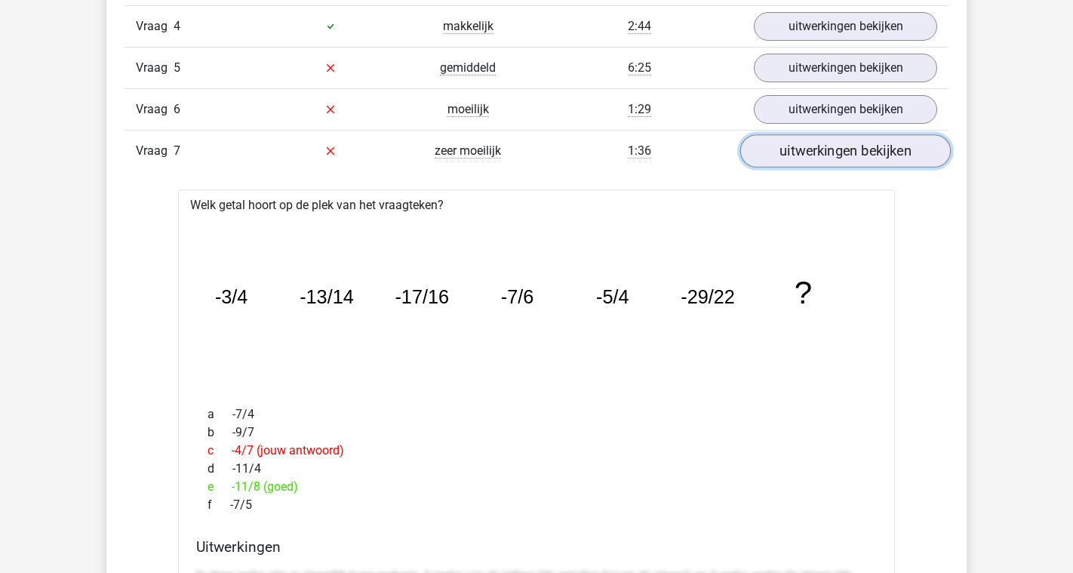
click at [811, 154] on link "uitwerkingen bekijken" at bounding box center [845, 150] width 211 height 33
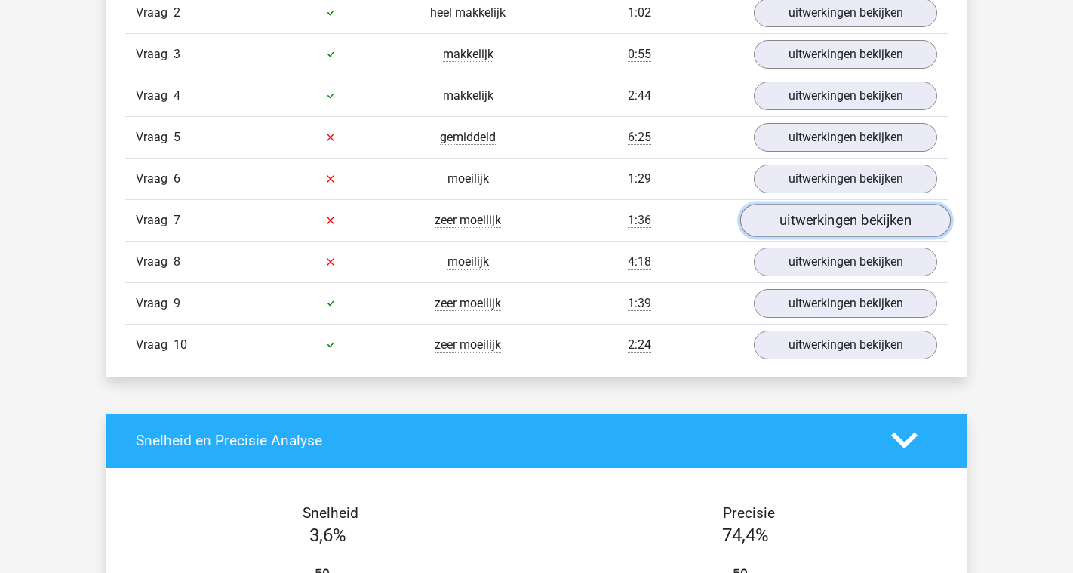
scroll to position [1352, 0]
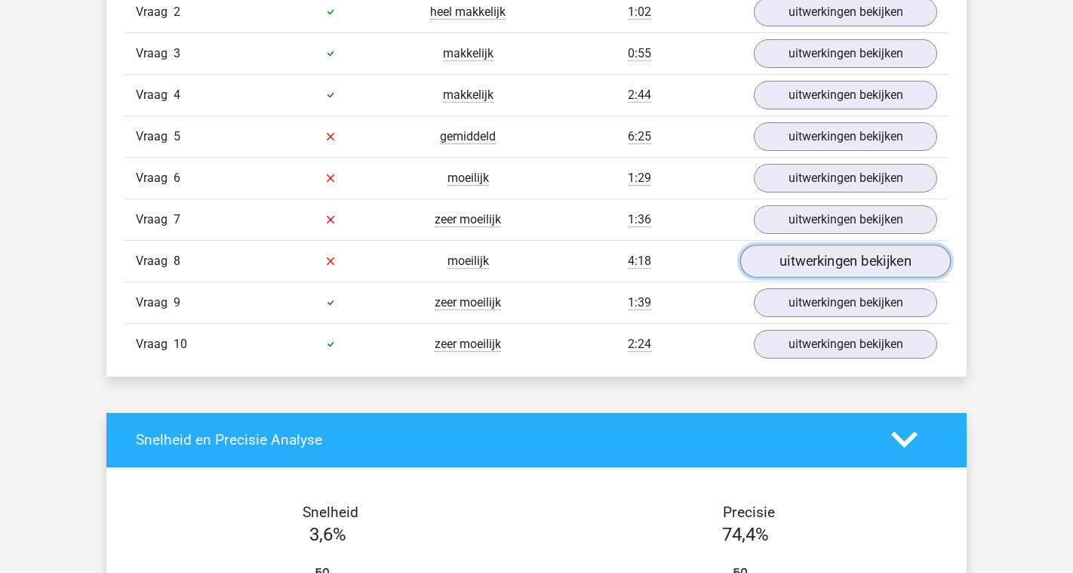
click at [814, 264] on link "uitwerkingen bekijken" at bounding box center [845, 261] width 211 height 33
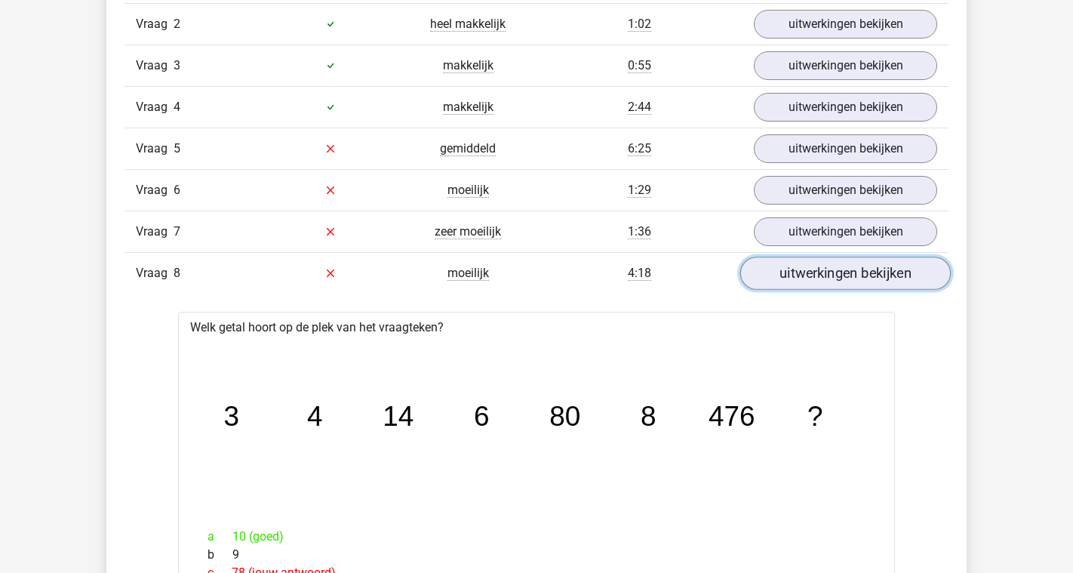
scroll to position [1261, 0]
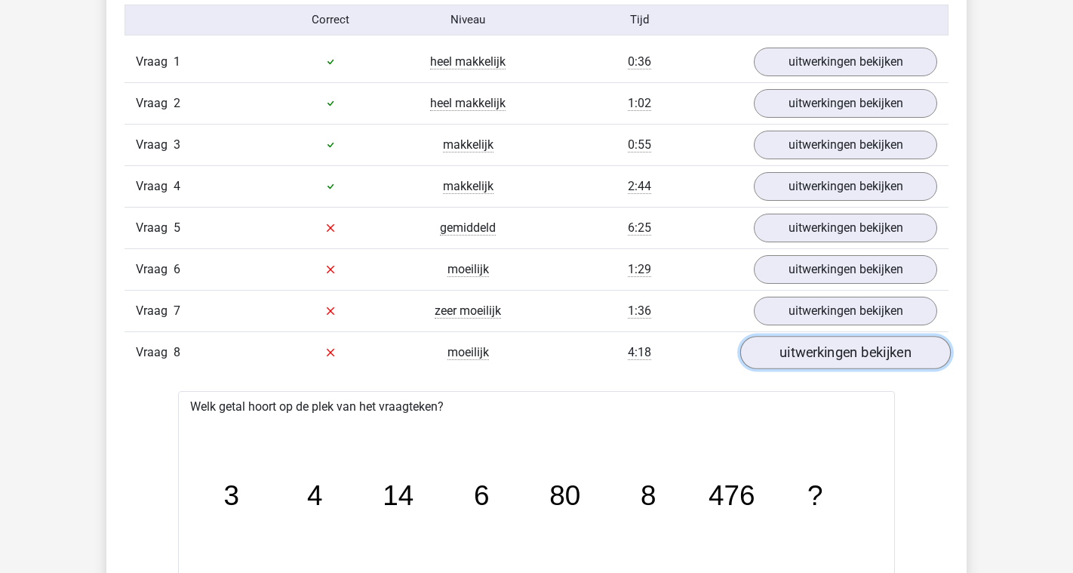
click at [809, 361] on link "uitwerkingen bekijken" at bounding box center [845, 352] width 211 height 33
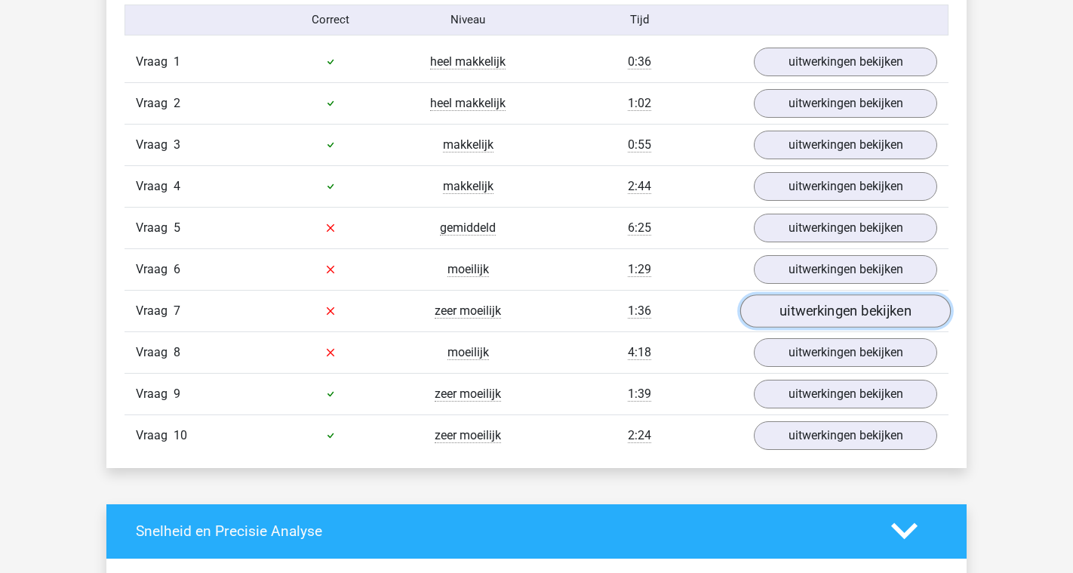
click at [803, 305] on link "uitwerkingen bekijken" at bounding box center [845, 310] width 211 height 33
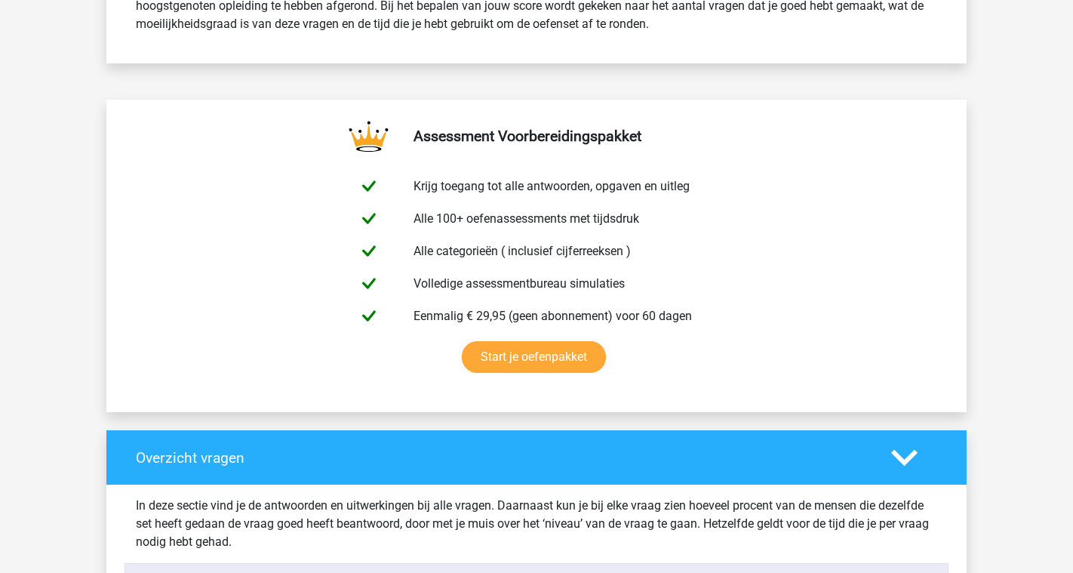
scroll to position [507, 0]
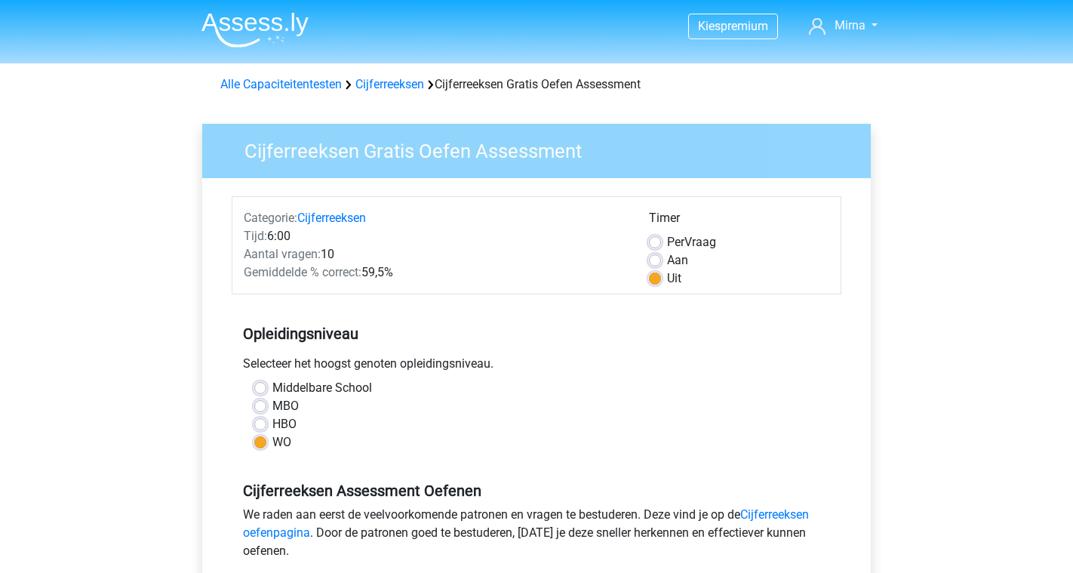
scroll to position [158, 0]
